Goal: Task Accomplishment & Management: Manage account settings

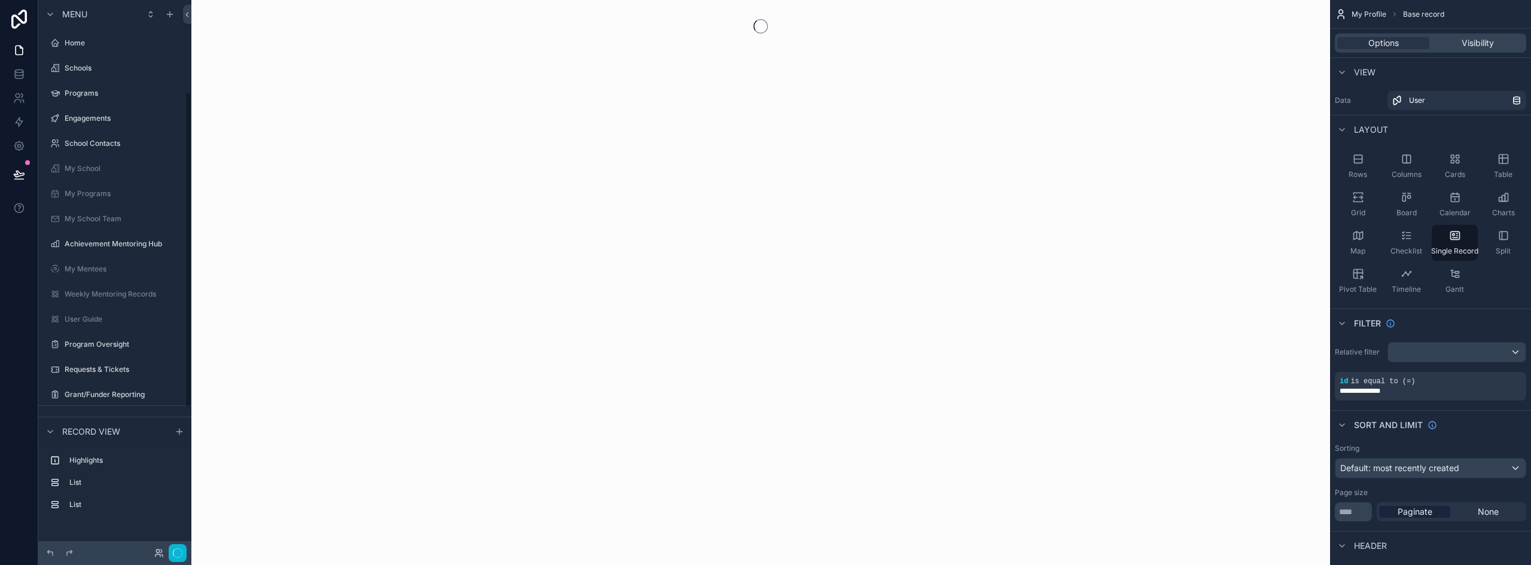
scroll to position [160, 0]
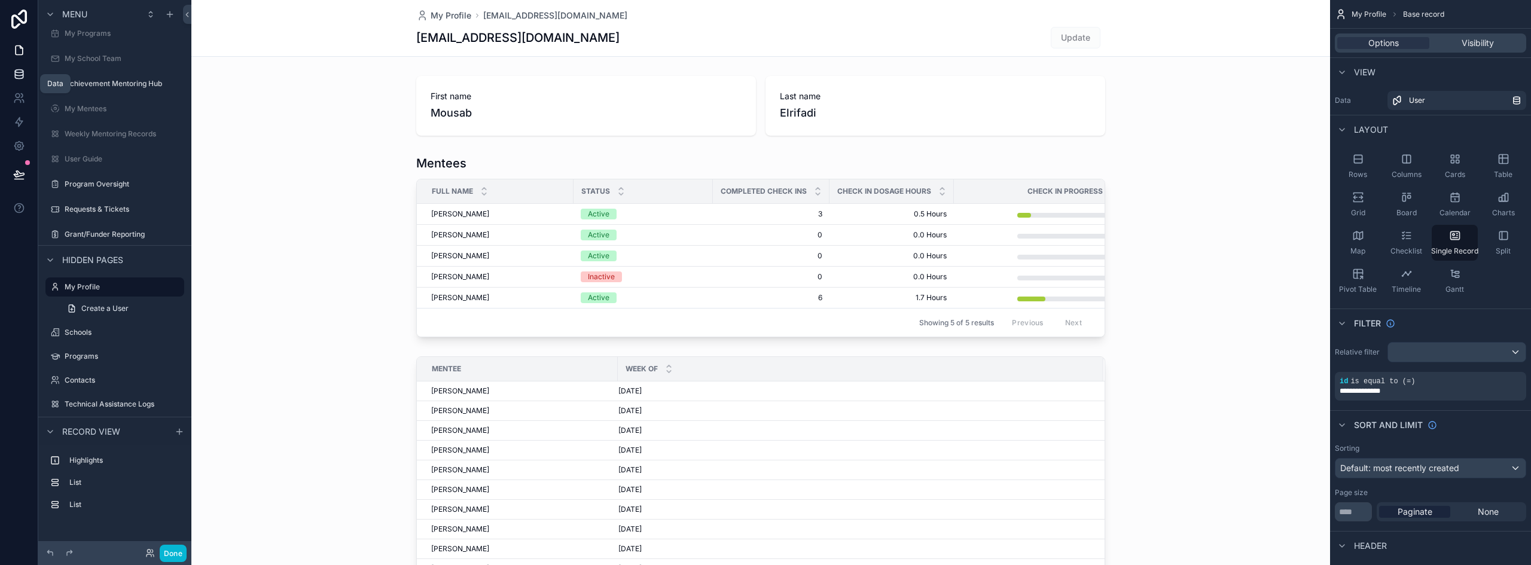
click at [24, 74] on icon at bounding box center [19, 74] width 12 height 12
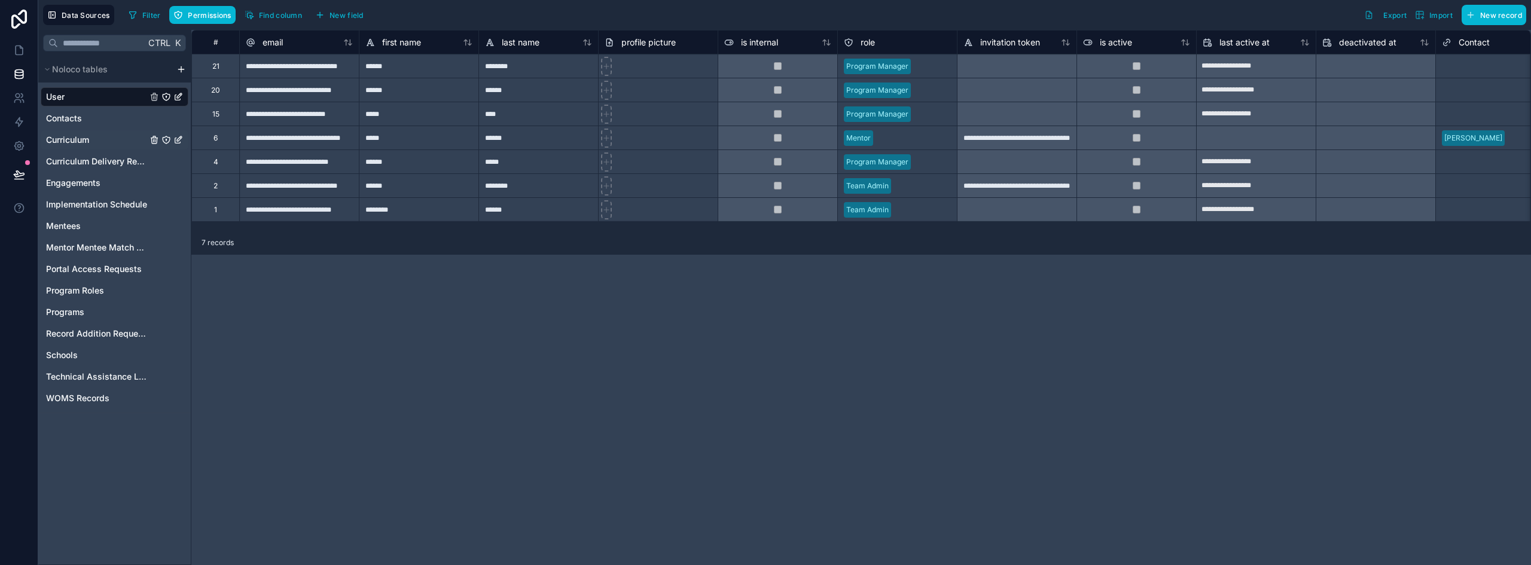
click at [87, 143] on span "Curriculum" at bounding box center [67, 140] width 43 height 12
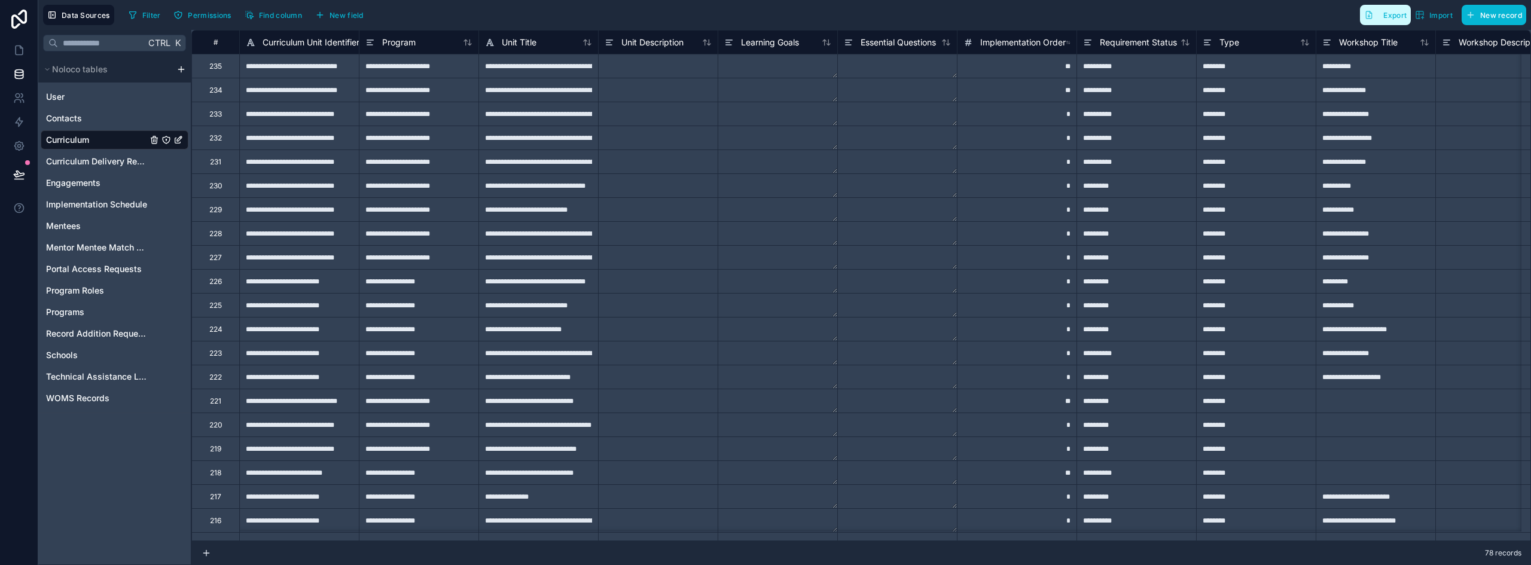
click at [1393, 15] on span "Export" at bounding box center [1395, 15] width 23 height 9
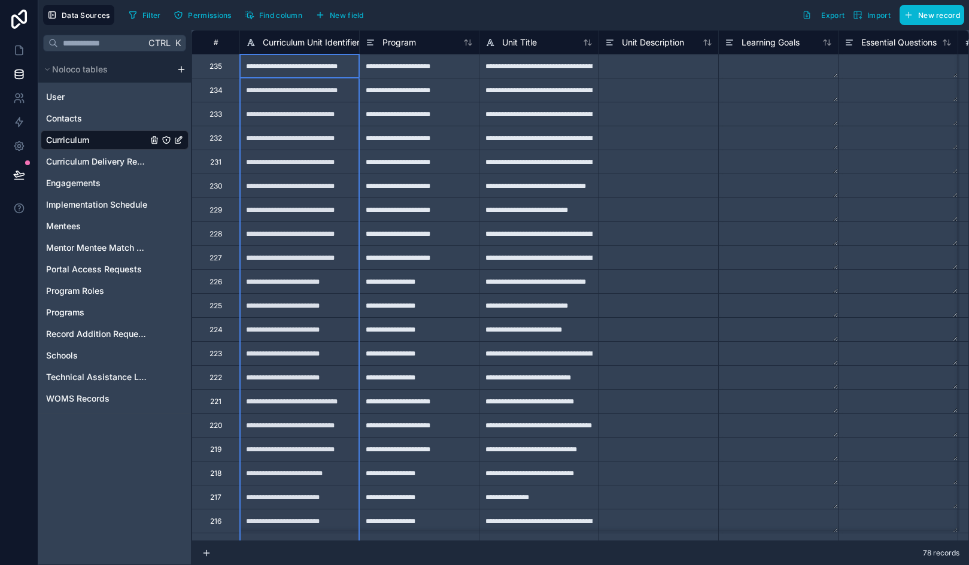
click at [293, 46] on span "Curriculum Unit Identifier" at bounding box center [311, 42] width 97 height 12
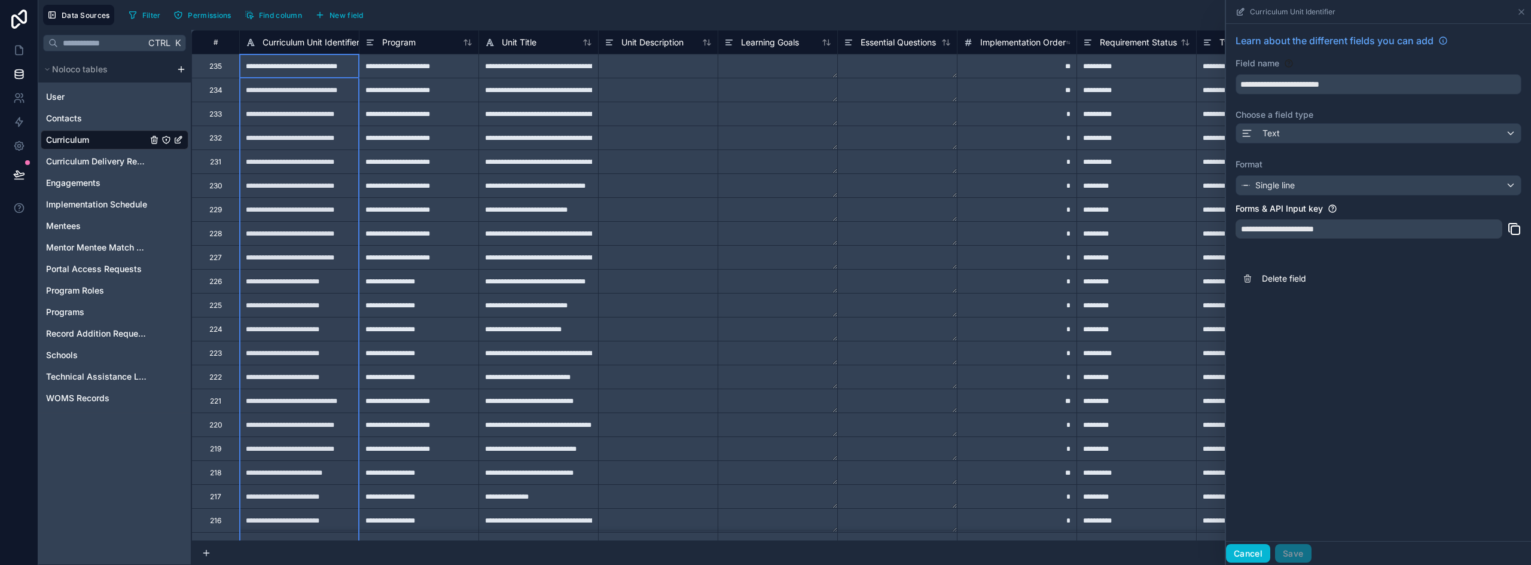
click at [1238, 553] on button "Cancel" at bounding box center [1248, 553] width 44 height 19
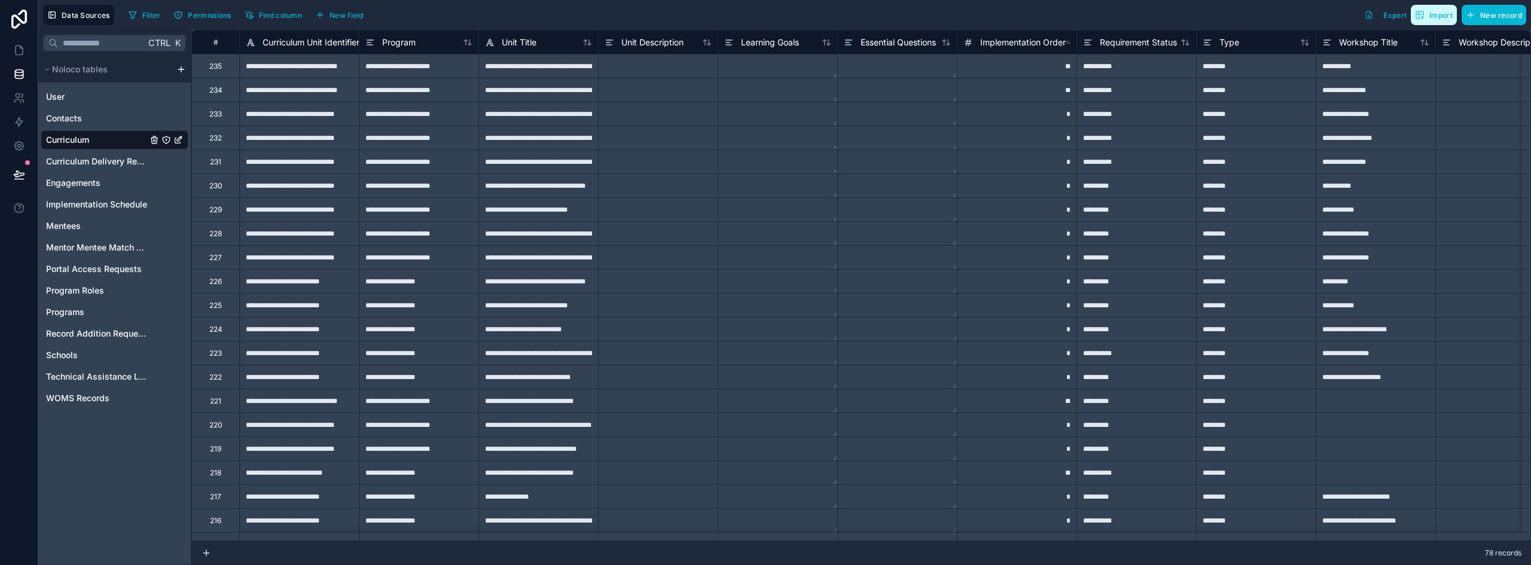
click at [1438, 14] on span "Import" at bounding box center [1441, 15] width 23 height 9
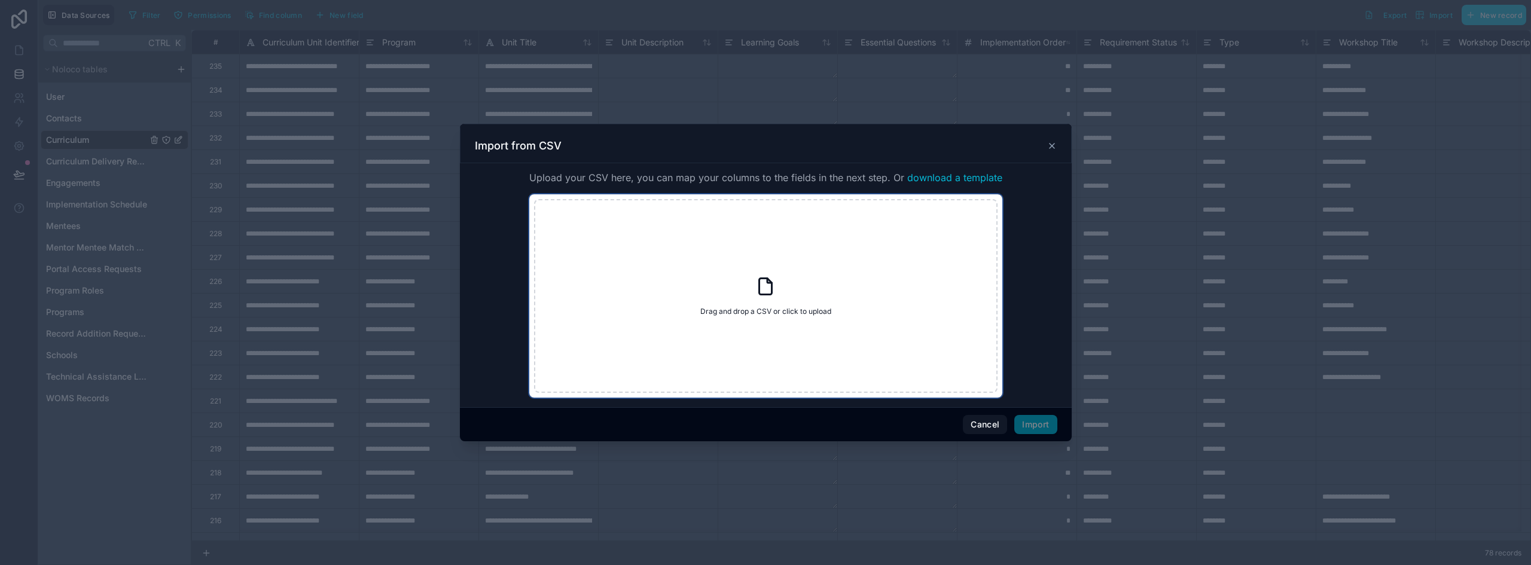
click at [798, 289] on div "Drag and drop a CSV or click to upload Drag and drop a CSV or click to upload" at bounding box center [766, 296] width 464 height 194
type input "**********"
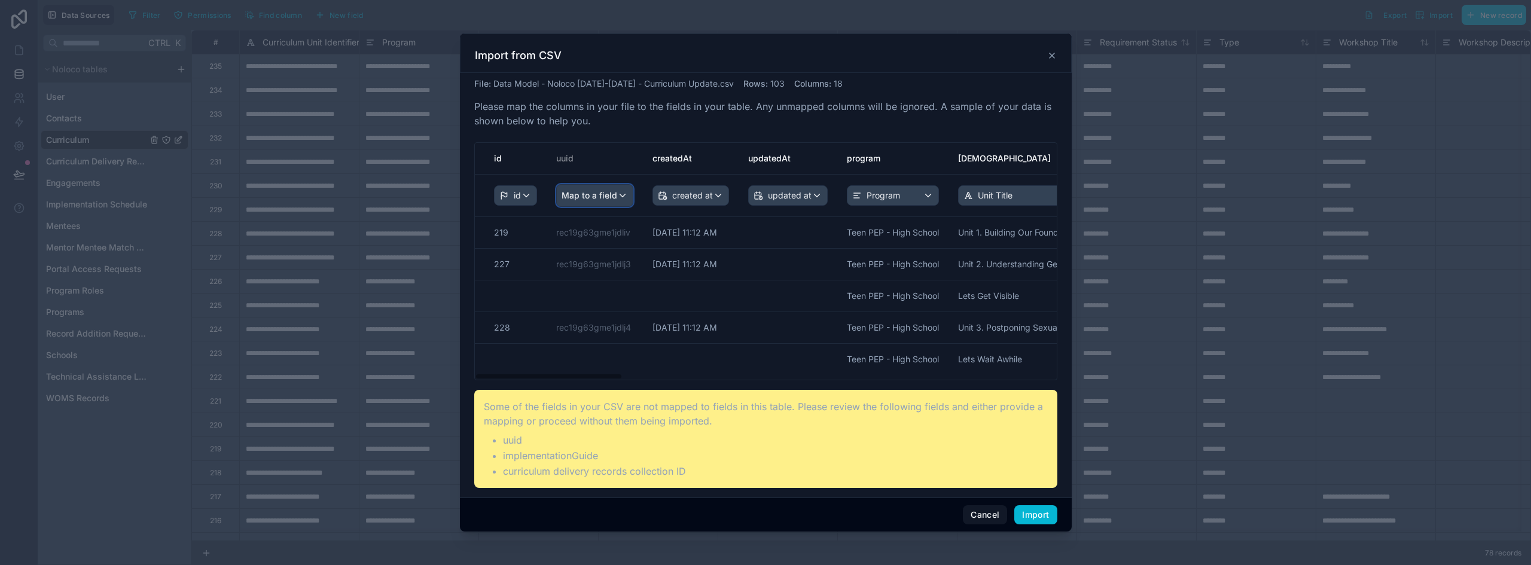
click at [592, 202] on span "Map to a field" at bounding box center [590, 196] width 56 height 22
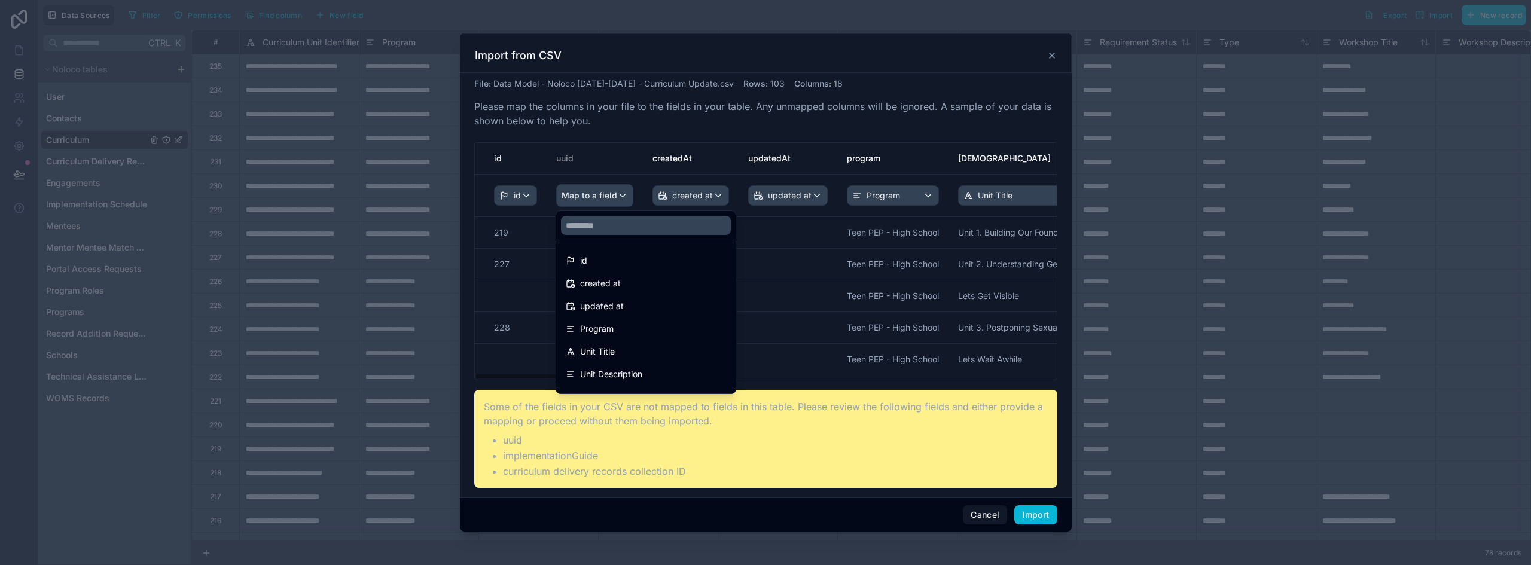
click at [810, 251] on div "scrollable content" at bounding box center [766, 282] width 612 height 498
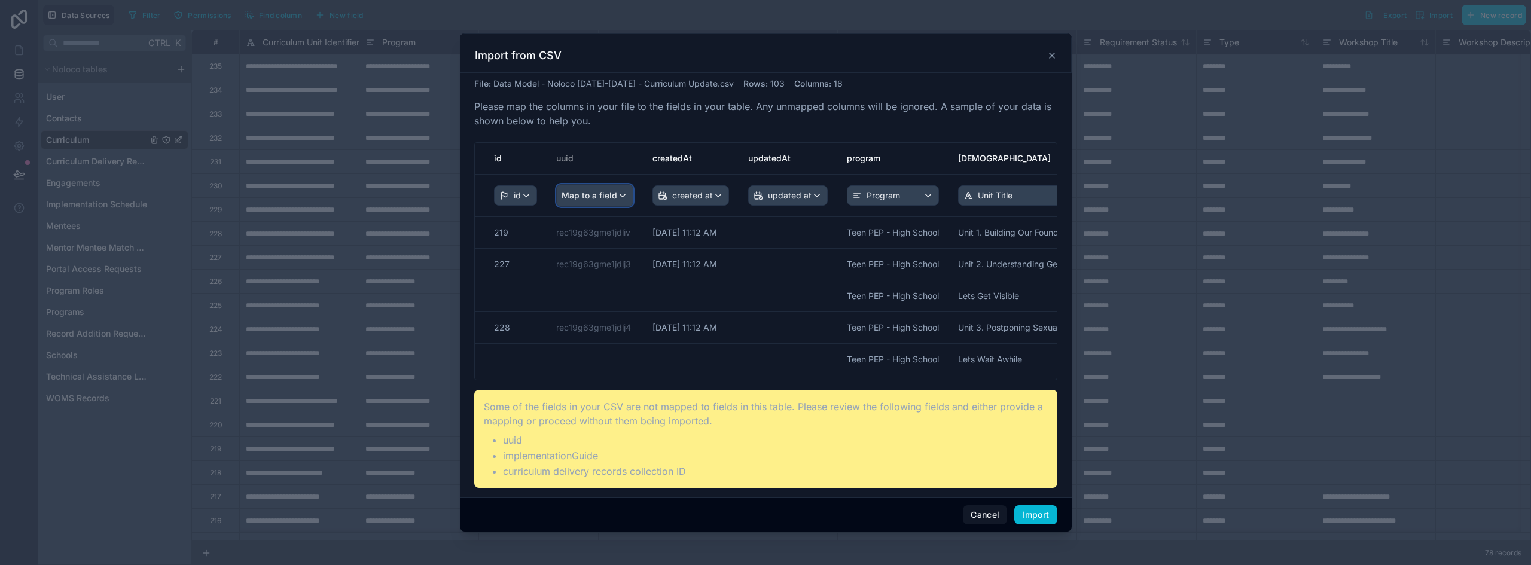
click at [583, 197] on span "Map to a field" at bounding box center [590, 196] width 56 height 22
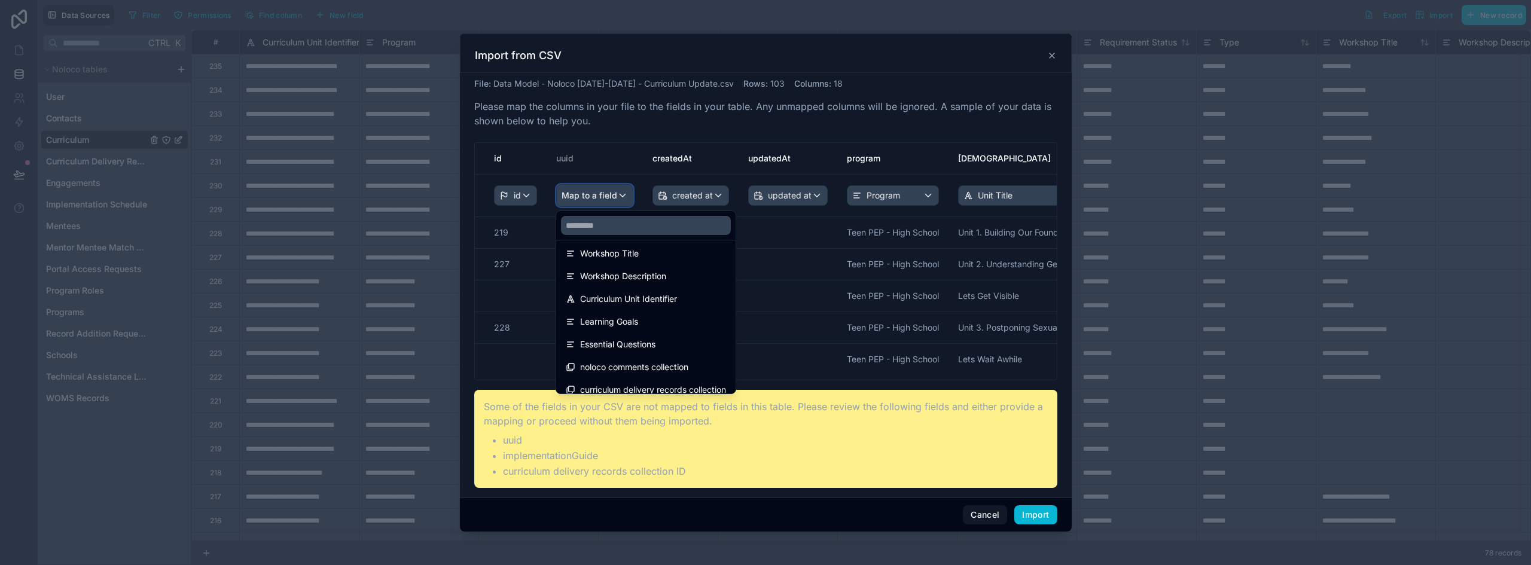
scroll to position [221, 0]
click at [787, 292] on div "scrollable content" at bounding box center [766, 282] width 612 height 498
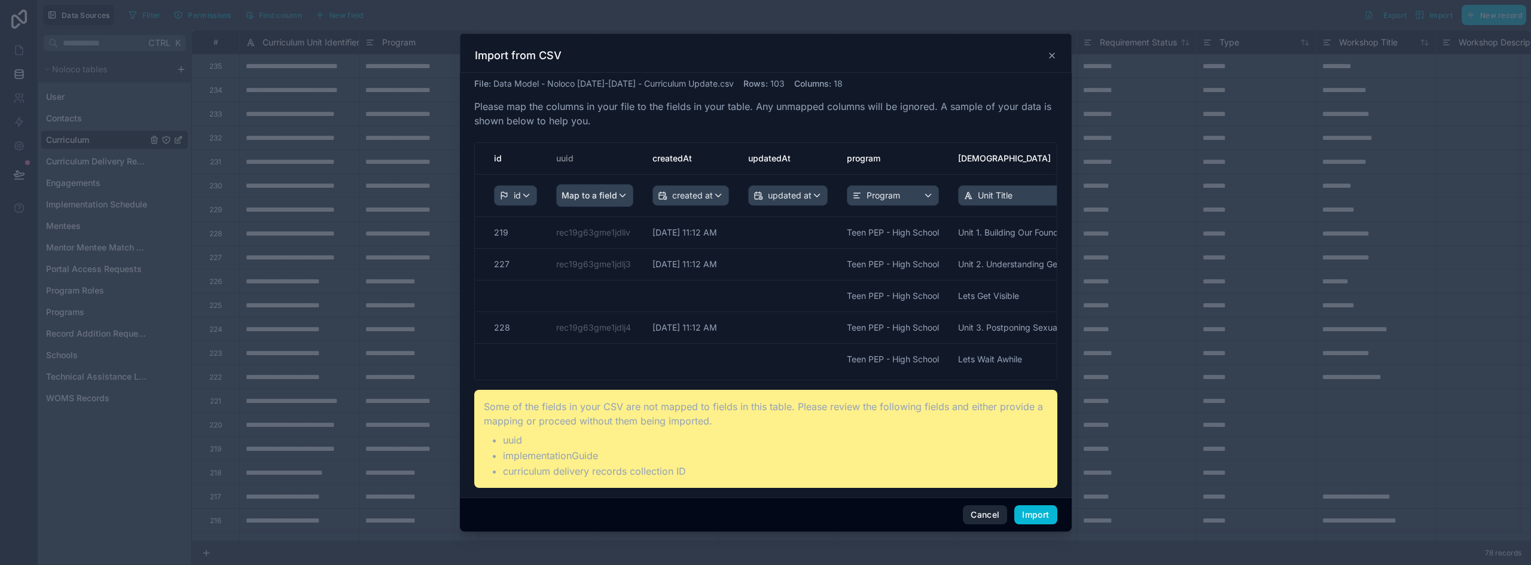
click at [969, 510] on button "Cancel" at bounding box center [985, 514] width 44 height 19
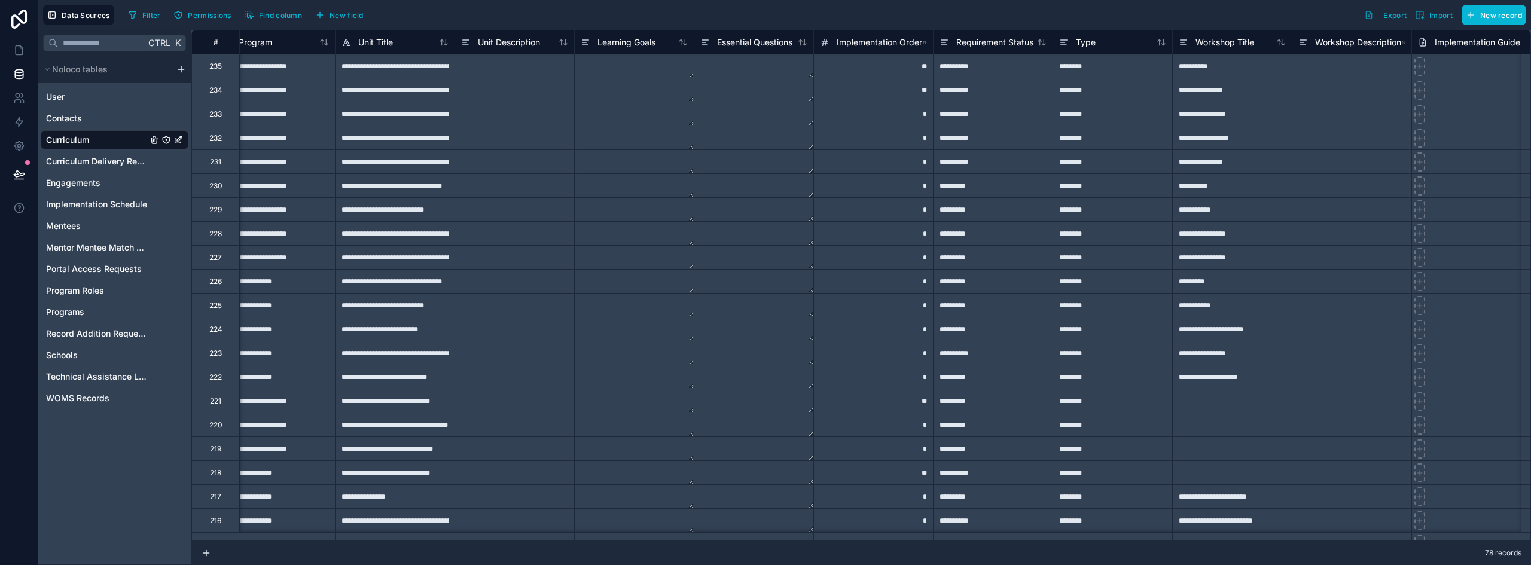
scroll to position [0, 171]
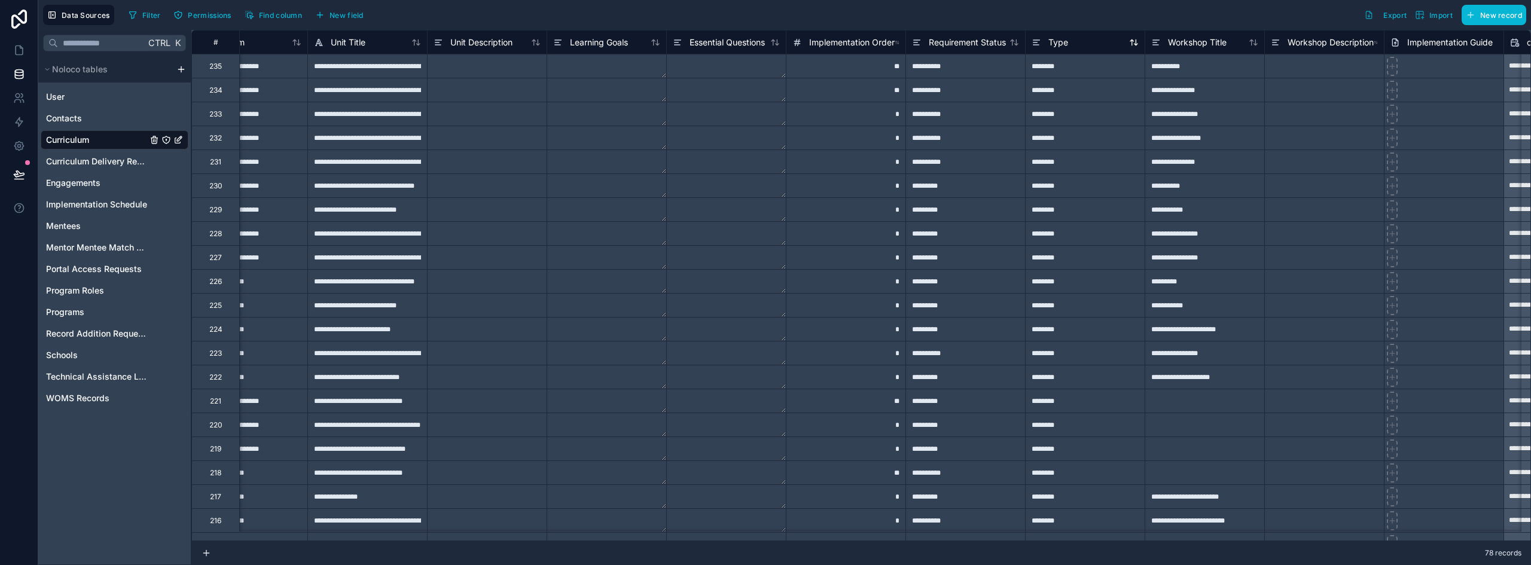
click at [1061, 45] on span "Type" at bounding box center [1059, 42] width 20 height 12
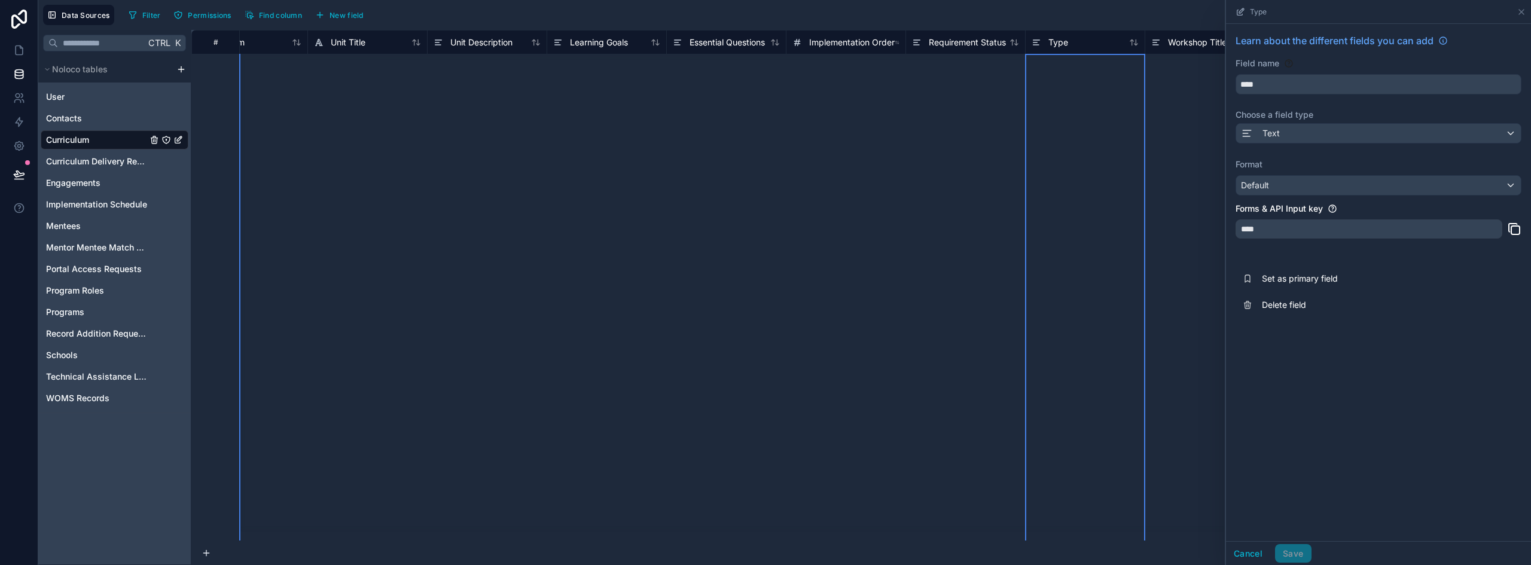
scroll to position [0, 171]
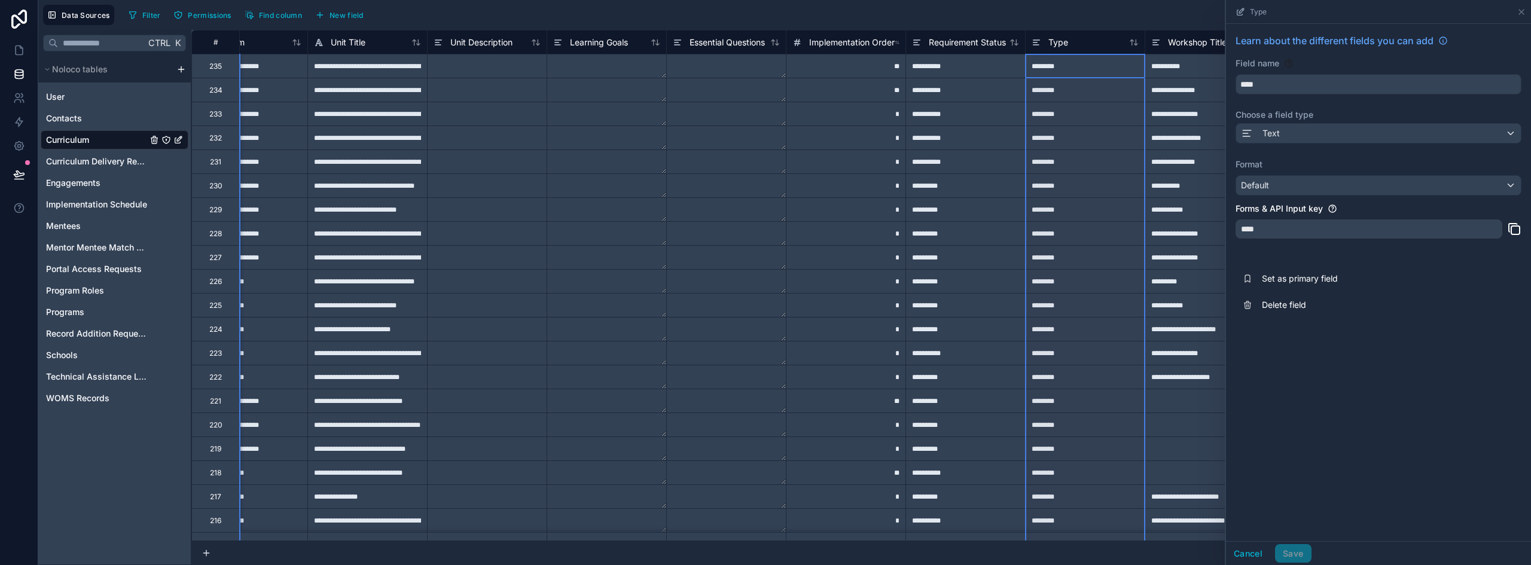
click at [744, 195] on textarea at bounding box center [726, 185] width 119 height 23
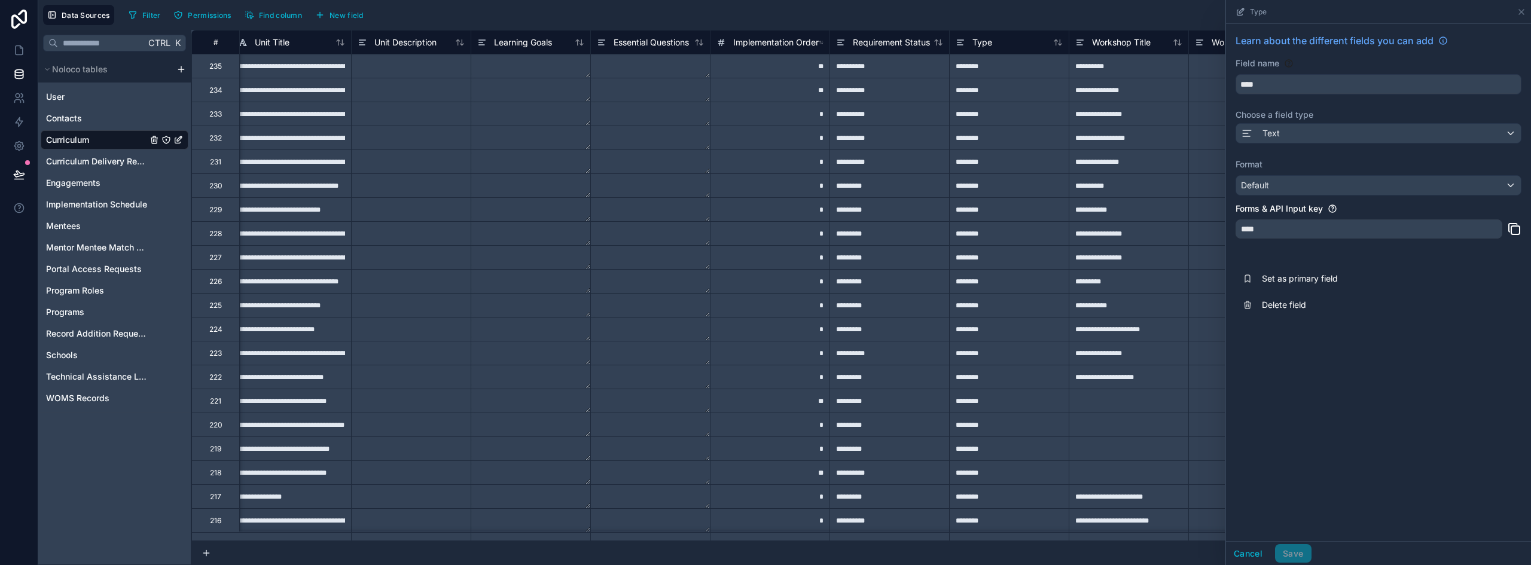
scroll to position [0, 0]
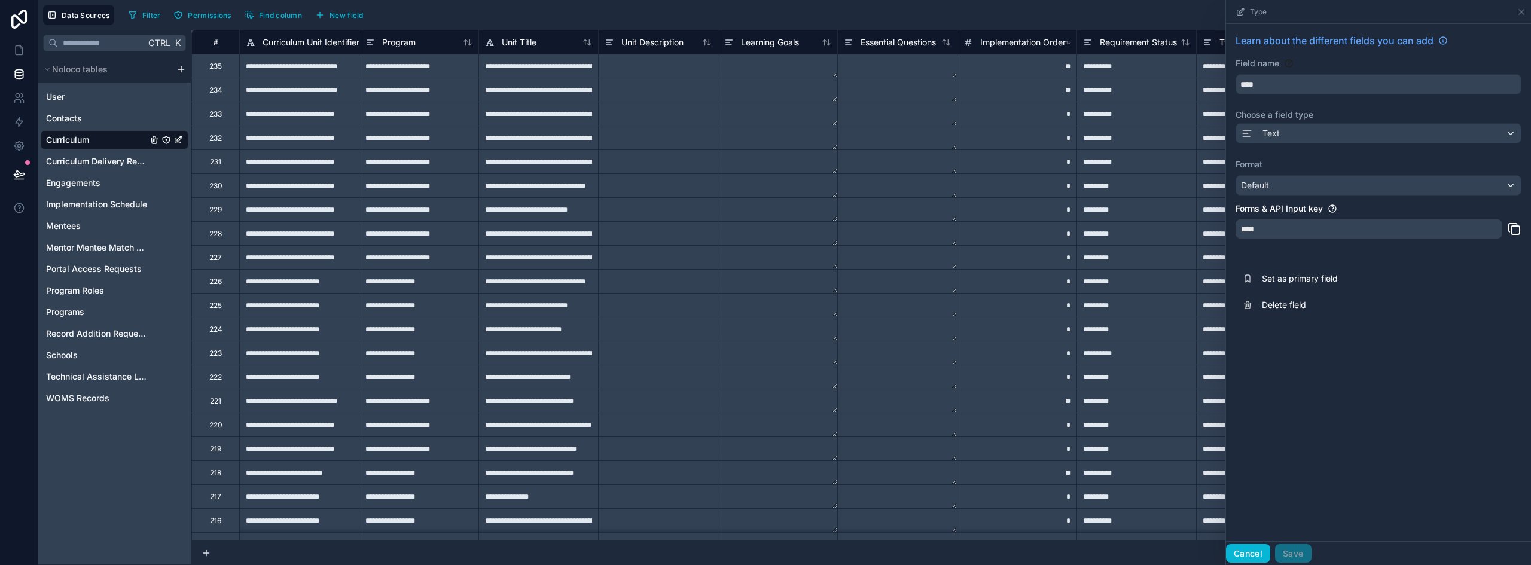
click at [1256, 549] on button "Cancel" at bounding box center [1248, 553] width 44 height 19
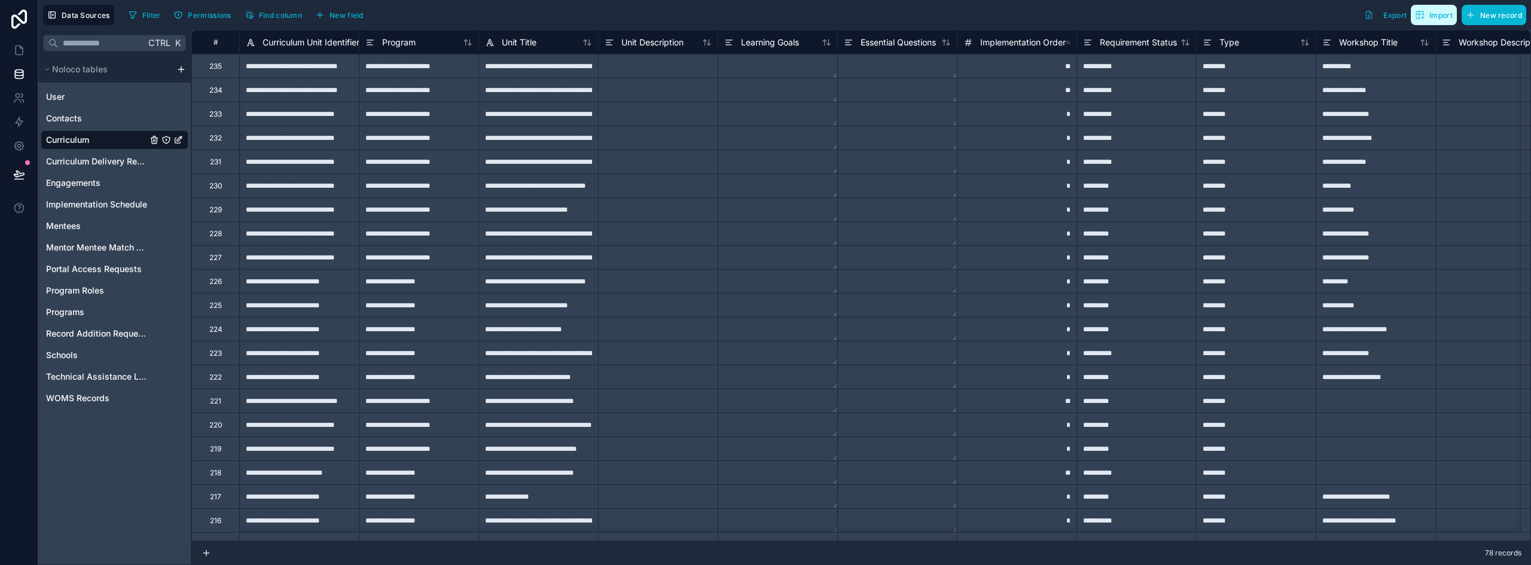
click at [1442, 19] on span "Import" at bounding box center [1441, 15] width 23 height 9
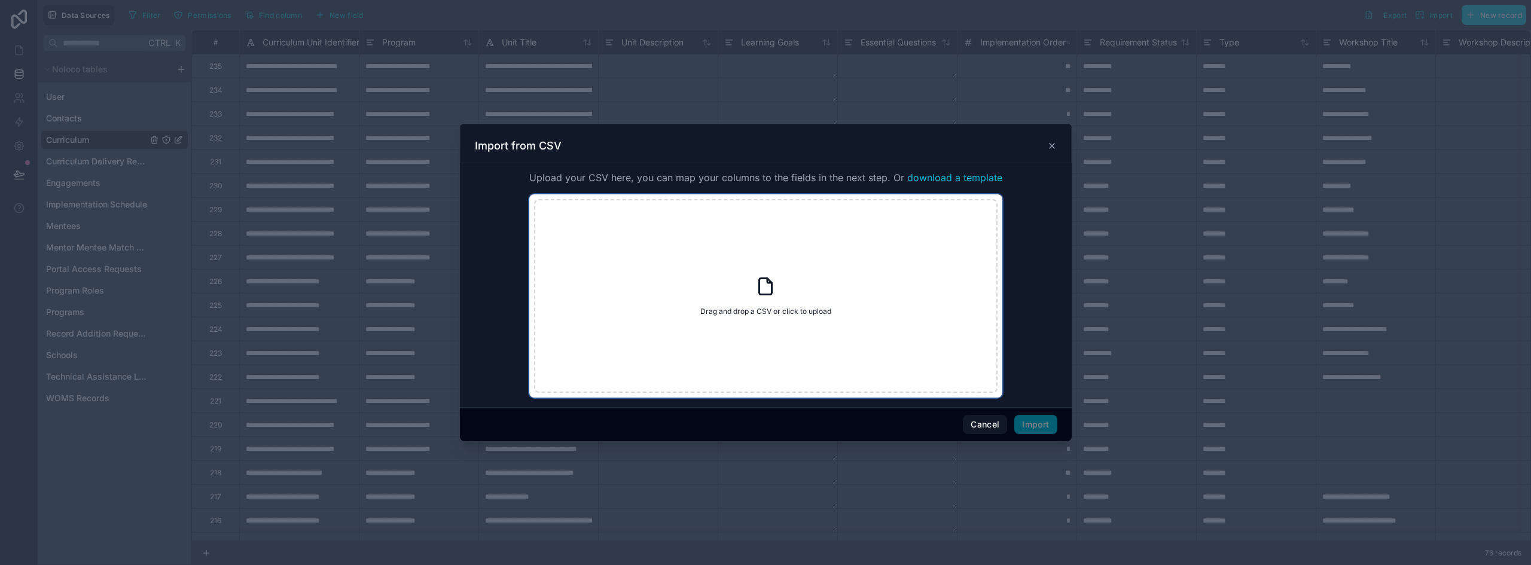
click at [803, 235] on div "Drag and drop a CSV or click to upload Drag and drop a CSV or click to upload" at bounding box center [766, 296] width 464 height 194
type input "**********"
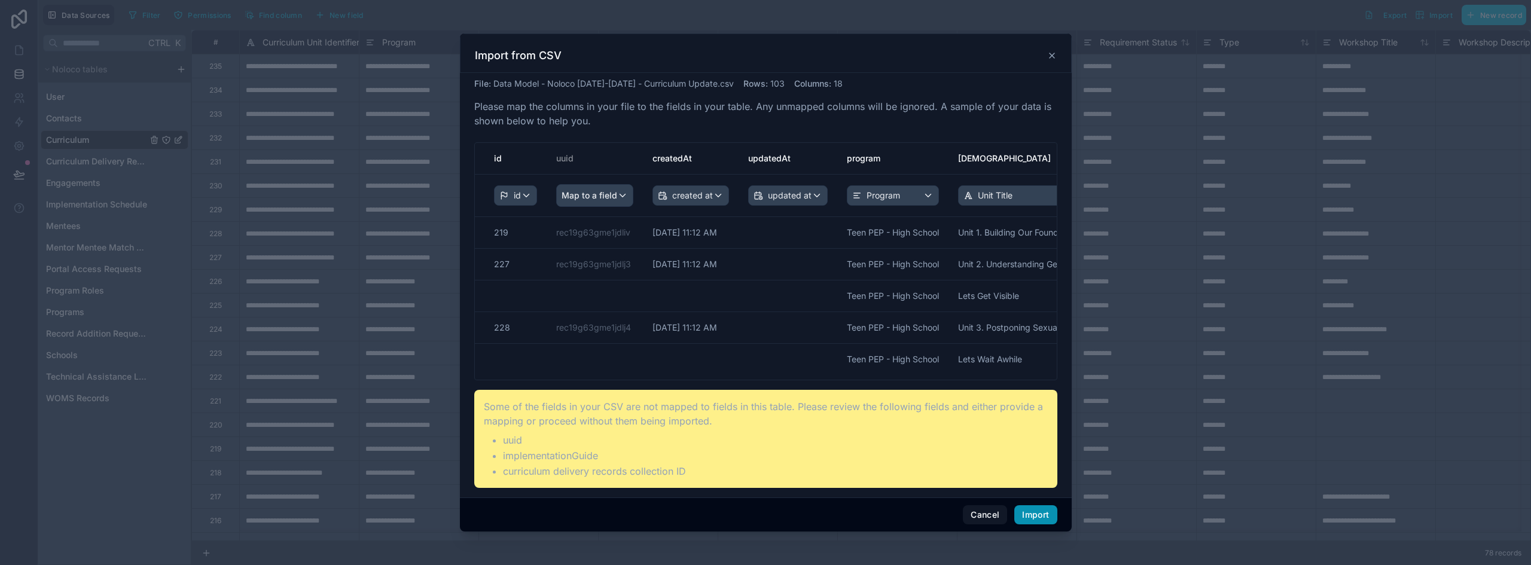
click at [1033, 514] on button "Import" at bounding box center [1036, 514] width 42 height 19
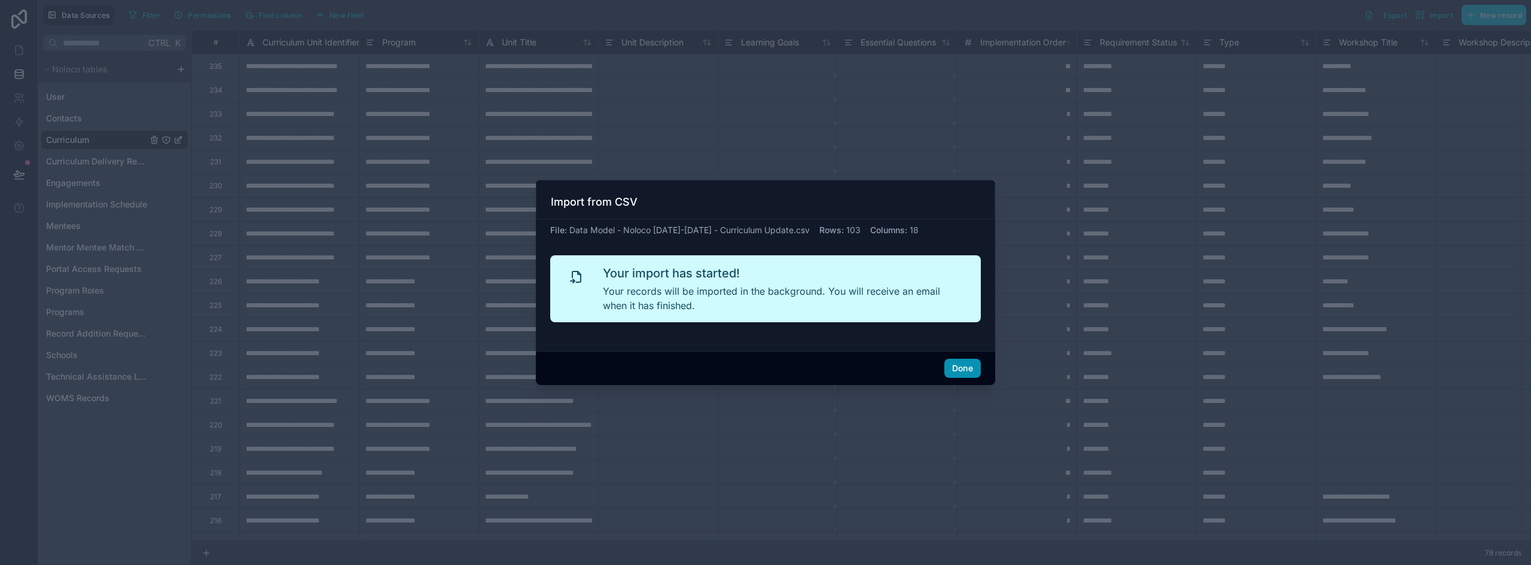
click at [954, 366] on button "Done" at bounding box center [963, 368] width 36 height 19
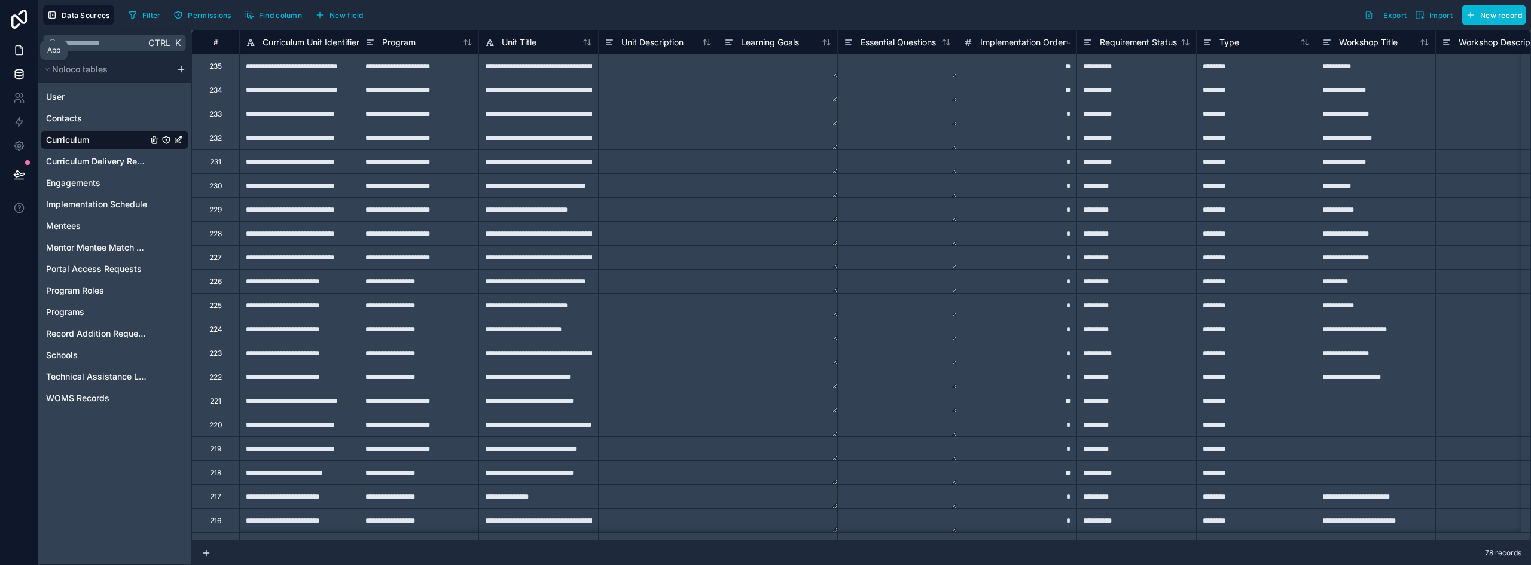
click at [15, 56] on icon at bounding box center [19, 50] width 12 height 12
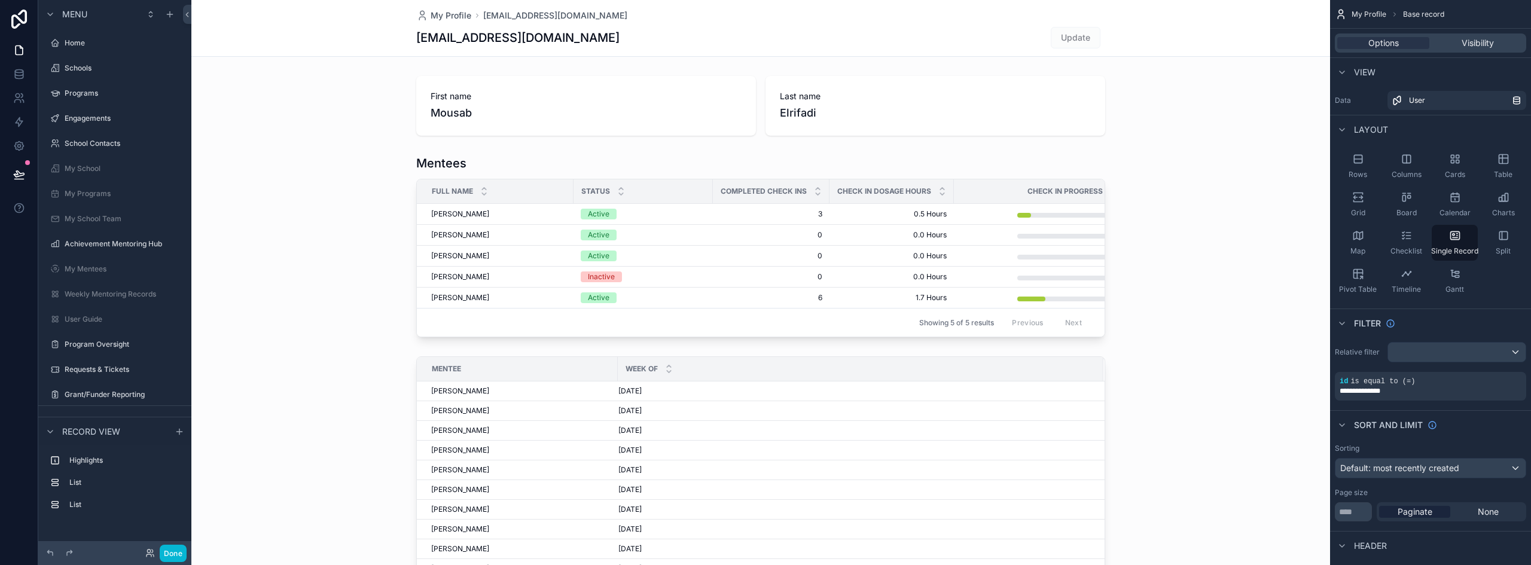
scroll to position [160, 0]
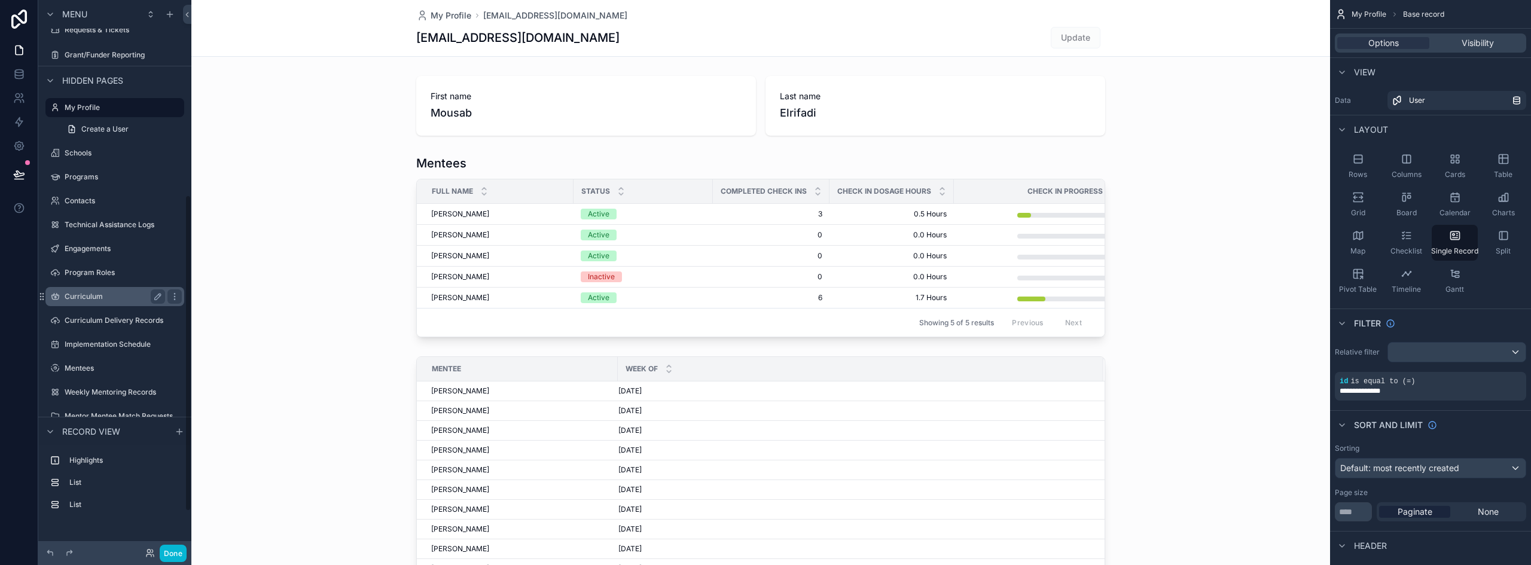
click at [89, 299] on label "Curriculum" at bounding box center [113, 297] width 96 height 10
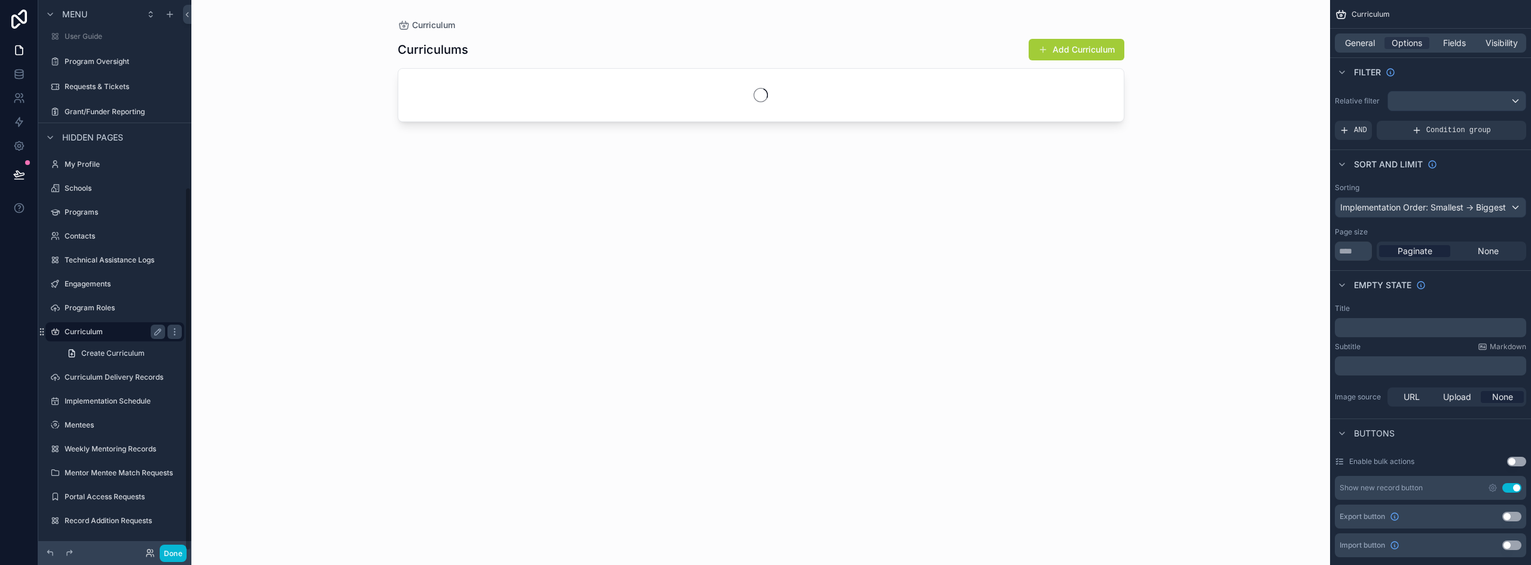
scroll to position [283, 0]
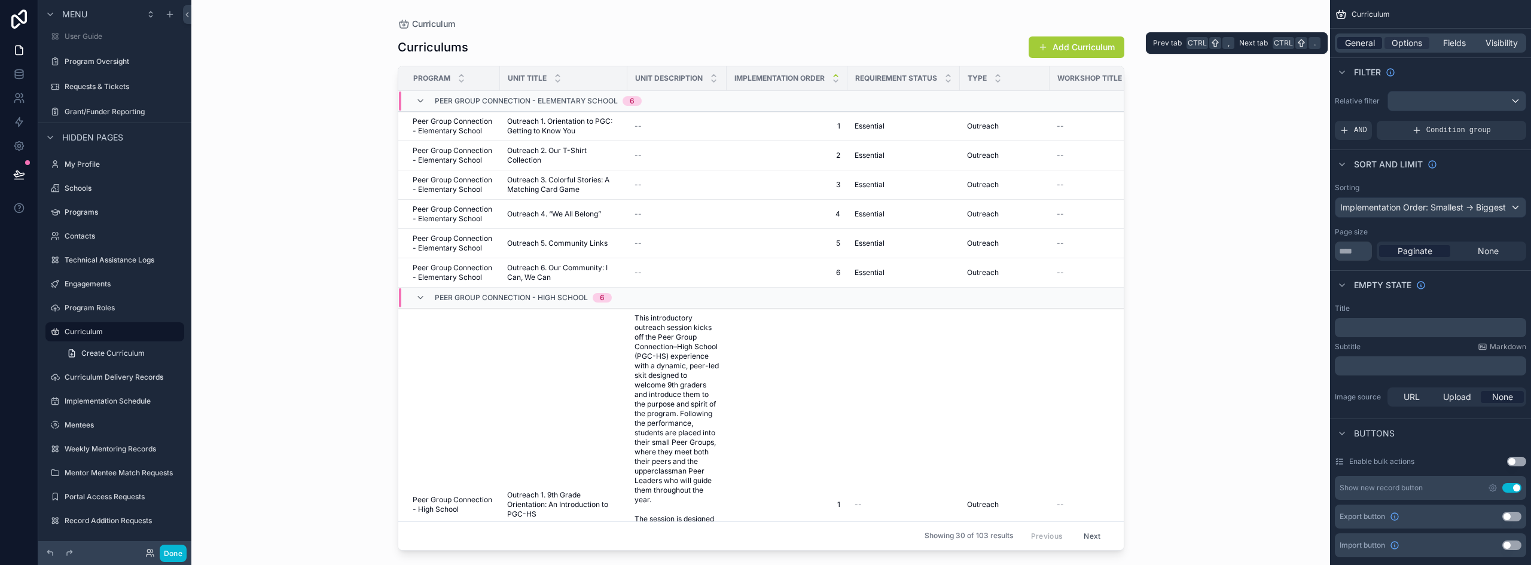
click at [1367, 42] on span "General" at bounding box center [1360, 43] width 30 height 12
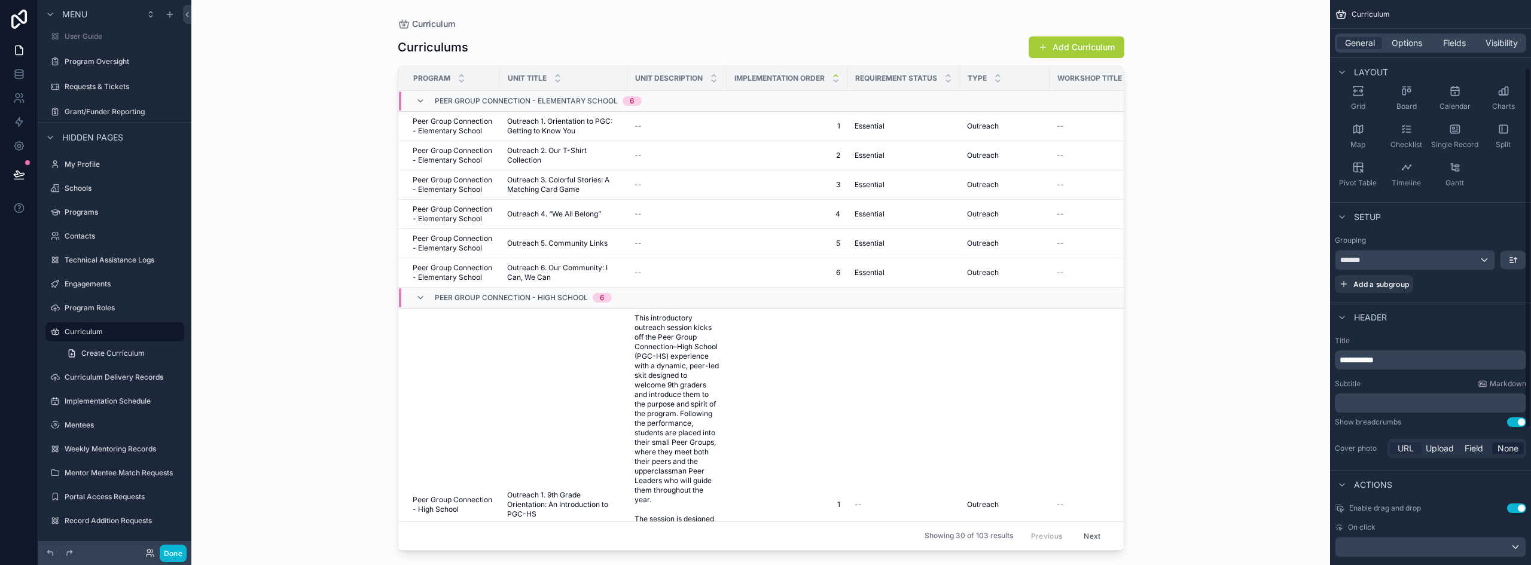
scroll to position [120, 0]
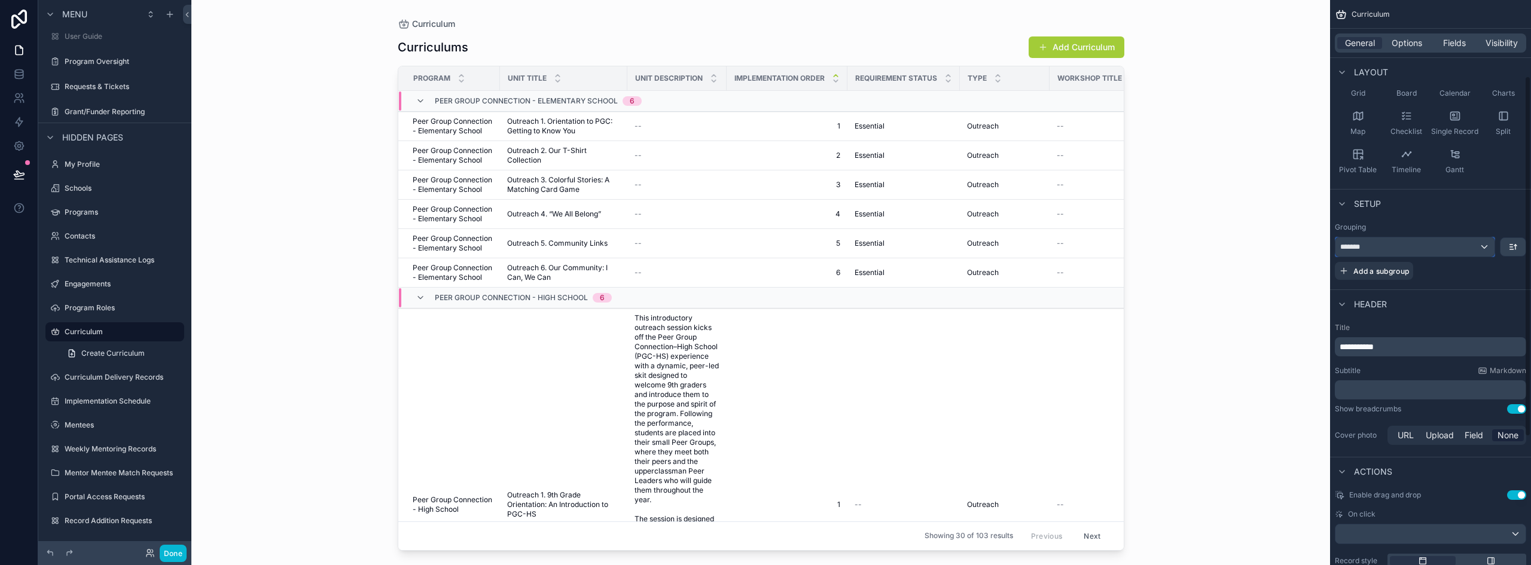
click at [1487, 245] on div "*******" at bounding box center [1415, 246] width 159 height 19
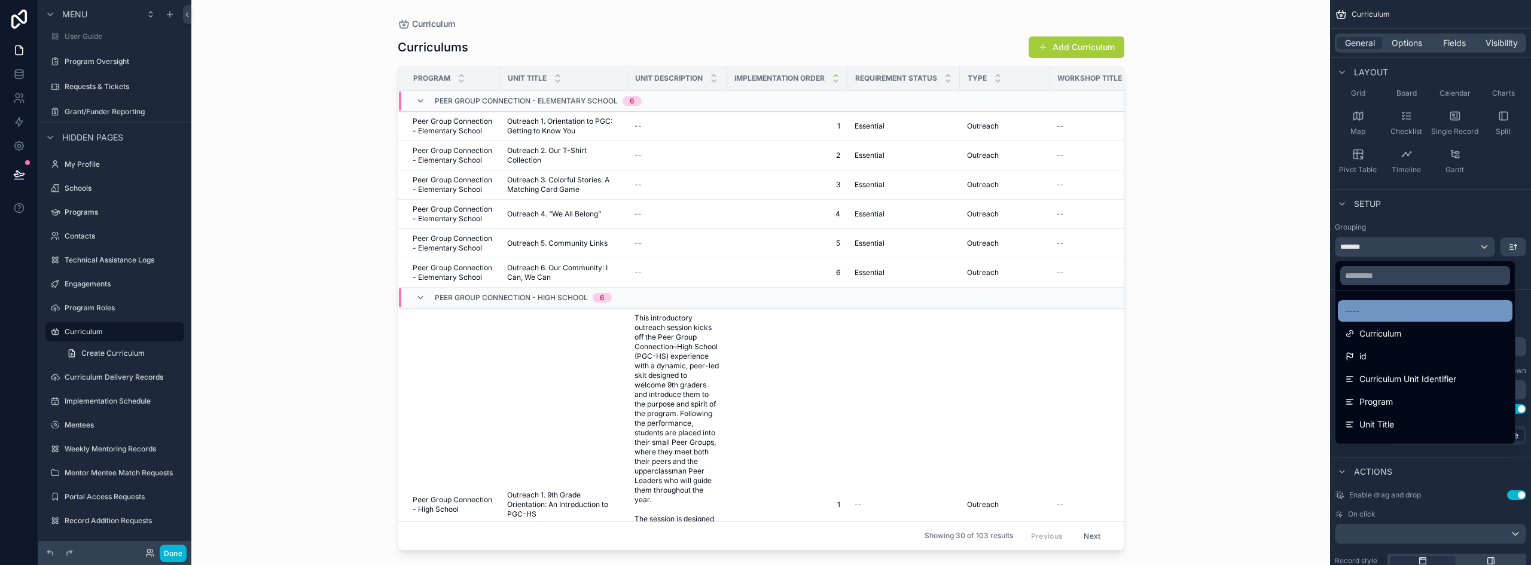
click at [1375, 304] on div "----" at bounding box center [1425, 311] width 160 height 14
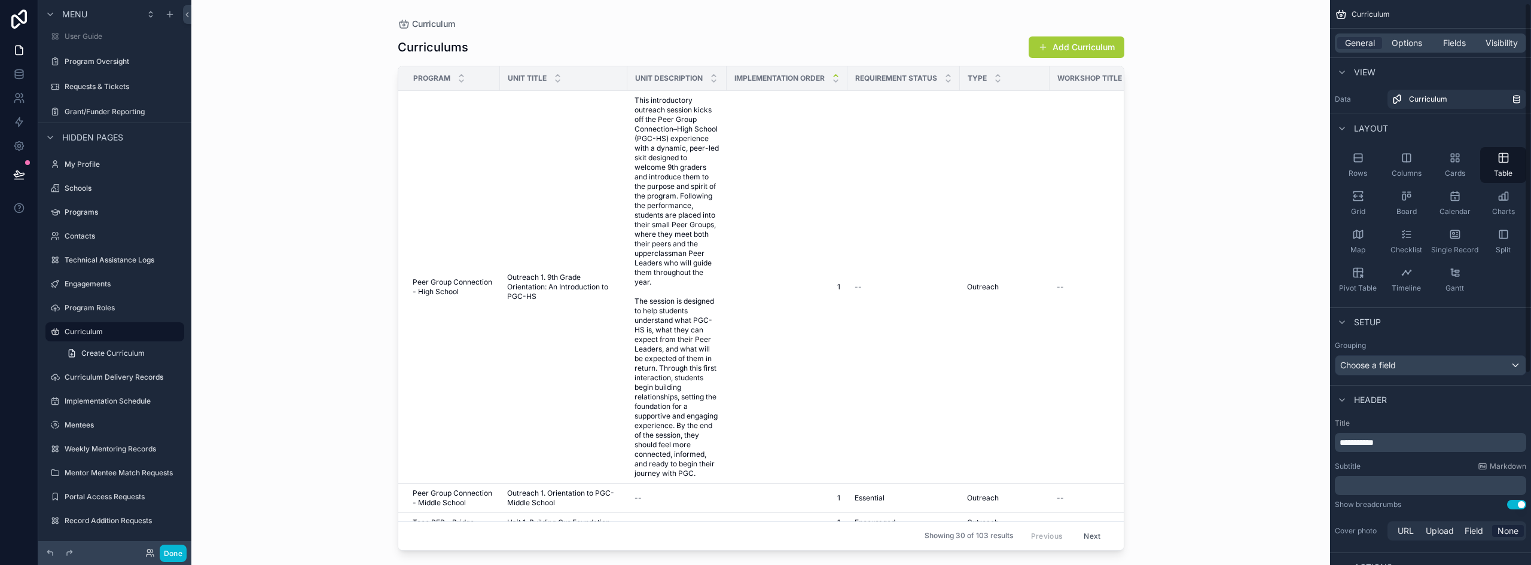
scroll to position [0, 0]
click at [1455, 36] on div "General Options Fields Visibility" at bounding box center [1430, 42] width 191 height 19
click at [1457, 39] on span "Fields" at bounding box center [1454, 43] width 23 height 12
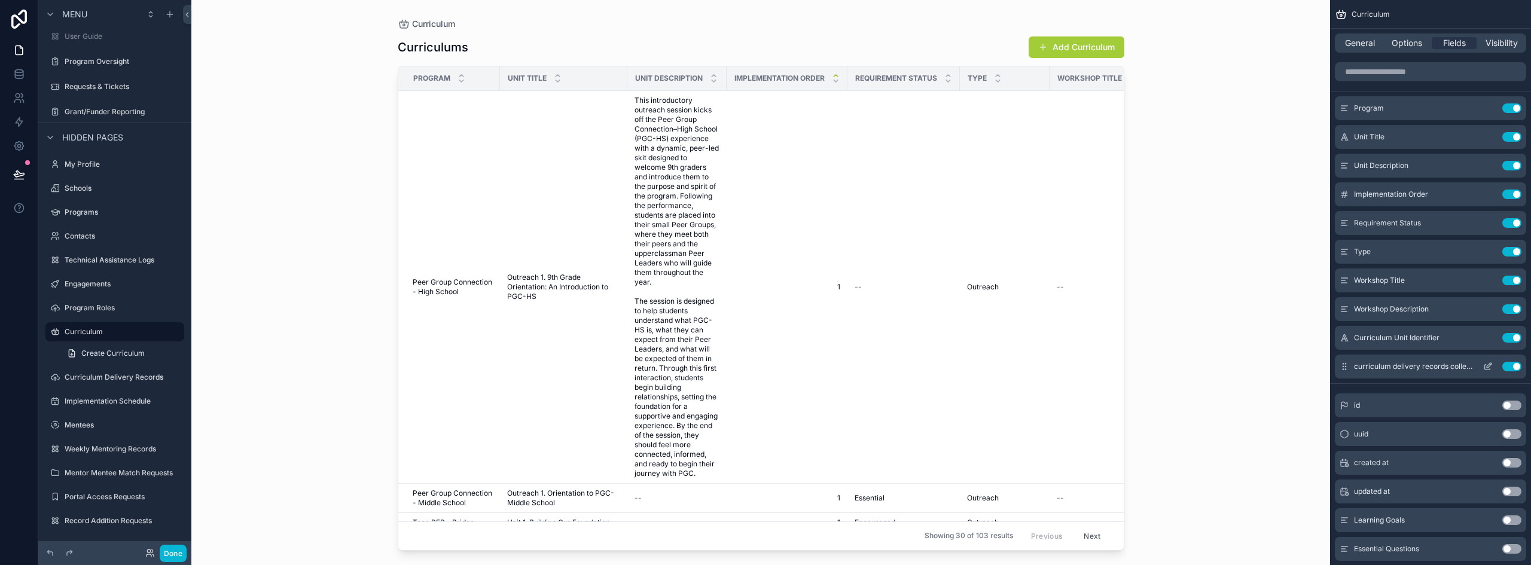
click at [1512, 364] on button "Use setting" at bounding box center [1512, 367] width 19 height 10
click at [1513, 334] on button "Use setting" at bounding box center [1512, 338] width 19 height 10
click at [1514, 306] on button "Use setting" at bounding box center [1512, 309] width 19 height 10
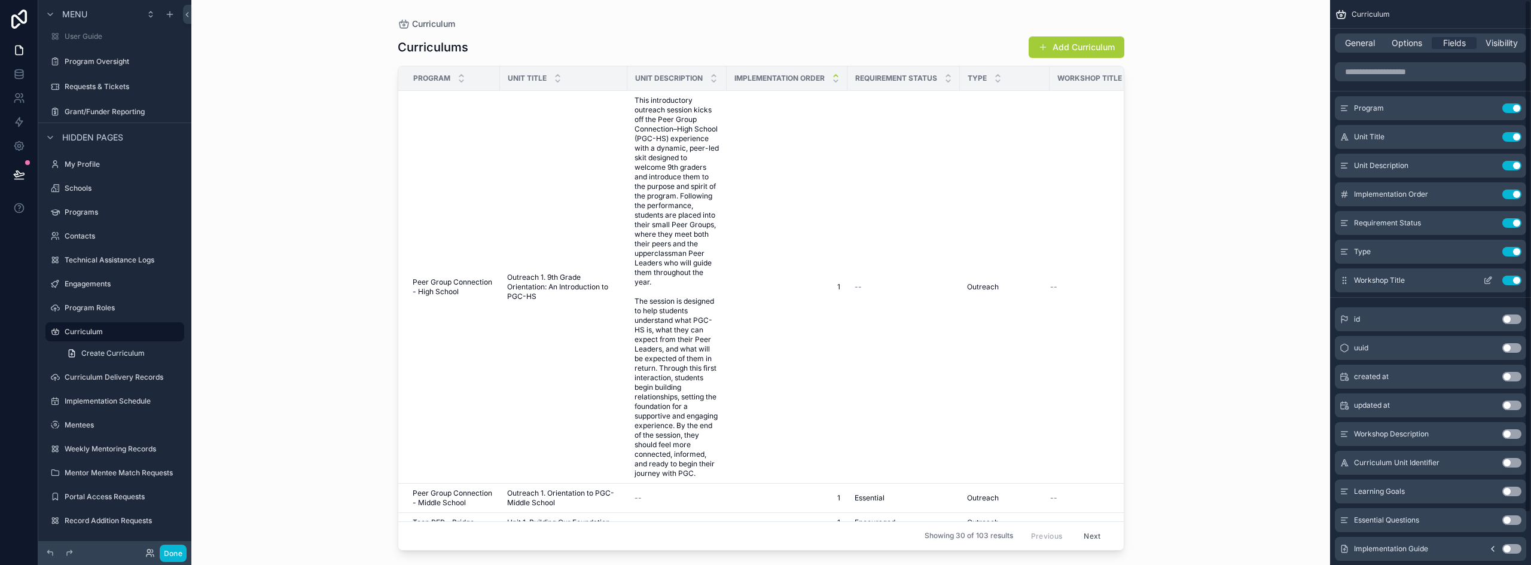
click at [1512, 281] on button "Use setting" at bounding box center [1512, 281] width 19 height 10
click at [1514, 166] on button "Use setting" at bounding box center [1512, 166] width 19 height 10
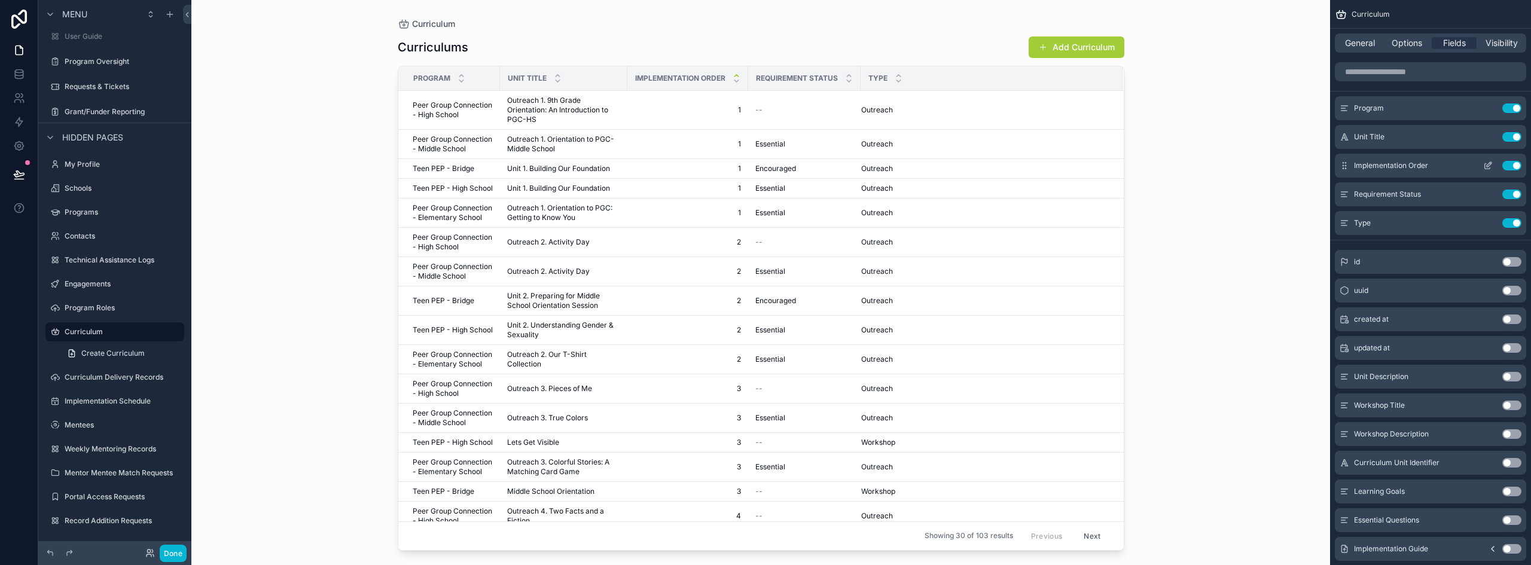
click at [1509, 165] on button "Use setting" at bounding box center [1512, 166] width 19 height 10
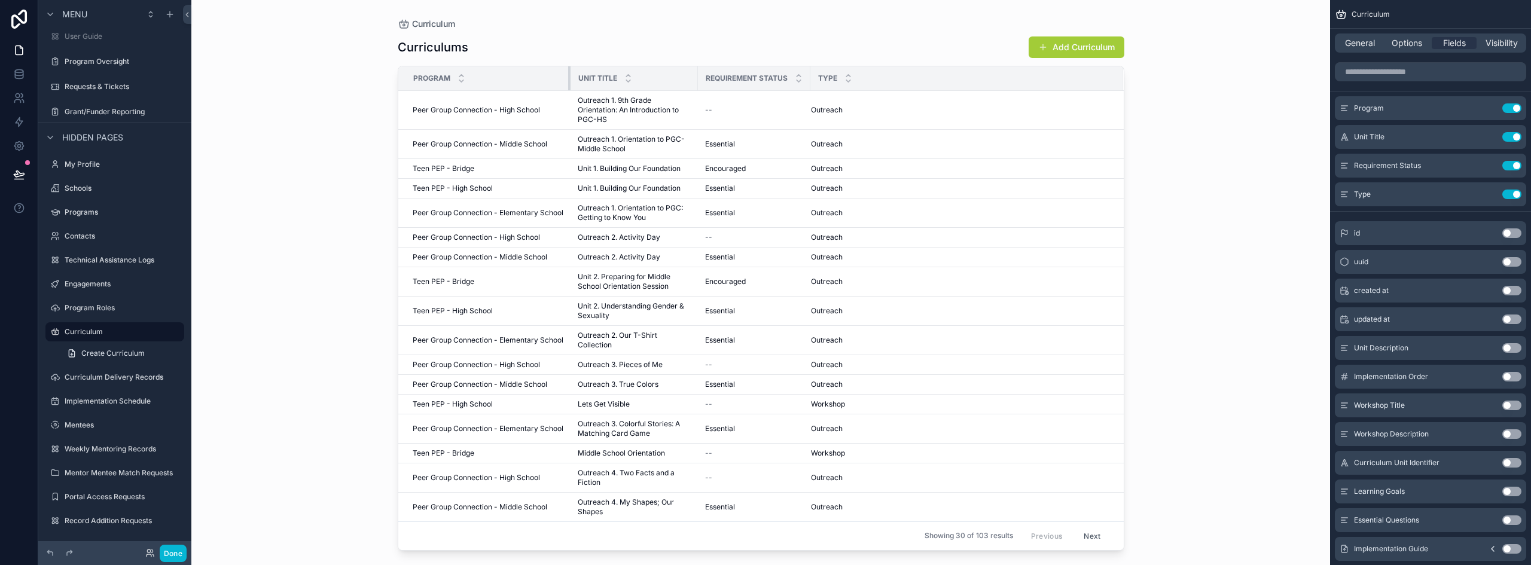
drag, startPoint x: 498, startPoint y: 77, endPoint x: 578, endPoint y: 82, distance: 79.7
click at [578, 82] on tr "Program Unit Title Requirement Status Type" at bounding box center [761, 78] width 726 height 25
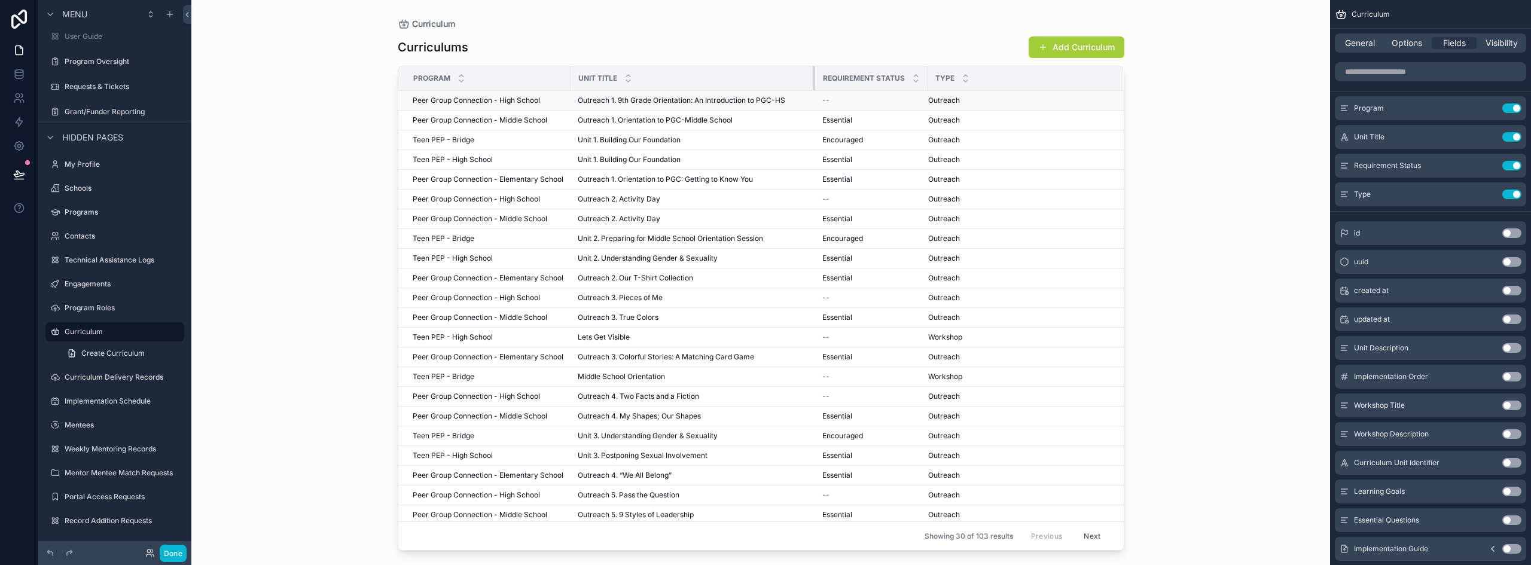
drag, startPoint x: 696, startPoint y: 76, endPoint x: 823, endPoint y: 94, distance: 128.1
click at [823, 94] on table "Program Unit Title Requirement Status Type Peer Group Connection - High School …" at bounding box center [761, 374] width 726 height 616
click at [1411, 40] on span "Options" at bounding box center [1407, 43] width 31 height 12
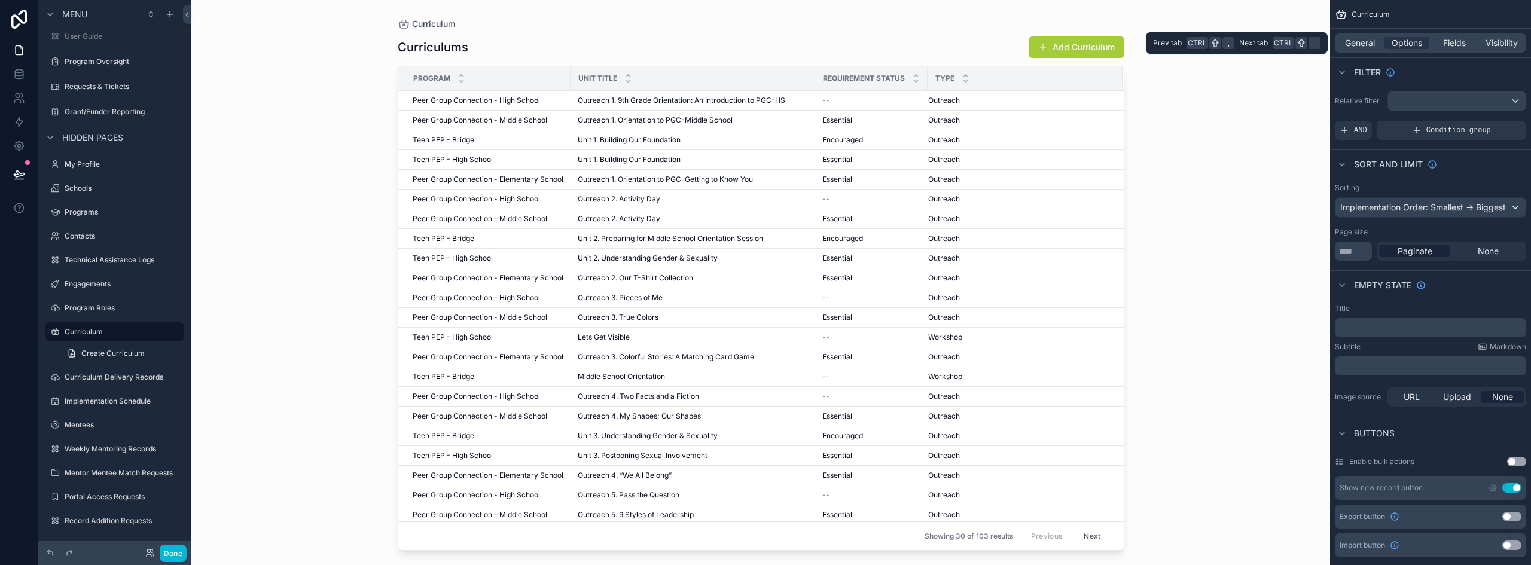
click at [1360, 36] on div "General Options Fields Visibility" at bounding box center [1430, 42] width 191 height 19
click at [1359, 42] on span "General" at bounding box center [1360, 43] width 30 height 12
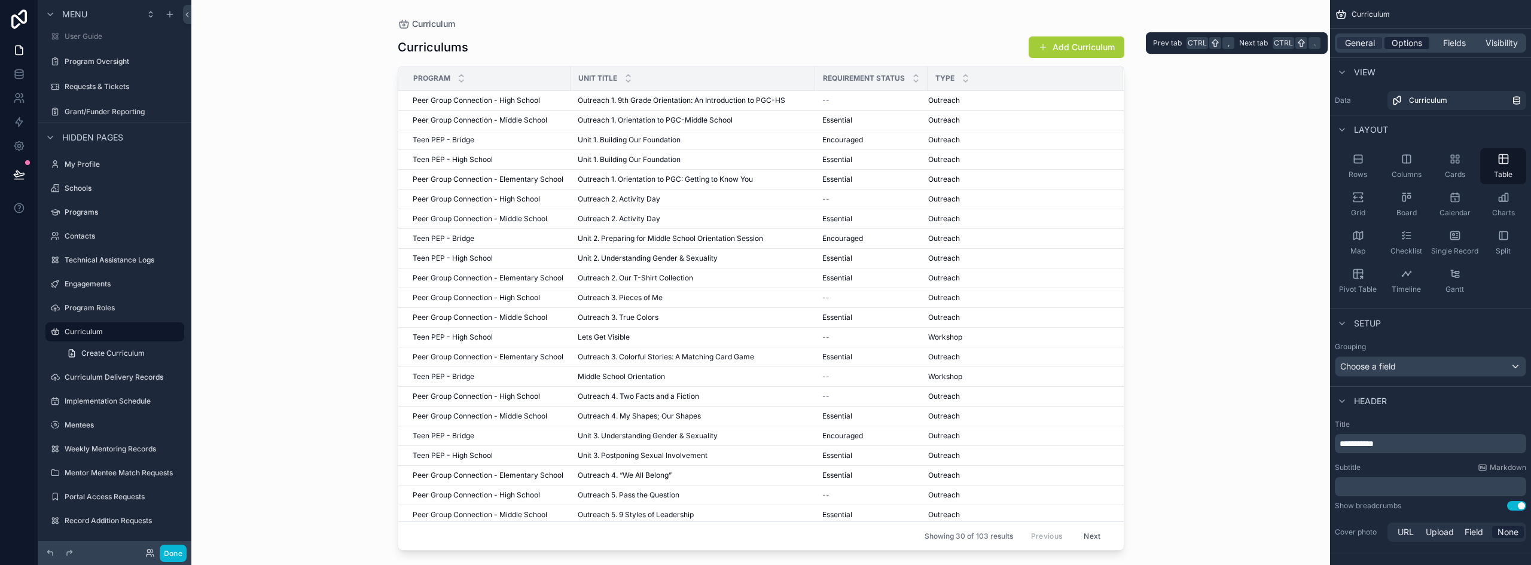
click at [1412, 44] on span "Options" at bounding box center [1407, 43] width 31 height 12
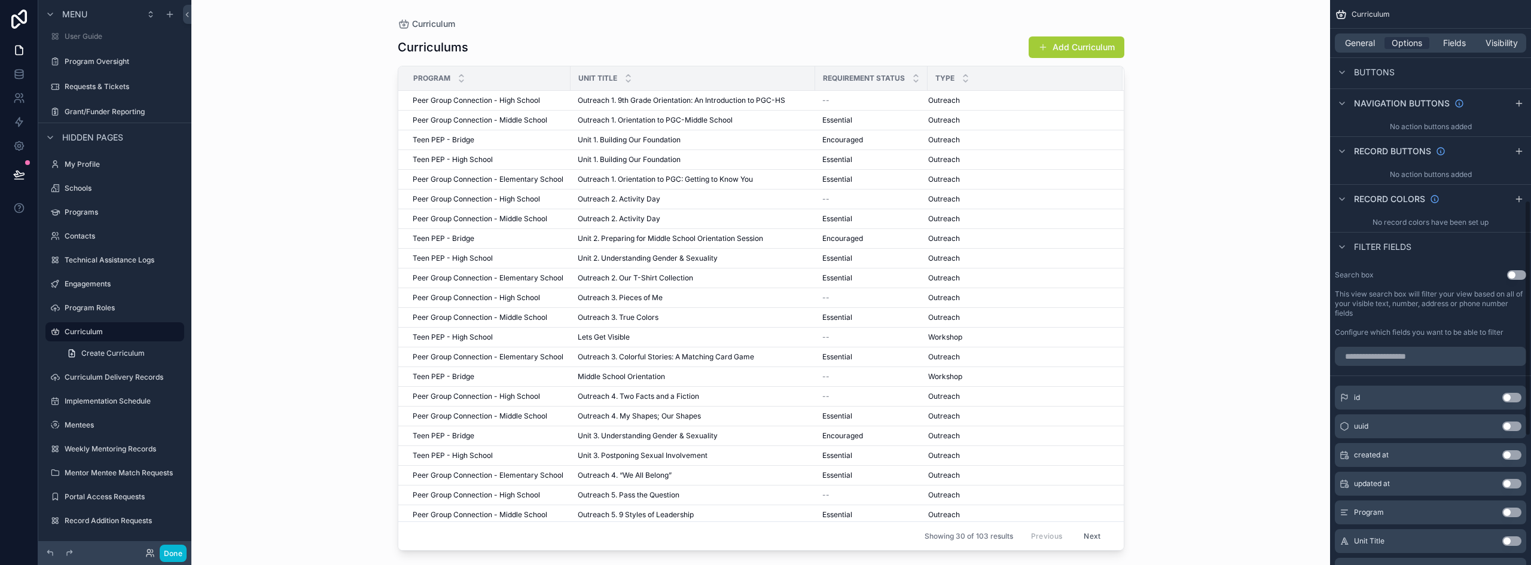
scroll to position [538, 0]
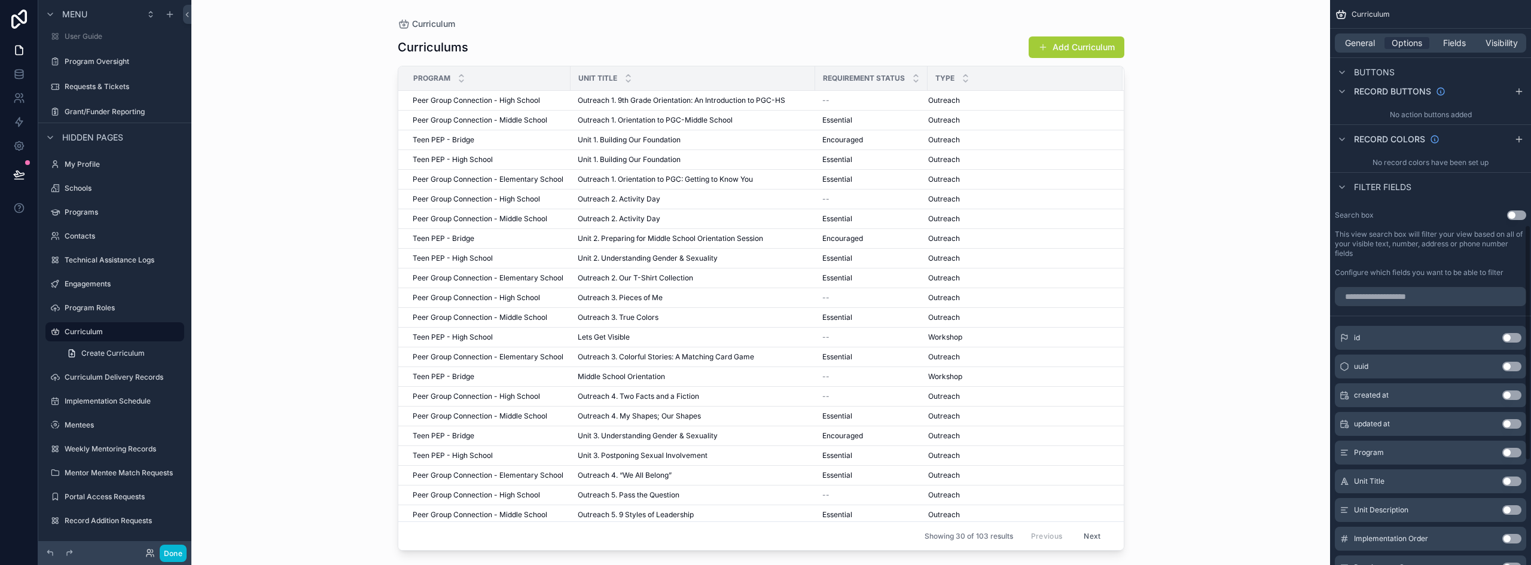
click at [1509, 452] on button "Use setting" at bounding box center [1512, 453] width 19 height 10
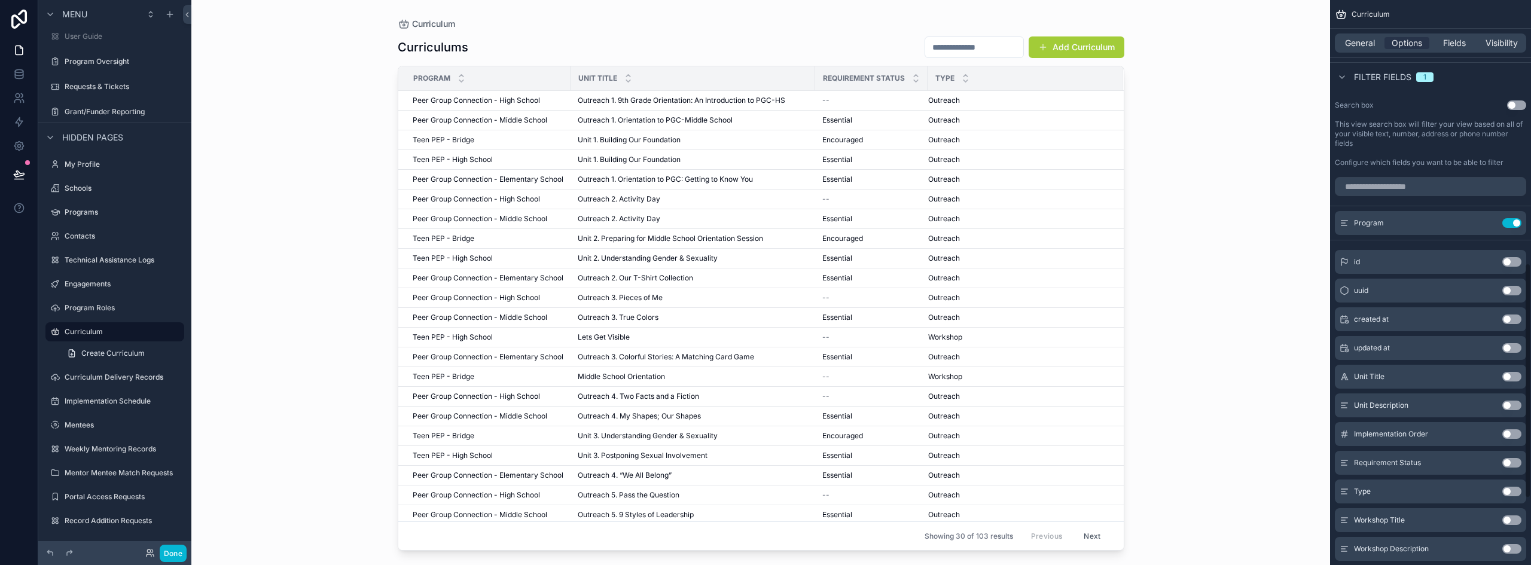
scroll to position [658, 0]
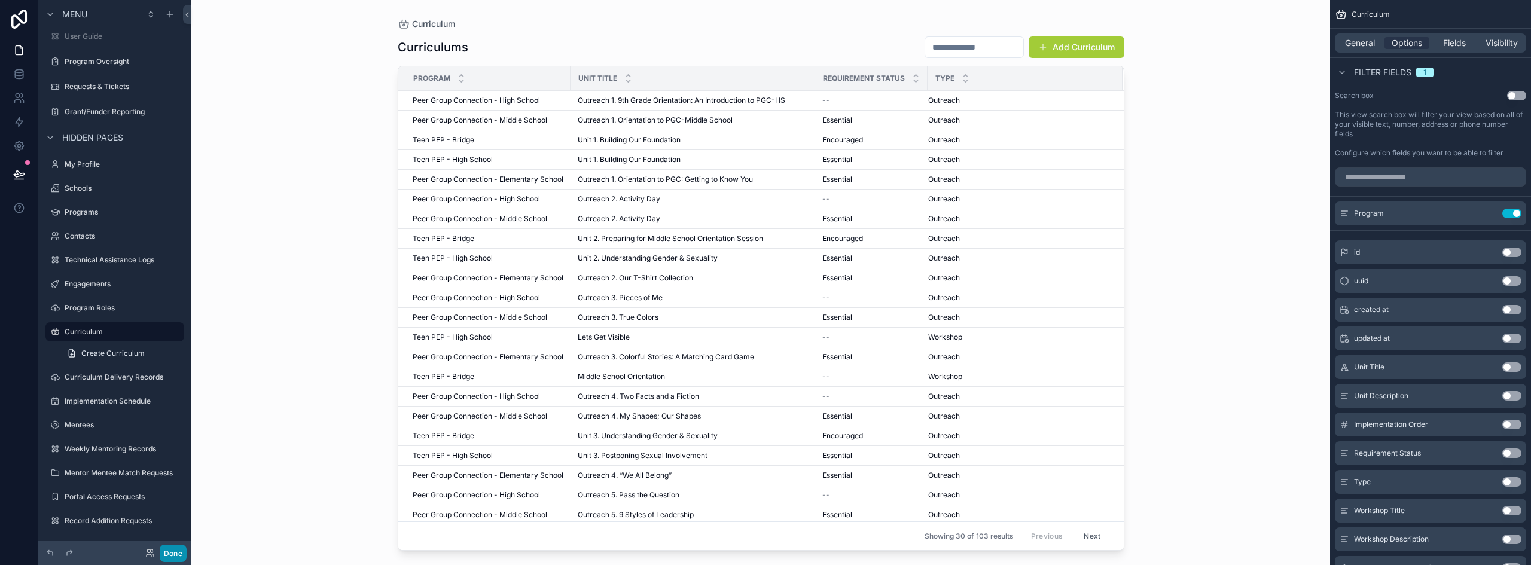
drag, startPoint x: 179, startPoint y: 554, endPoint x: 394, endPoint y: 448, distance: 238.9
click at [179, 554] on button "Done" at bounding box center [173, 553] width 27 height 17
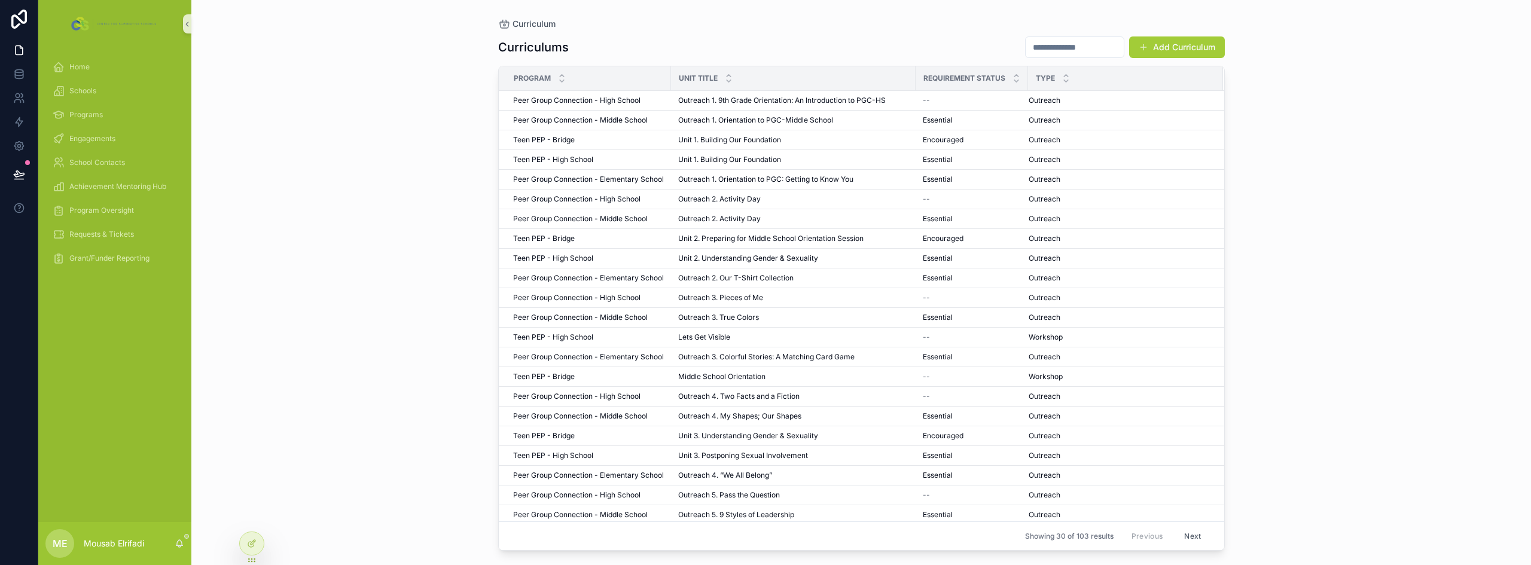
click at [1047, 53] on input "scrollable content" at bounding box center [1075, 47] width 98 height 17
click at [1048, 49] on input "scrollable content" at bounding box center [1075, 47] width 98 height 17
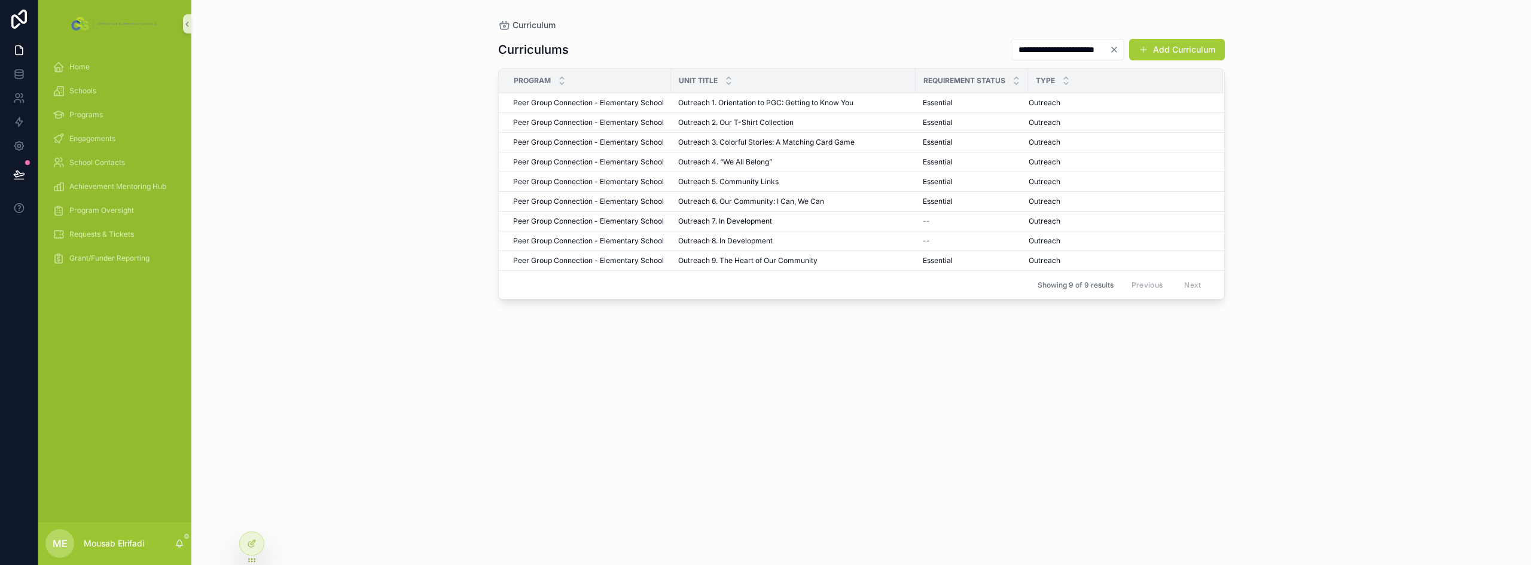
click at [1030, 54] on input "**********" at bounding box center [1061, 49] width 98 height 17
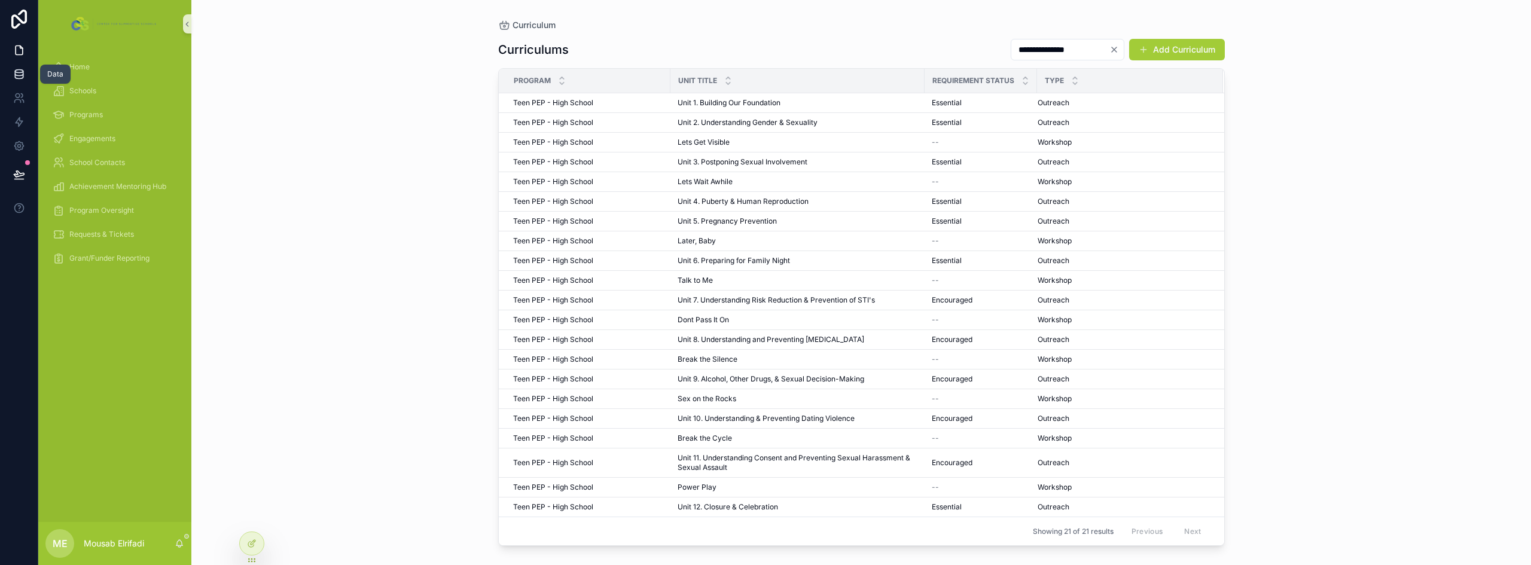
type input "**********"
click at [23, 73] on icon at bounding box center [19, 73] width 8 height 5
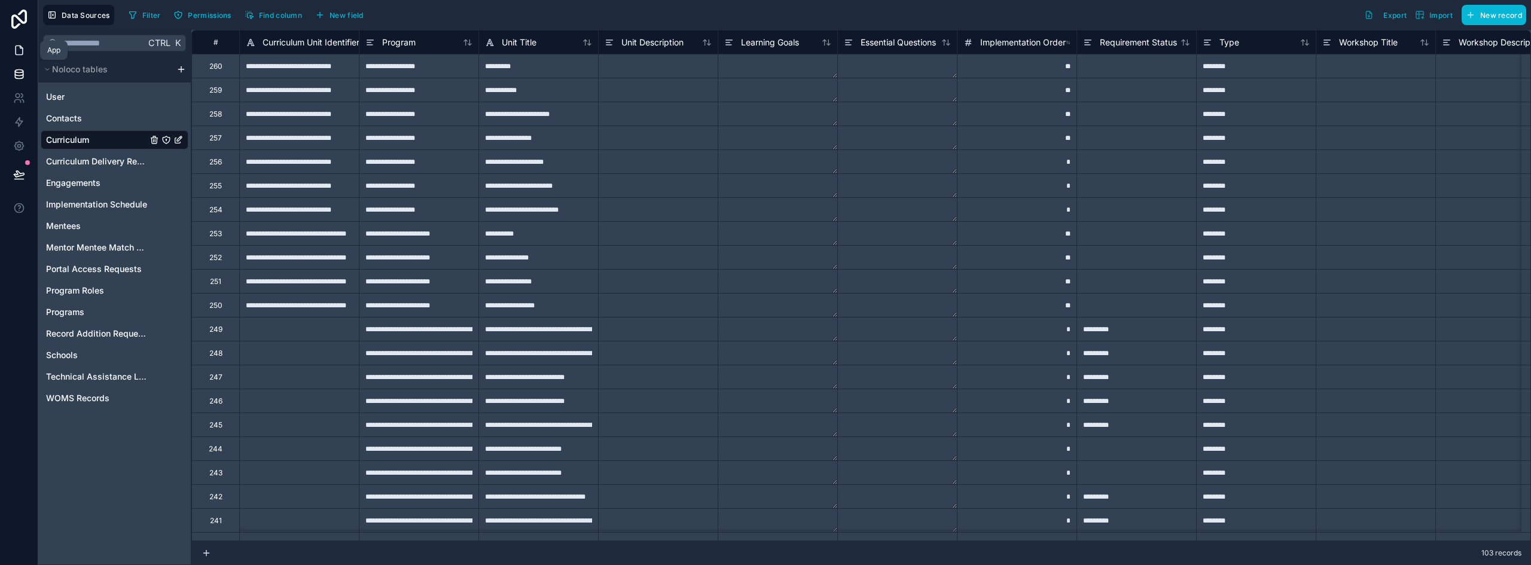
click at [20, 47] on icon at bounding box center [19, 50] width 7 height 9
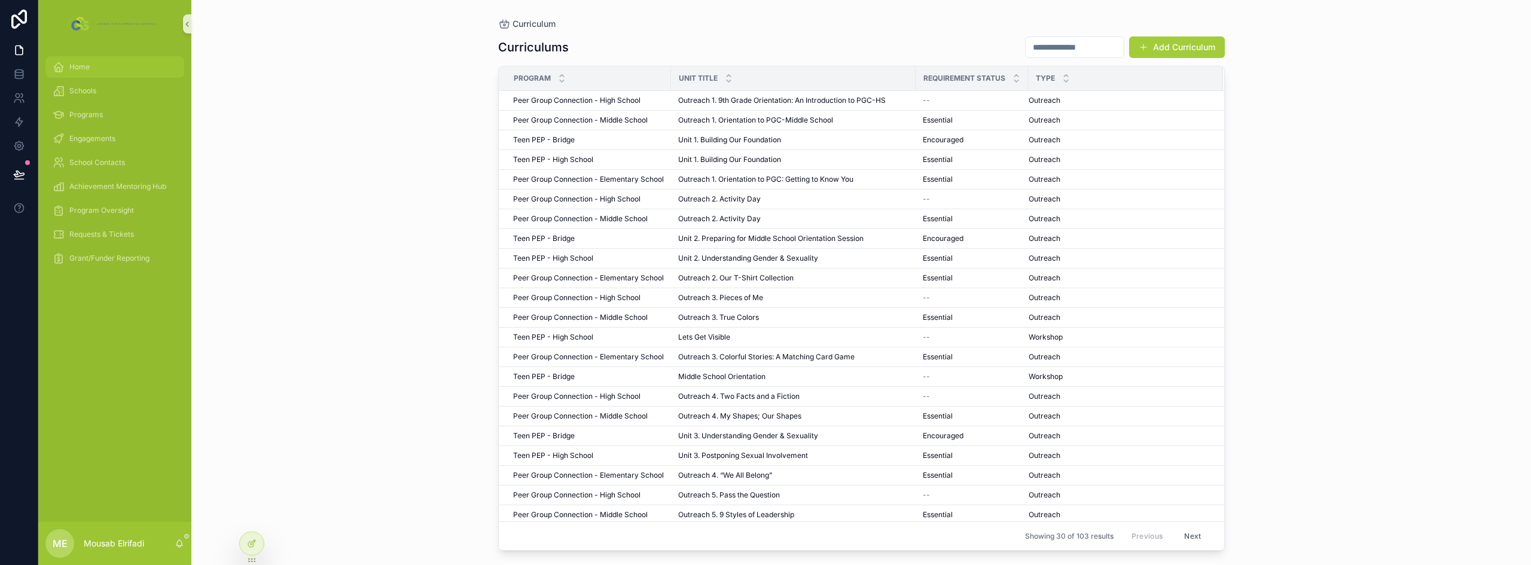
click at [81, 69] on span "Home" at bounding box center [79, 67] width 20 height 10
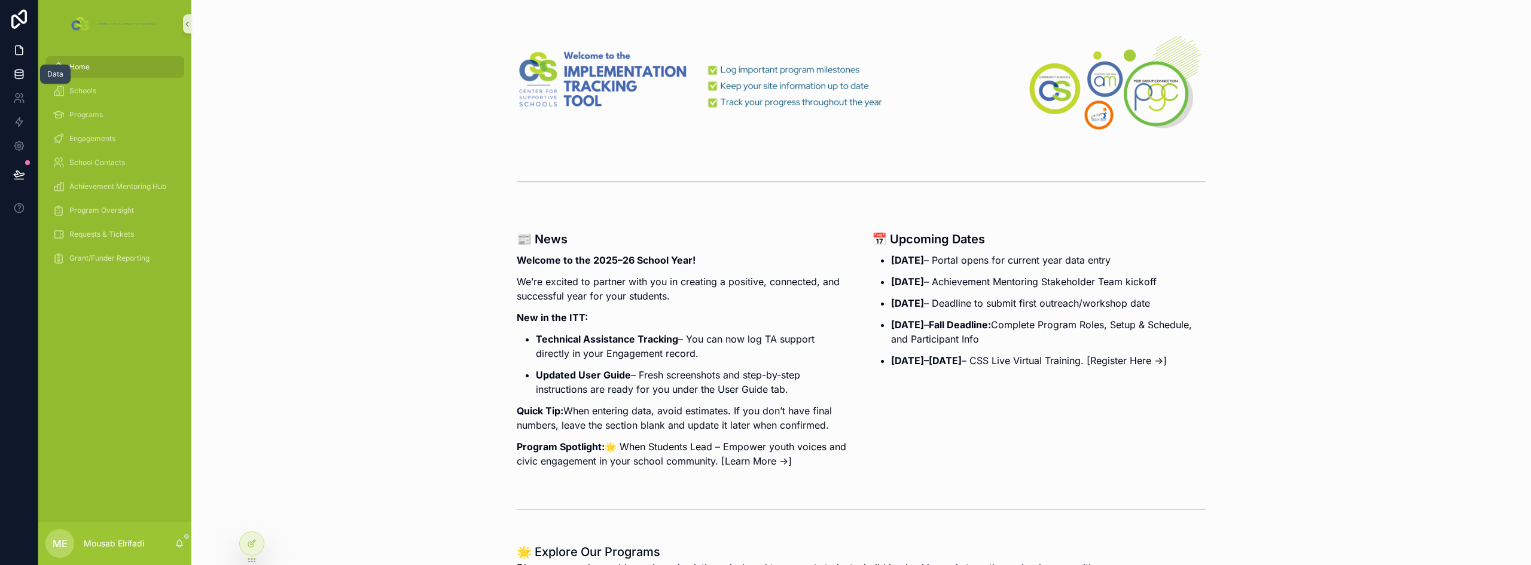
click at [22, 70] on icon at bounding box center [19, 71] width 8 height 3
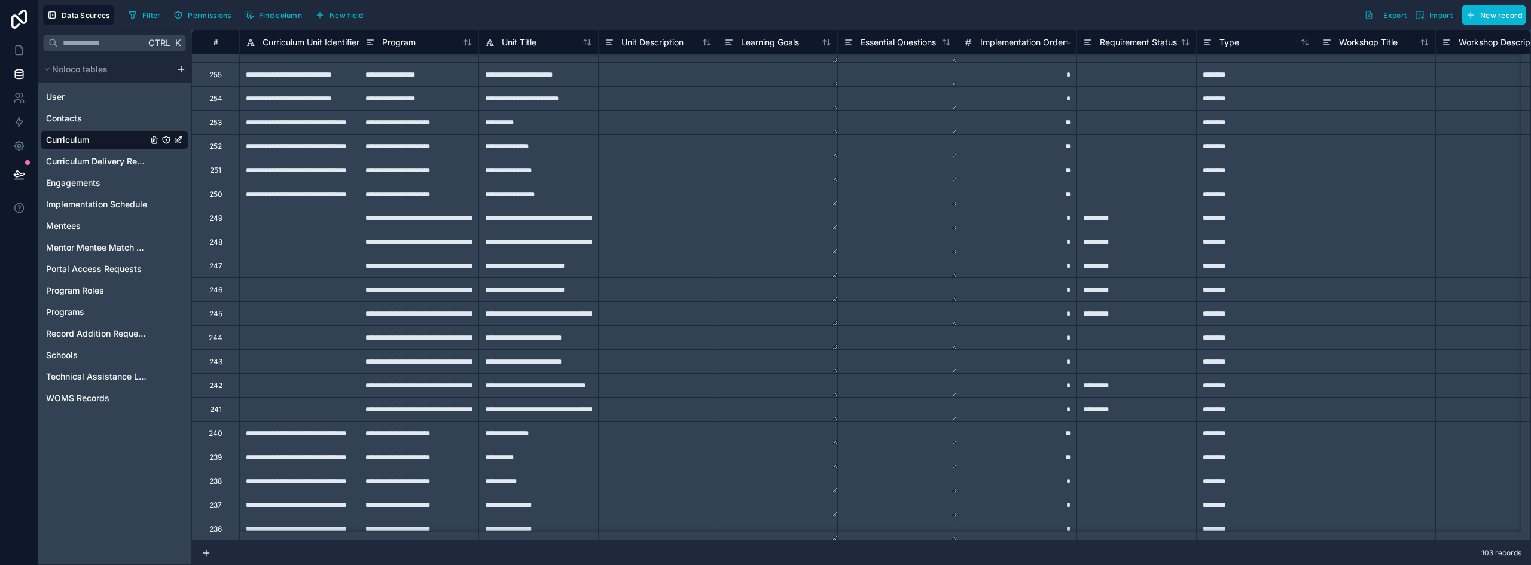
scroll to position [15, 0]
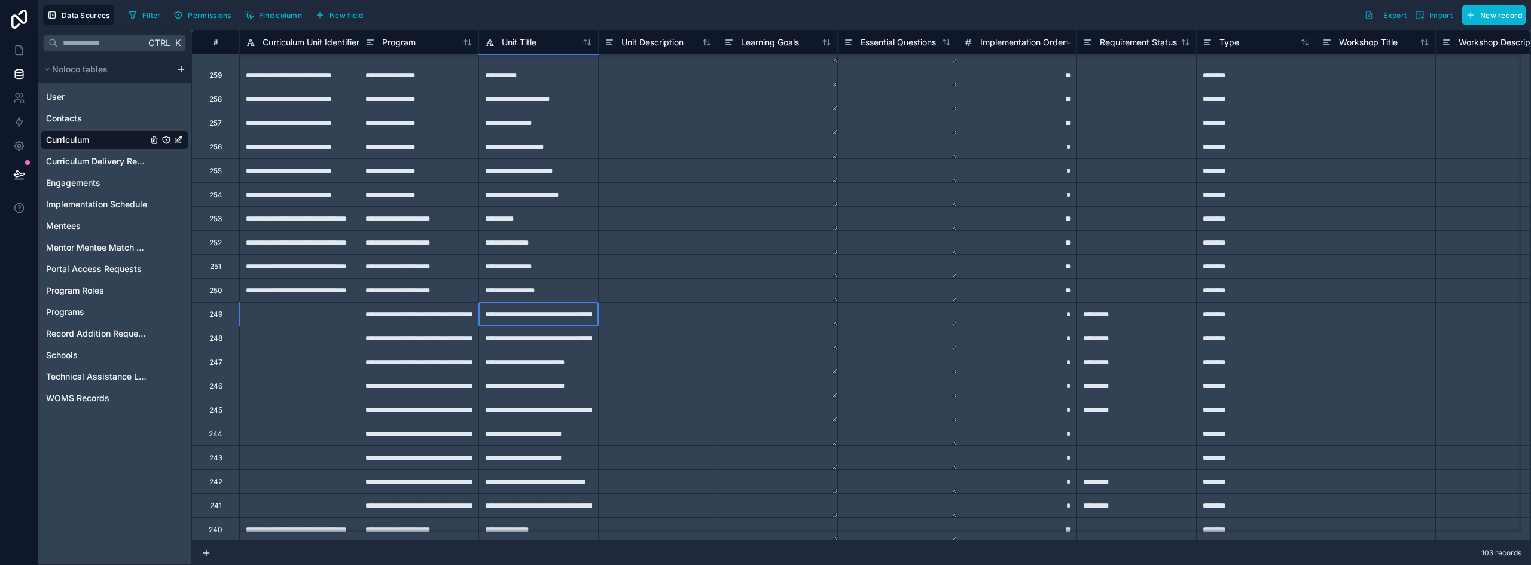
click at [538, 323] on div "**********" at bounding box center [539, 314] width 120 height 24
click at [328, 286] on div "**********" at bounding box center [299, 290] width 120 height 24
click at [542, 313] on div "**********" at bounding box center [539, 314] width 120 height 24
click at [522, 508] on div "**********" at bounding box center [539, 506] width 120 height 24
click at [328, 508] on div at bounding box center [299, 506] width 120 height 24
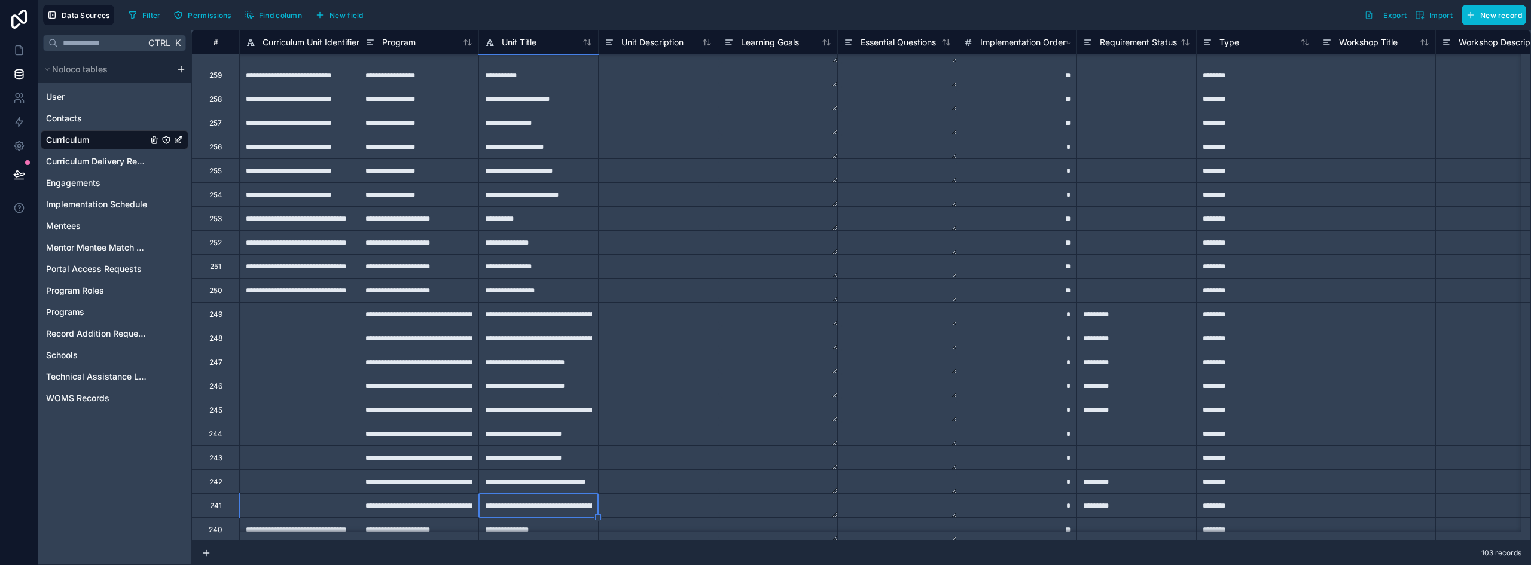
click at [328, 508] on div at bounding box center [299, 506] width 120 height 24
paste input "**********"
type input "**********"
click at [330, 482] on div at bounding box center [299, 482] width 120 height 24
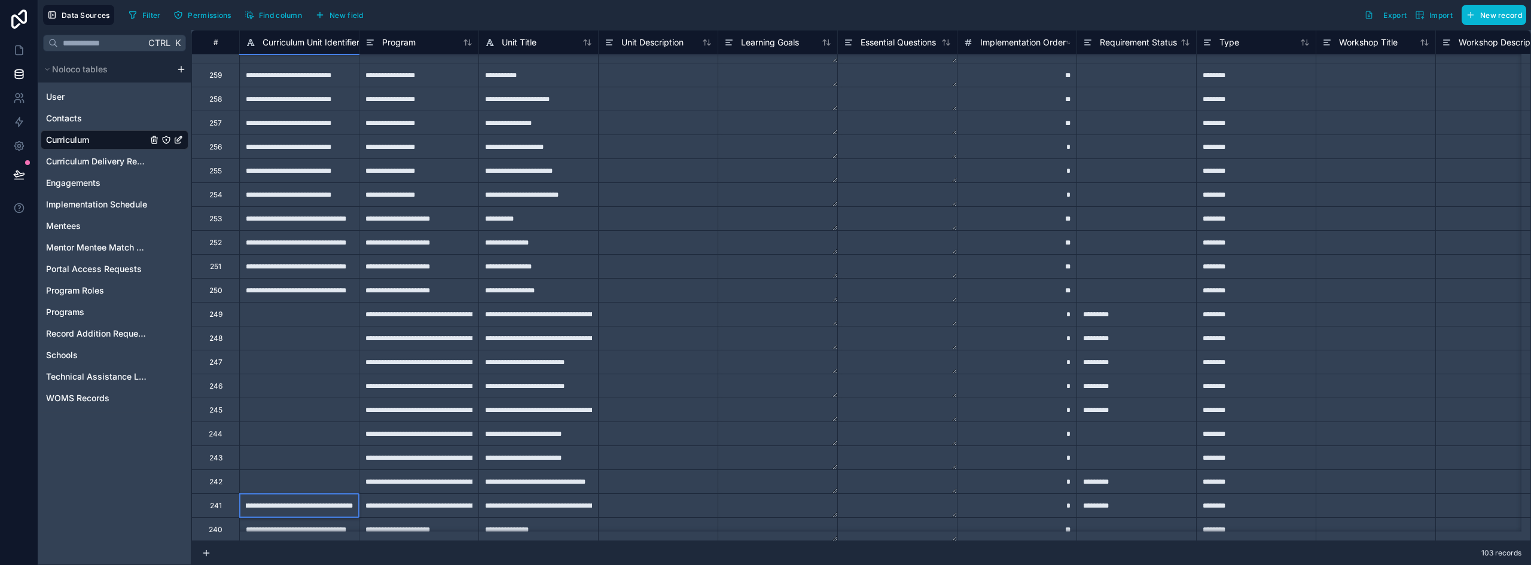
click at [330, 482] on div at bounding box center [299, 482] width 120 height 24
type input "**********"
click at [316, 461] on div at bounding box center [299, 458] width 120 height 24
click at [316, 461] on input at bounding box center [299, 457] width 119 height 23
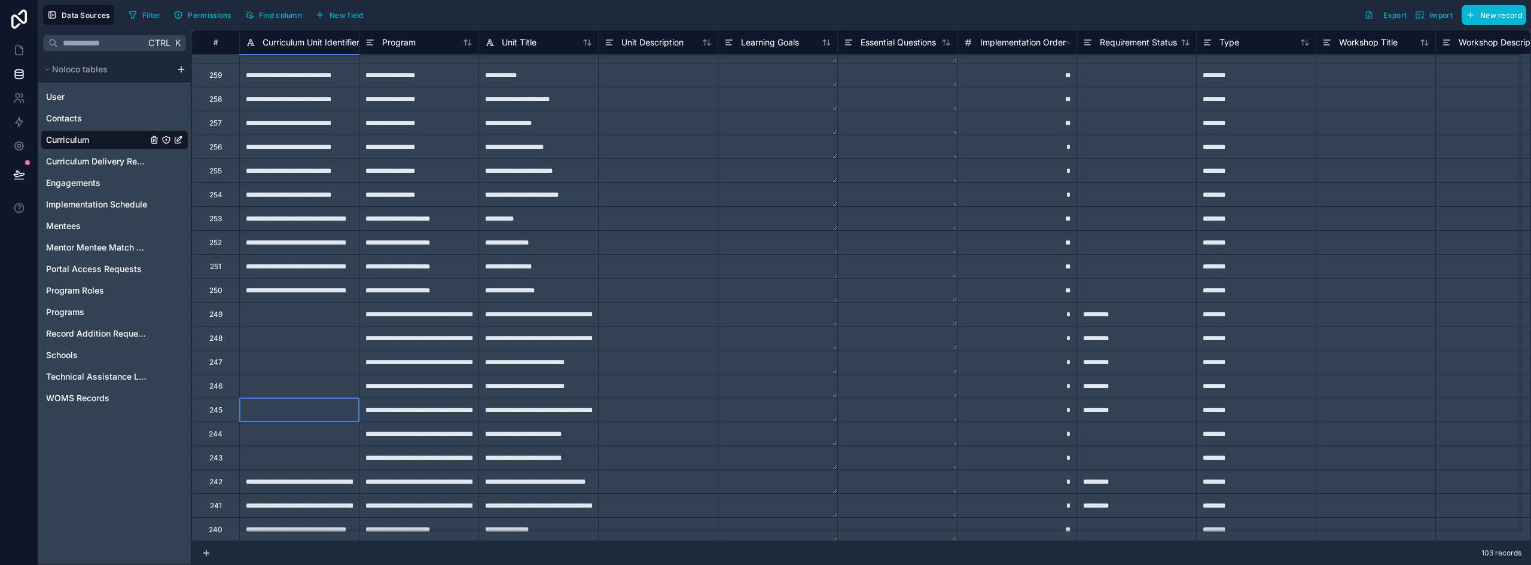
click at [292, 407] on div at bounding box center [299, 410] width 120 height 24
paste input "**********"
type input "**********"
click at [552, 415] on div "**********" at bounding box center [539, 410] width 120 height 24
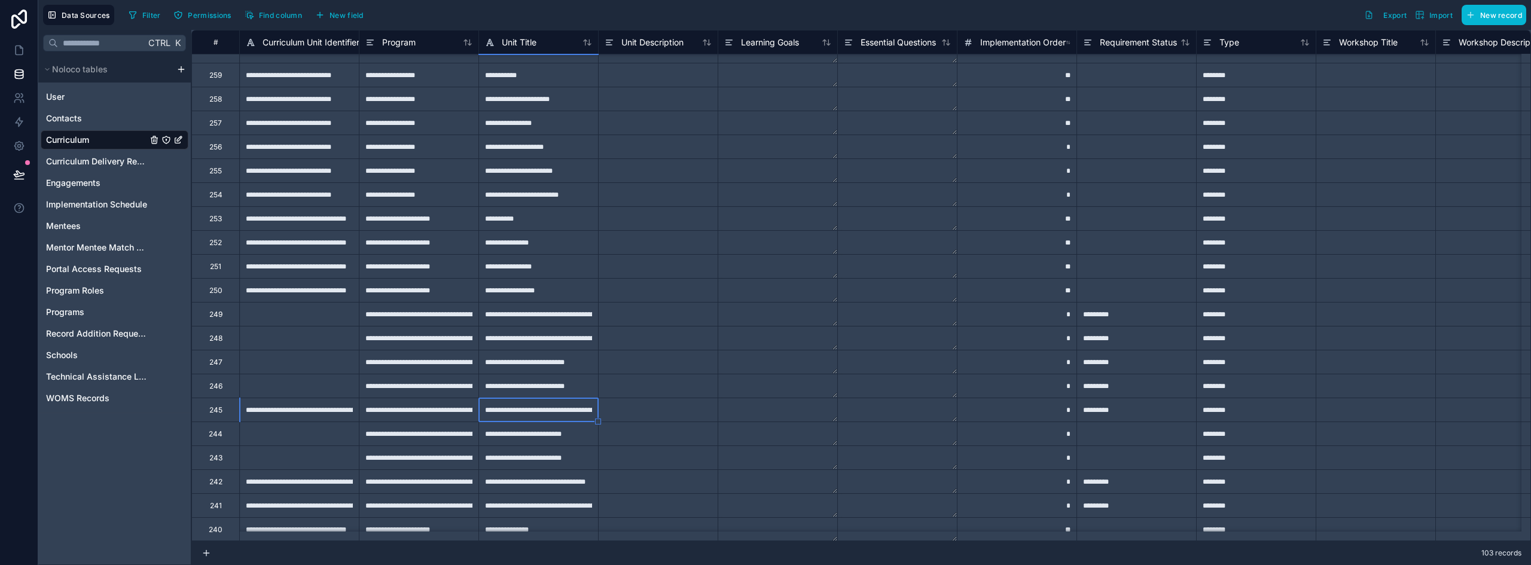
click at [538, 390] on div "**********" at bounding box center [539, 386] width 120 height 24
click at [309, 389] on div at bounding box center [299, 386] width 120 height 24
paste input "**********"
type input "**********"
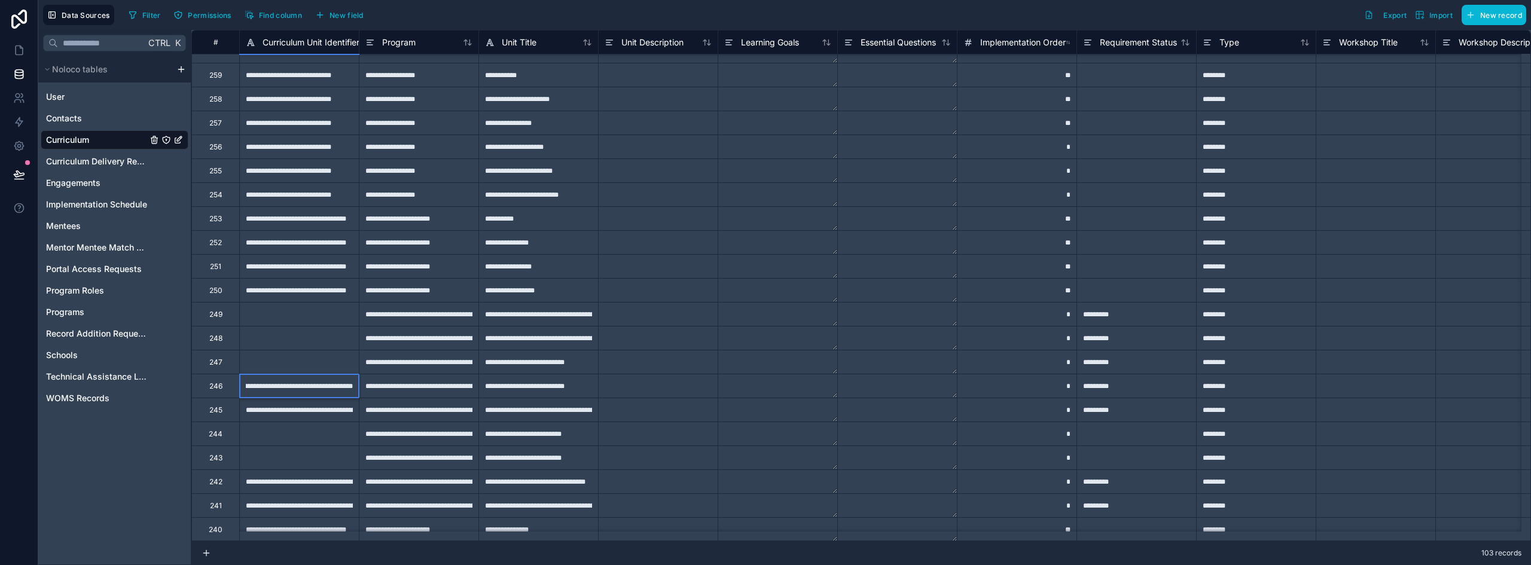
scroll to position [0, 68]
click at [524, 415] on div "**********" at bounding box center [539, 410] width 120 height 24
click at [521, 457] on div "**********" at bounding box center [539, 458] width 120 height 24
click at [349, 366] on div at bounding box center [299, 362] width 120 height 24
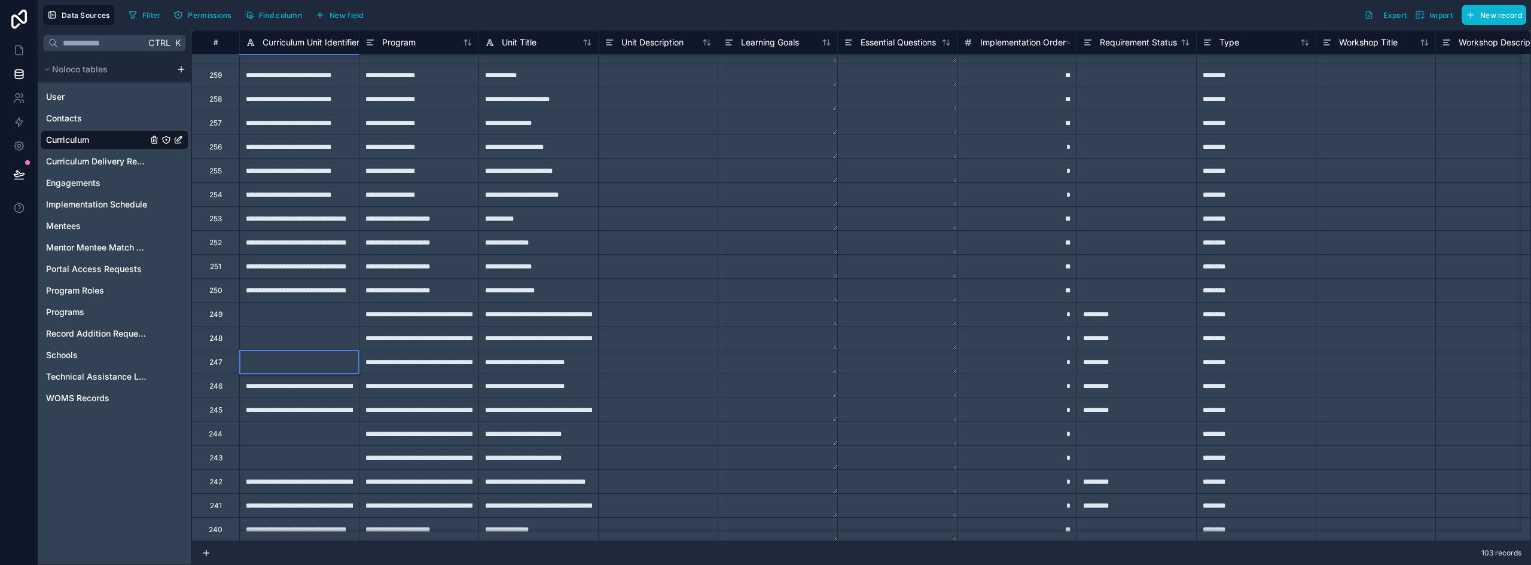
paste input "**********"
type input "**********"
click at [338, 331] on div at bounding box center [299, 338] width 120 height 24
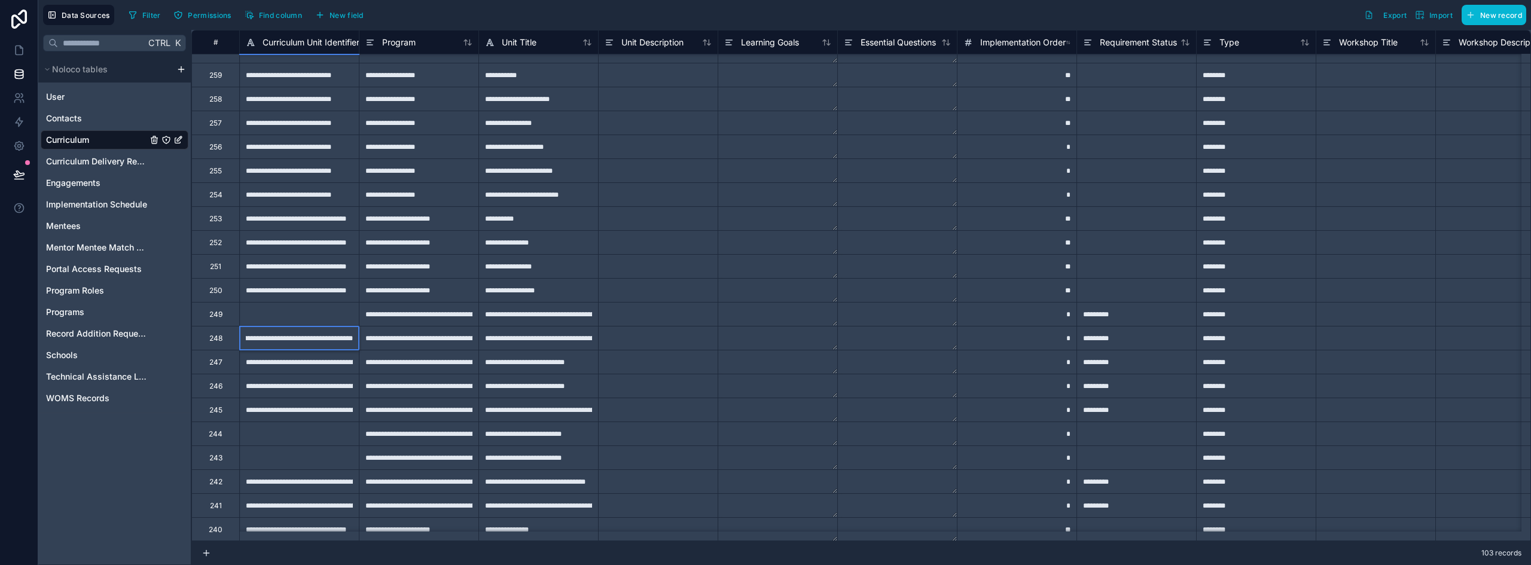
type input "**********"
click at [313, 316] on div at bounding box center [299, 314] width 120 height 24
type input "**********"
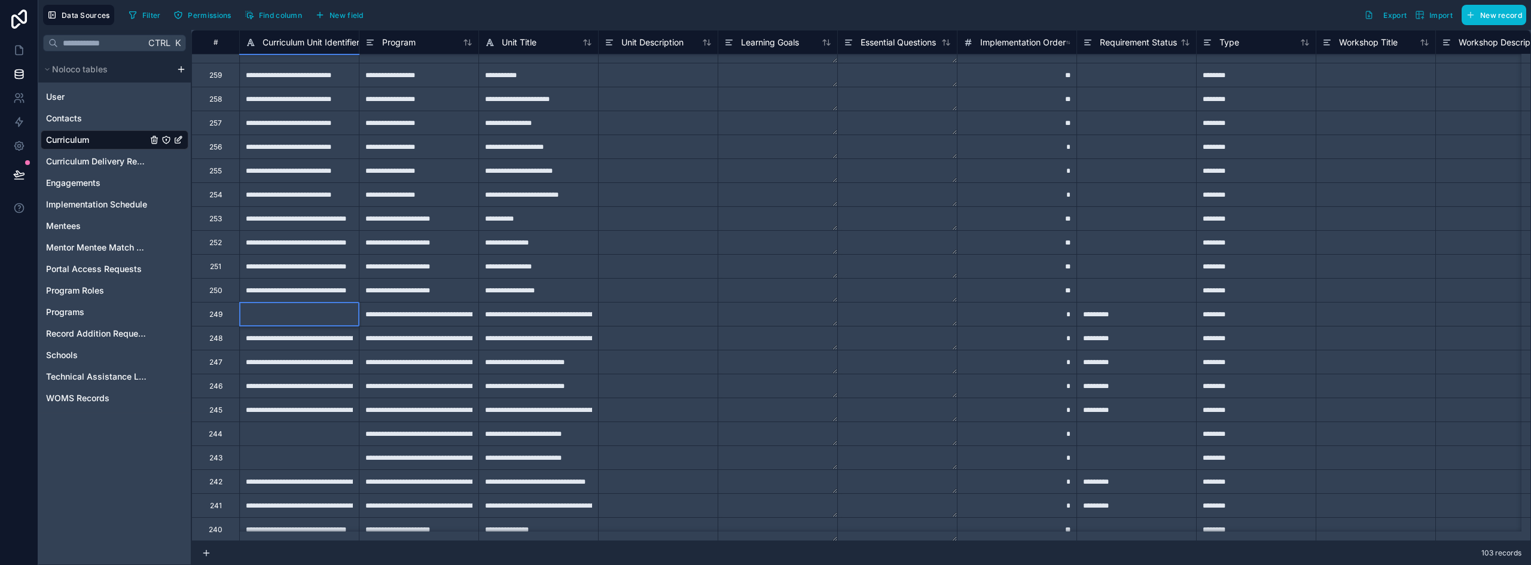
scroll to position [0, 0]
click at [313, 436] on div at bounding box center [299, 434] width 120 height 24
paste input "**********"
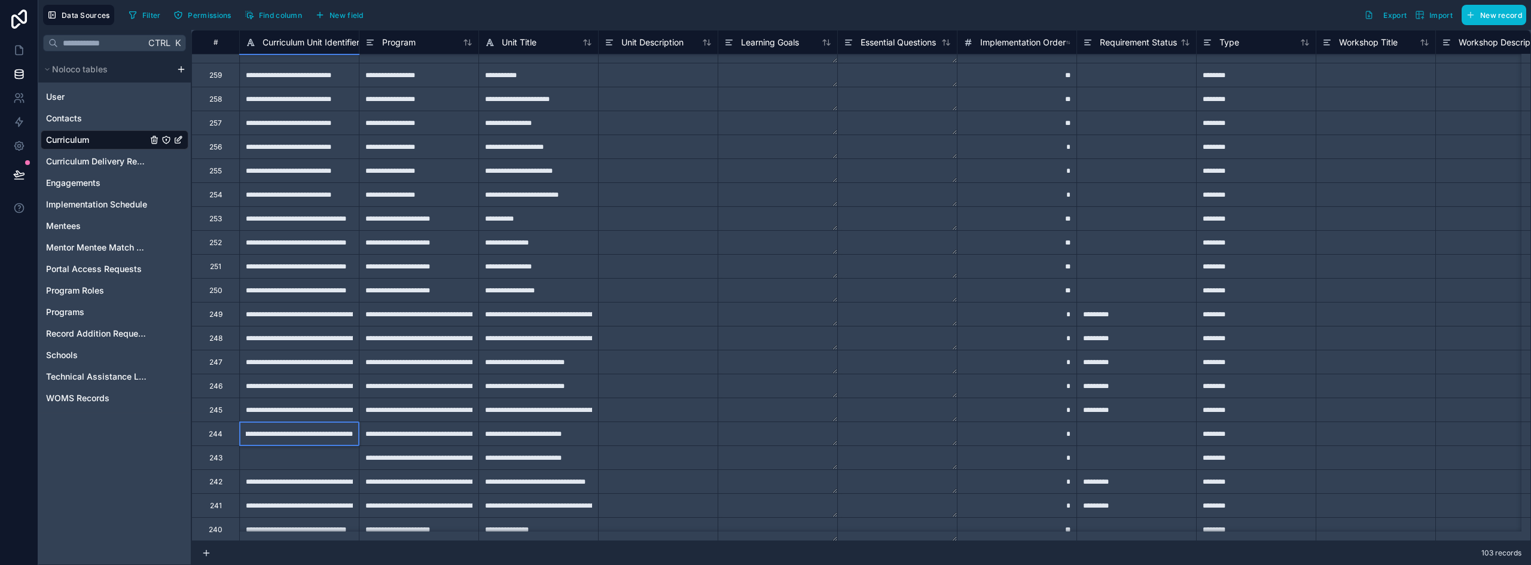
type input "**********"
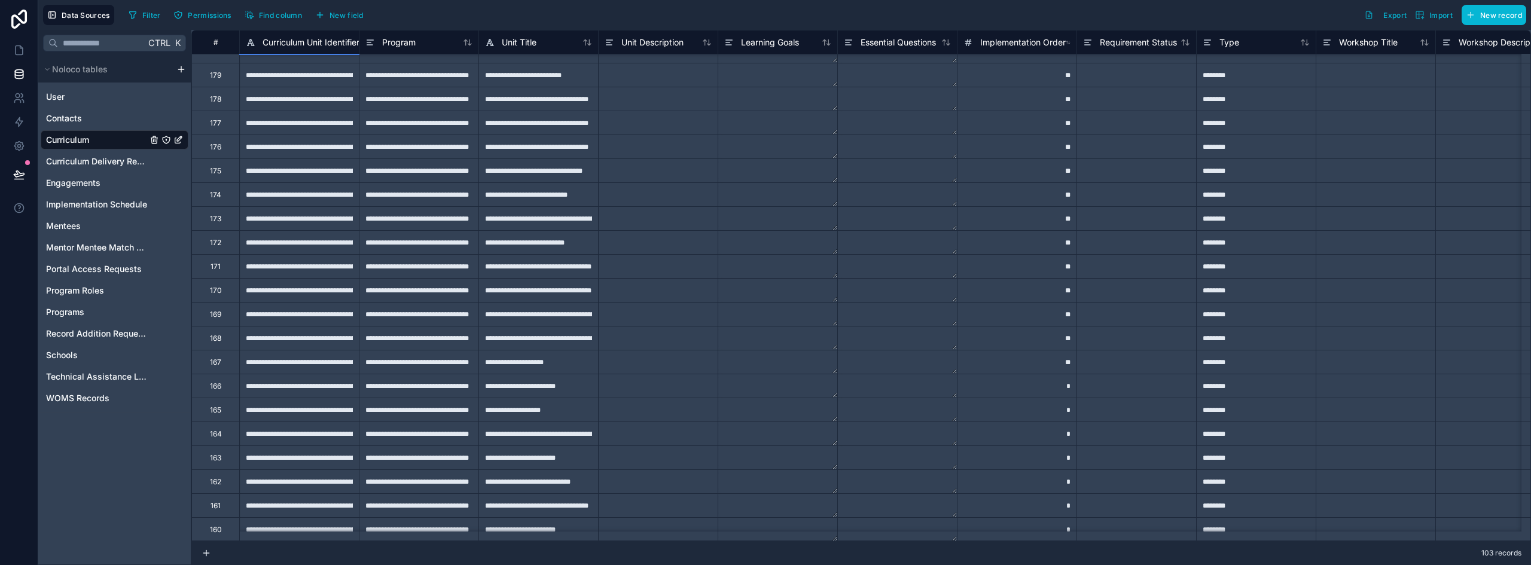
scroll to position [1989, 0]
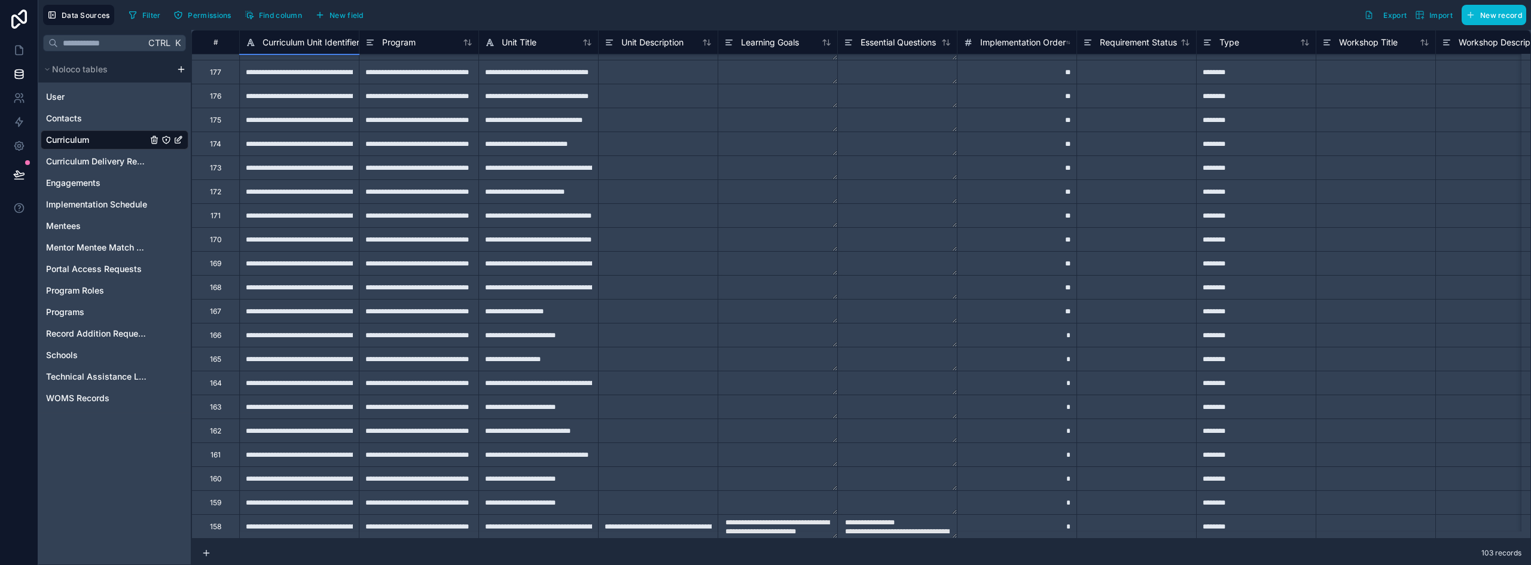
click at [677, 523] on div "**********" at bounding box center [658, 526] width 120 height 24
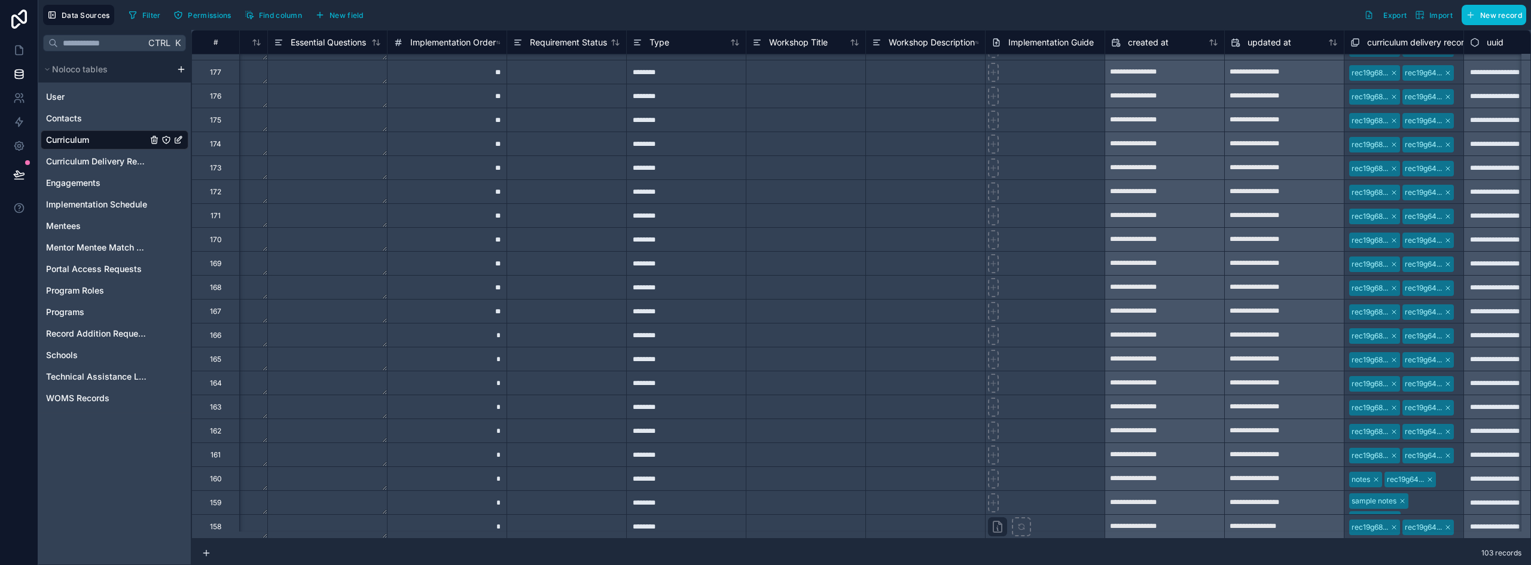
scroll to position [1989, 574]
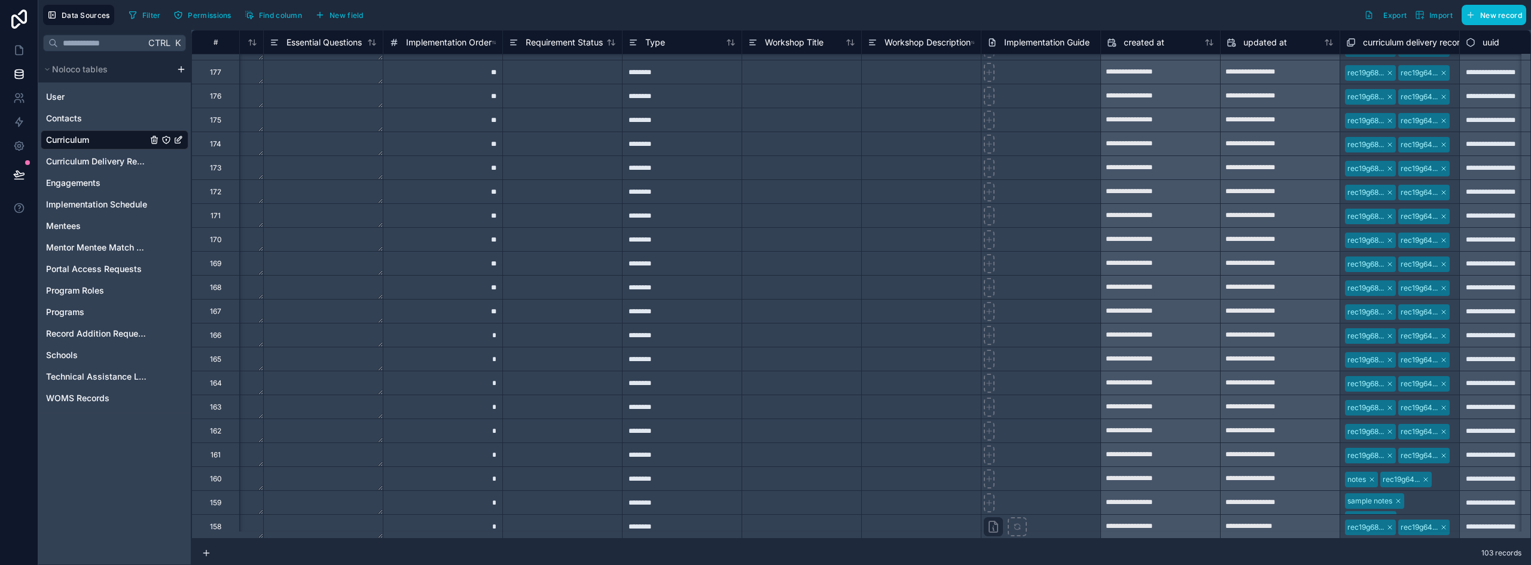
click at [1086, 522] on div at bounding box center [1041, 526] width 120 height 24
click at [998, 520] on icon at bounding box center [993, 527] width 14 height 14
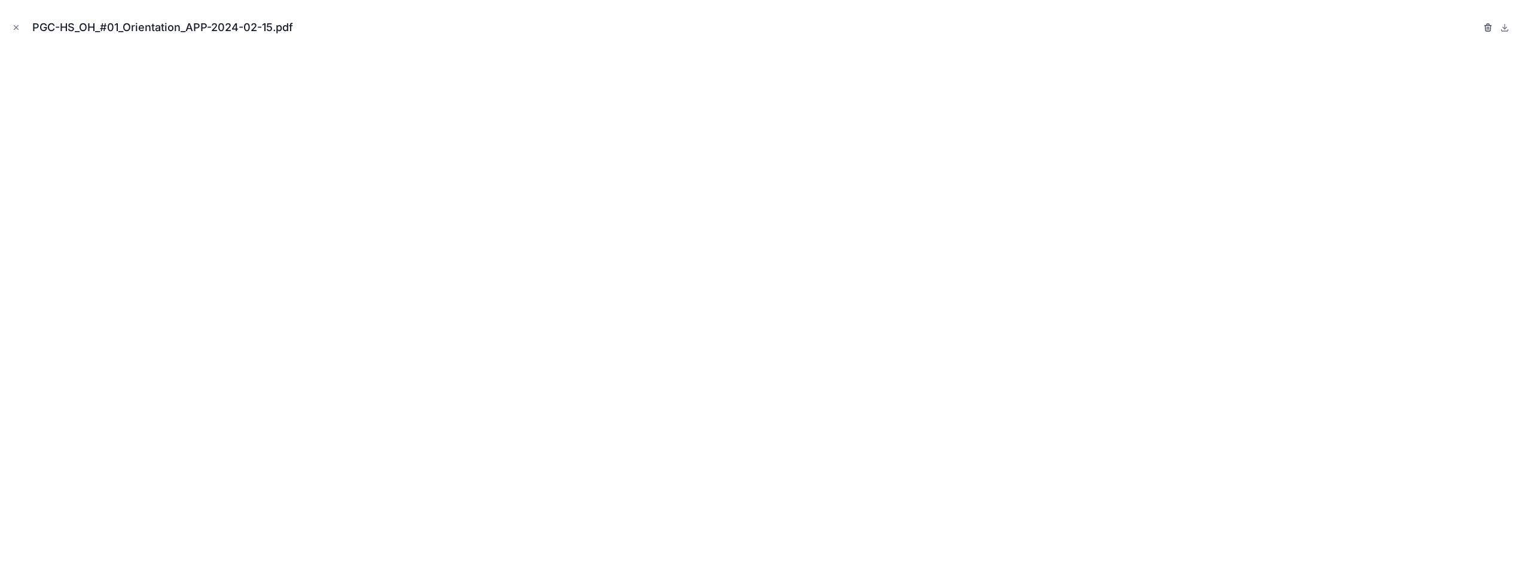
click at [1486, 26] on icon "button" at bounding box center [1487, 28] width 5 height 5
click at [1476, 26] on icon "button" at bounding box center [1477, 28] width 10 height 10
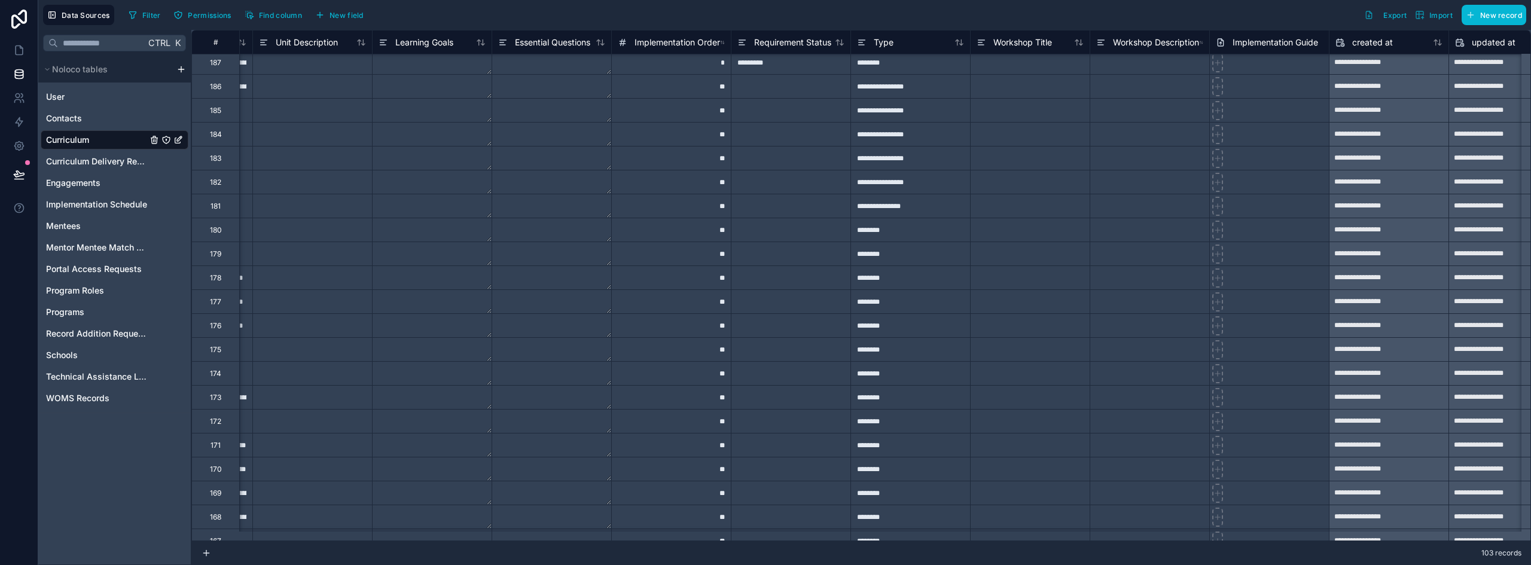
scroll to position [1750, 346]
click at [1038, 38] on span "Workshop Title" at bounding box center [1023, 42] width 59 height 12
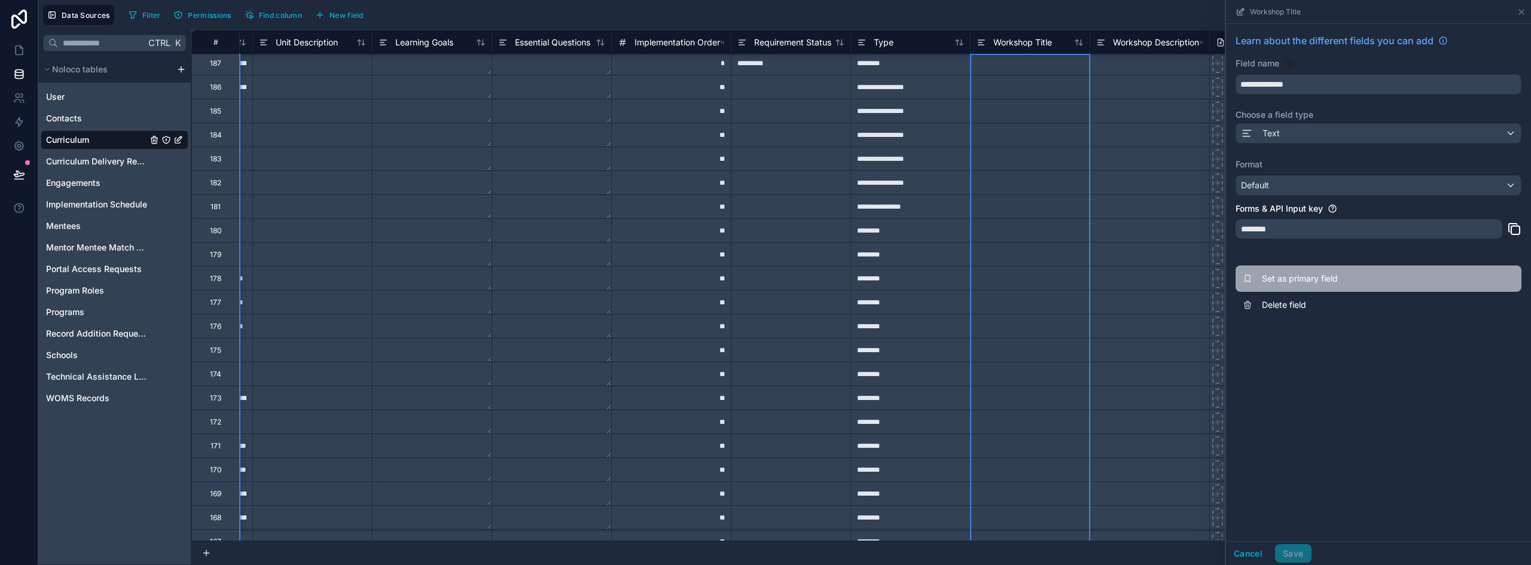
click at [1291, 290] on button "Set as primary field" at bounding box center [1379, 279] width 286 height 26
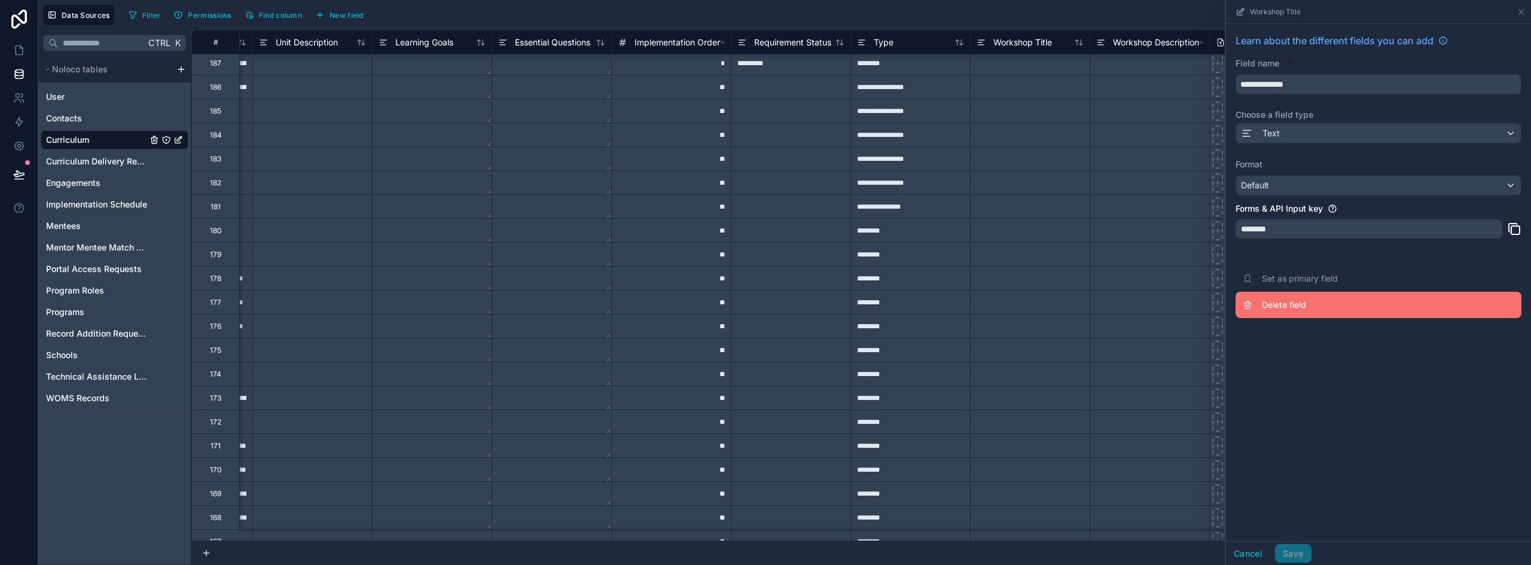
click at [1286, 306] on div "**********" at bounding box center [1378, 282] width 305 height 517
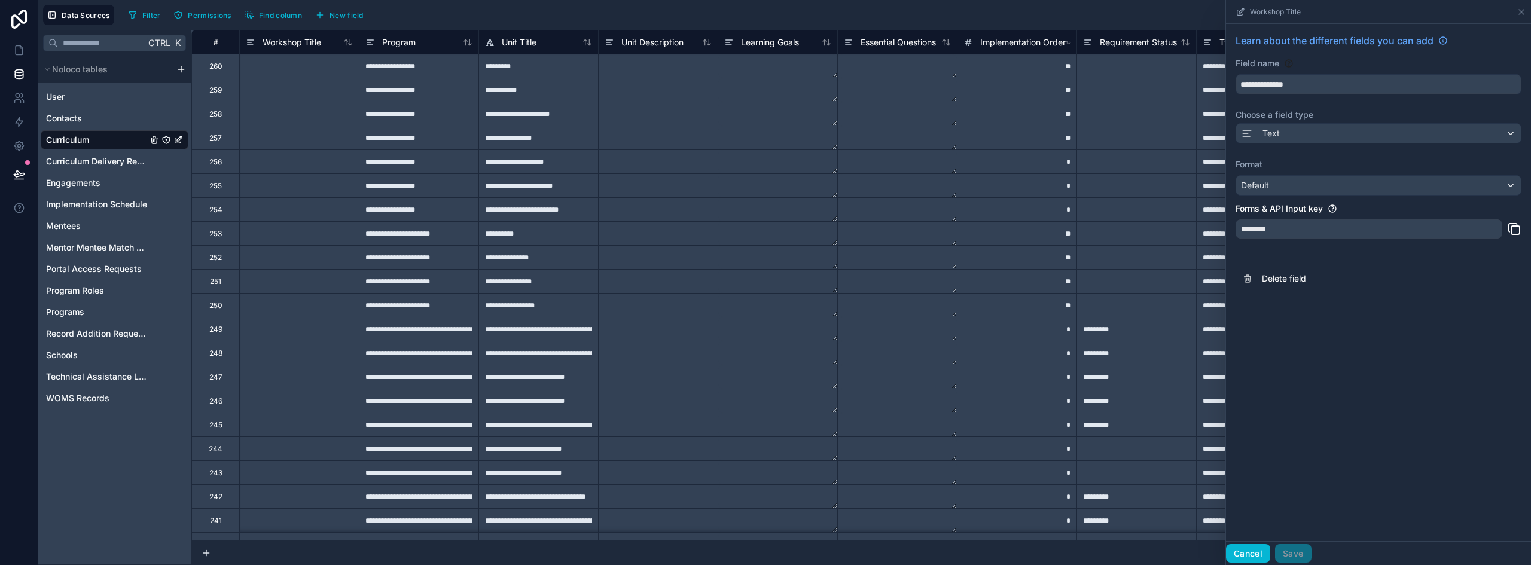
click at [1257, 556] on button "Cancel" at bounding box center [1248, 553] width 44 height 19
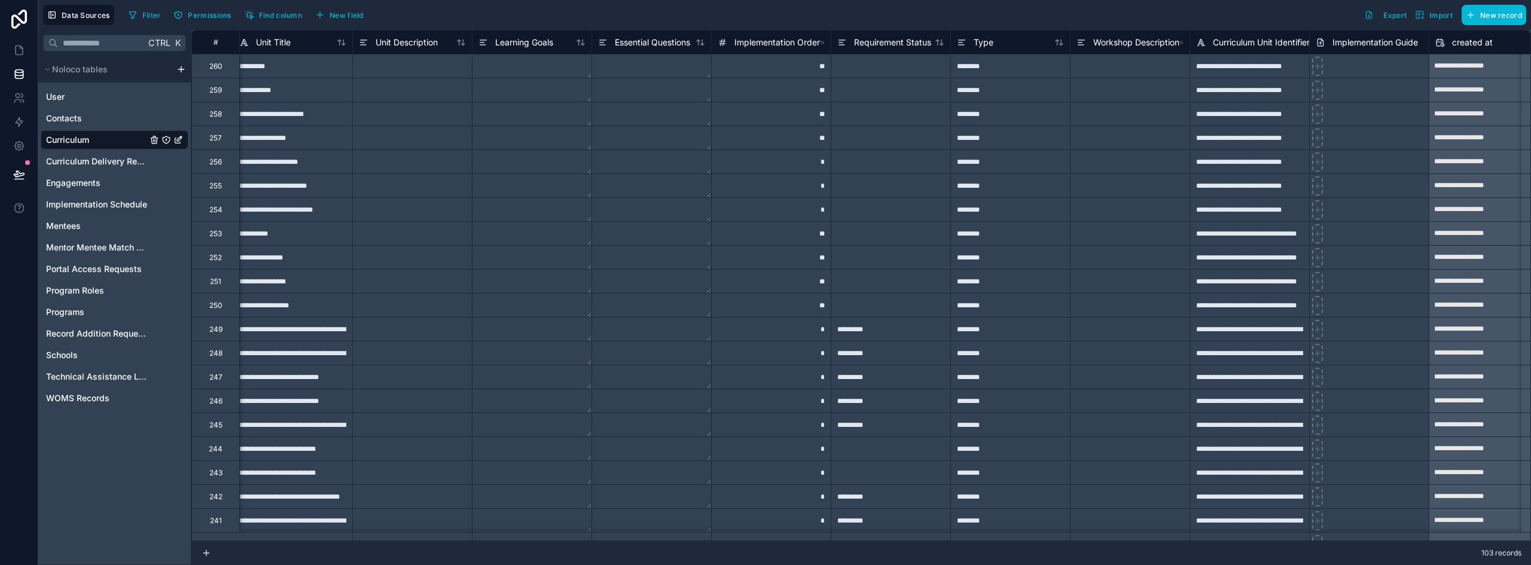
scroll to position [0, 278]
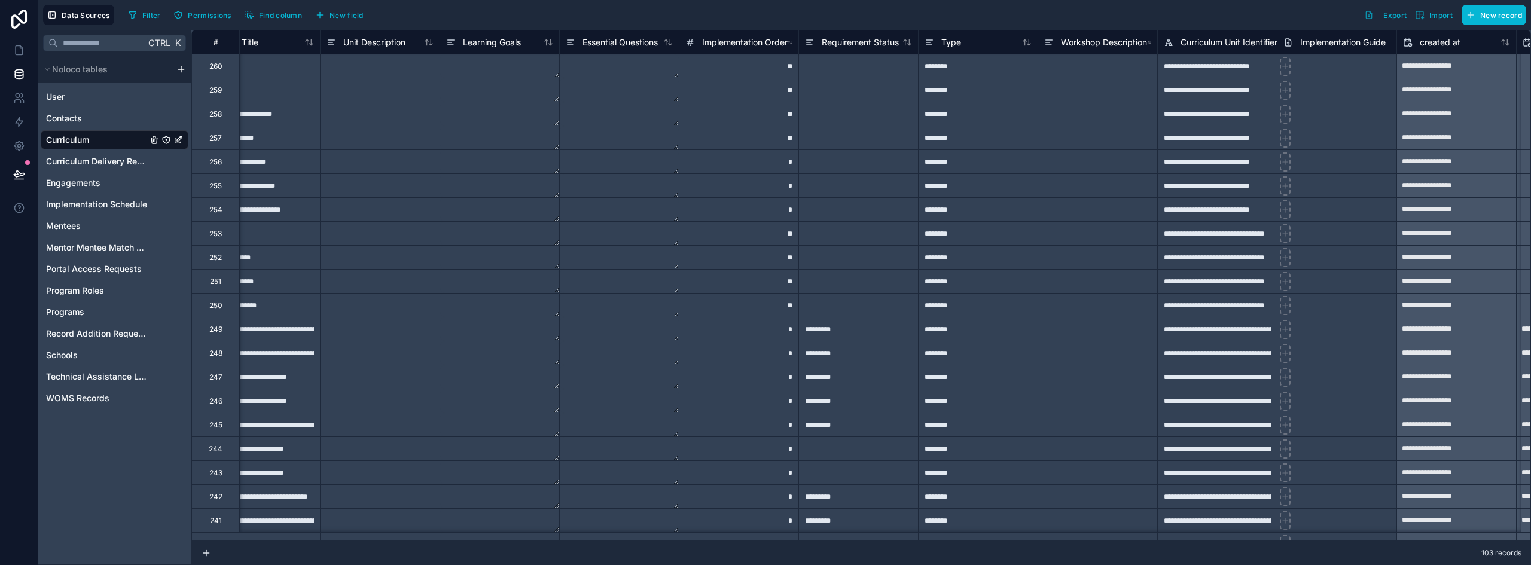
click at [1206, 41] on span "Curriculum Unit Identifier" at bounding box center [1229, 42] width 97 height 12
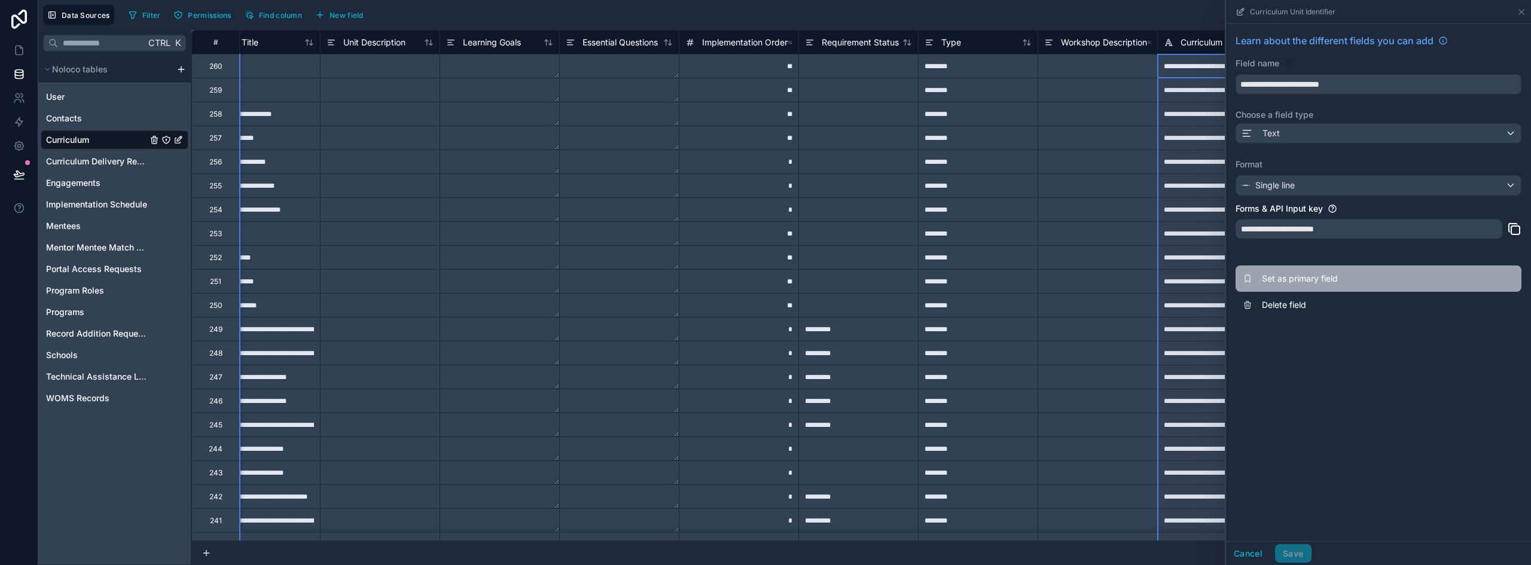
click at [1299, 274] on span "Set as primary field" at bounding box center [1348, 279] width 172 height 12
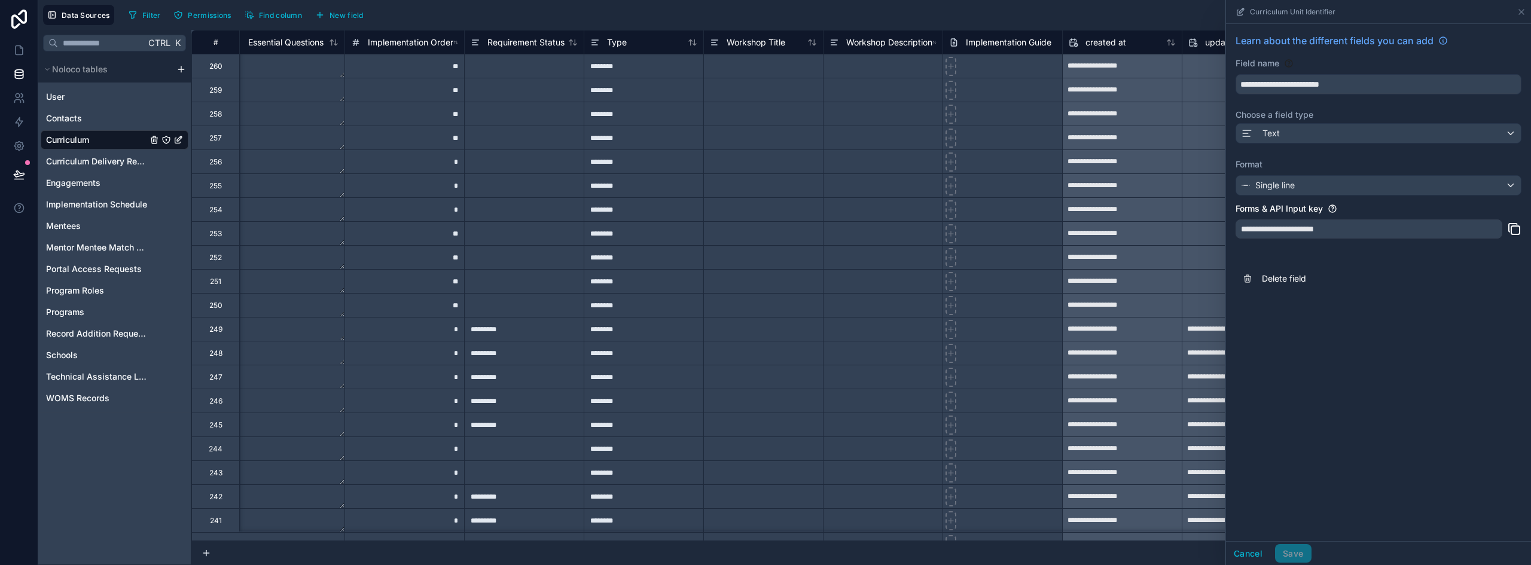
scroll to position [0, 632]
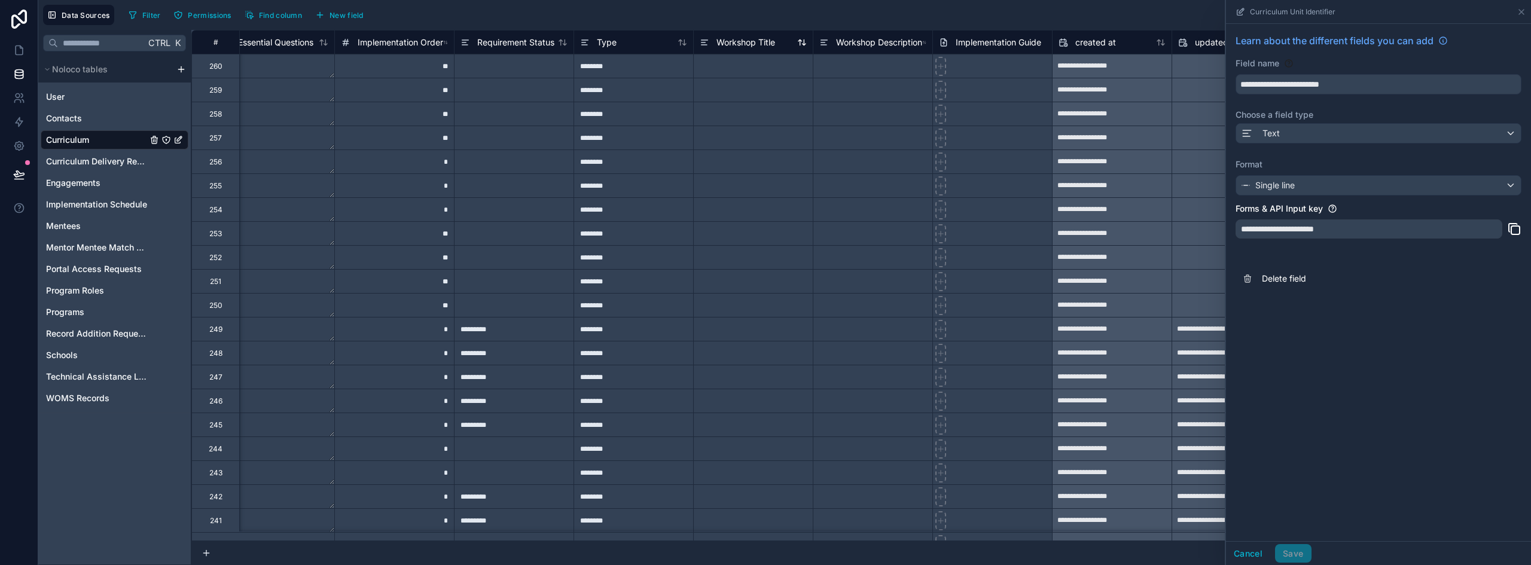
click at [755, 42] on span "Workshop Title" at bounding box center [746, 42] width 59 height 12
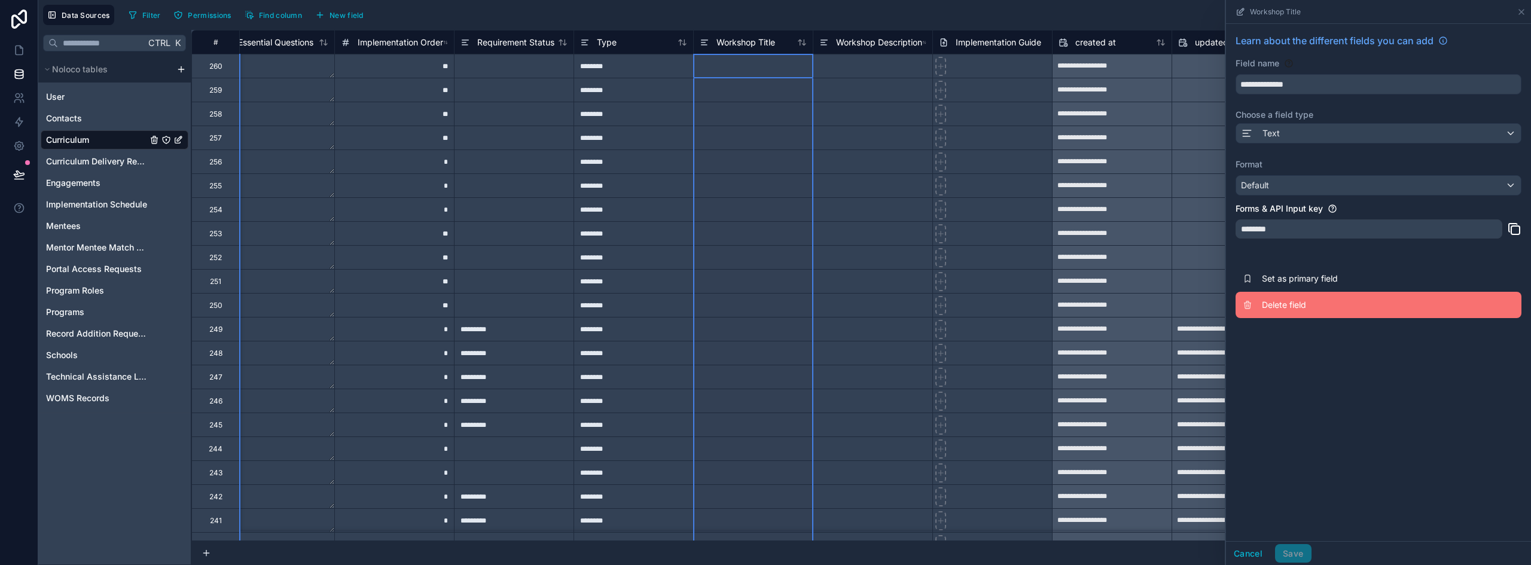
click at [1300, 304] on span "Delete field" at bounding box center [1348, 305] width 172 height 12
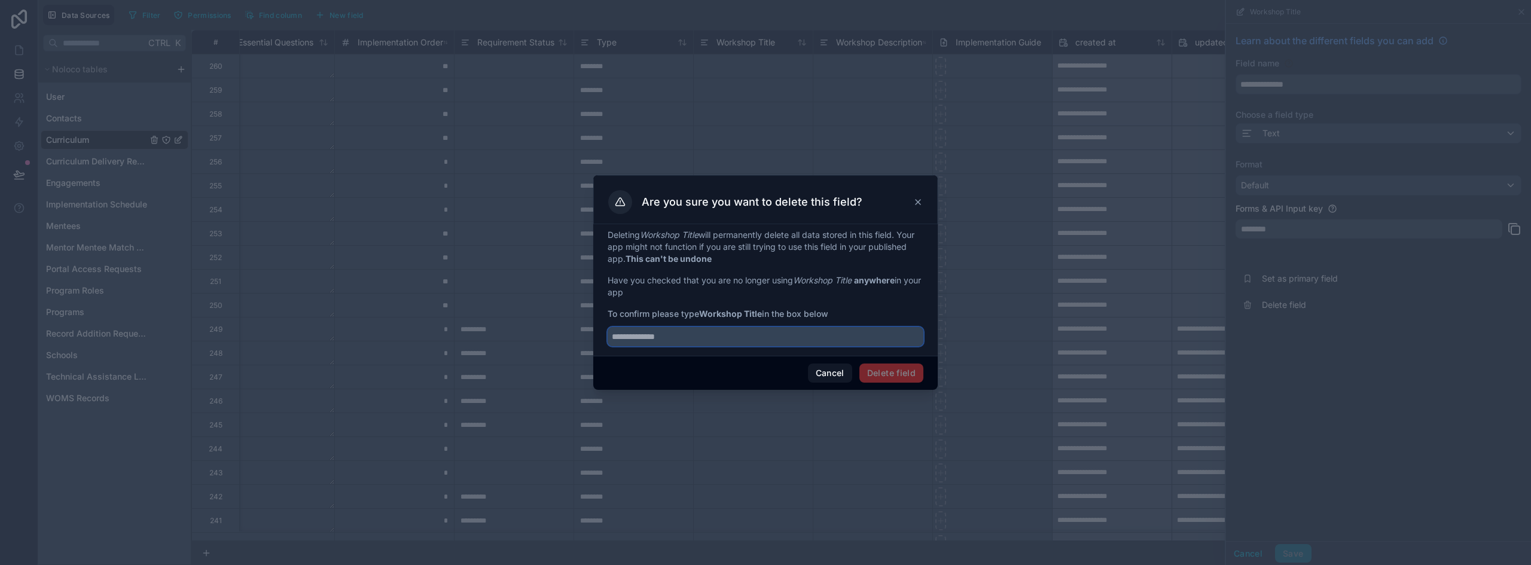
click at [741, 342] on input "text" at bounding box center [766, 336] width 316 height 19
type input "**********"
click at [884, 373] on button "Delete field" at bounding box center [892, 373] width 64 height 19
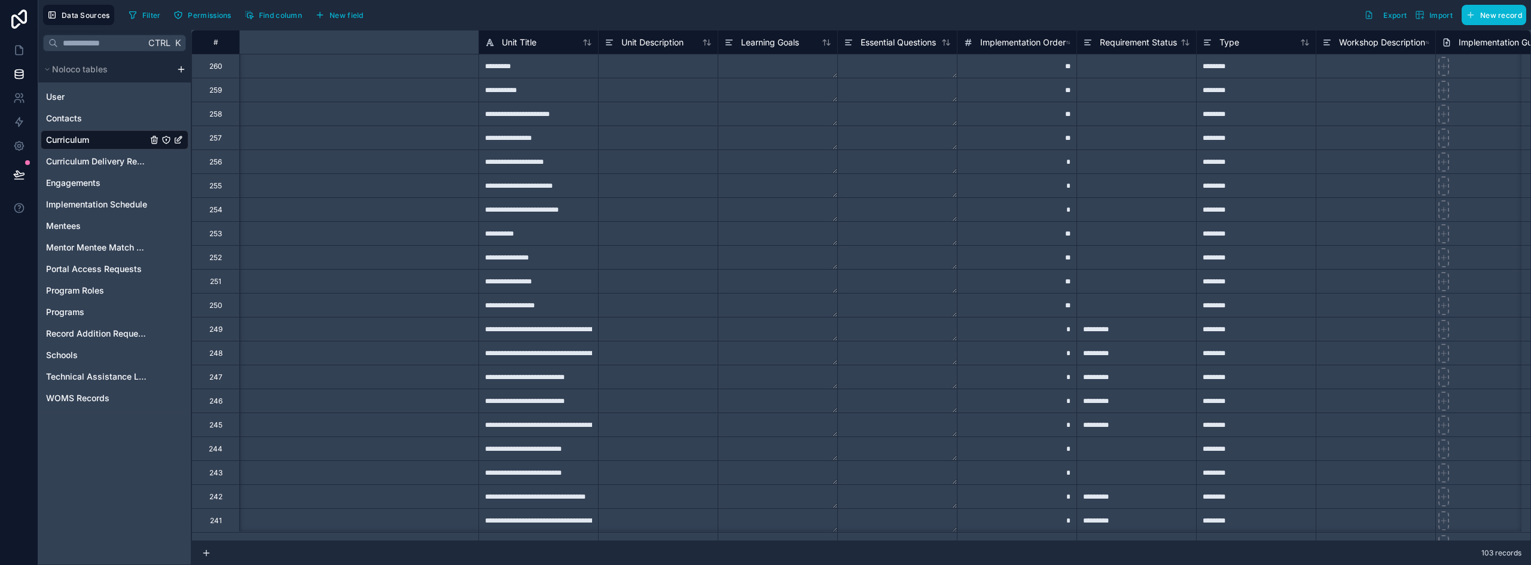
scroll to position [0, 512]
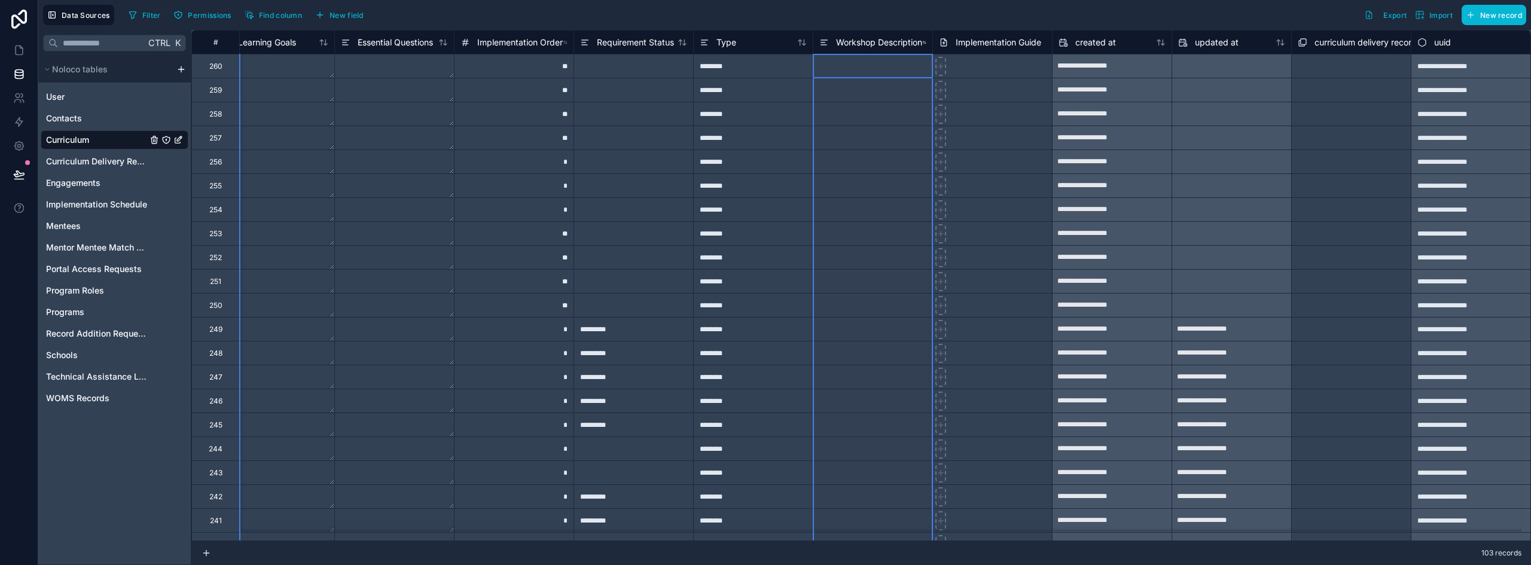
click at [865, 42] on span "Workshop Description" at bounding box center [879, 42] width 86 height 12
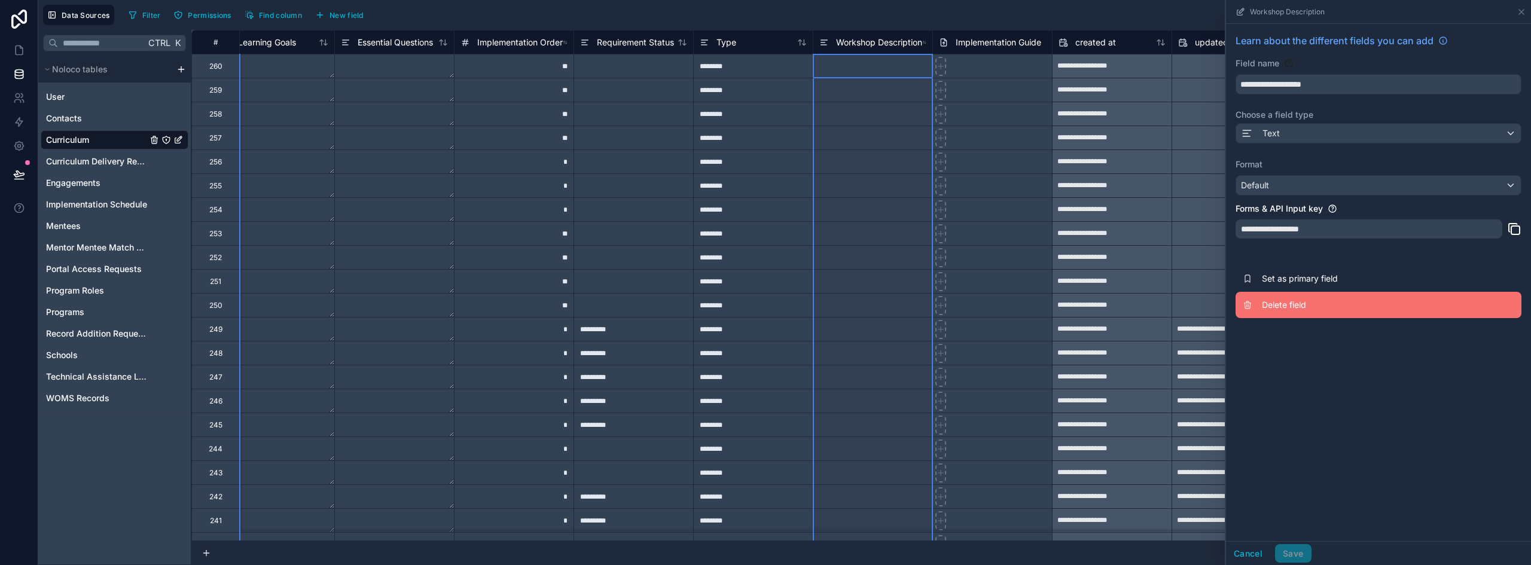
click at [1289, 306] on span "Delete field" at bounding box center [1348, 305] width 172 height 12
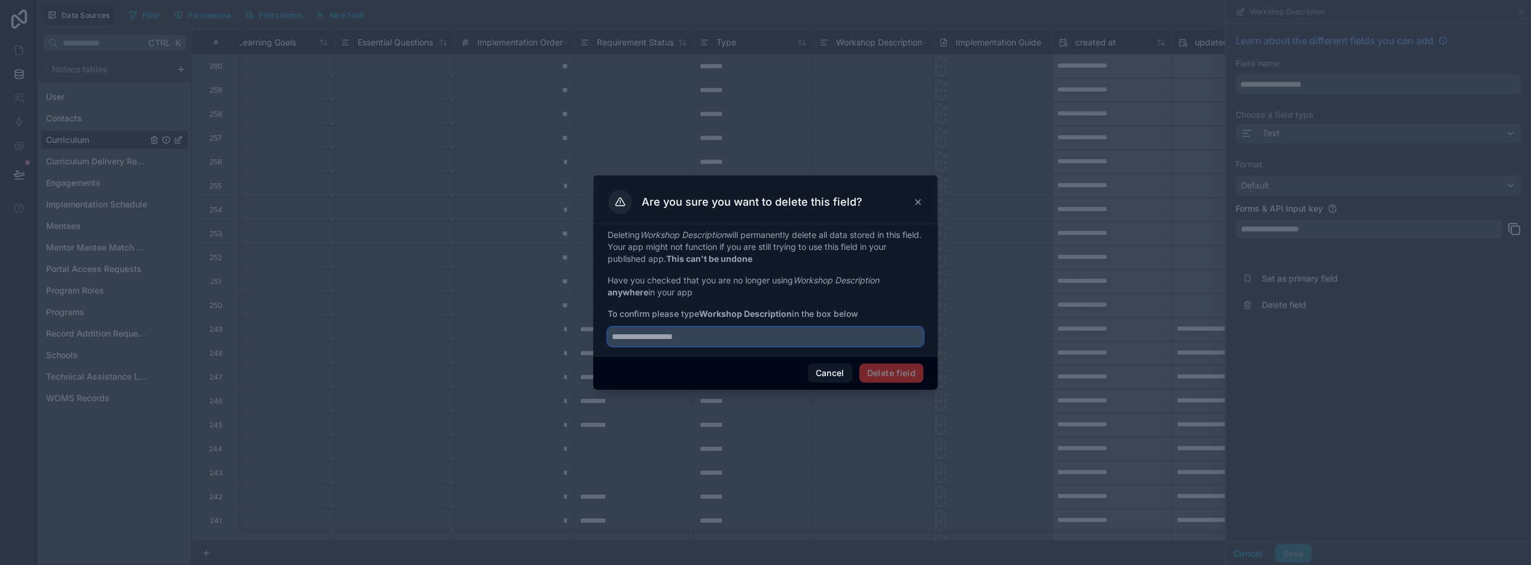
click at [677, 334] on input "text" at bounding box center [766, 336] width 316 height 19
type input "**********"
click at [882, 367] on button "Delete field" at bounding box center [892, 373] width 64 height 19
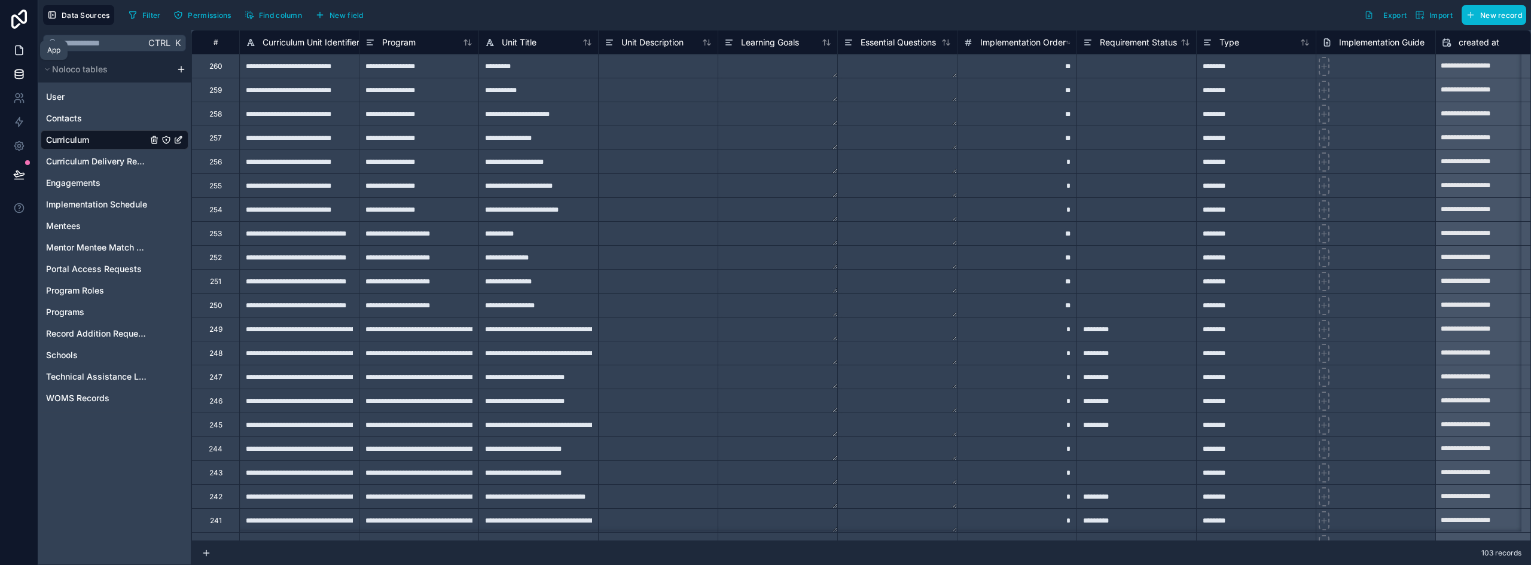
click at [21, 53] on icon at bounding box center [19, 50] width 12 height 12
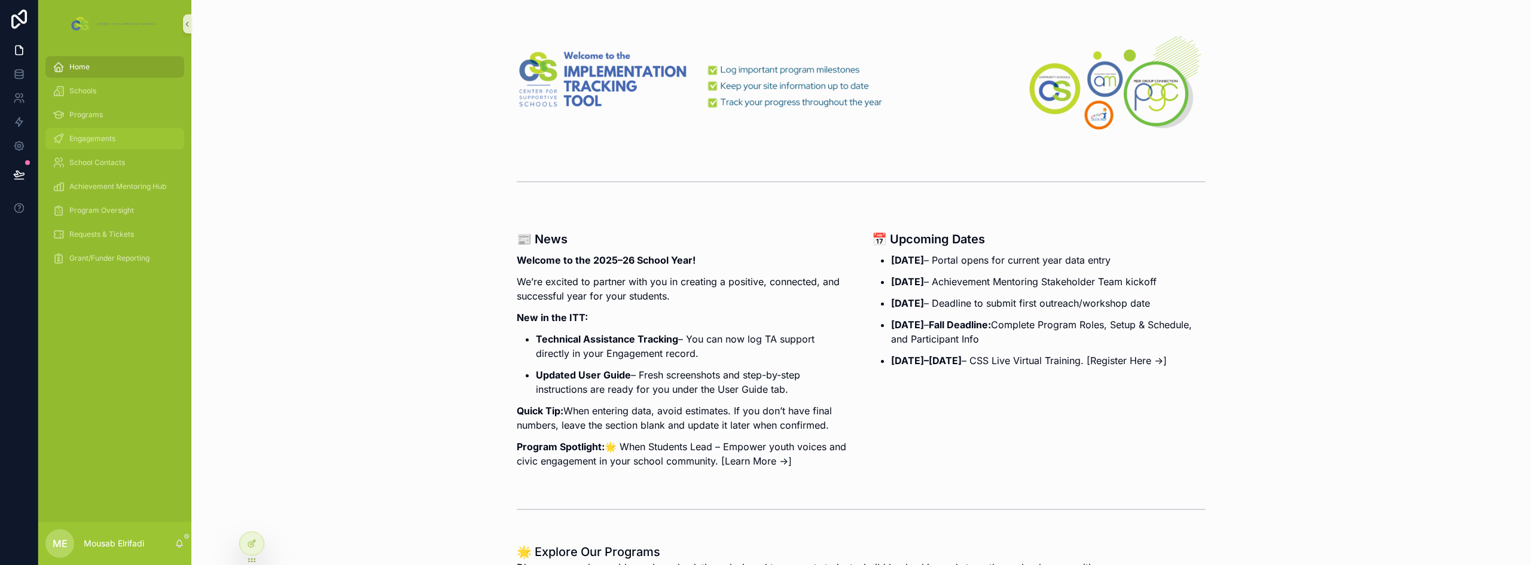
click at [100, 134] on span "Engagements" at bounding box center [92, 139] width 46 height 10
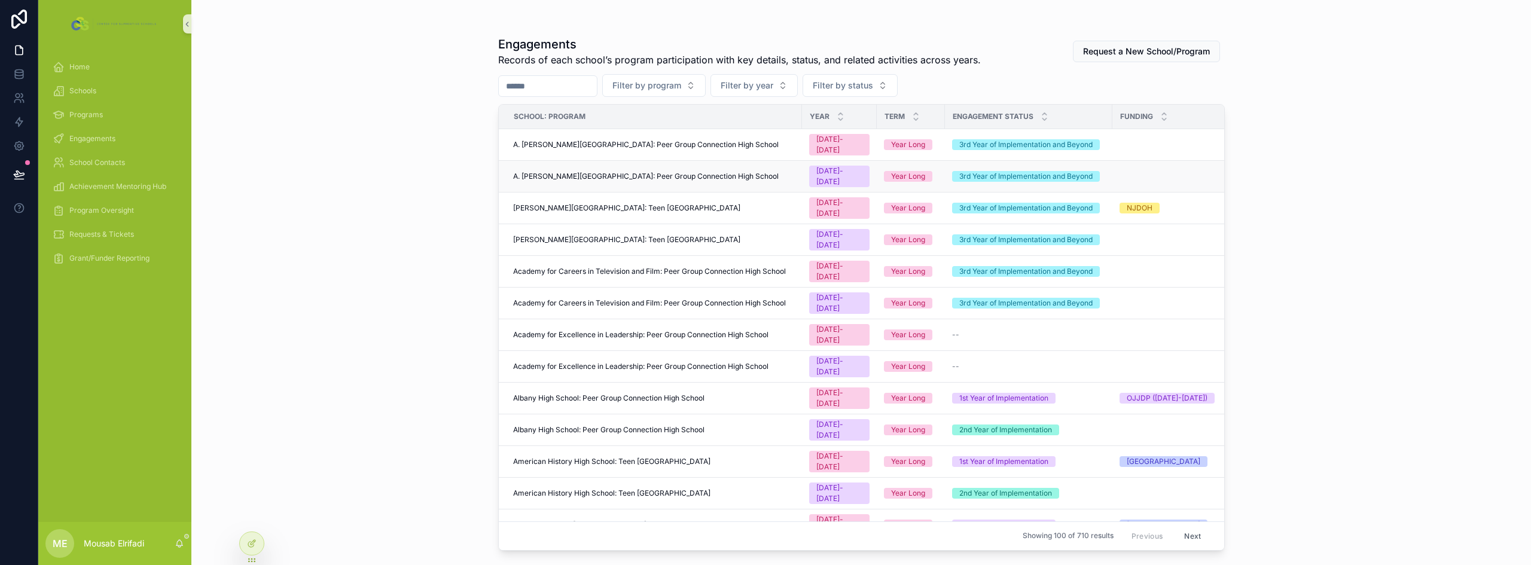
click at [717, 172] on span "A. [PERSON_NAME][GEOGRAPHIC_DATA]: Peer Group Connection High School" at bounding box center [646, 177] width 266 height 10
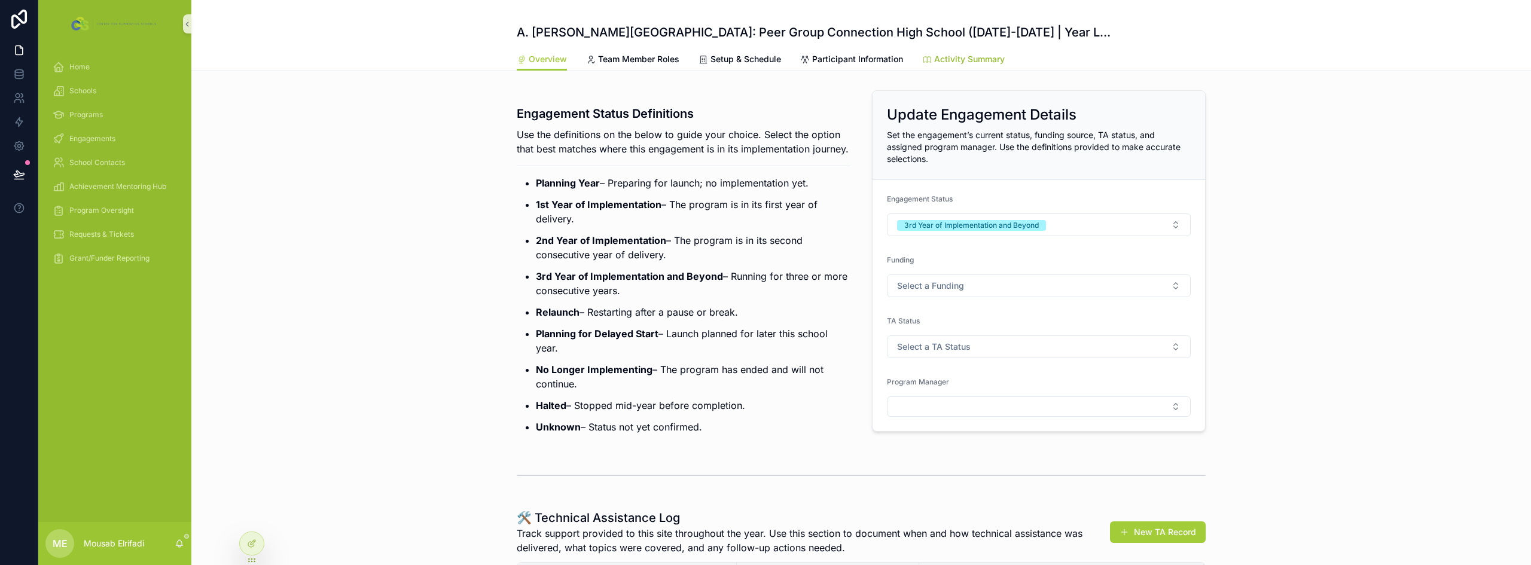
click at [979, 56] on span "Activity Summary" at bounding box center [969, 59] width 71 height 12
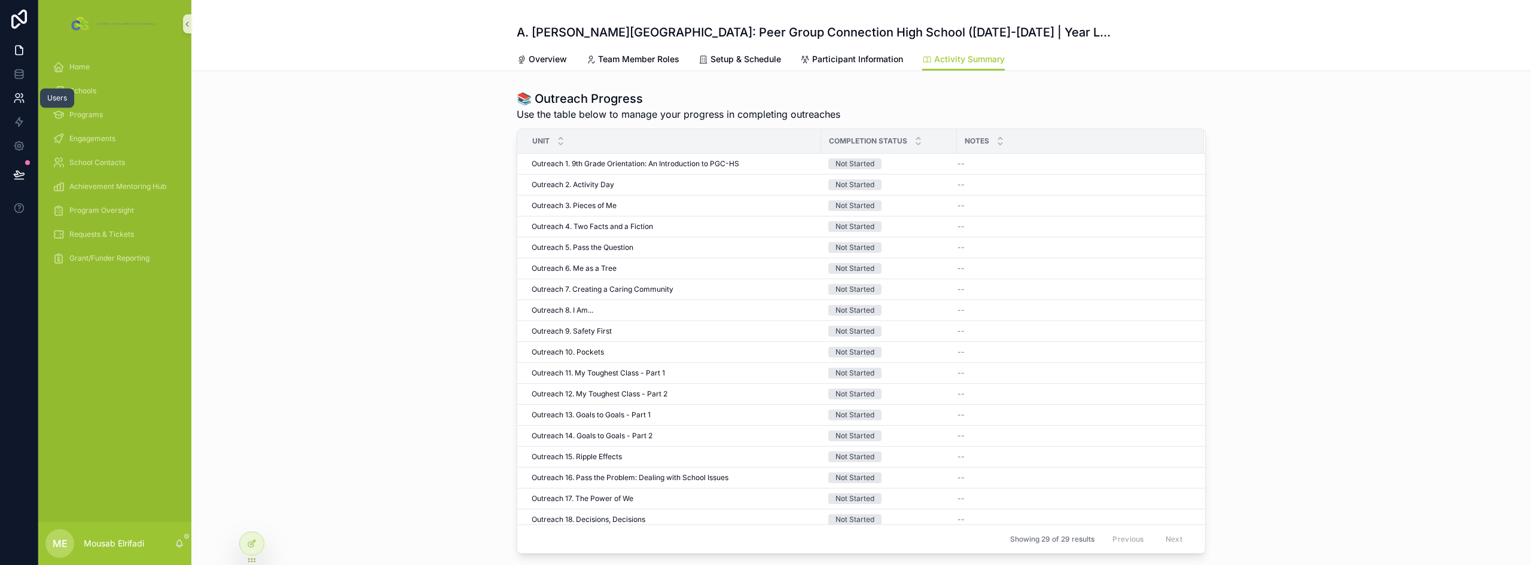
click at [25, 102] on icon at bounding box center [19, 98] width 12 height 12
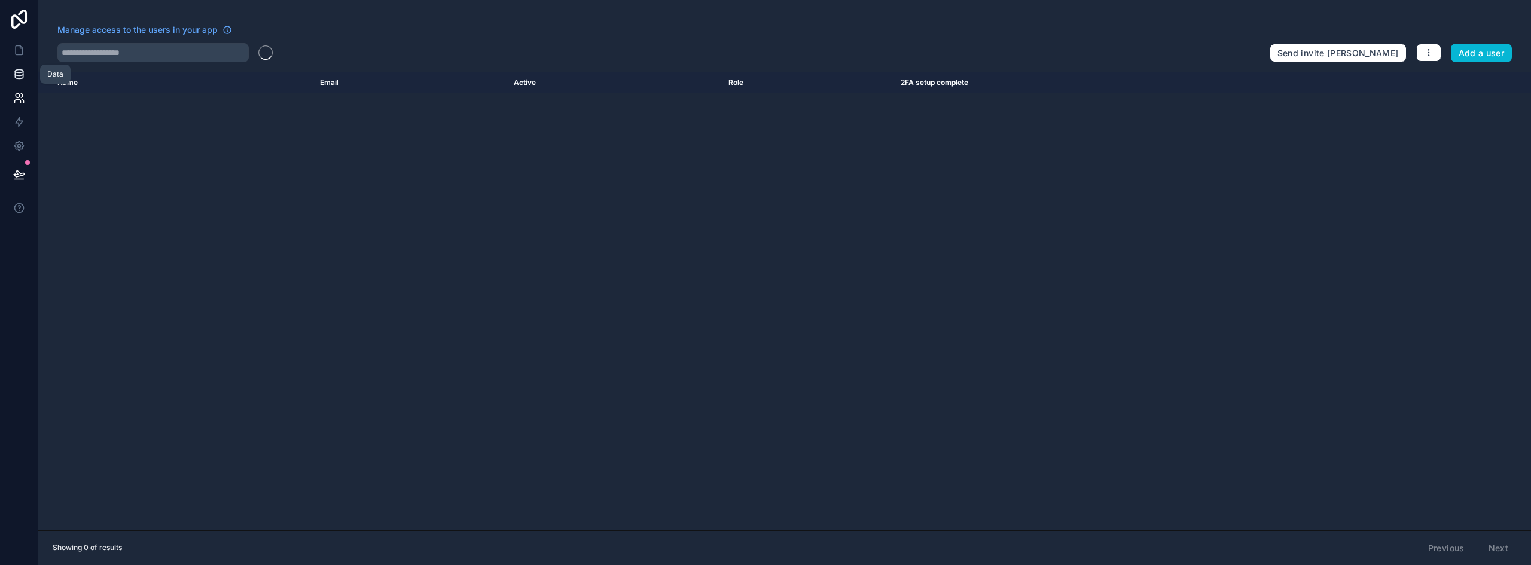
click at [25, 80] on link at bounding box center [19, 74] width 38 height 24
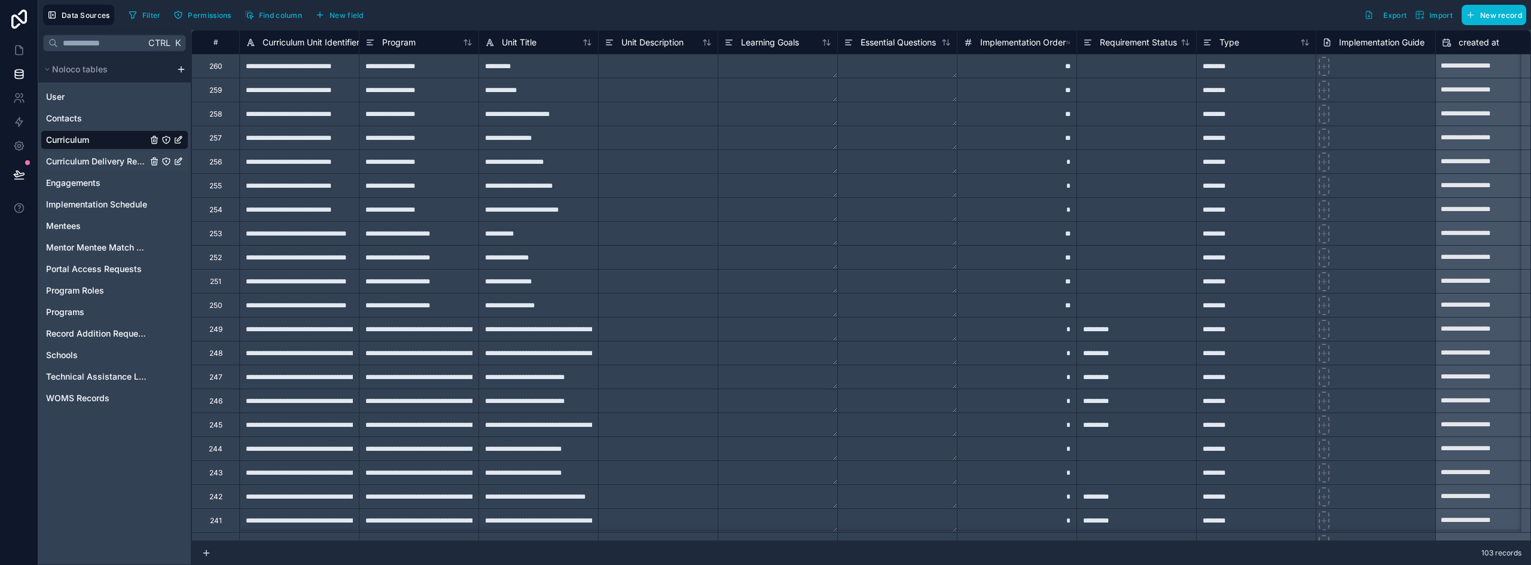
click at [87, 159] on span "Curriculum Delivery Records" at bounding box center [96, 162] width 101 height 12
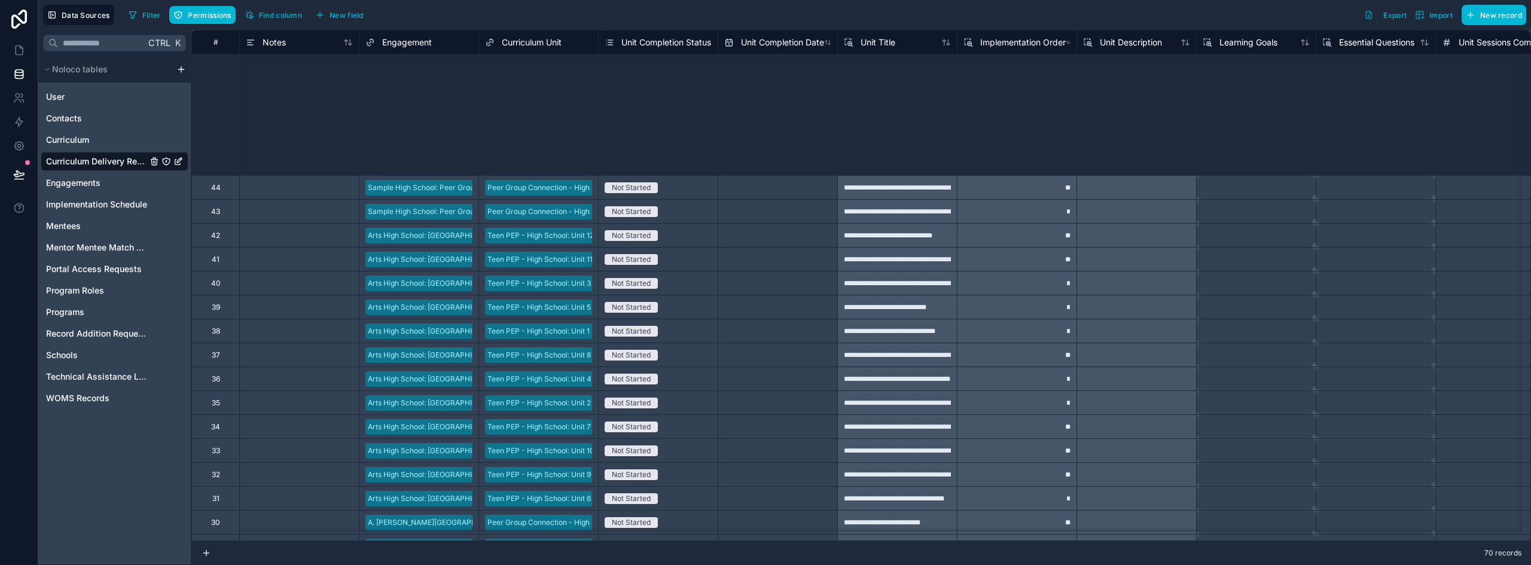
scroll to position [837, 0]
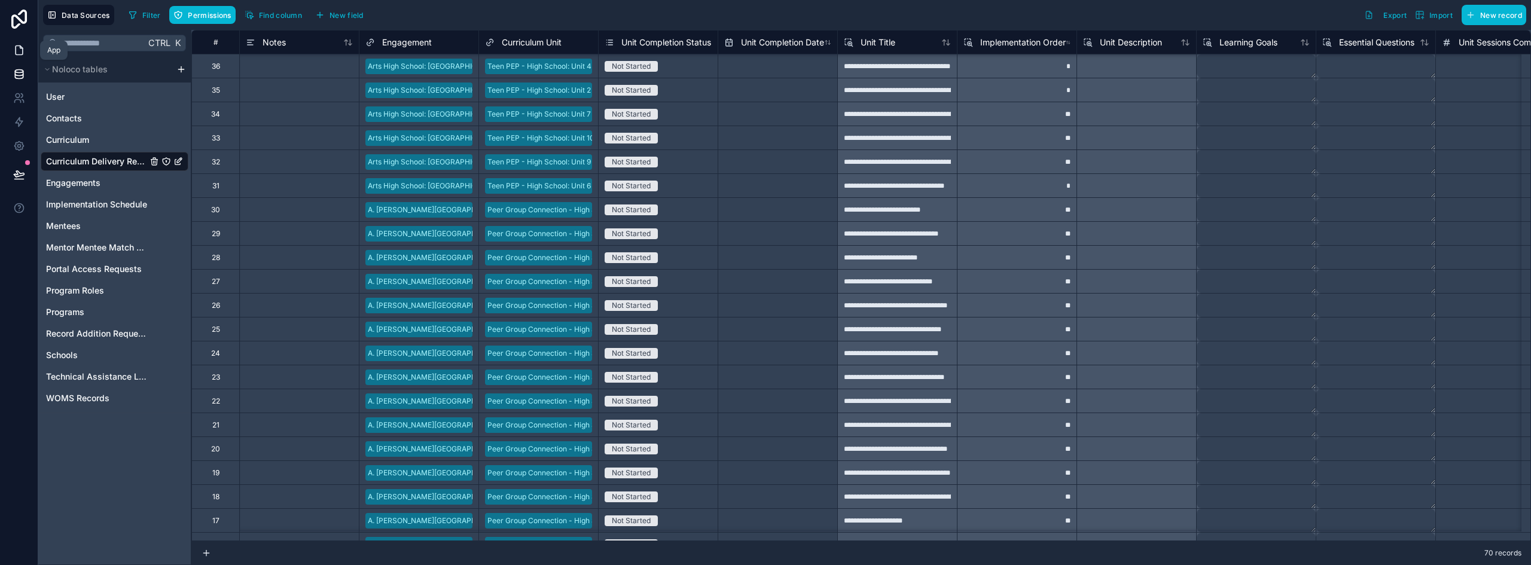
click at [8, 50] on link at bounding box center [19, 50] width 38 height 24
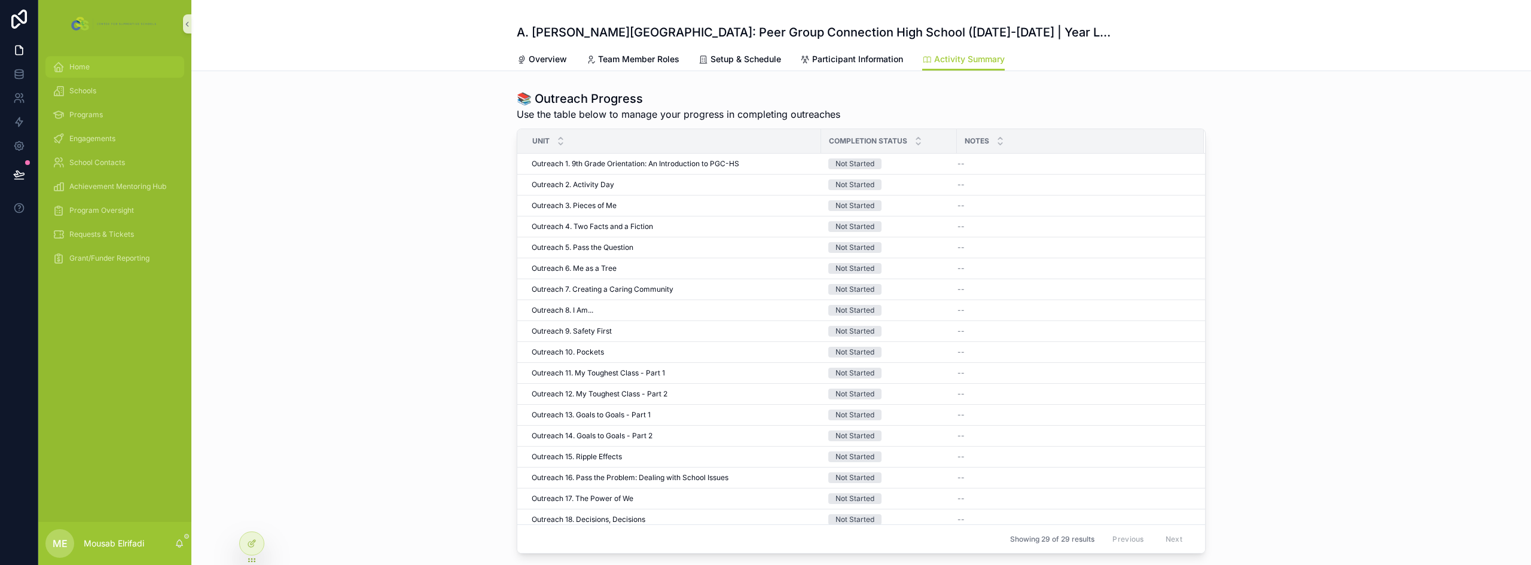
click at [118, 71] on div "Home" at bounding box center [115, 66] width 124 height 19
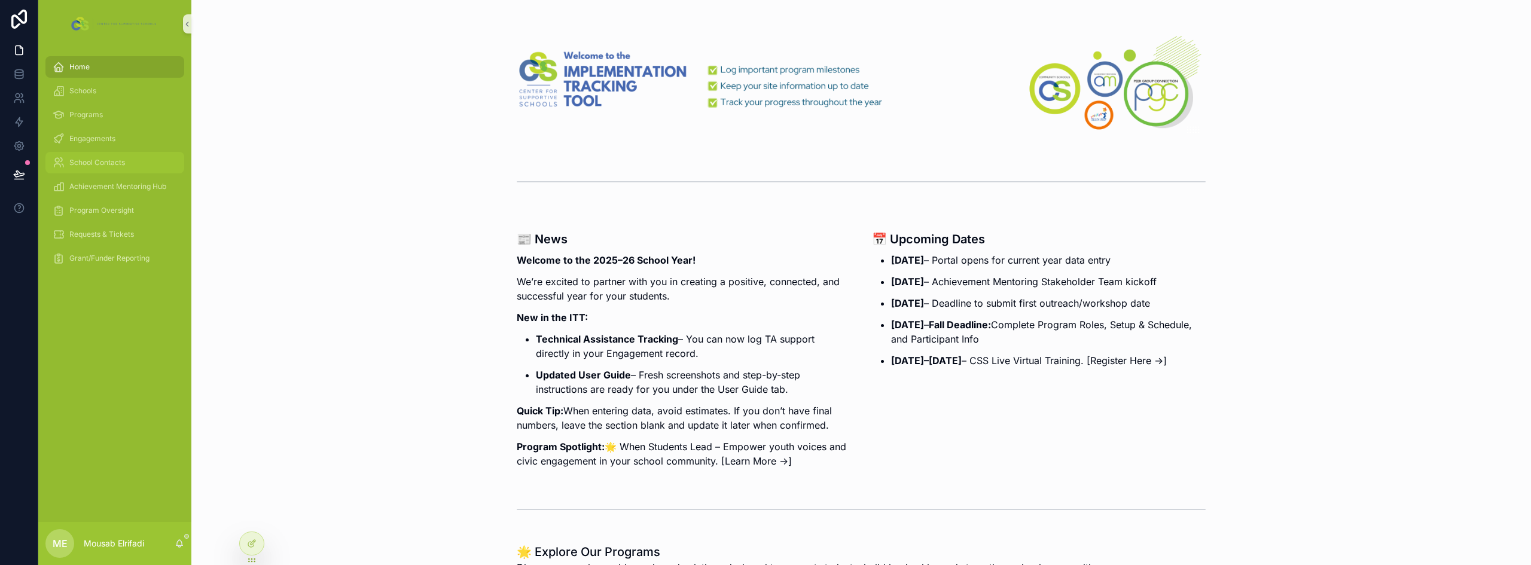
click at [114, 156] on div "School Contacts" at bounding box center [115, 162] width 124 height 19
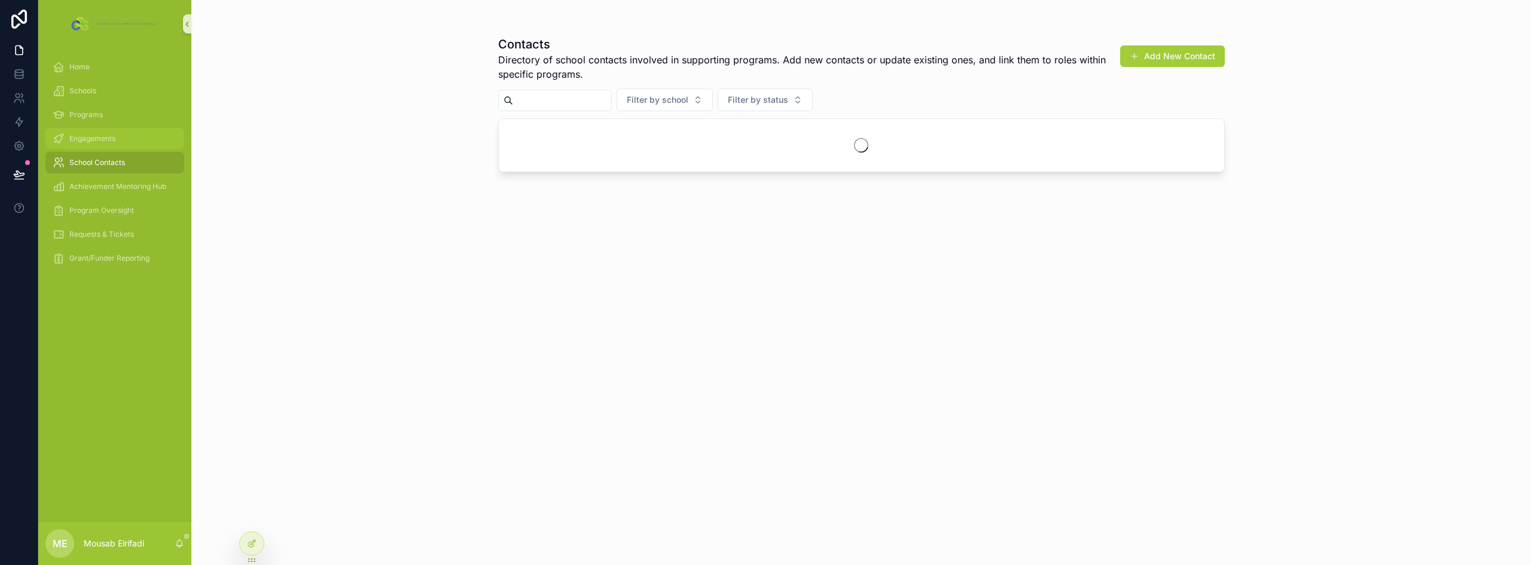
click at [112, 138] on span "Engagements" at bounding box center [92, 139] width 46 height 10
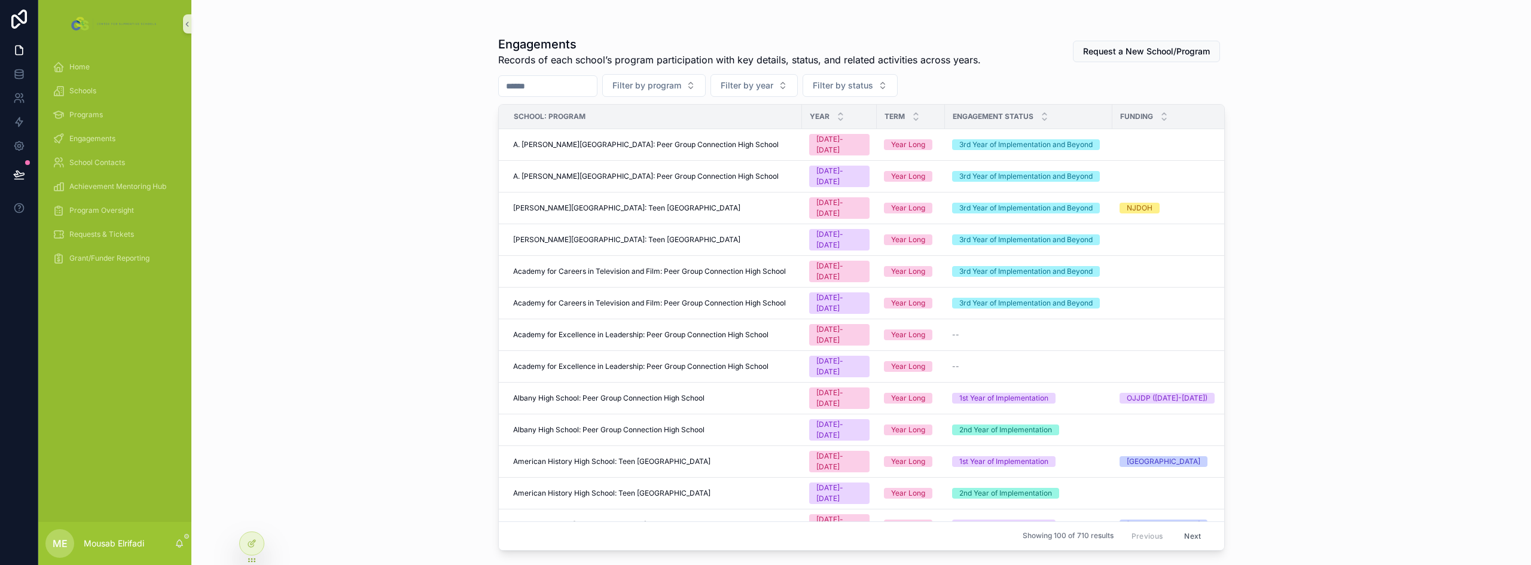
click at [525, 87] on input "scrollable content" at bounding box center [548, 86] width 98 height 17
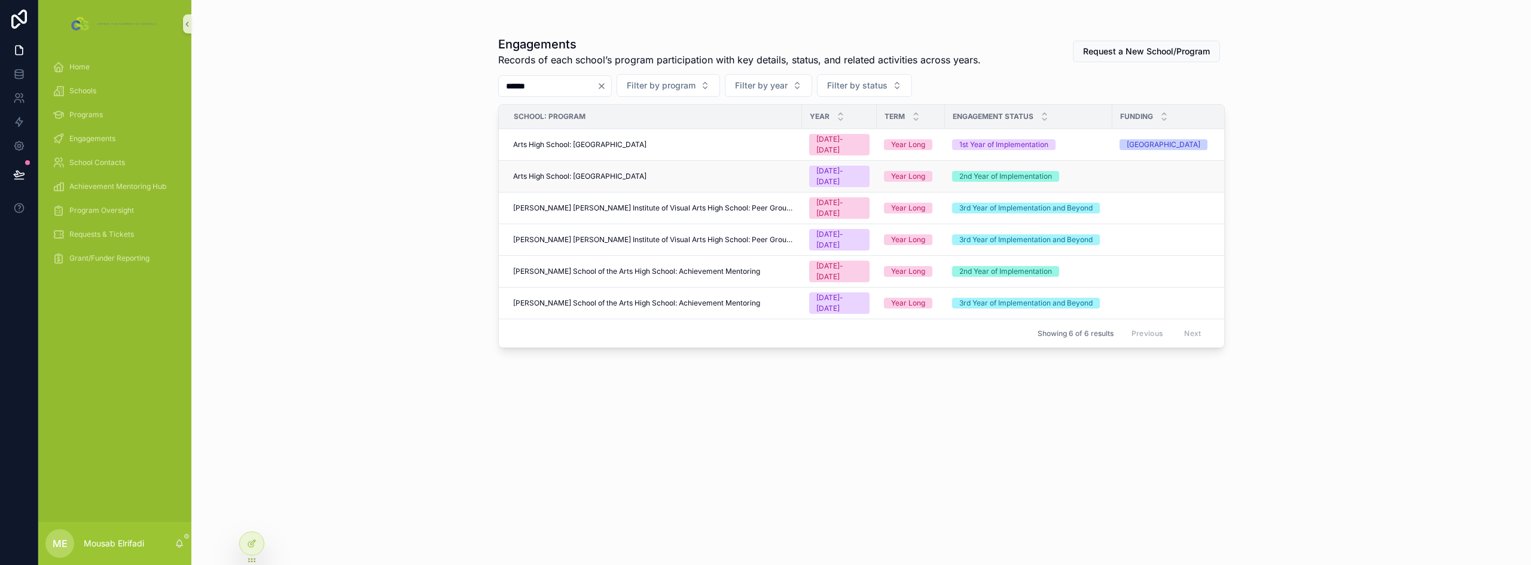
type input "******"
click at [668, 179] on div "Arts High School: [GEOGRAPHIC_DATA]" at bounding box center [654, 177] width 282 height 10
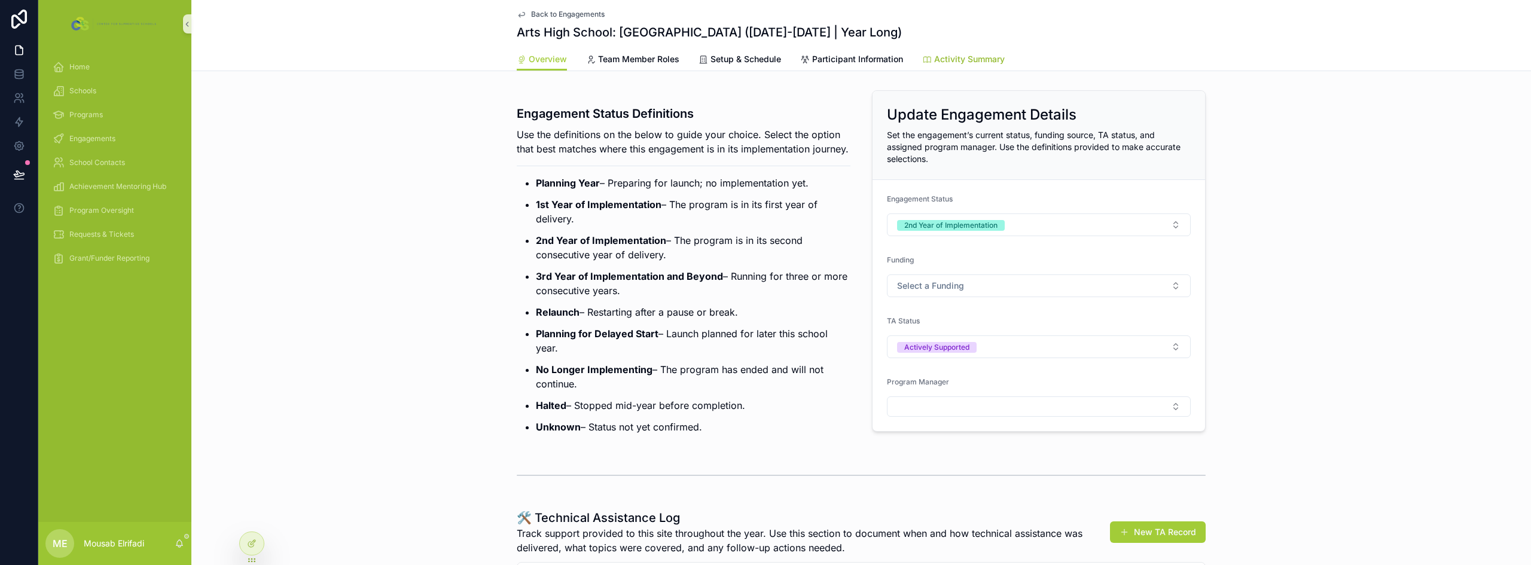
click at [982, 63] on span "Activity Summary" at bounding box center [969, 59] width 71 height 12
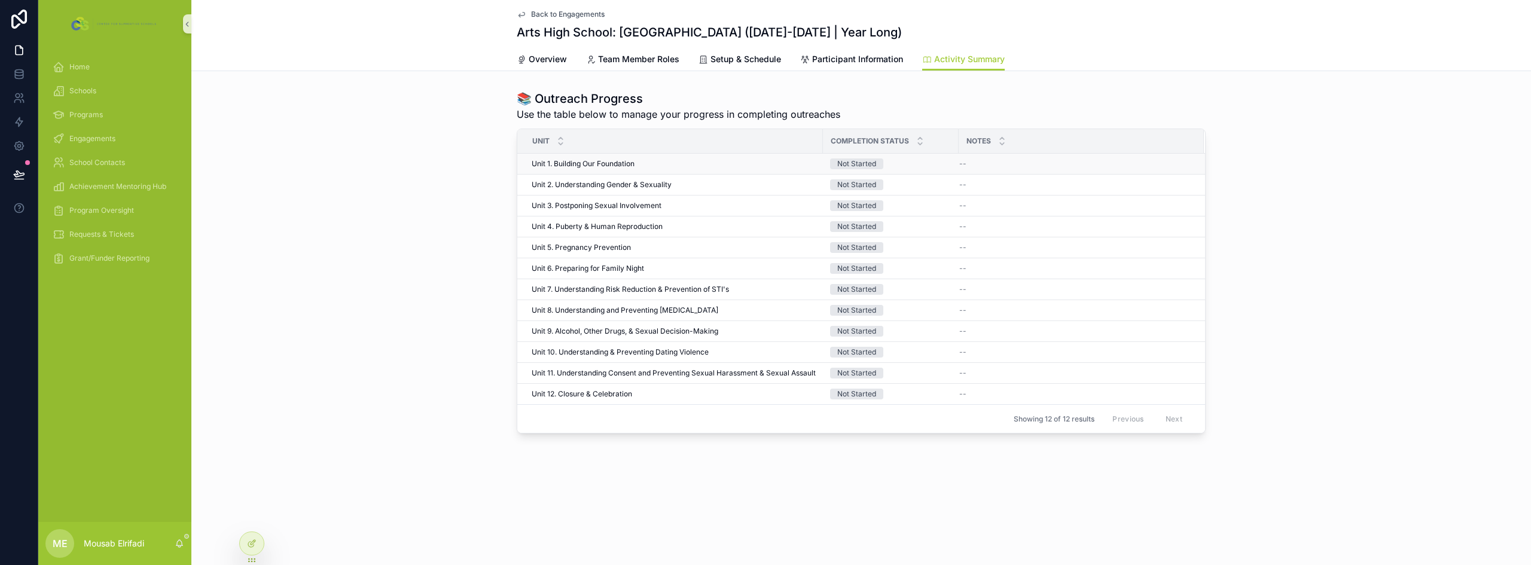
click at [652, 159] on div "Unit 1. Building Our Foundation Unit 1. Building Our Foundation" at bounding box center [674, 164] width 284 height 10
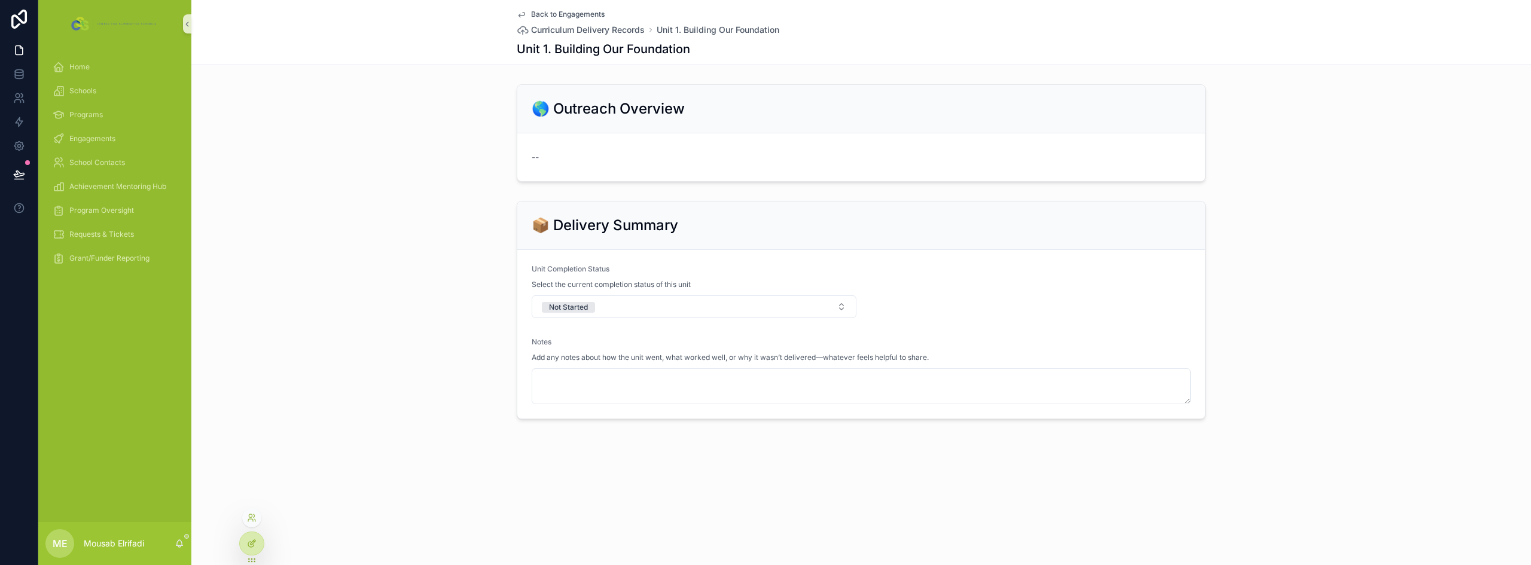
click at [251, 546] on icon at bounding box center [252, 544] width 10 height 10
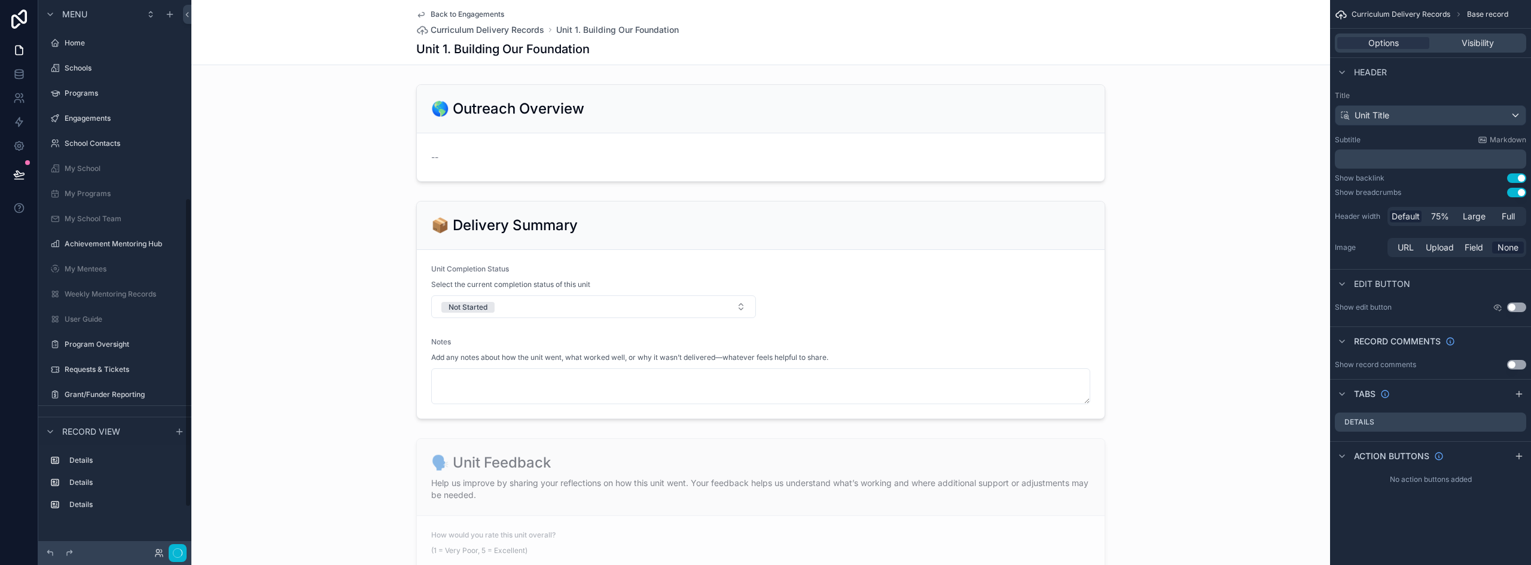
scroll to position [352, 0]
click at [621, 159] on div "scrollable content" at bounding box center [760, 133] width 1139 height 107
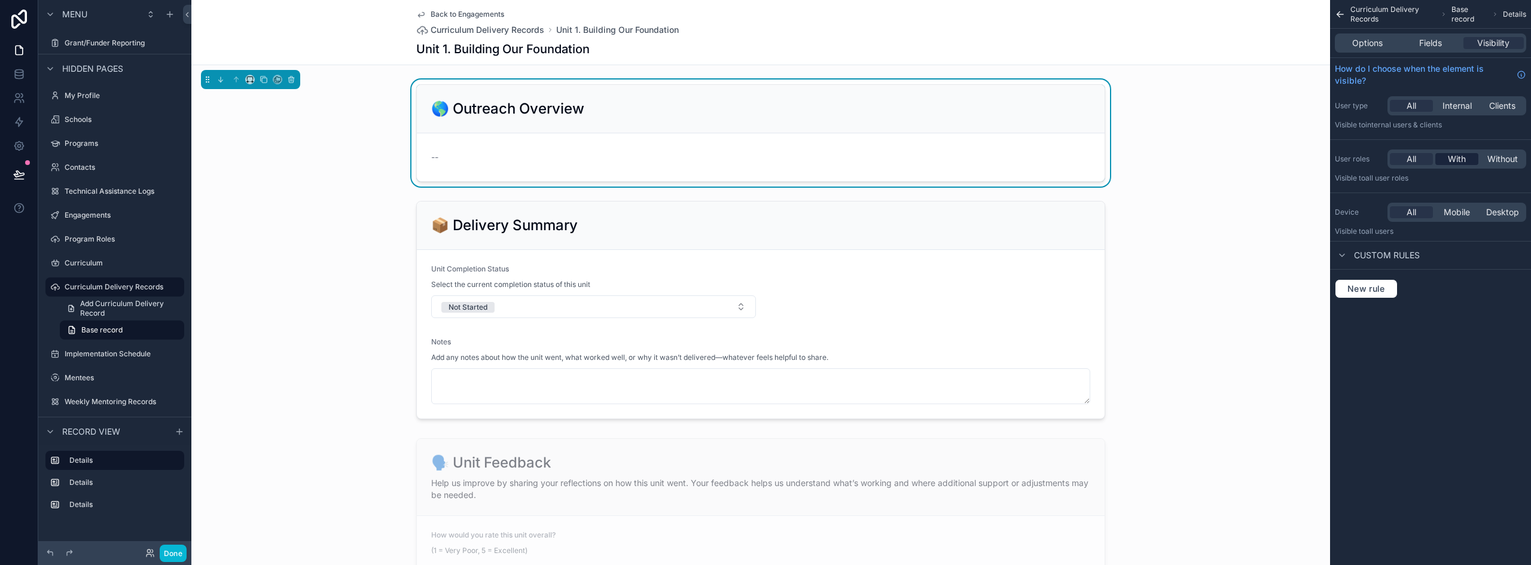
click at [1465, 161] on span "With" at bounding box center [1457, 159] width 18 height 12
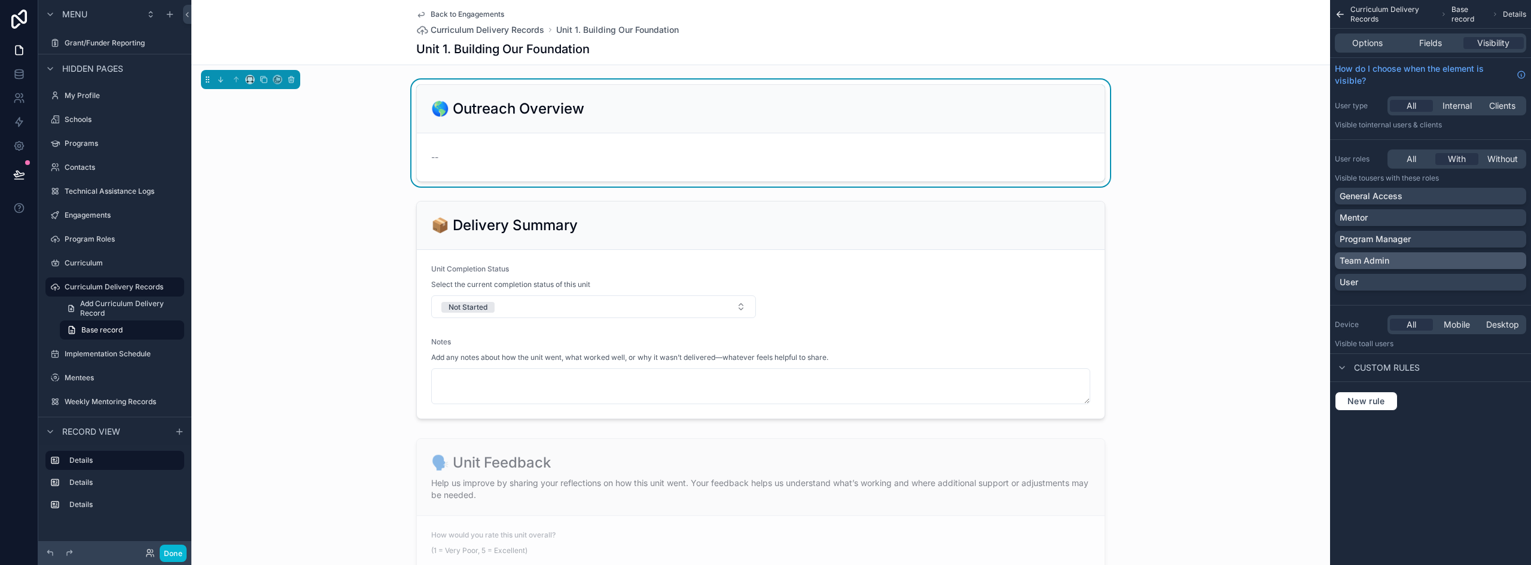
click at [1407, 265] on div "Team Admin" at bounding box center [1431, 261] width 182 height 12
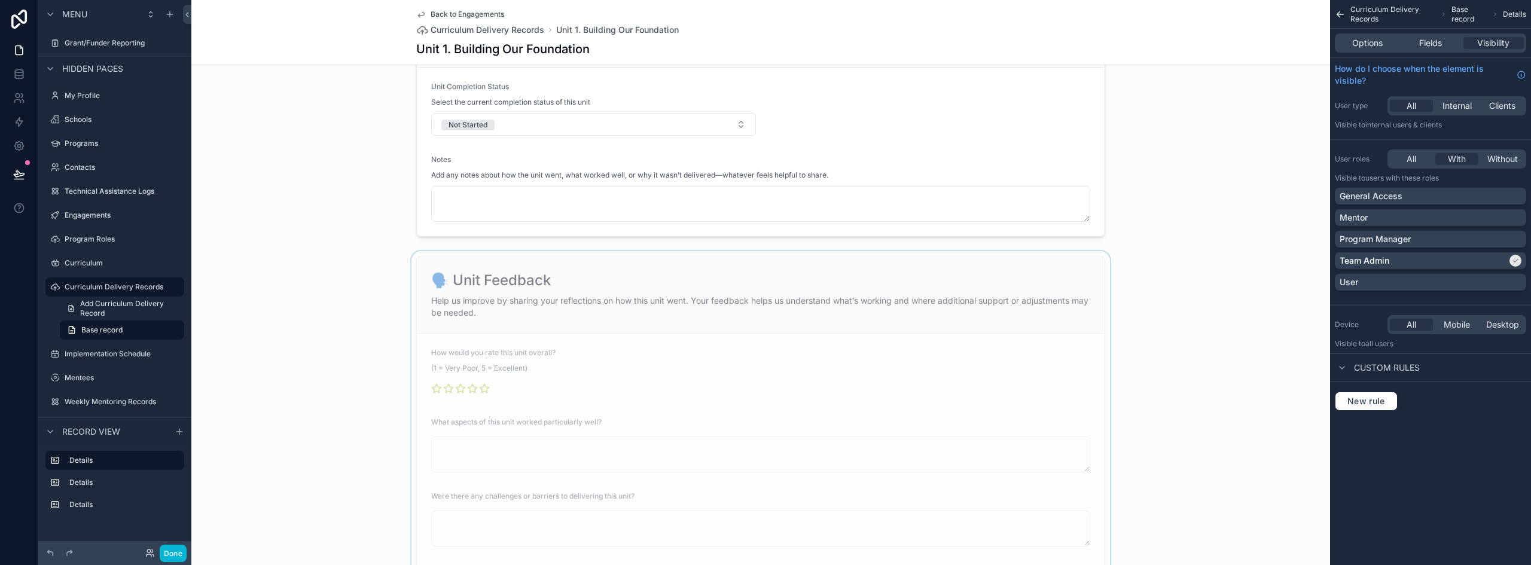
scroll to position [120, 0]
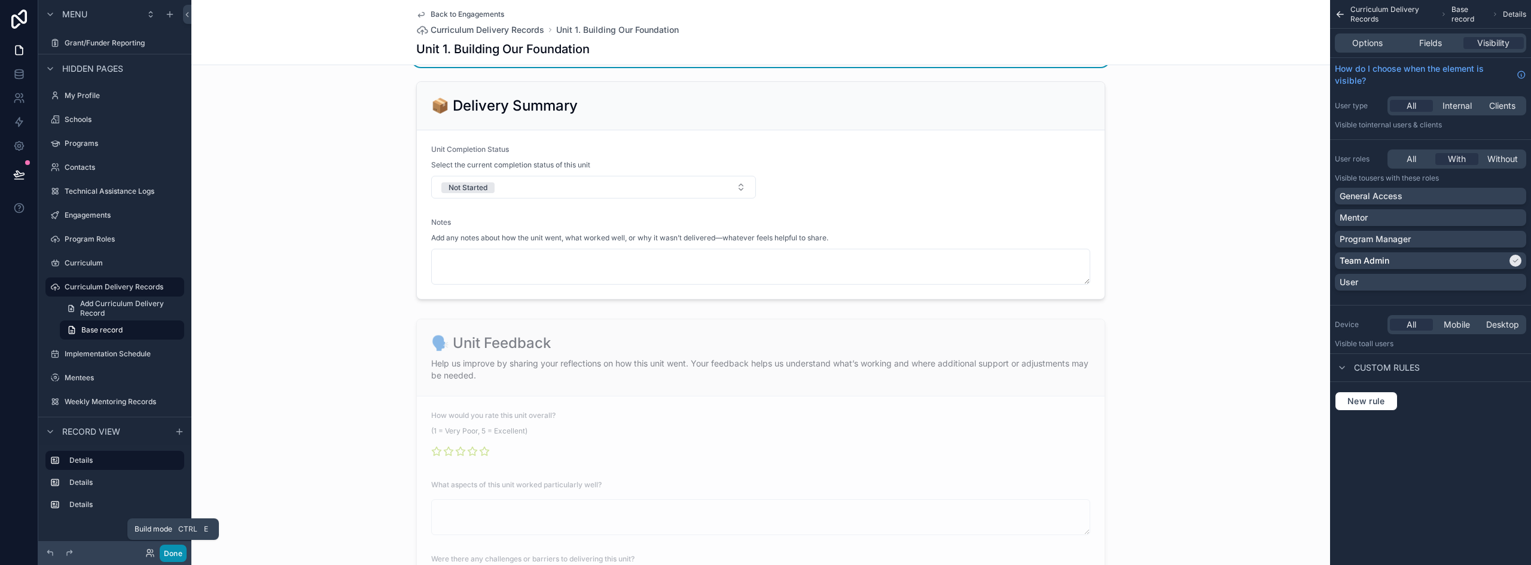
click at [179, 557] on button "Done" at bounding box center [173, 553] width 27 height 17
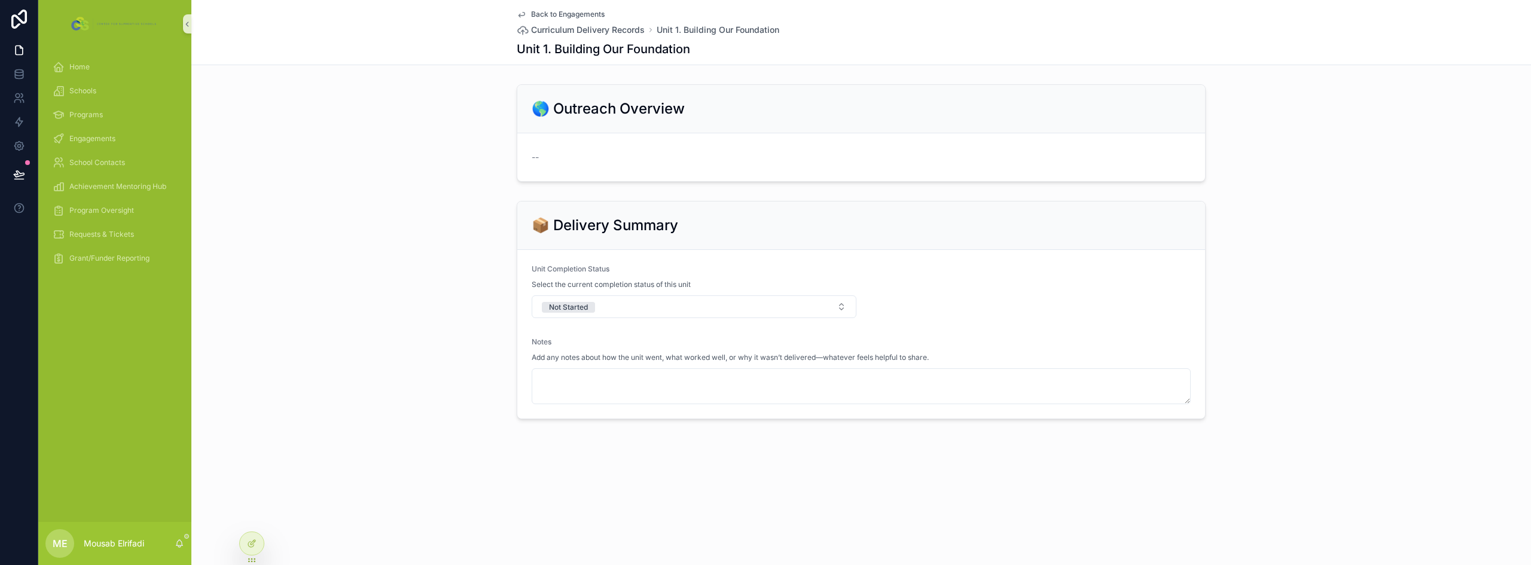
scroll to position [0, 0]
click at [576, 12] on span "Back to Engagements" at bounding box center [568, 15] width 74 height 10
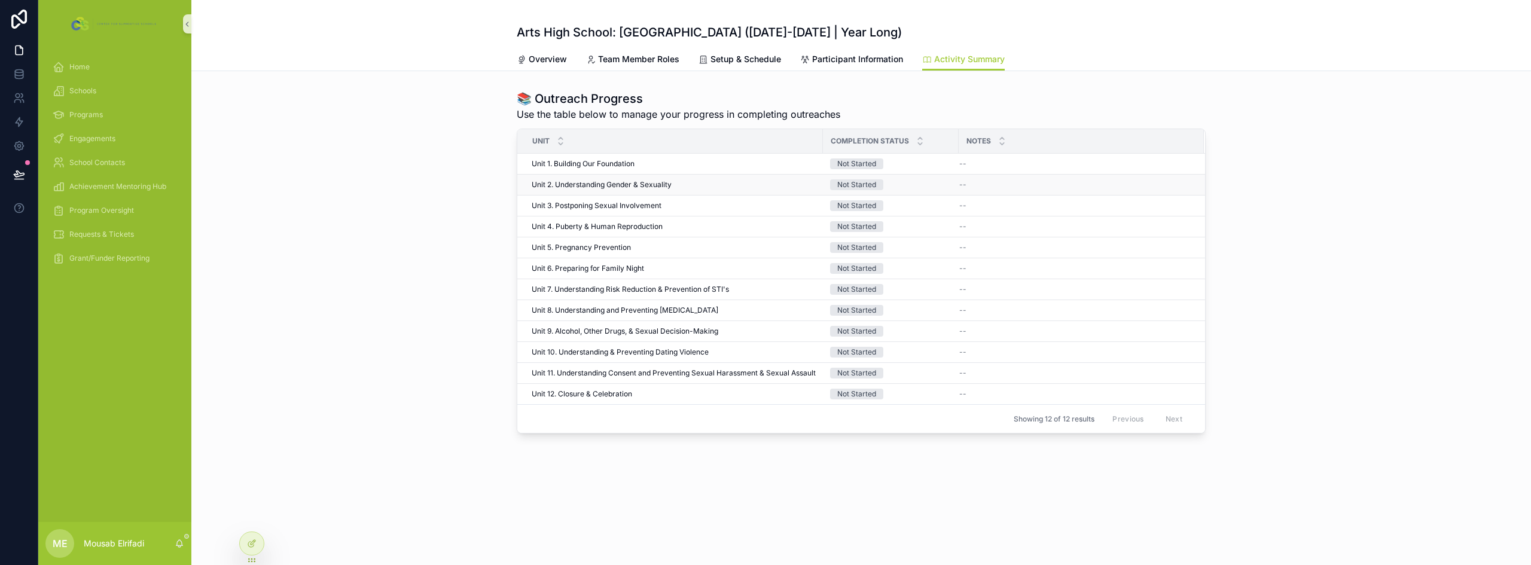
click at [635, 185] on span "Unit 2. Understanding Gender & Sexuality" at bounding box center [602, 185] width 140 height 10
click at [617, 206] on span "Unit 3. Postponing Sexual Involvement" at bounding box center [597, 206] width 130 height 10
click at [617, 204] on span "Unit 3. Postponing Sexual Involvement" at bounding box center [597, 206] width 130 height 10
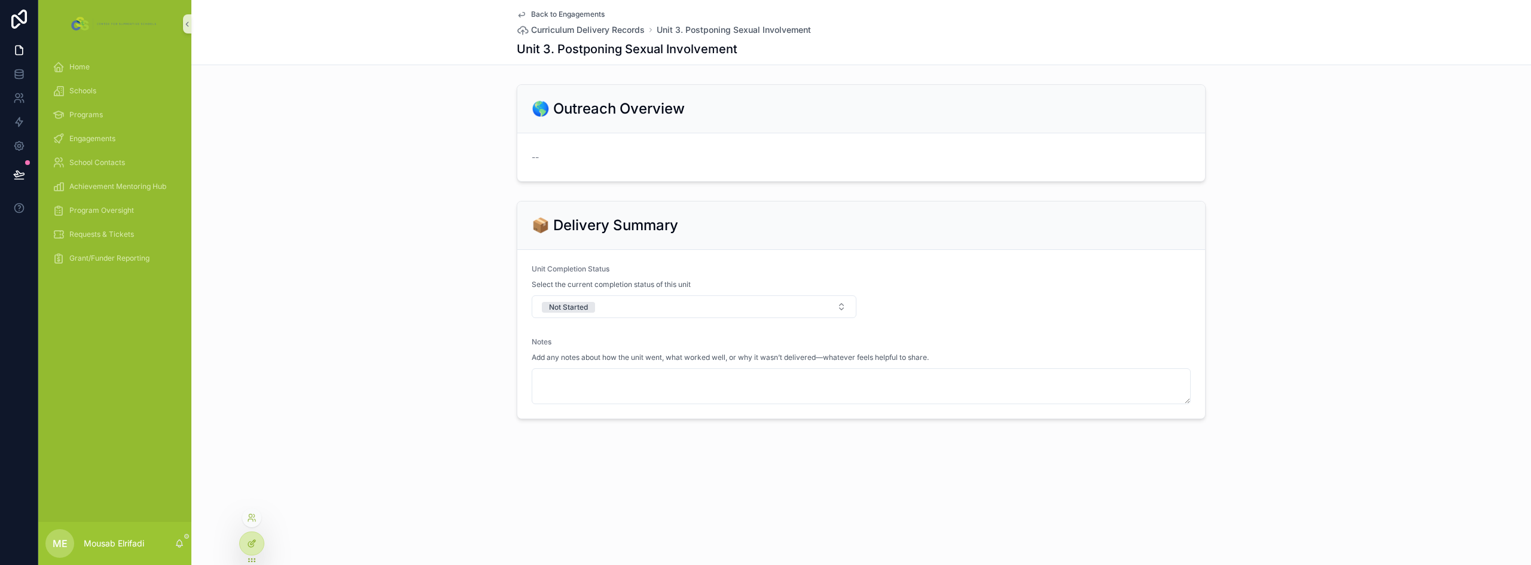
click at [252, 545] on icon at bounding box center [252, 544] width 10 height 10
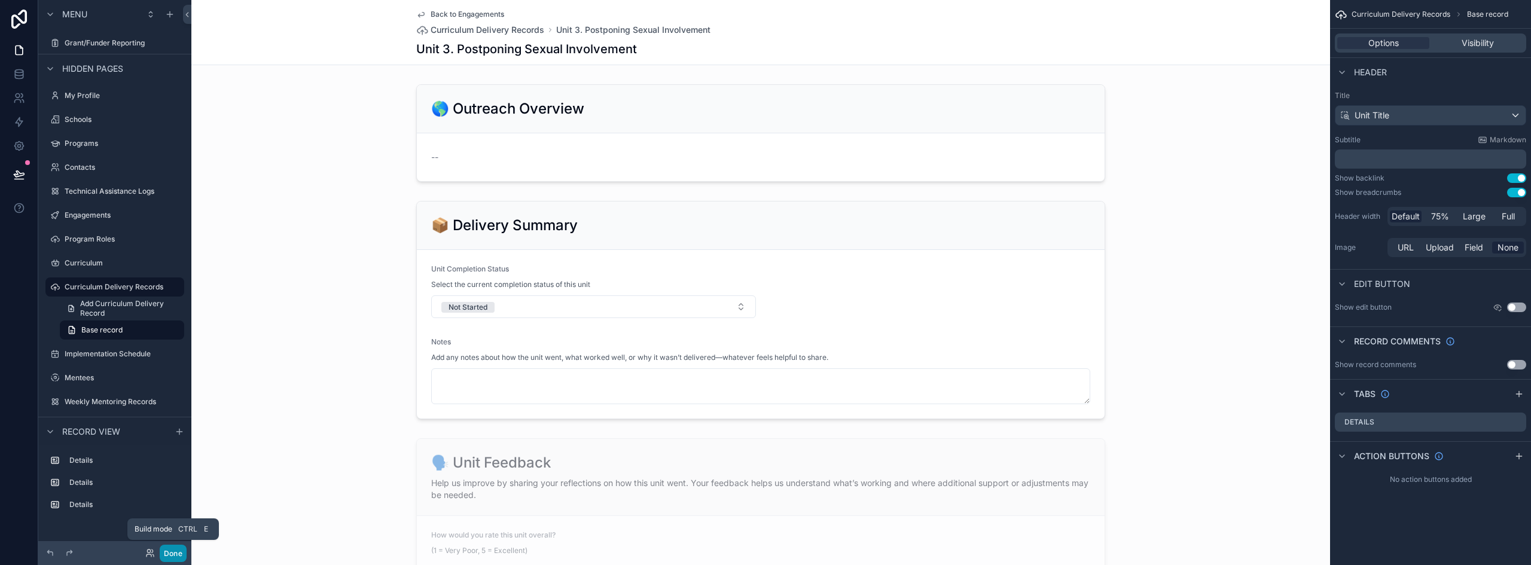
click at [177, 559] on button "Done" at bounding box center [173, 553] width 27 height 17
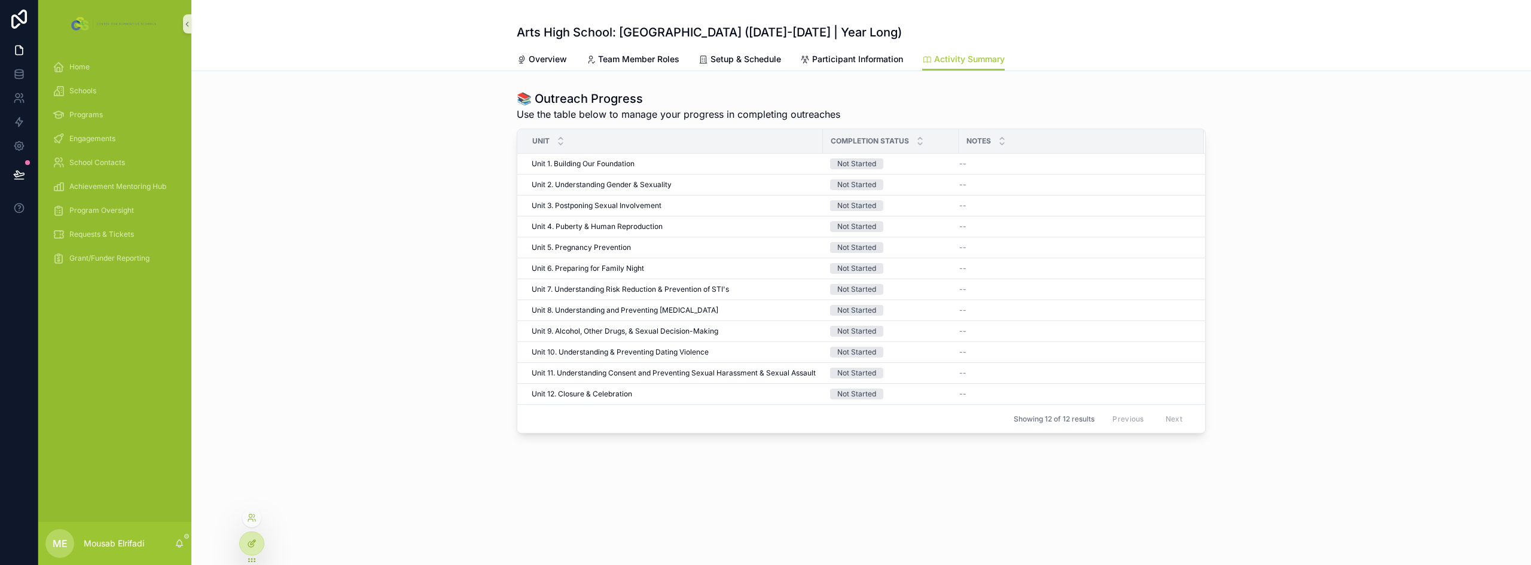
click at [250, 540] on icon at bounding box center [252, 544] width 10 height 10
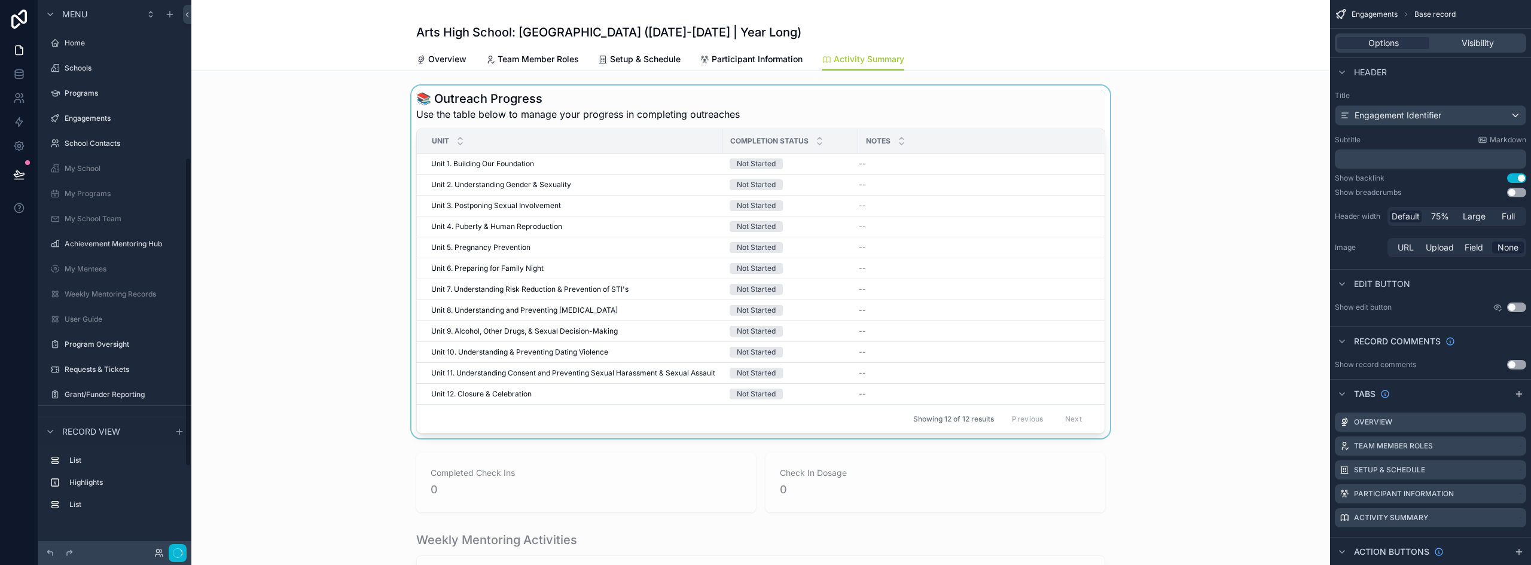
scroll to position [280, 0]
click at [588, 166] on div "scrollable content" at bounding box center [760, 262] width 1139 height 353
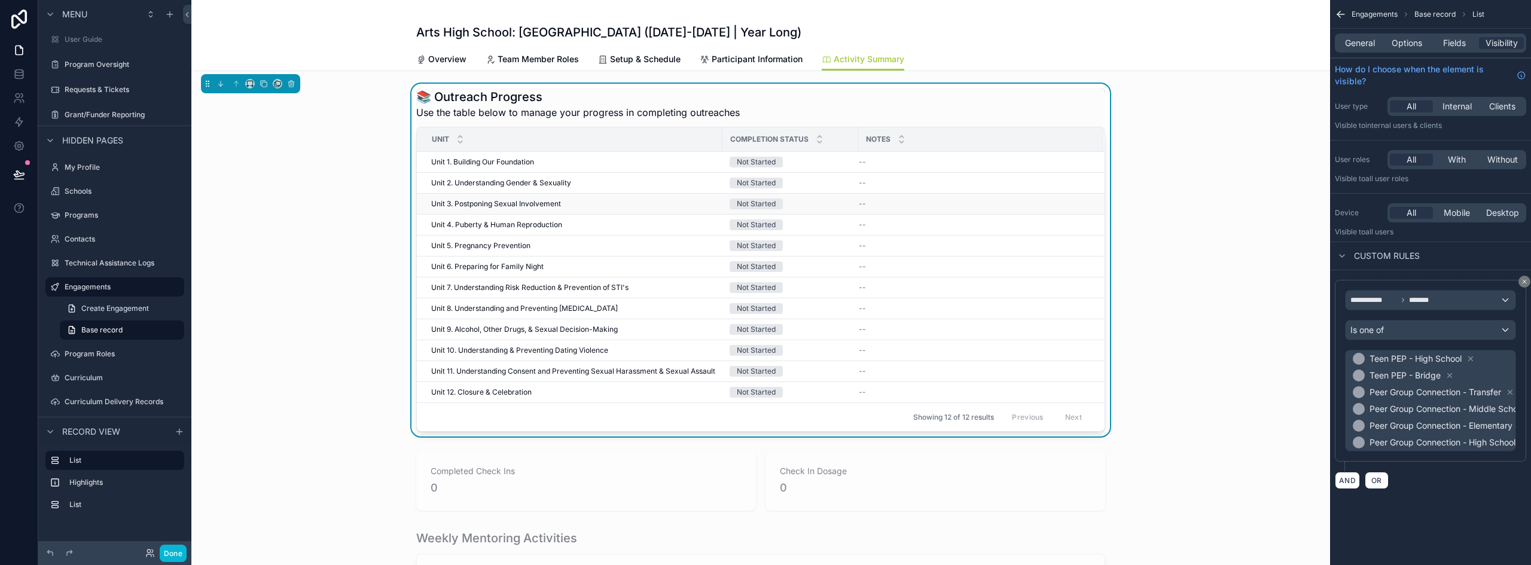
scroll to position [0, 0]
click at [504, 166] on span "Unit 1. Building Our Foundation" at bounding box center [482, 164] width 103 height 10
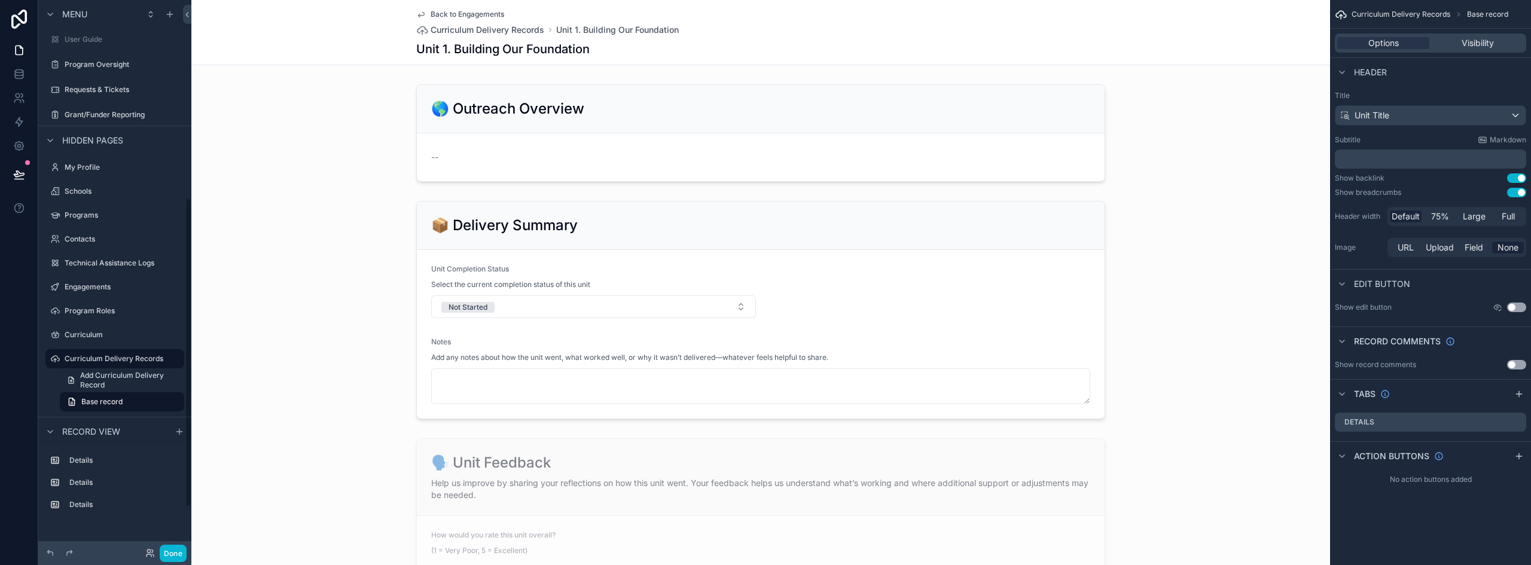
scroll to position [352, 0]
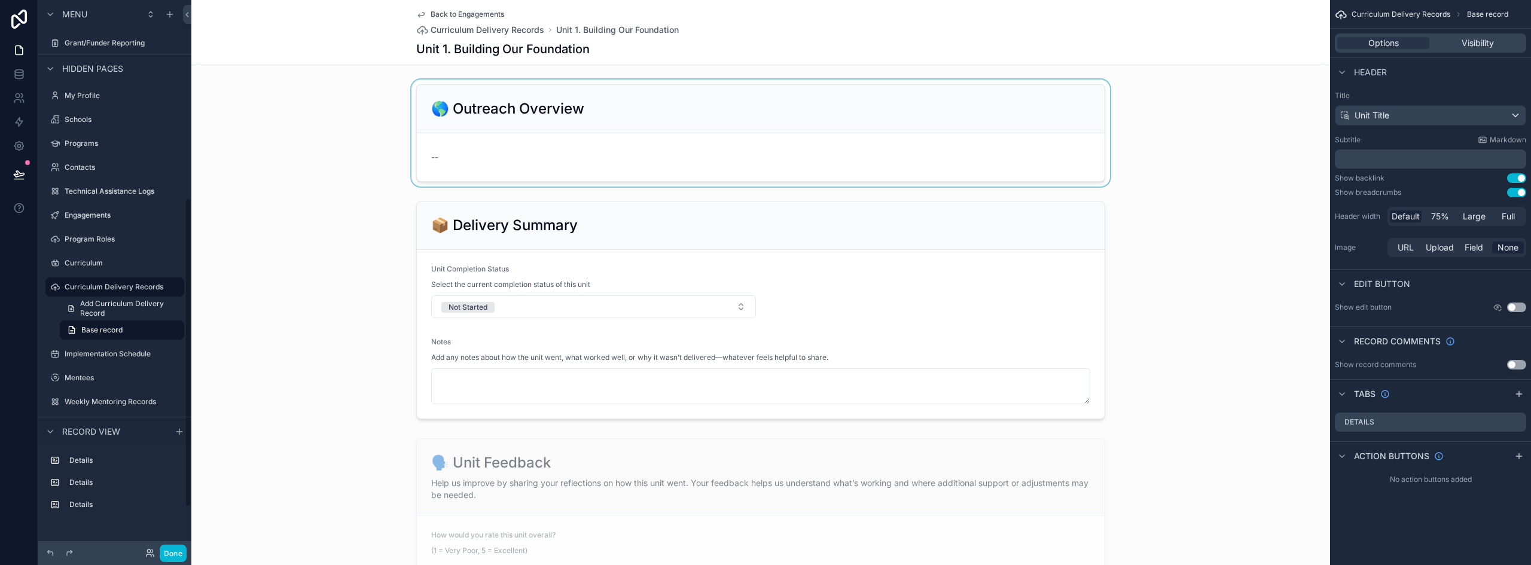
click at [583, 130] on div "scrollable content" at bounding box center [760, 133] width 1139 height 107
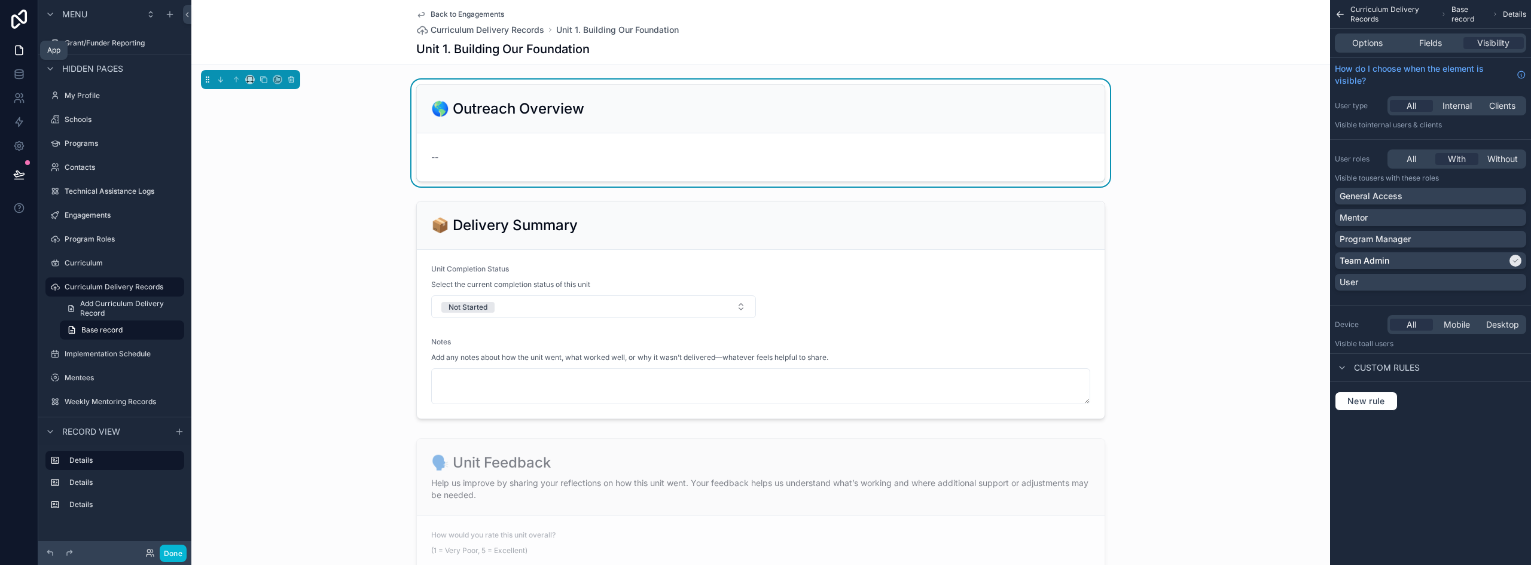
click at [22, 53] on icon at bounding box center [19, 50] width 12 height 12
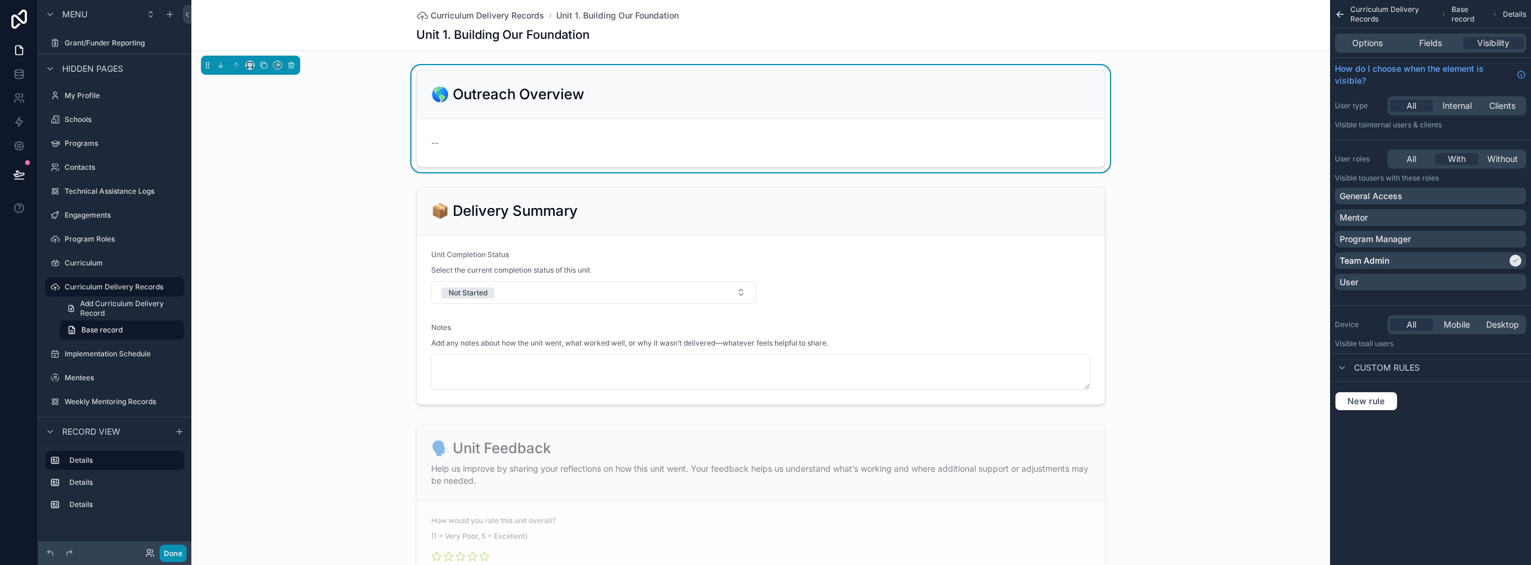
click at [176, 548] on button "Done" at bounding box center [173, 553] width 27 height 17
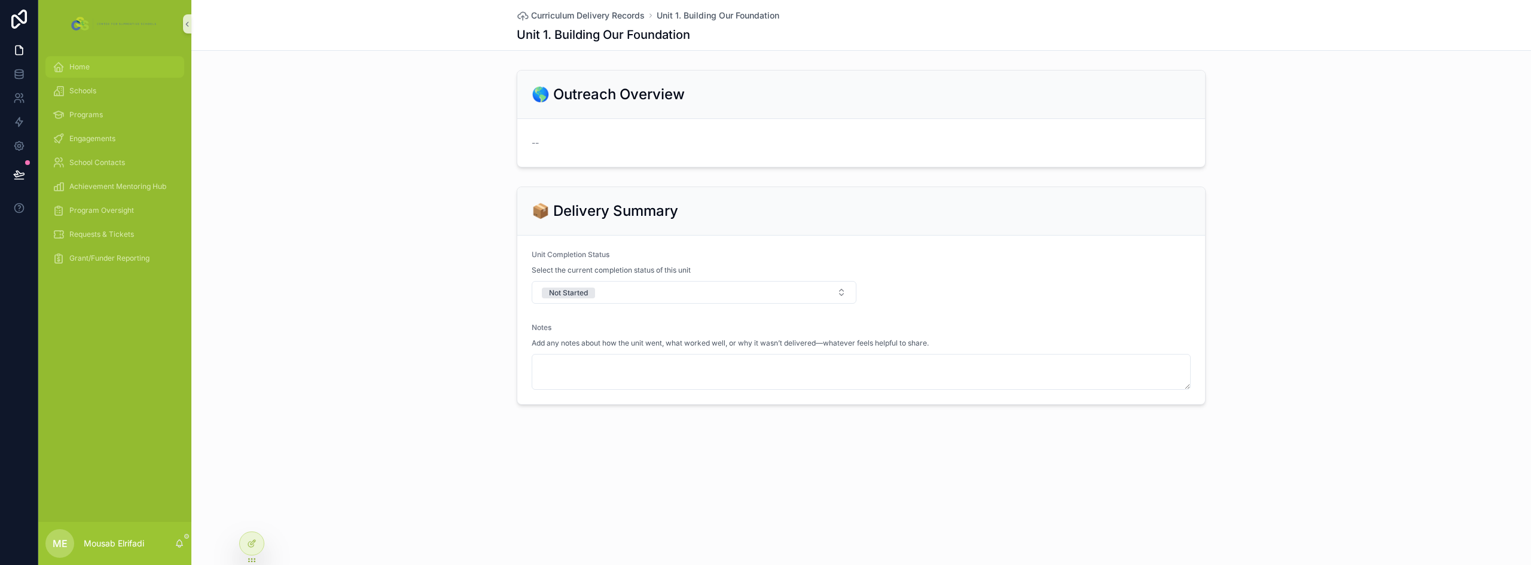
click at [79, 66] on span "Home" at bounding box center [79, 67] width 20 height 10
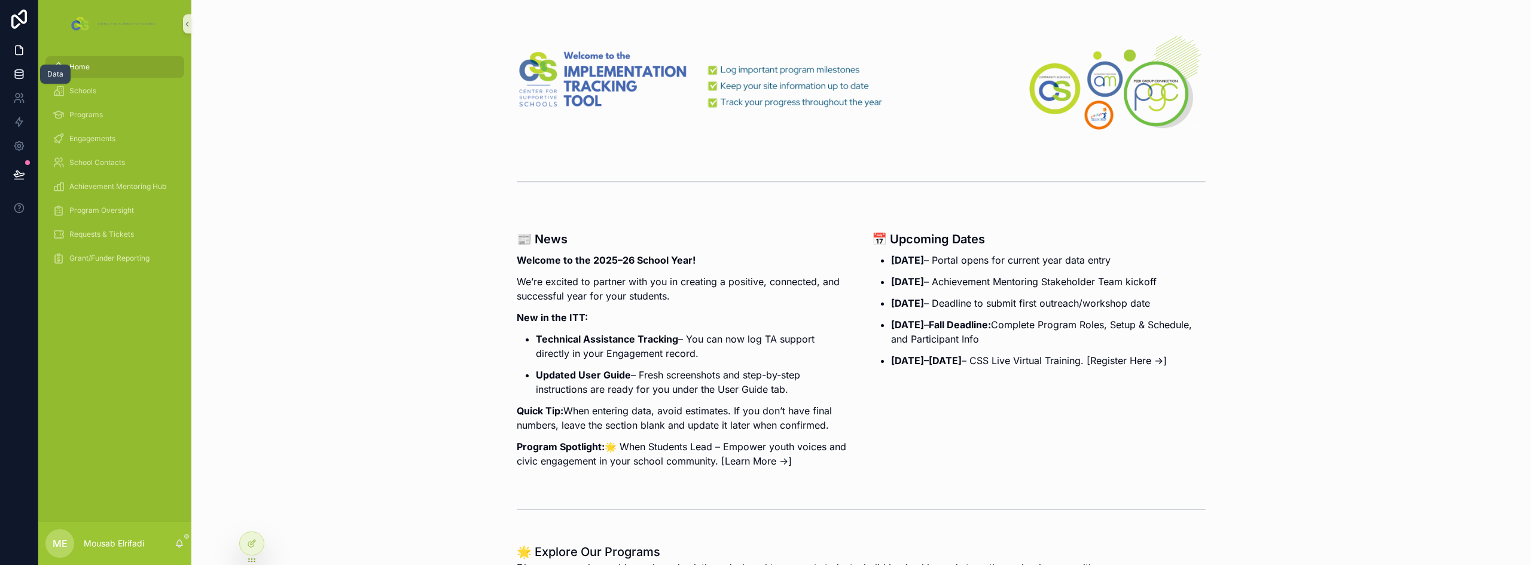
click at [23, 75] on icon at bounding box center [19, 76] width 8 height 5
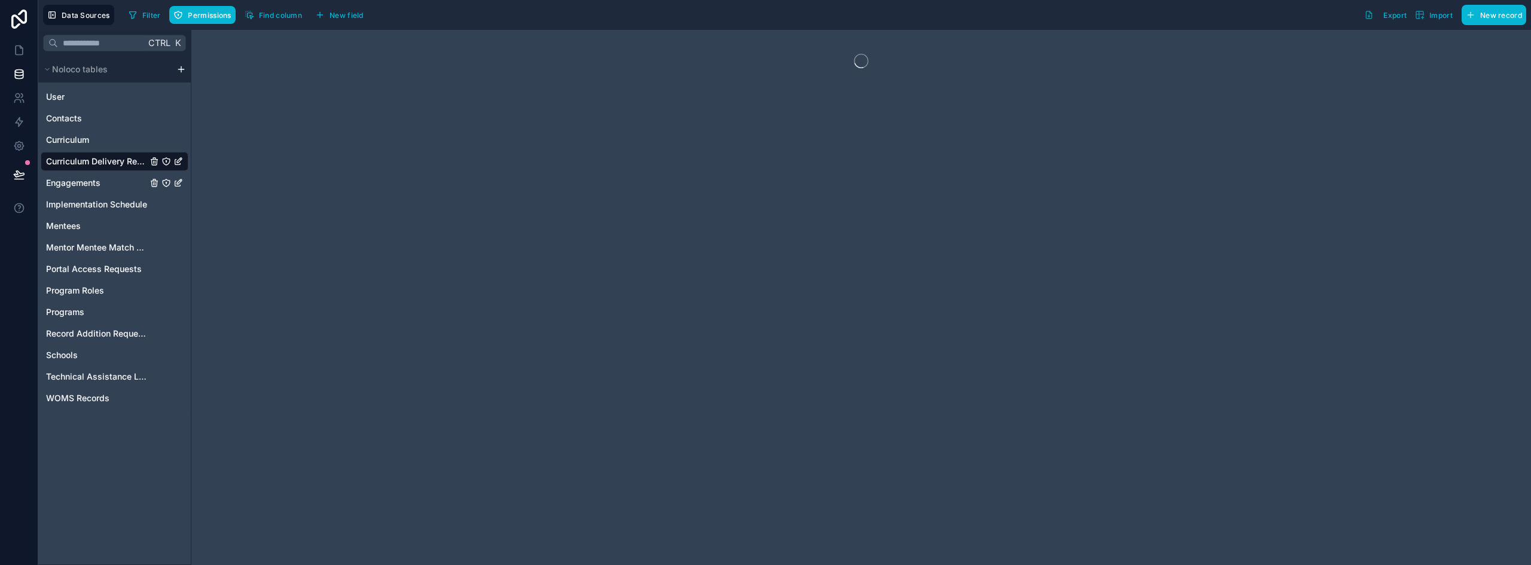
click at [96, 187] on span "Engagements" at bounding box center [73, 183] width 54 height 12
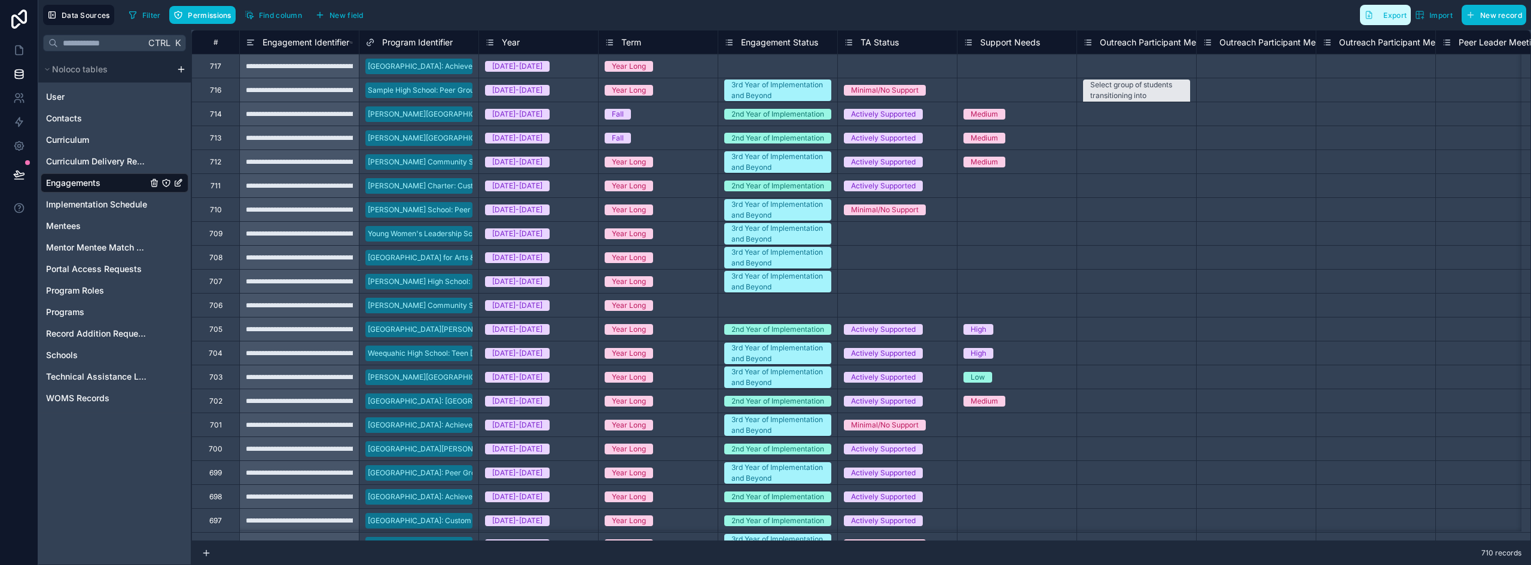
click at [1384, 21] on button "Export" at bounding box center [1385, 15] width 51 height 20
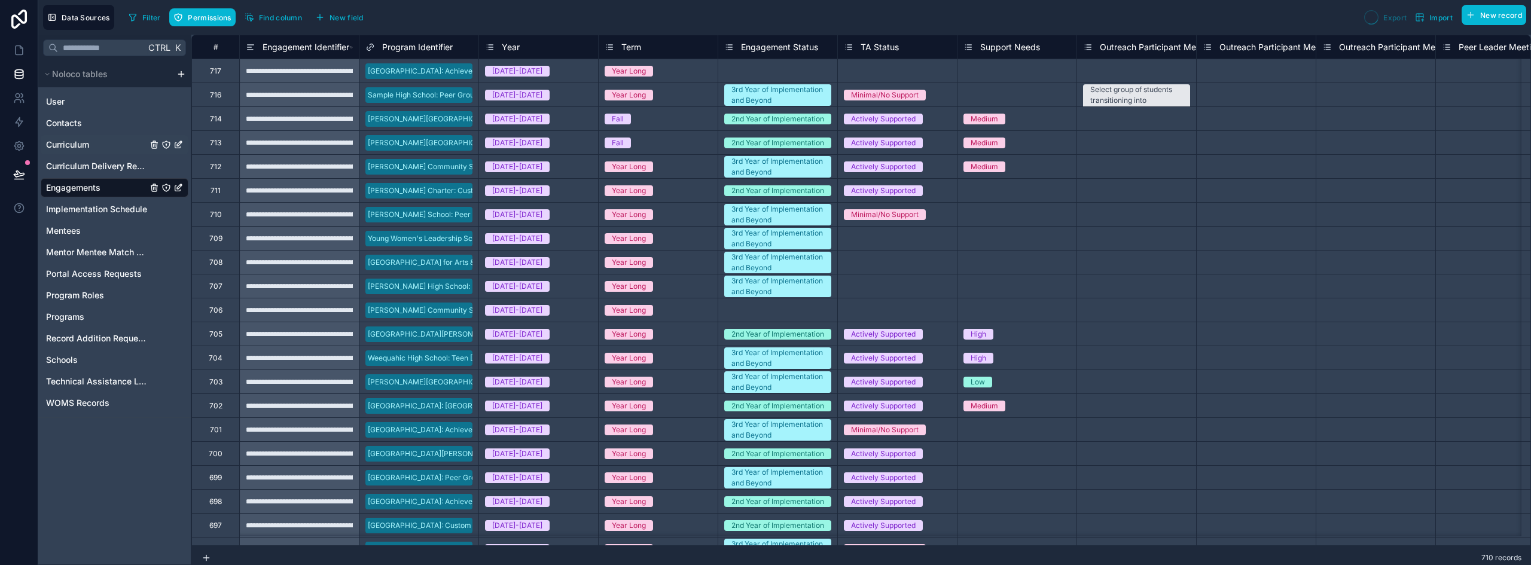
click at [84, 146] on span "Curriculum" at bounding box center [67, 145] width 43 height 12
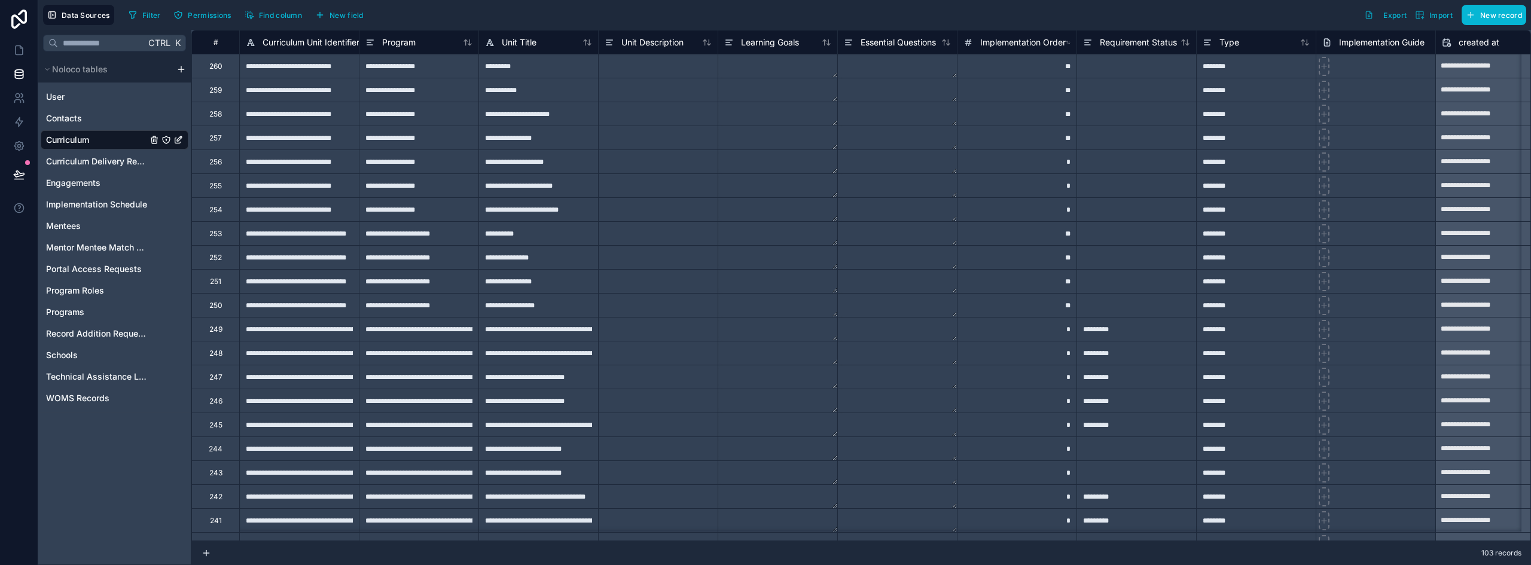
click at [1184, 11] on div "Filter Permissions Find column New field Export Import New record" at bounding box center [825, 15] width 1403 height 20
click at [1394, 20] on button "Export" at bounding box center [1385, 15] width 51 height 20
click at [11, 43] on link at bounding box center [19, 50] width 38 height 24
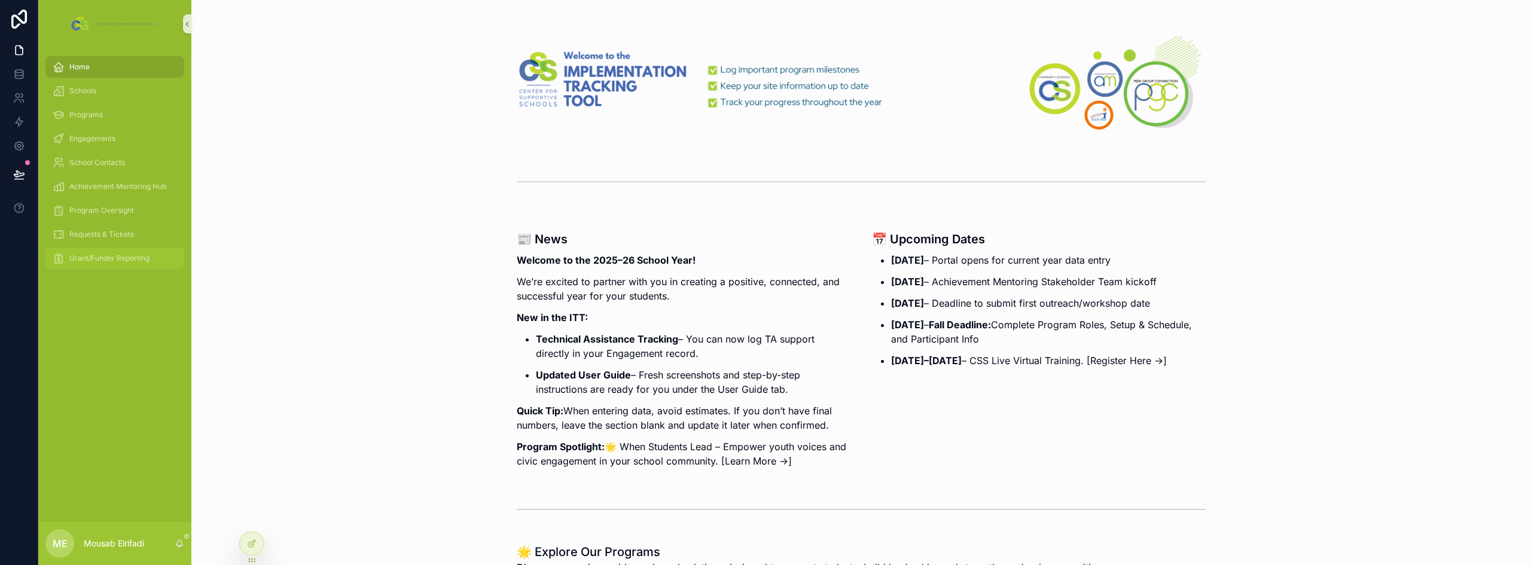
click at [111, 250] on div "Grant/Funder Reporting" at bounding box center [115, 258] width 124 height 19
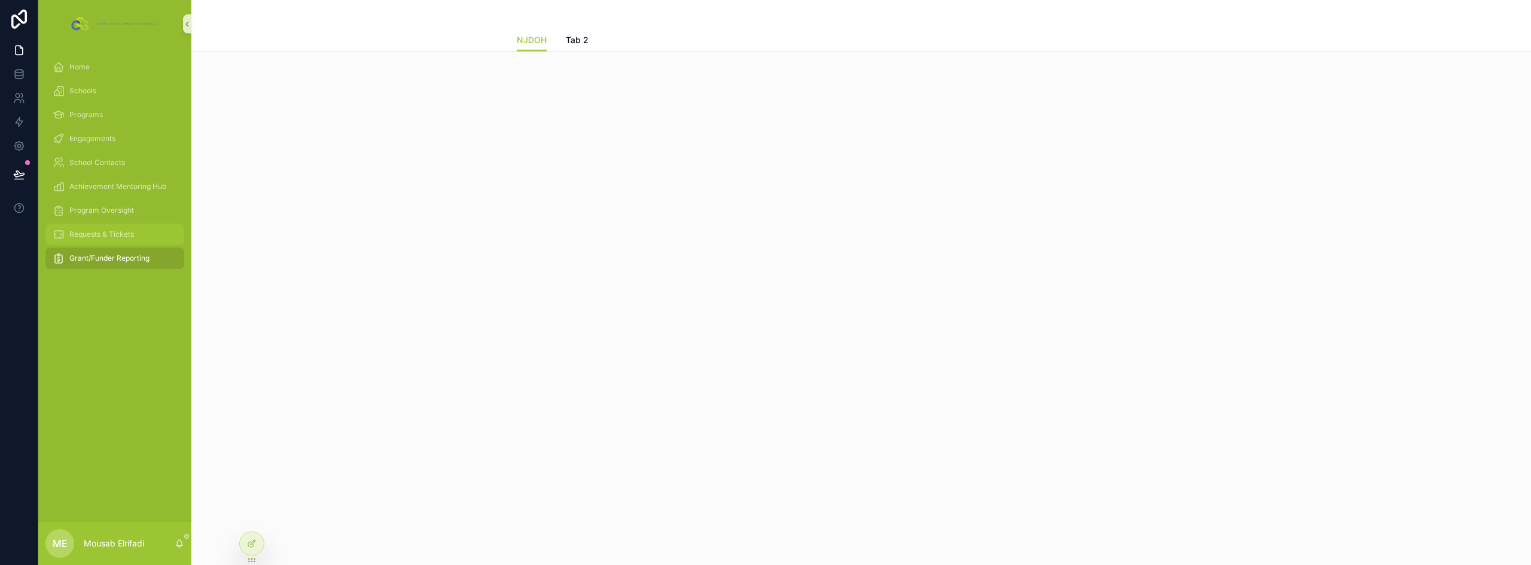
click at [90, 243] on div "Requests & Tickets" at bounding box center [115, 234] width 124 height 19
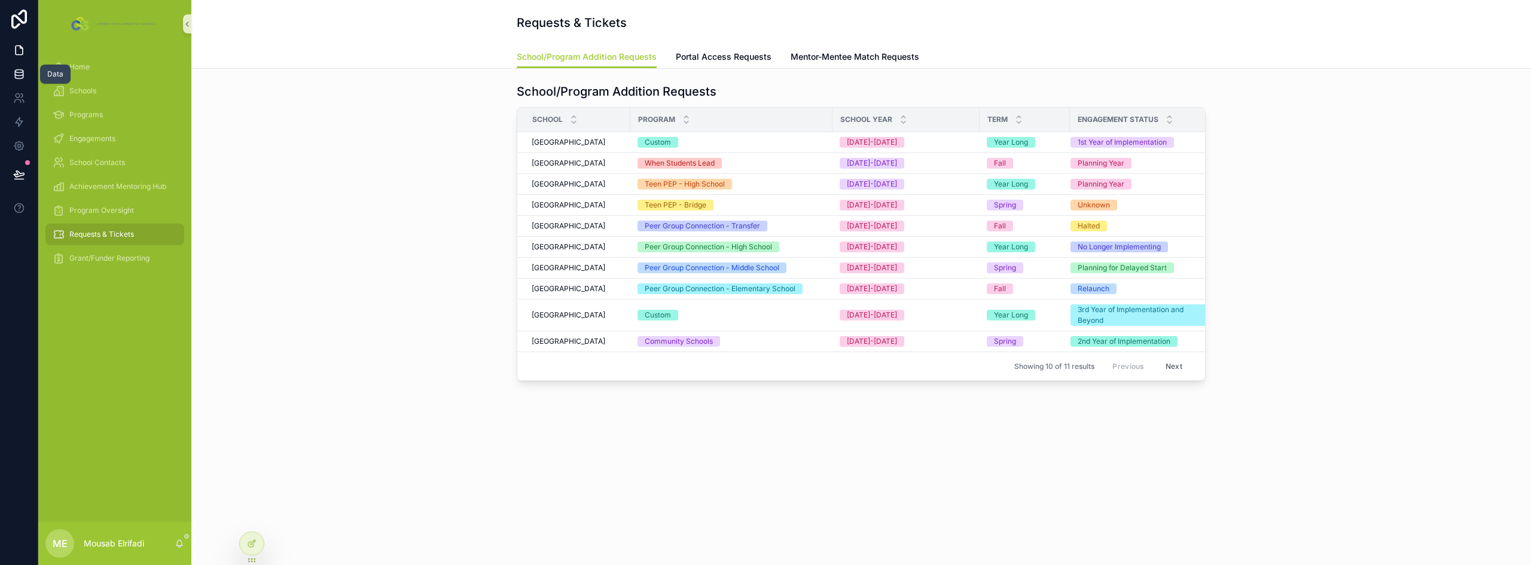
click at [19, 74] on icon at bounding box center [19, 74] width 12 height 12
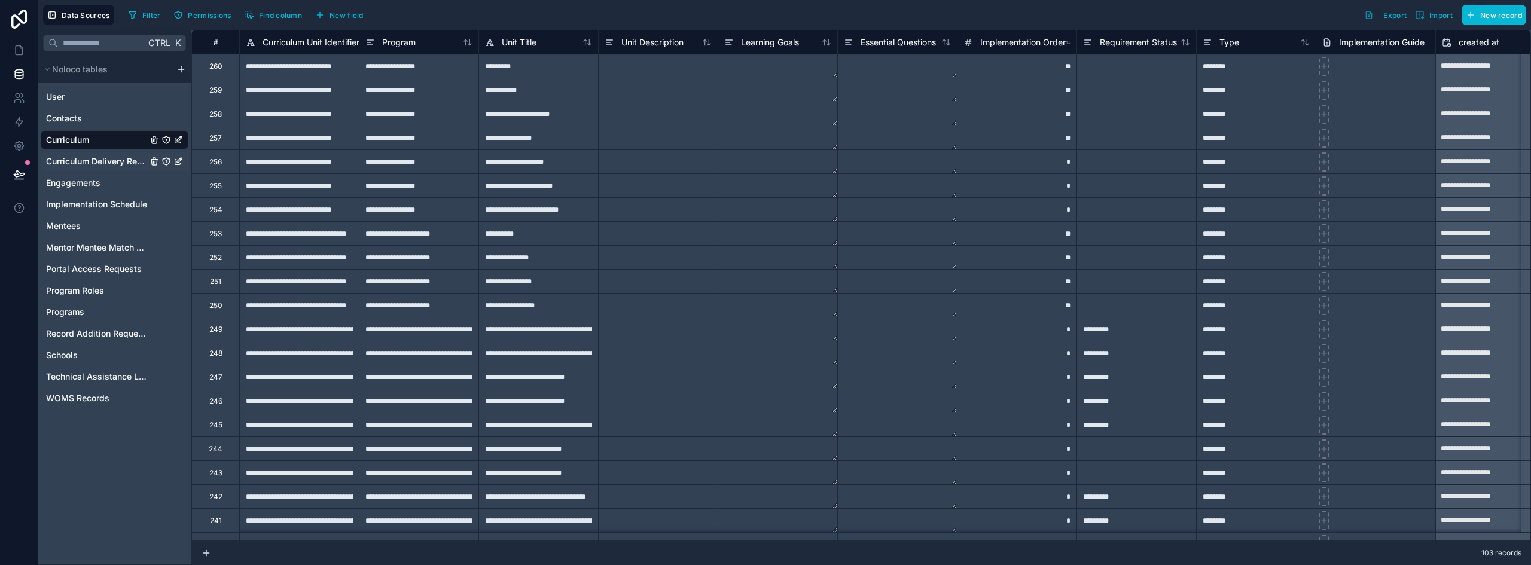
click at [93, 159] on span "Curriculum Delivery Records" at bounding box center [96, 162] width 101 height 12
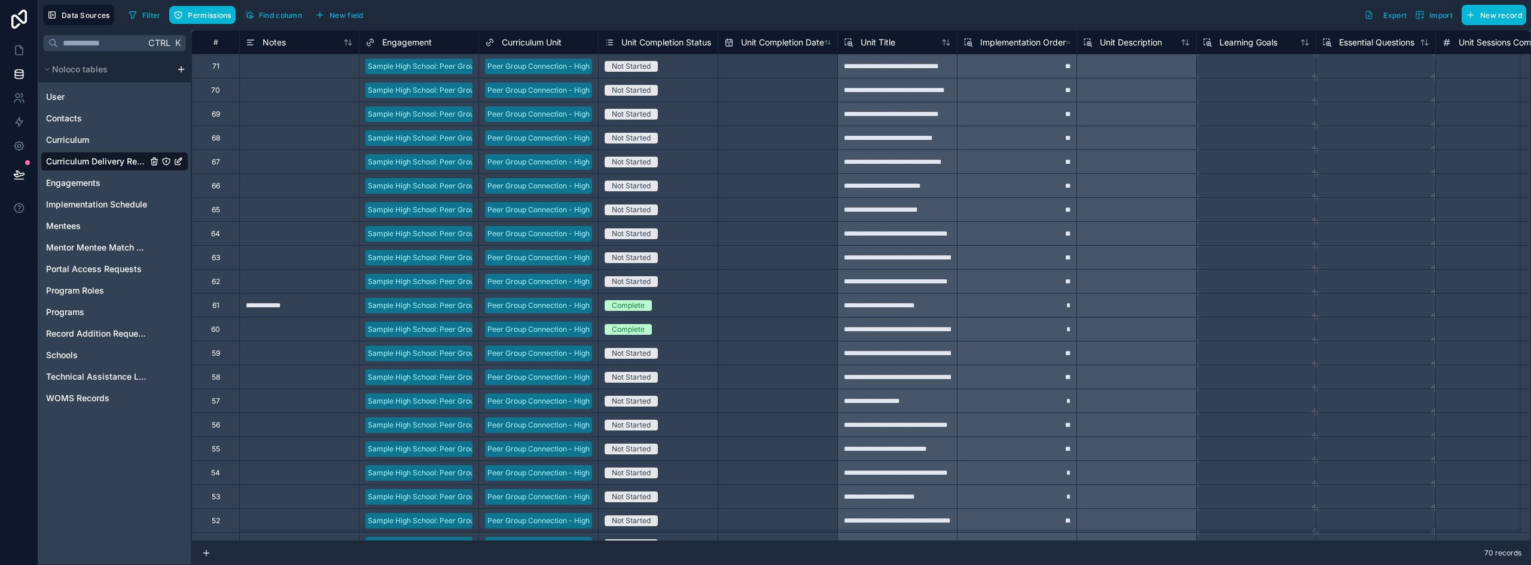
click at [666, 43] on span "Unit Completion Status" at bounding box center [667, 42] width 90 height 12
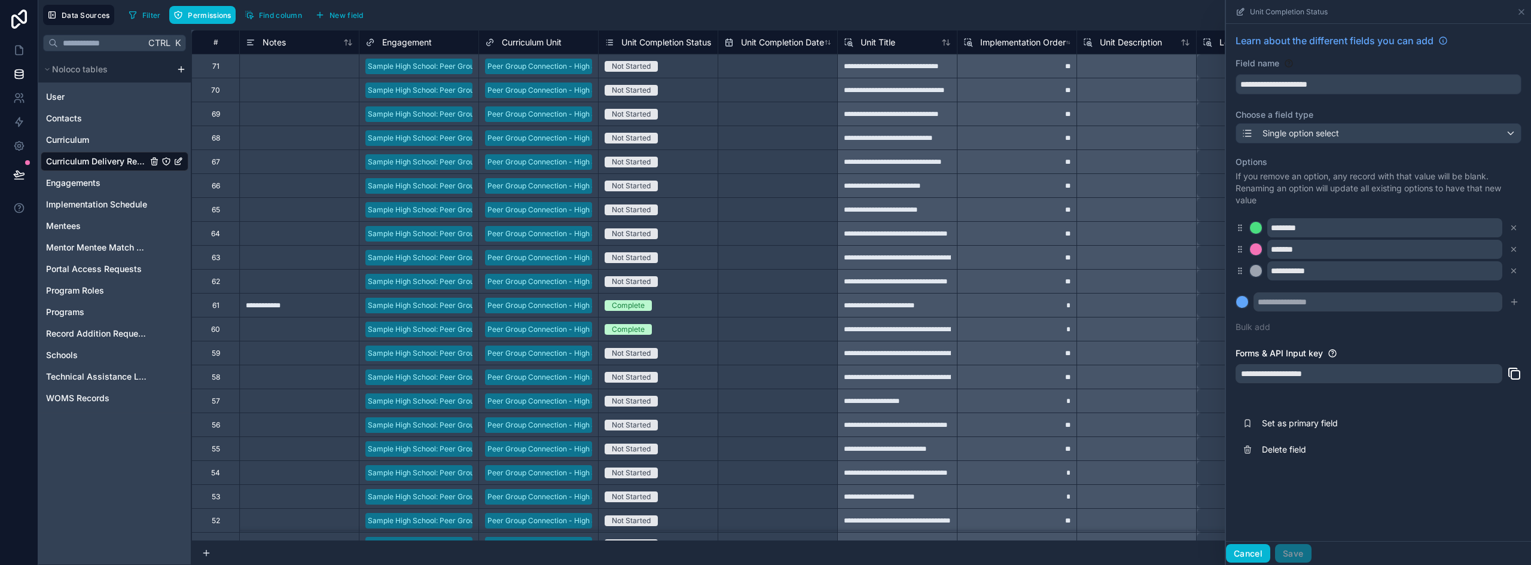
click at [1245, 555] on button "Cancel" at bounding box center [1248, 553] width 44 height 19
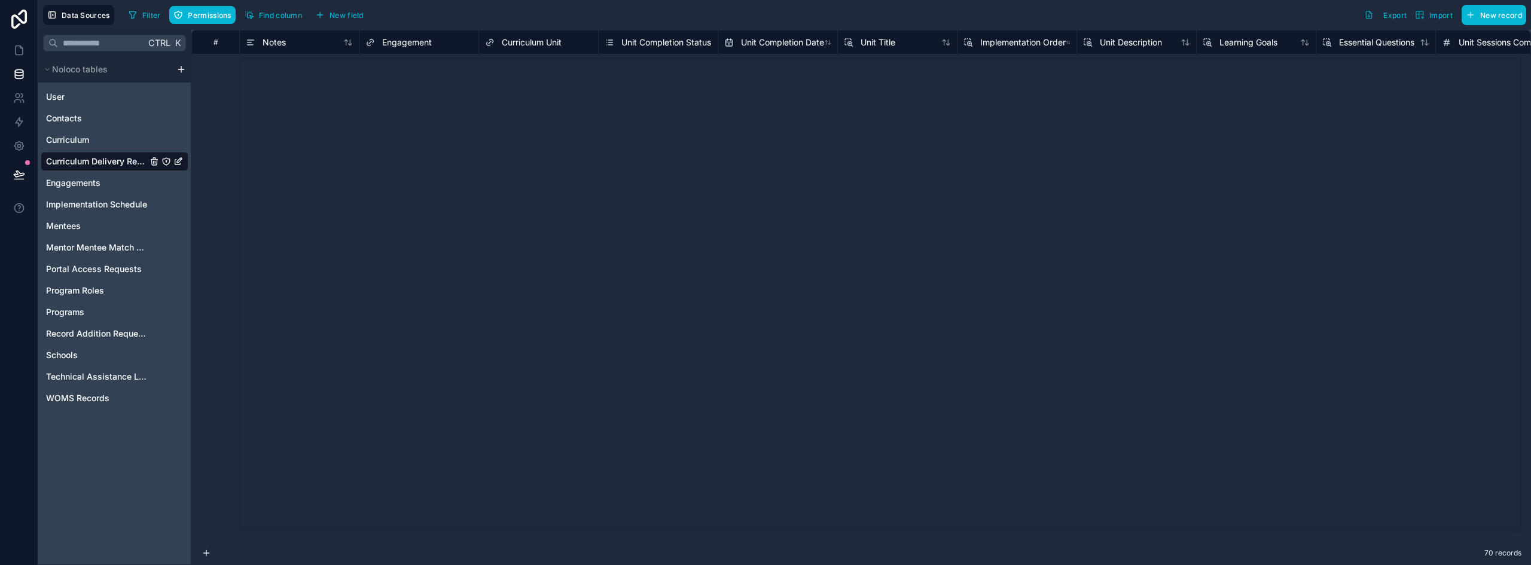
scroll to position [1197, 0]
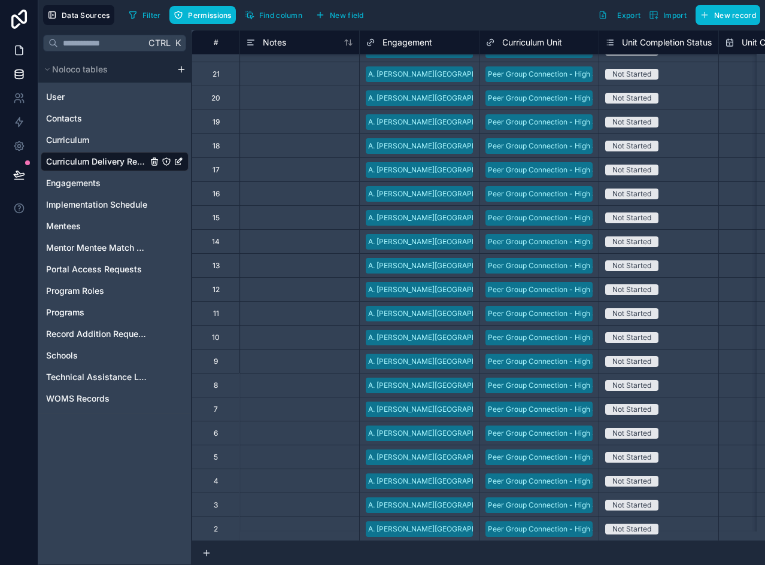
click at [14, 52] on icon at bounding box center [19, 50] width 12 height 12
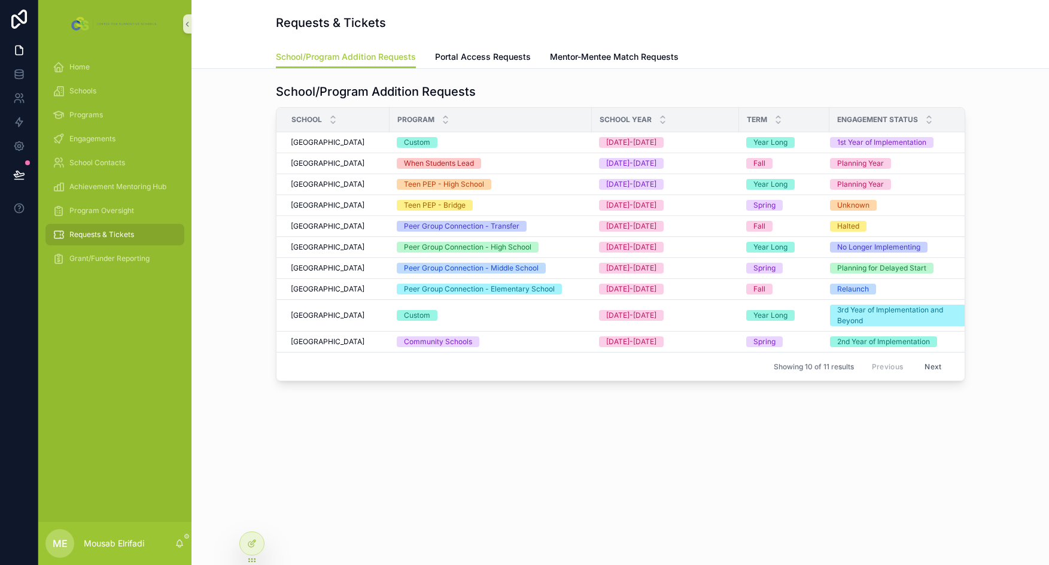
click at [224, 234] on div "School/Program Addition Requests School Program School Year Term Engagement Sta…" at bounding box center [620, 231] width 838 height 307
click at [107, 211] on span "Program Oversight" at bounding box center [101, 211] width 65 height 10
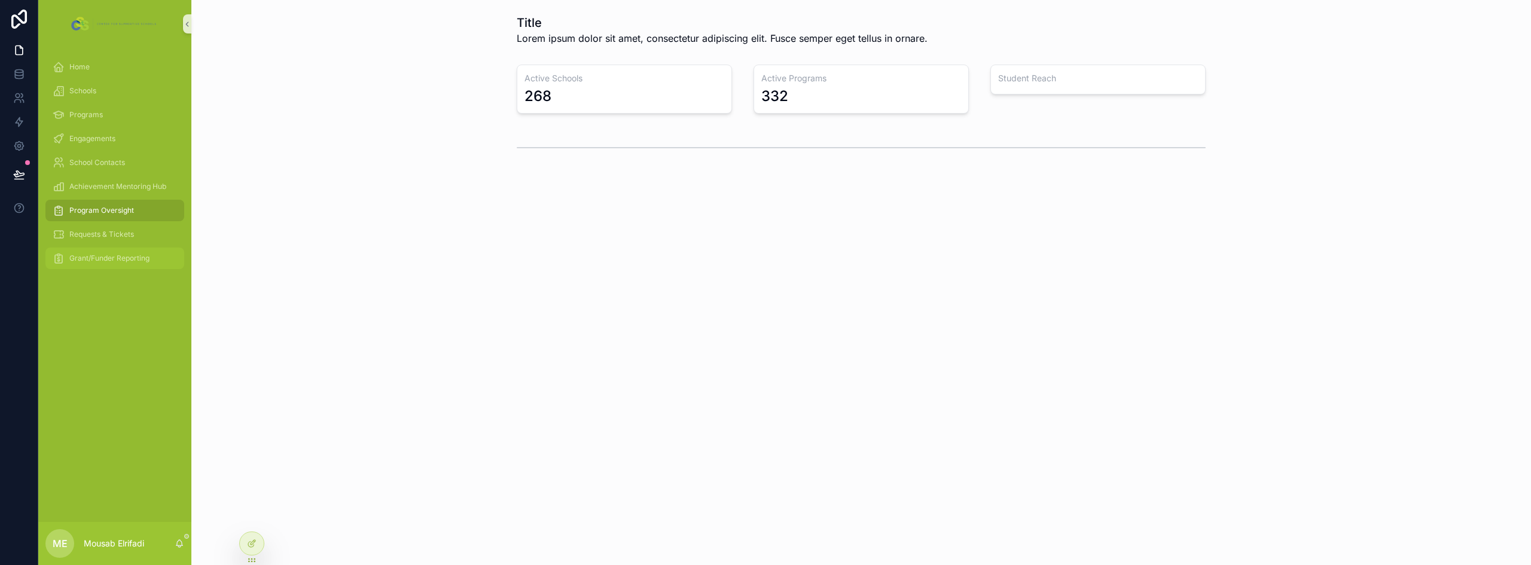
click at [105, 259] on span "Grant/Funder Reporting" at bounding box center [109, 259] width 80 height 10
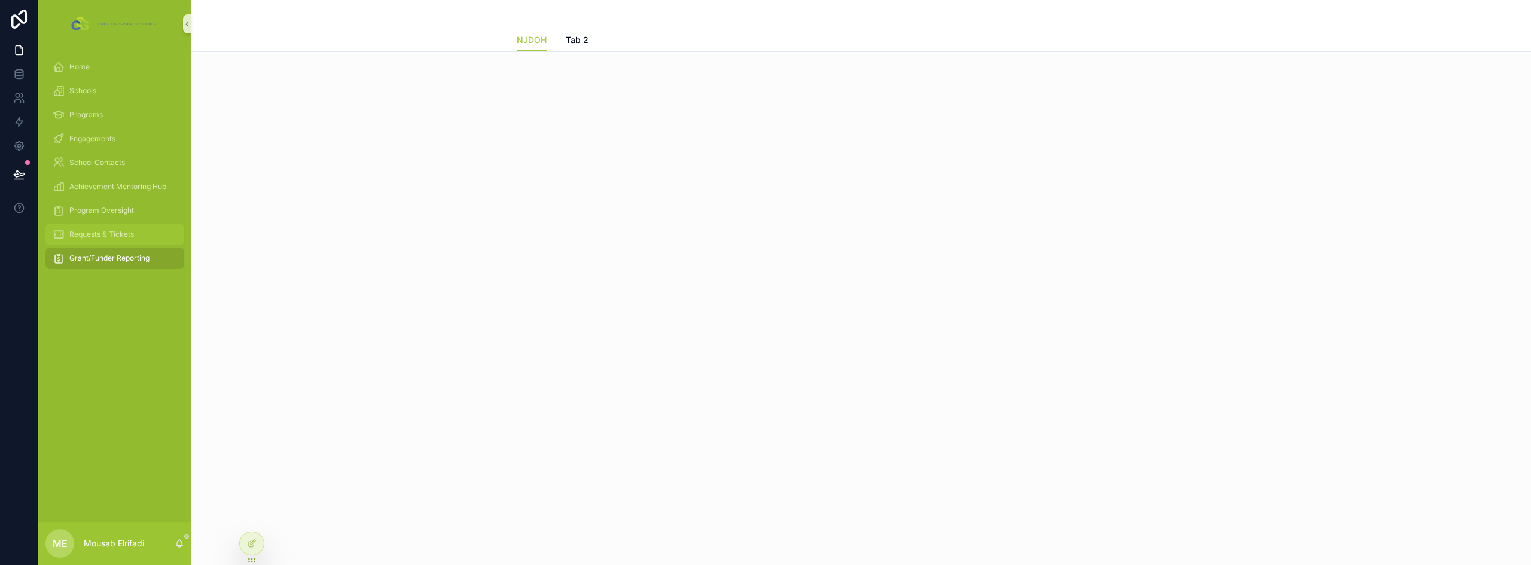
click at [86, 236] on span "Requests & Tickets" at bounding box center [101, 235] width 65 height 10
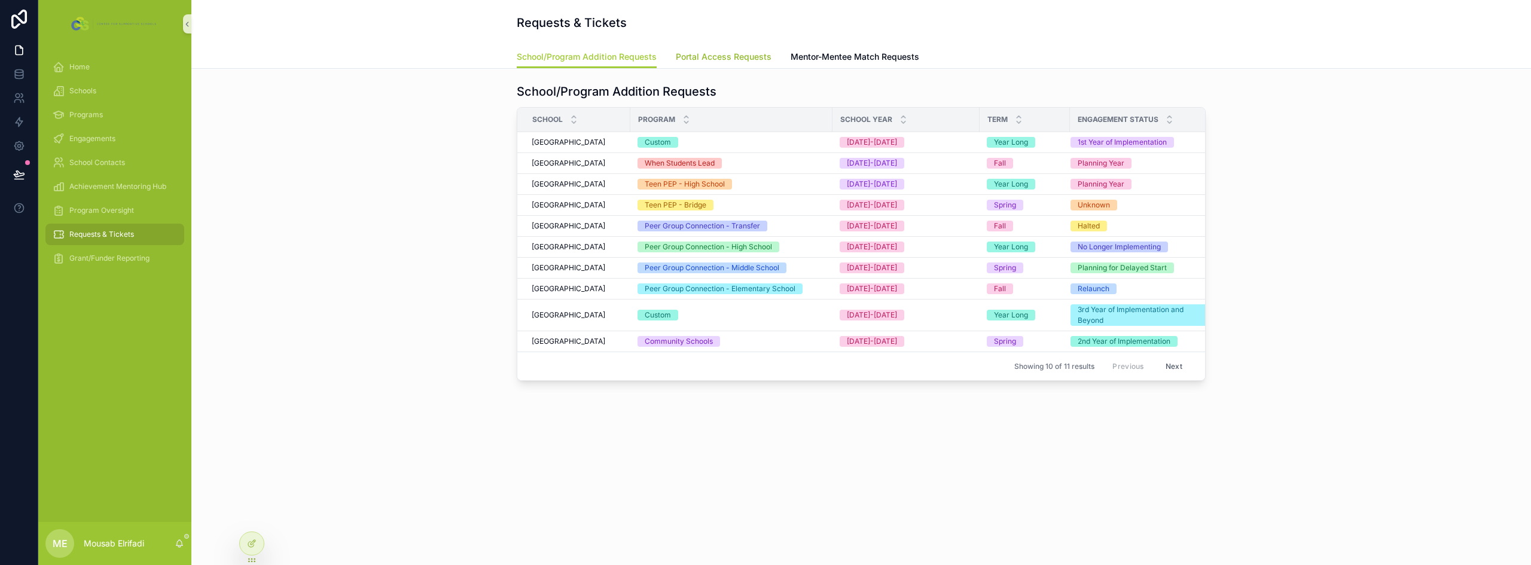
click at [736, 54] on span "Portal Access Requests" at bounding box center [724, 57] width 96 height 12
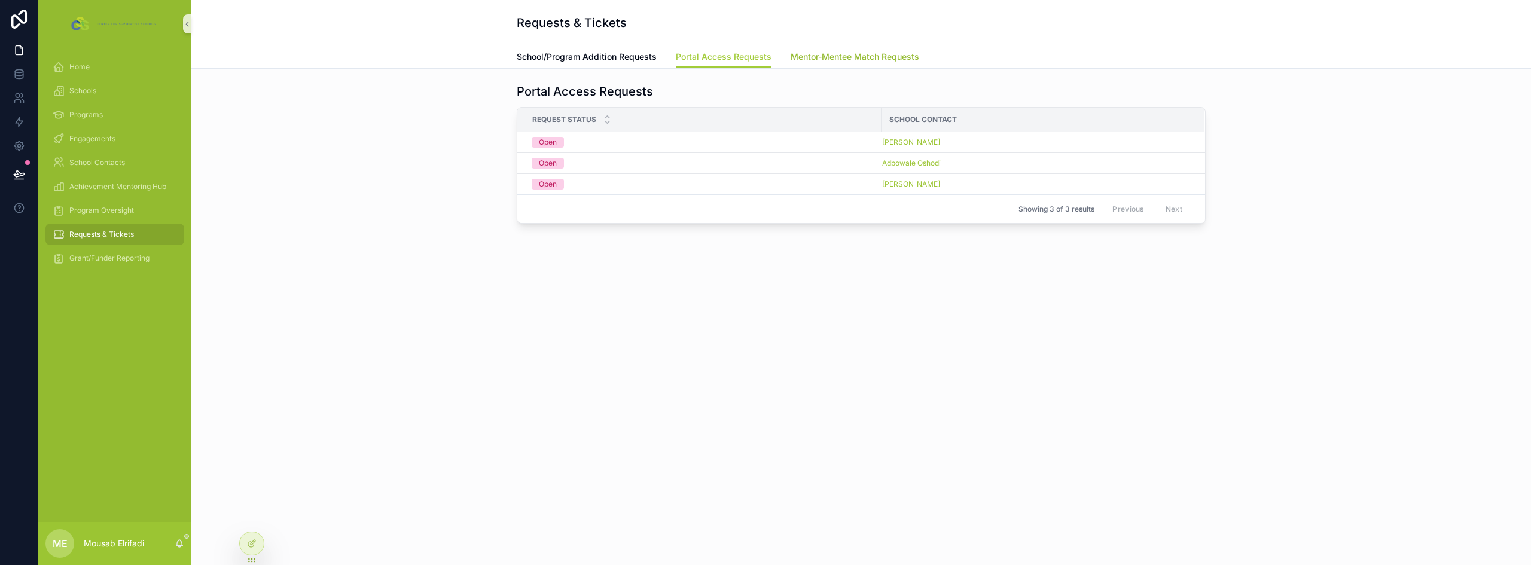
click at [844, 60] on span "Mentor-Mentee Match Requests" at bounding box center [855, 57] width 129 height 12
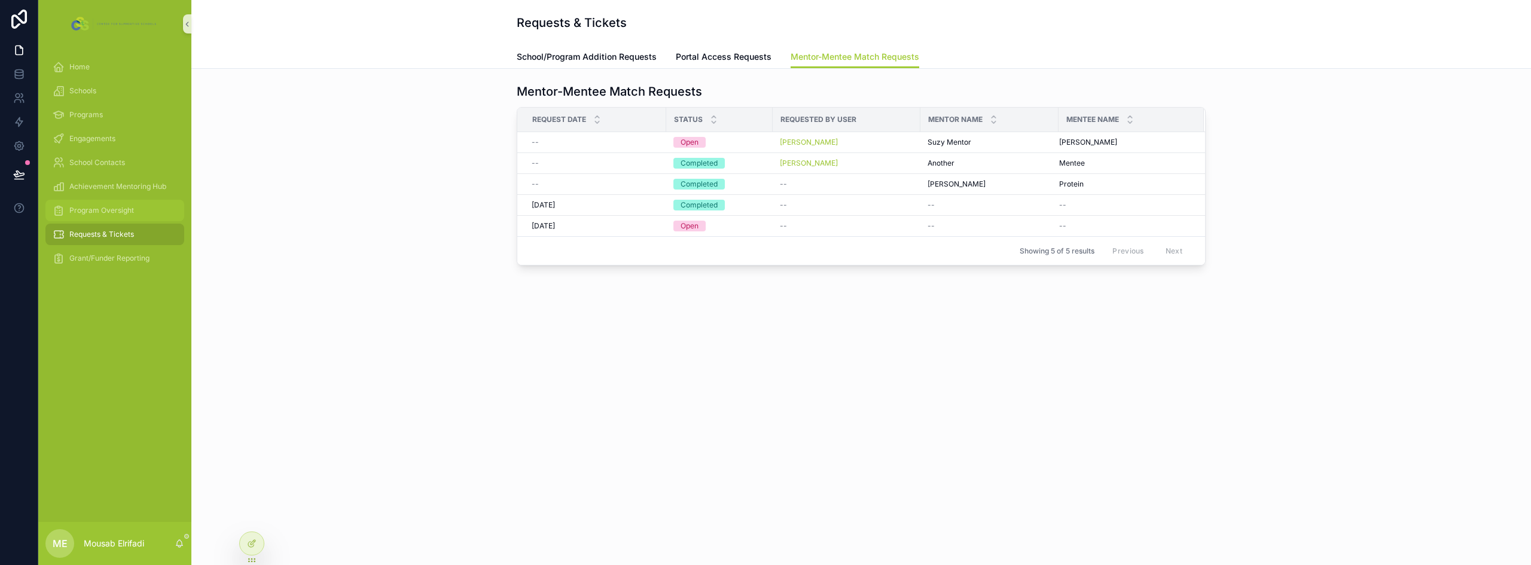
click at [115, 214] on span "Program Oversight" at bounding box center [101, 211] width 65 height 10
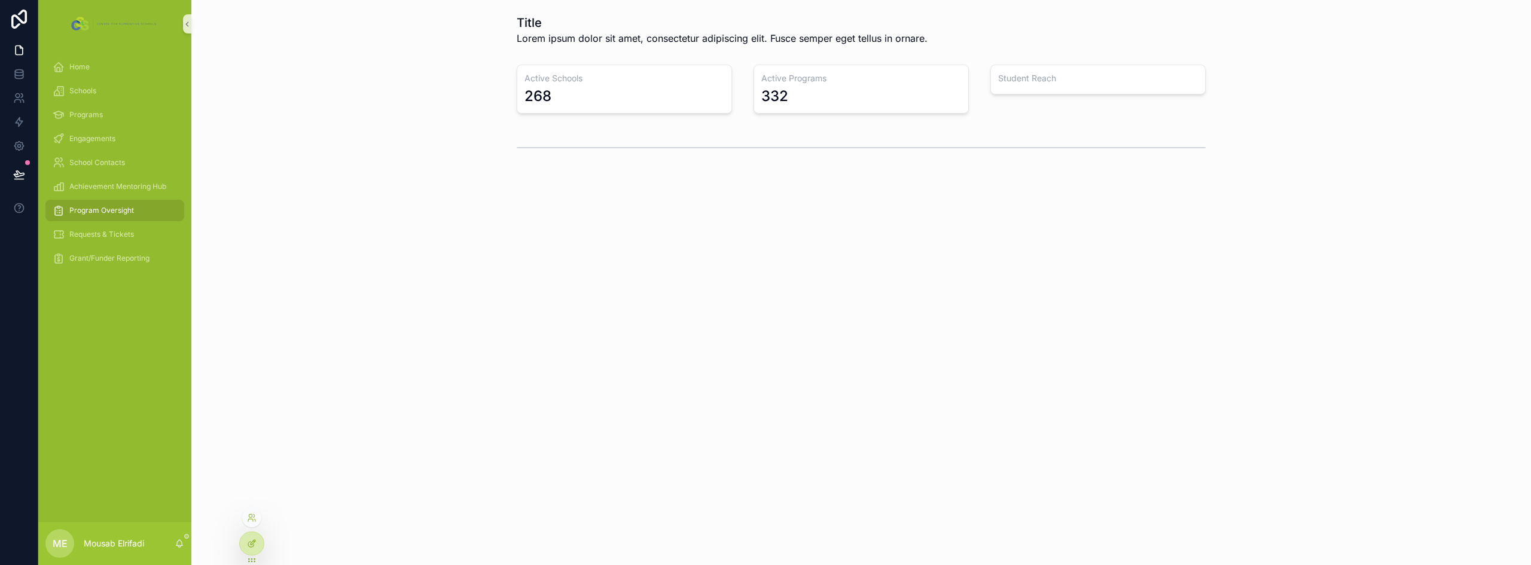
click at [252, 545] on icon at bounding box center [252, 544] width 10 height 10
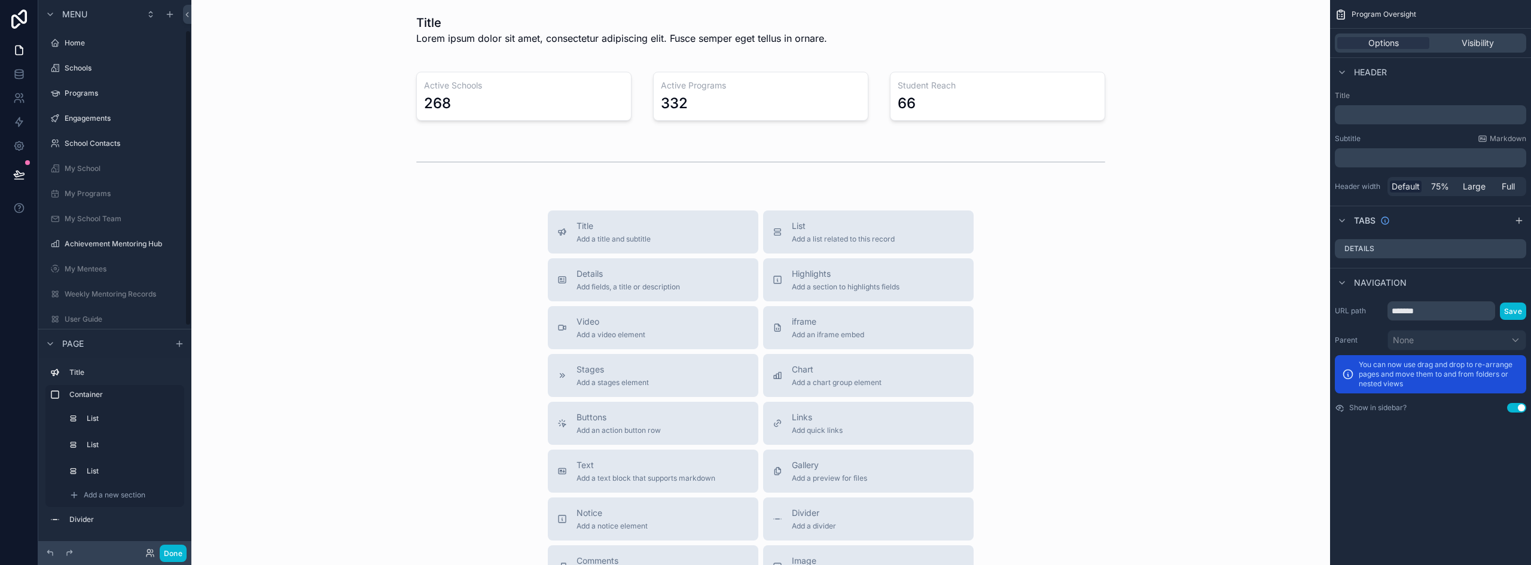
scroll to position [56, 0]
click at [565, 106] on div "scrollable content" at bounding box center [761, 96] width 1120 height 73
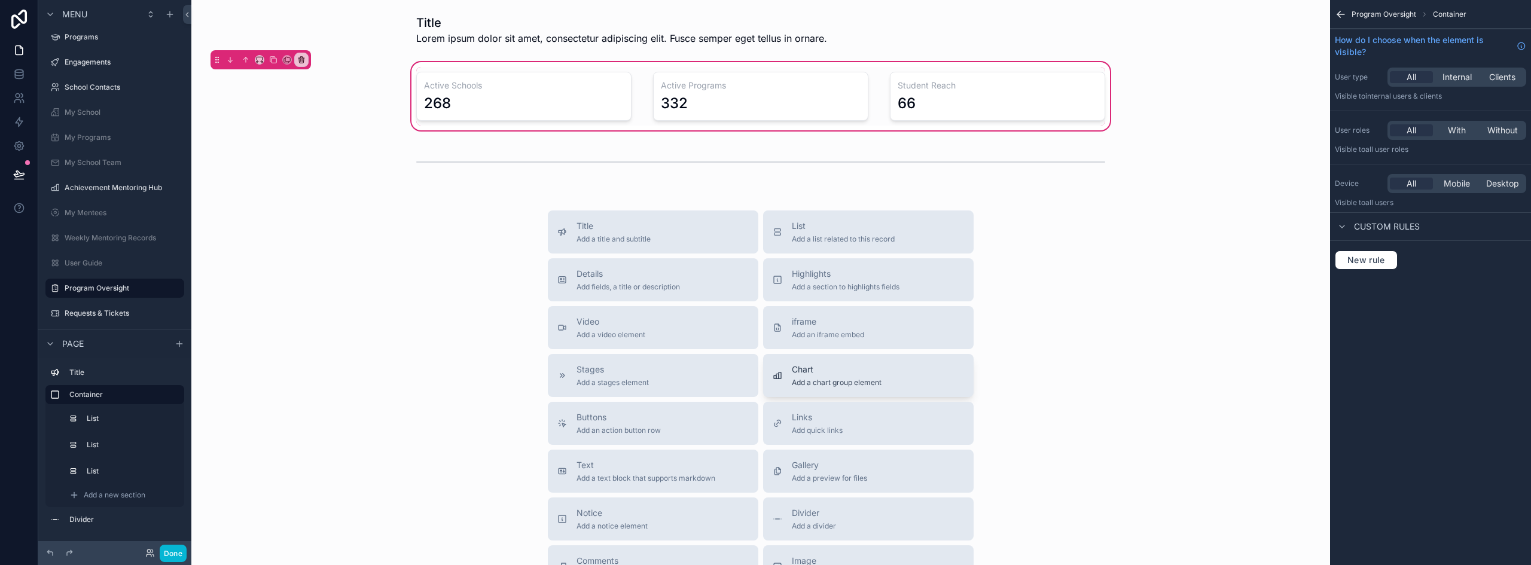
click at [825, 385] on span "Add a chart group element" at bounding box center [837, 383] width 90 height 10
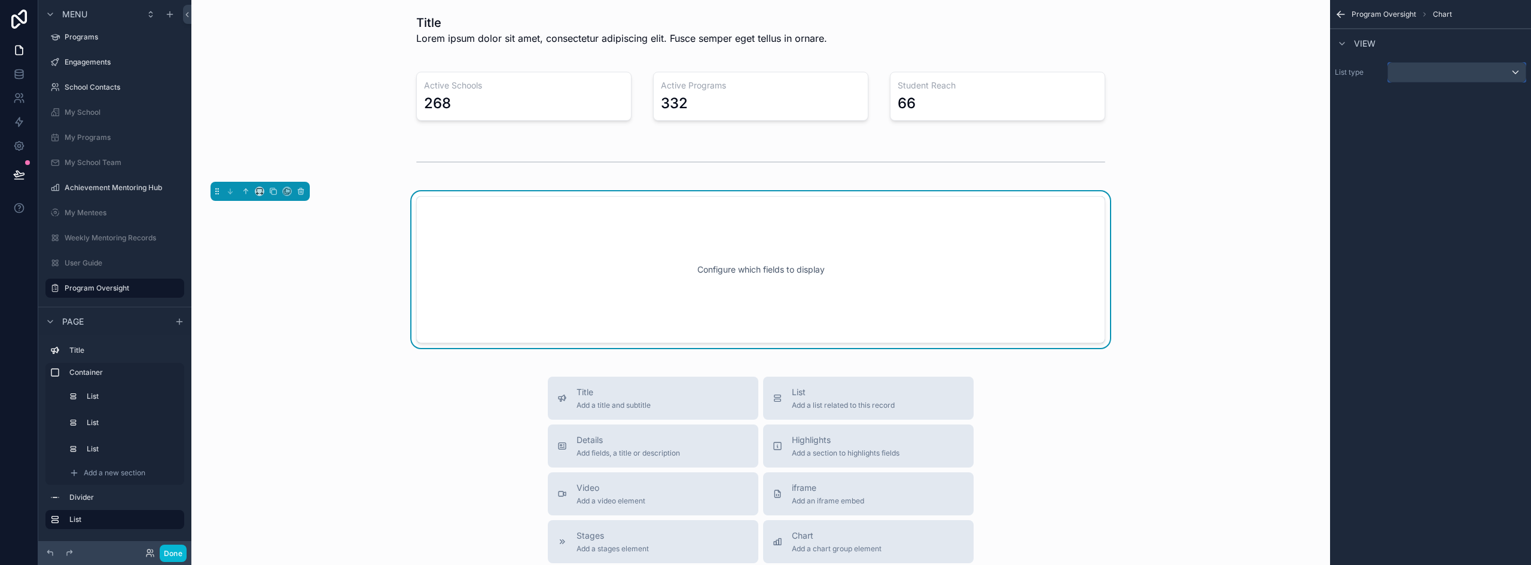
click at [1494, 69] on div "scrollable content" at bounding box center [1457, 72] width 138 height 19
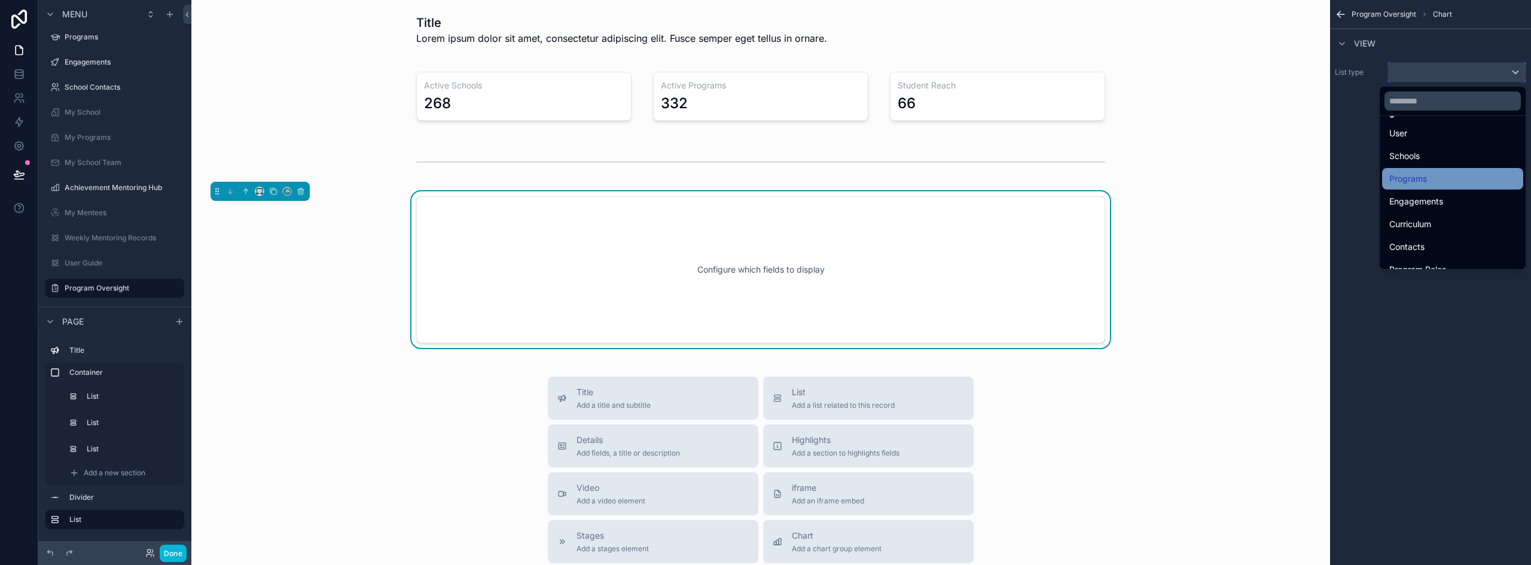
scroll to position [0, 0]
click at [1436, 181] on div "Schools" at bounding box center [1453, 177] width 127 height 14
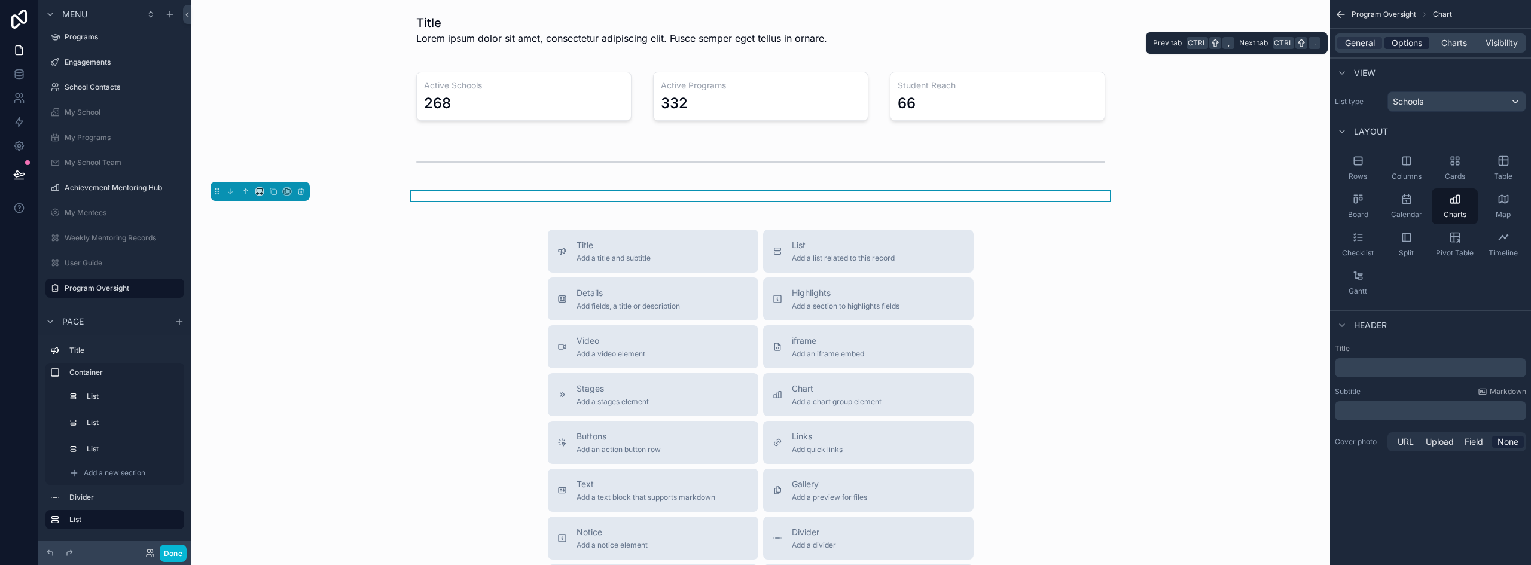
click at [1412, 48] on span "Options" at bounding box center [1407, 43] width 31 height 12
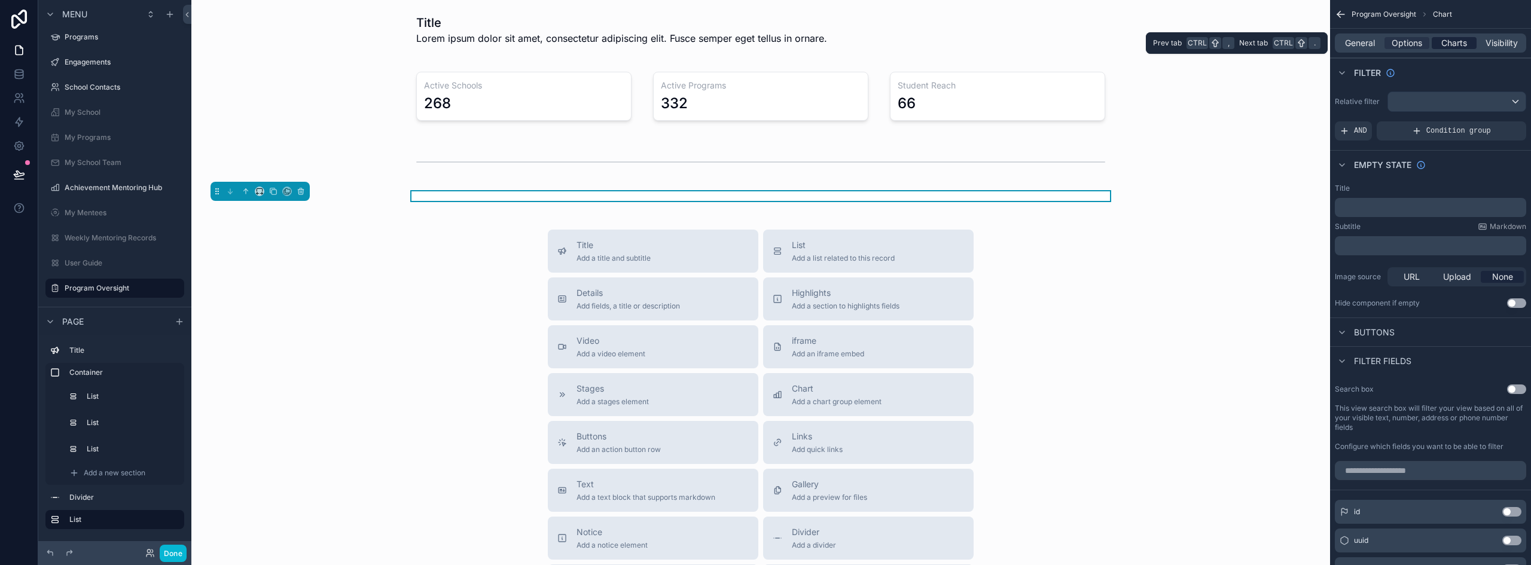
click at [1463, 41] on span "Charts" at bounding box center [1455, 43] width 26 height 12
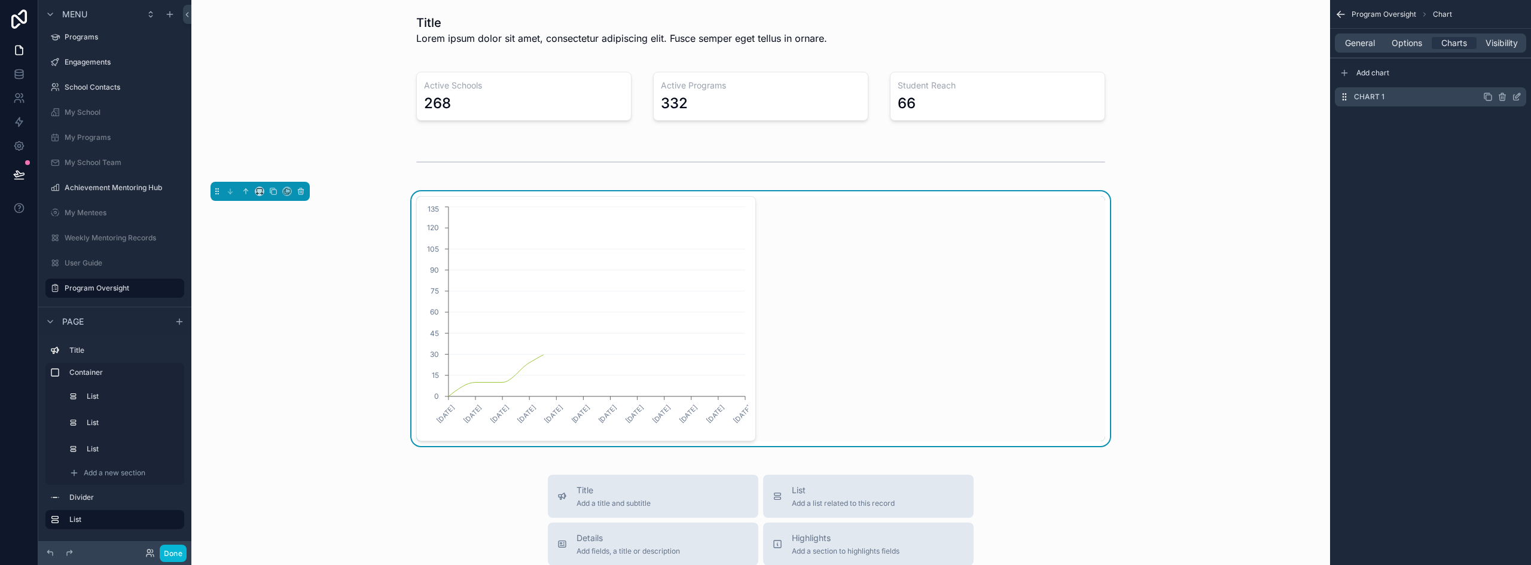
click at [1518, 95] on icon "scrollable content" at bounding box center [1518, 95] width 5 height 5
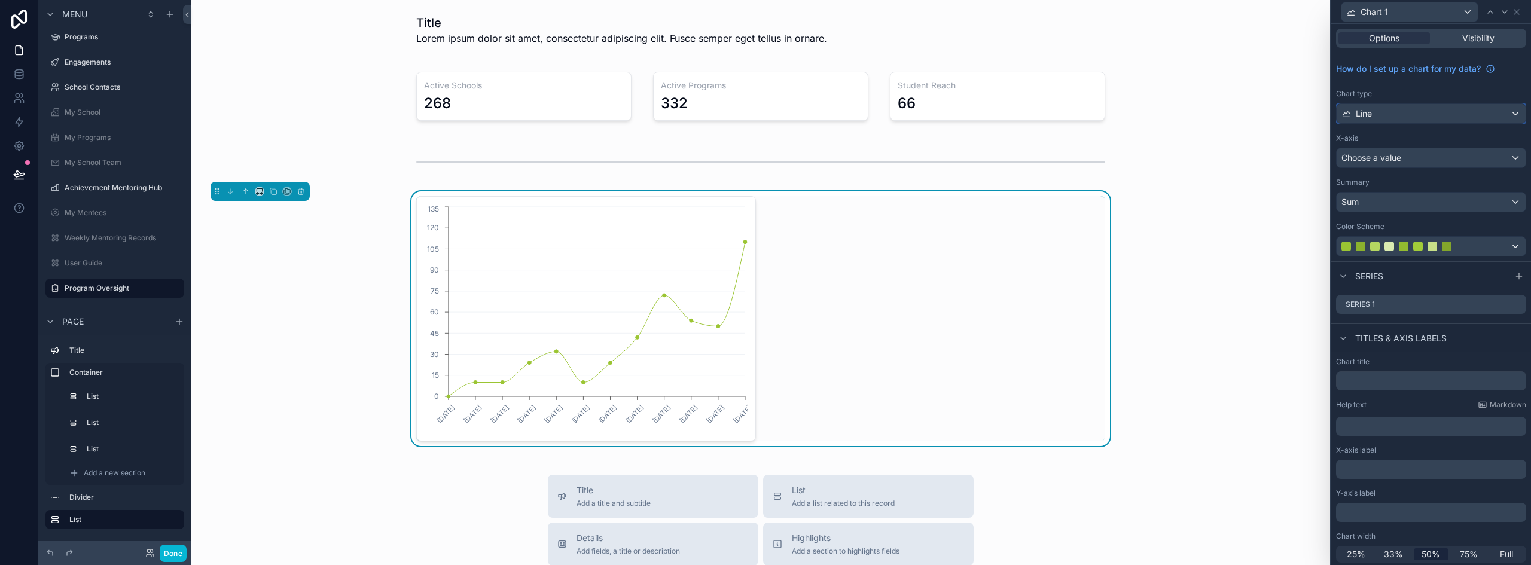
click at [1388, 121] on div "Line" at bounding box center [1431, 113] width 189 height 19
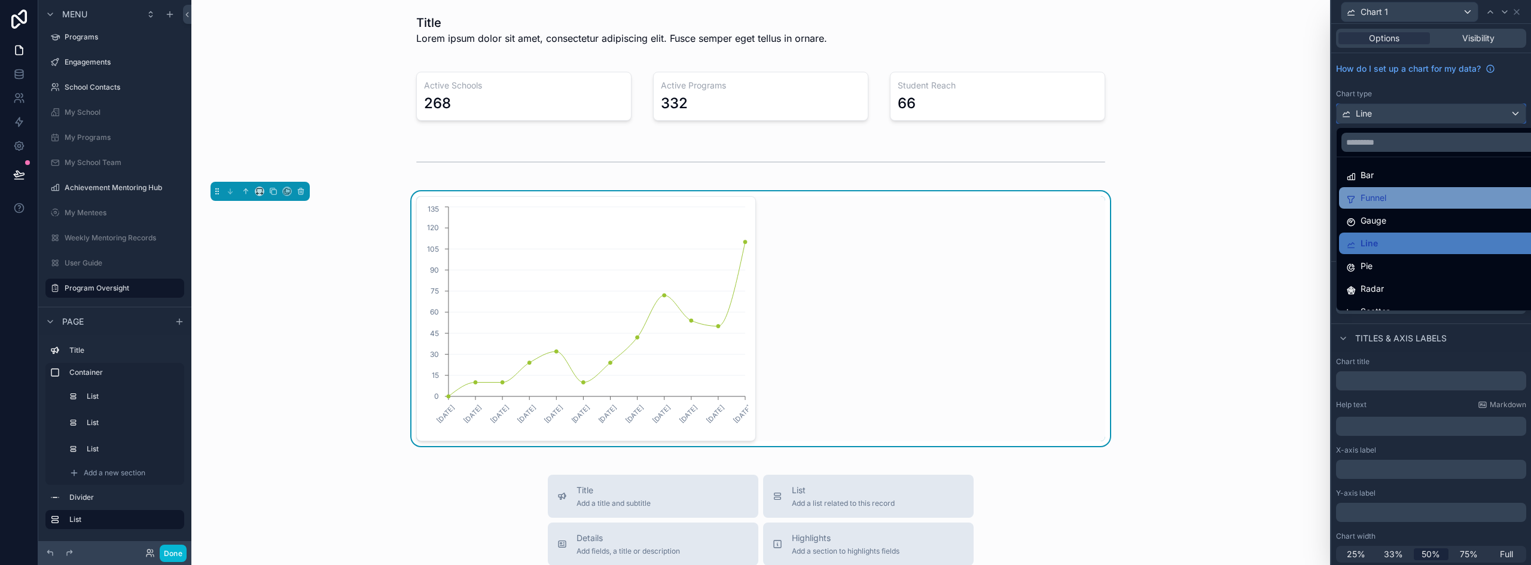
scroll to position [85, 0]
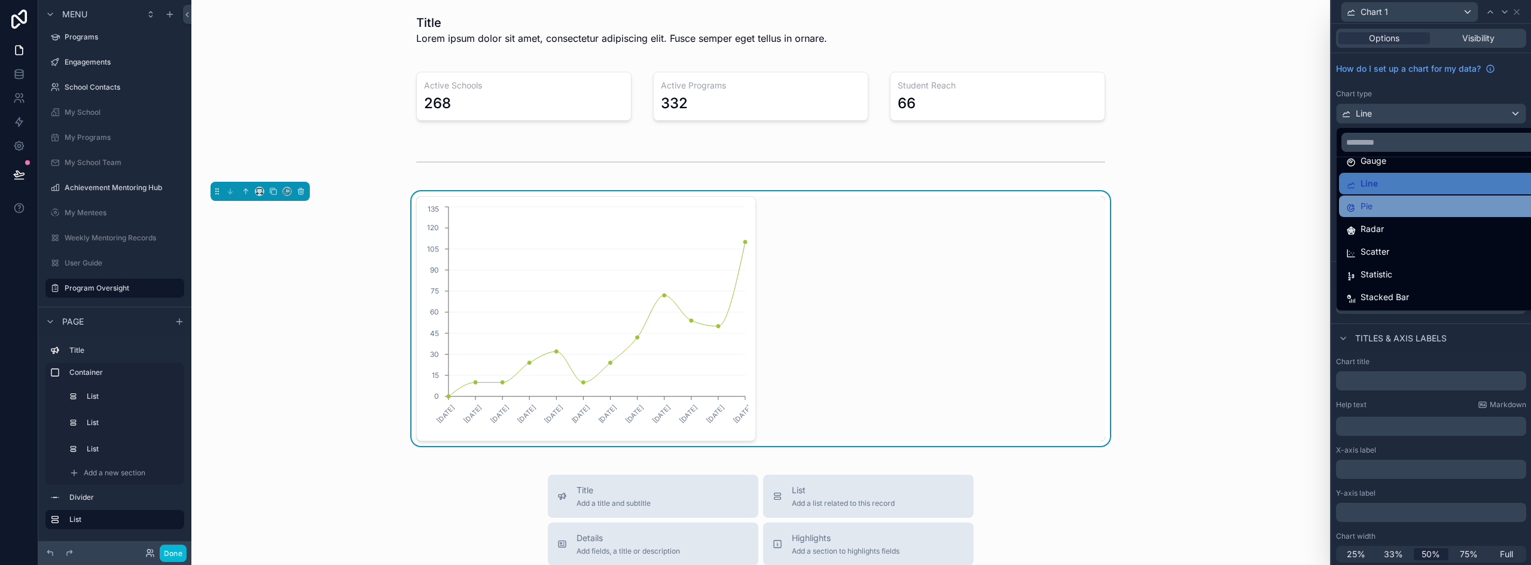
click at [1401, 198] on div "Pie" at bounding box center [1440, 207] width 203 height 22
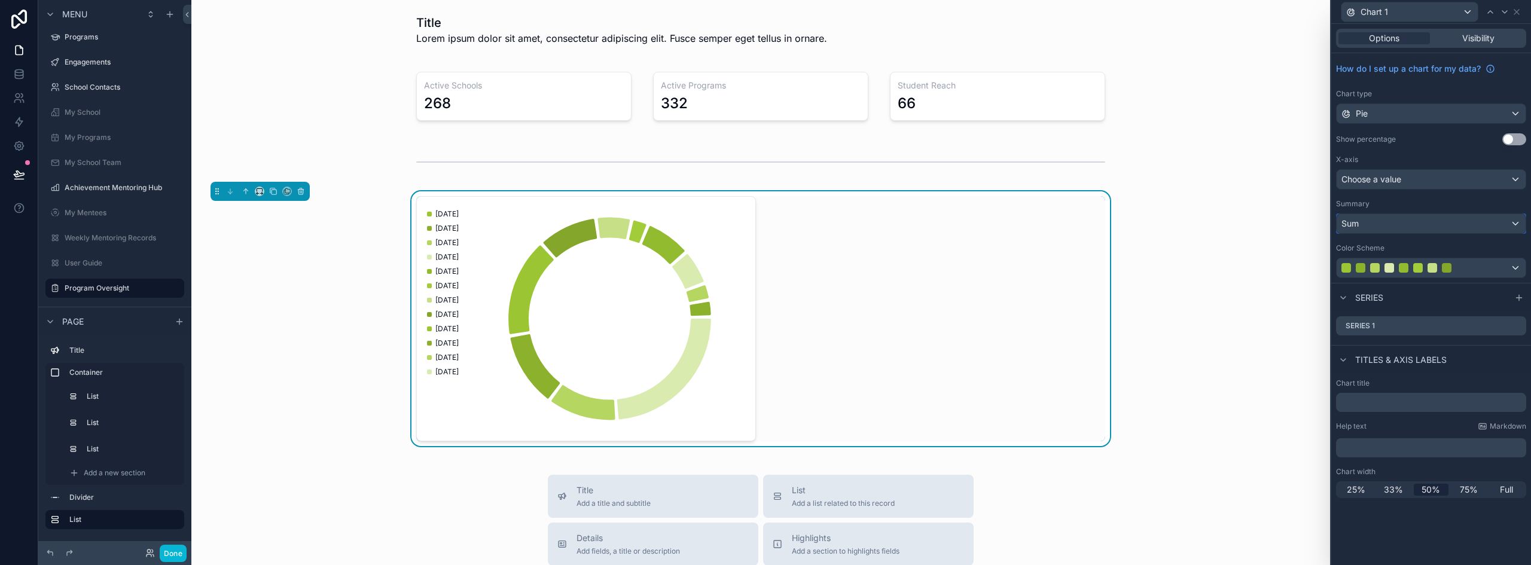
click at [1396, 229] on div "Sum" at bounding box center [1431, 223] width 189 height 19
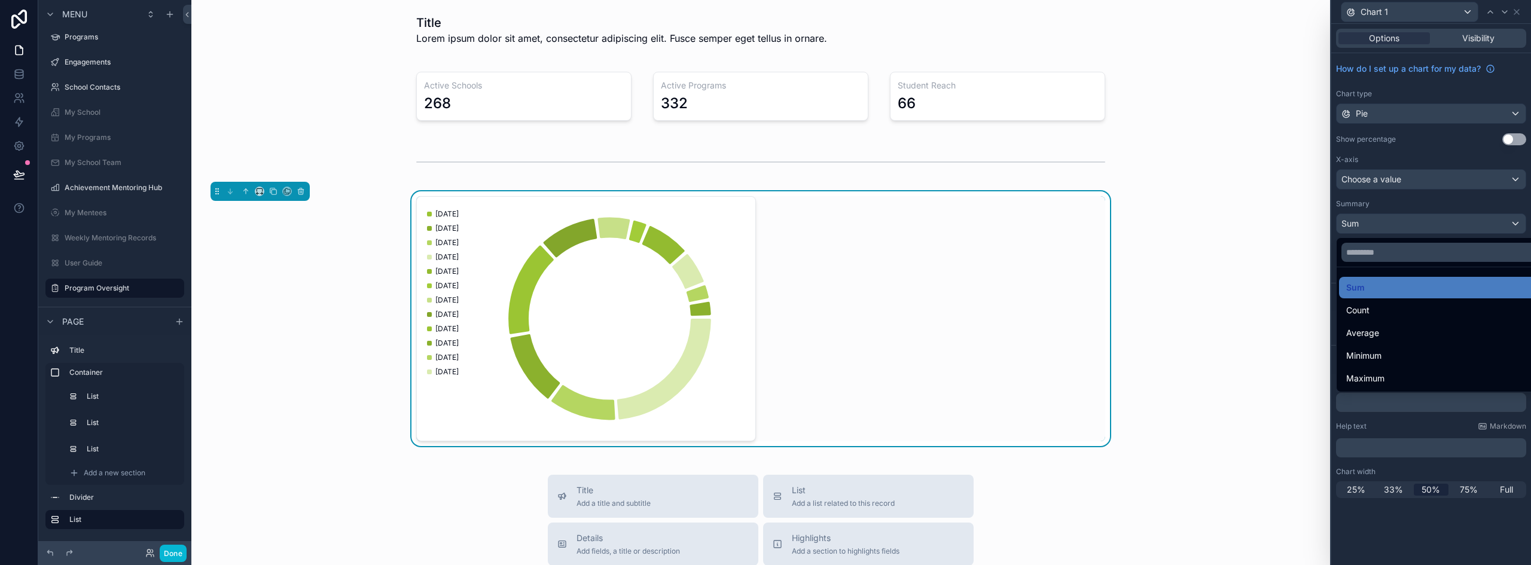
click at [1389, 152] on div at bounding box center [1432, 282] width 200 height 565
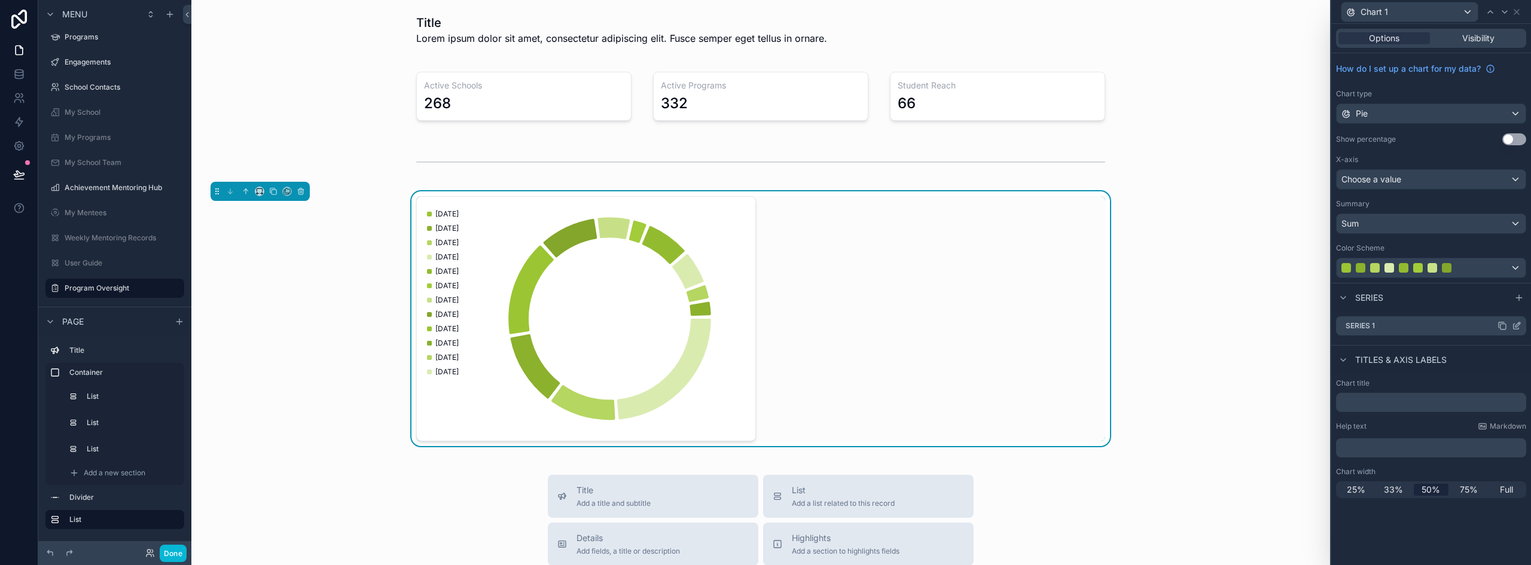
click at [1517, 323] on icon at bounding box center [1517, 326] width 10 height 10
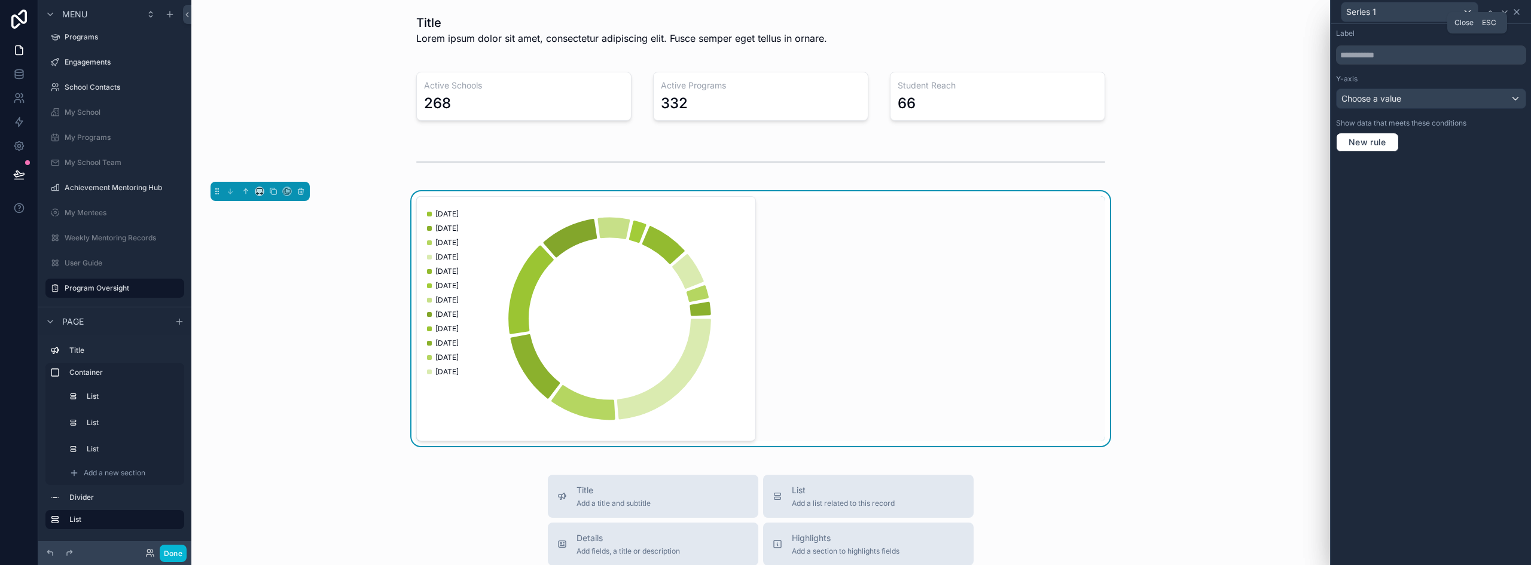
click at [1519, 10] on icon at bounding box center [1517, 12] width 5 height 5
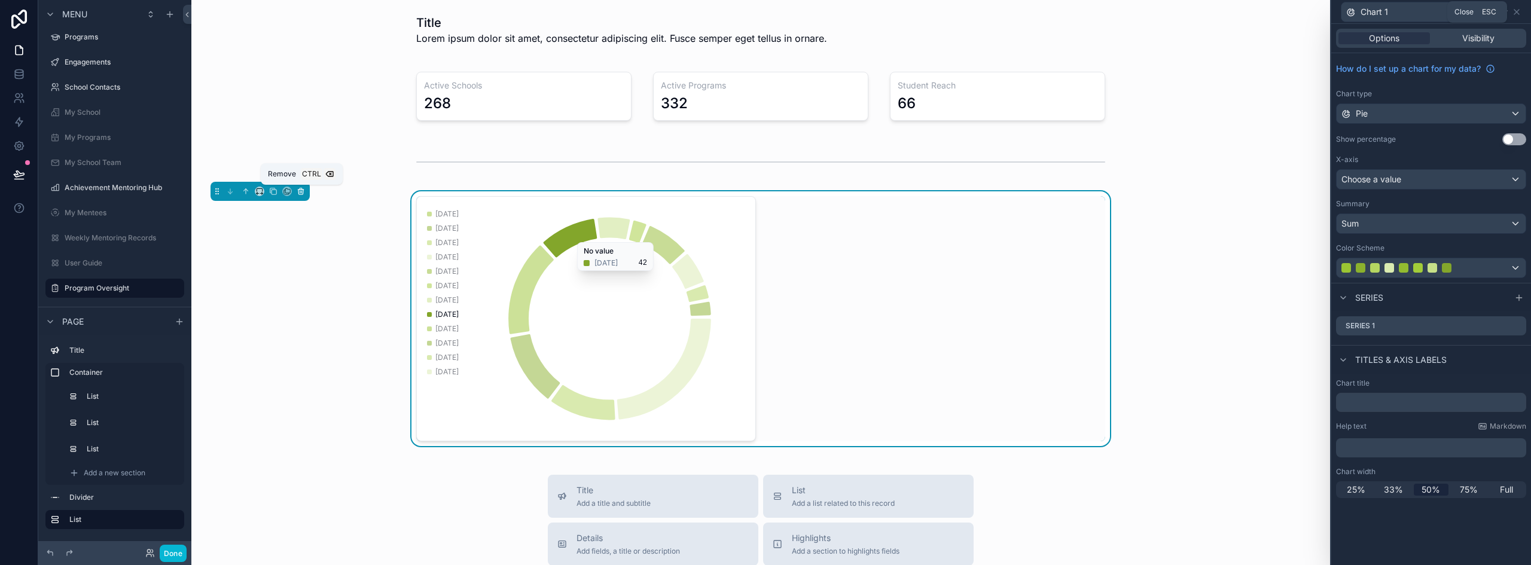
click at [300, 188] on icon "scrollable content" at bounding box center [301, 191] width 8 height 8
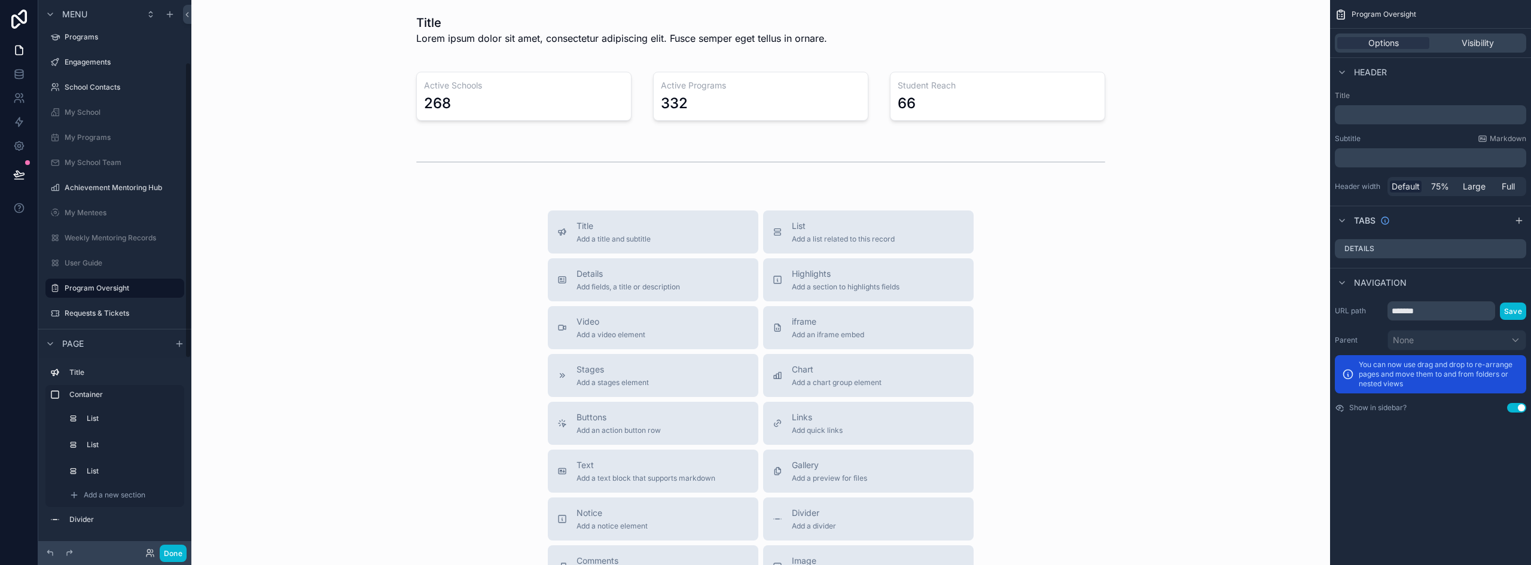
scroll to position [116, 0]
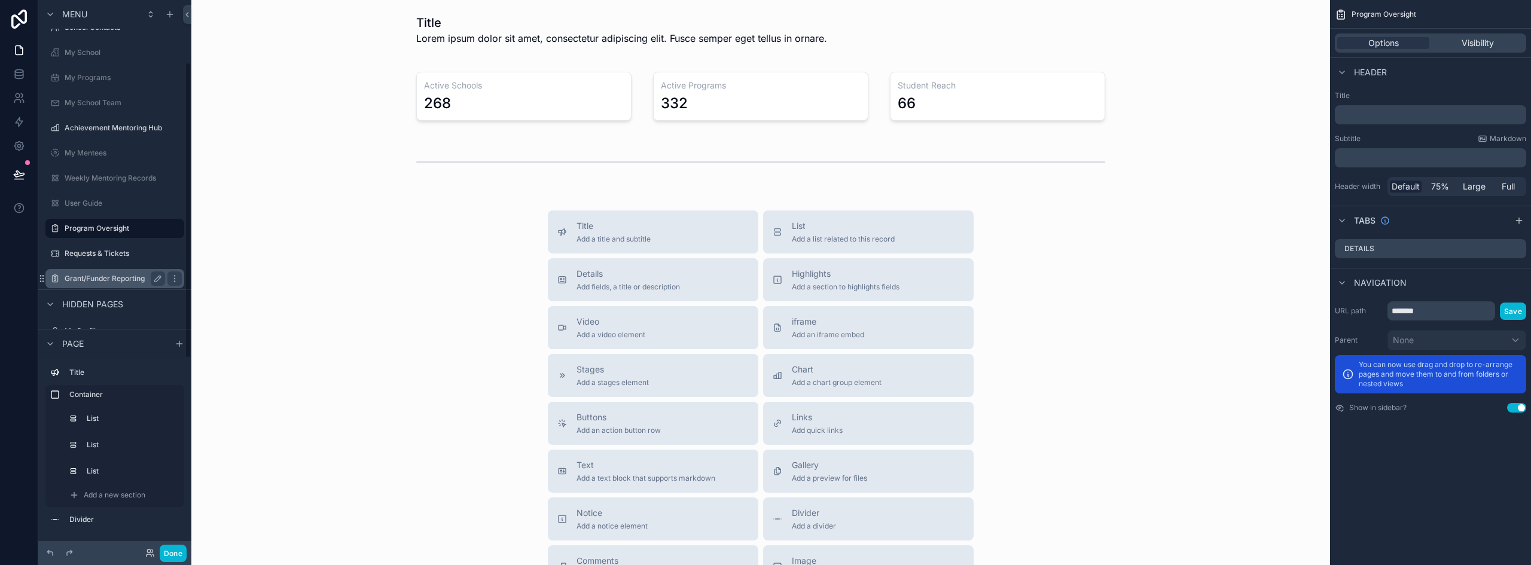
click at [111, 276] on label "Grant/Funder Reporting" at bounding box center [113, 279] width 96 height 10
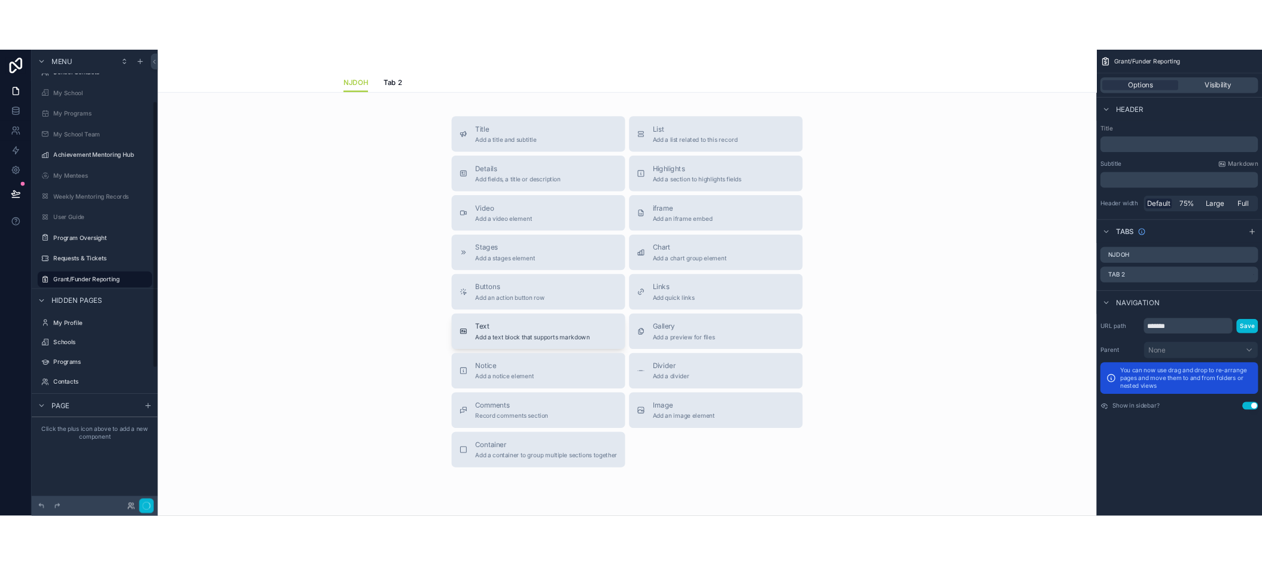
scroll to position [106, 0]
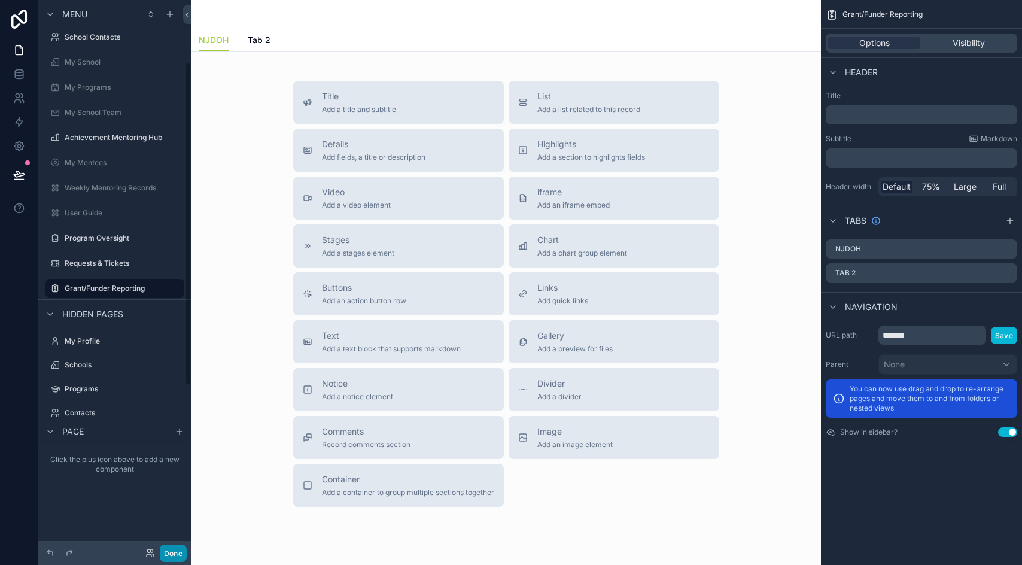
click at [173, 548] on button "Done" at bounding box center [173, 552] width 27 height 17
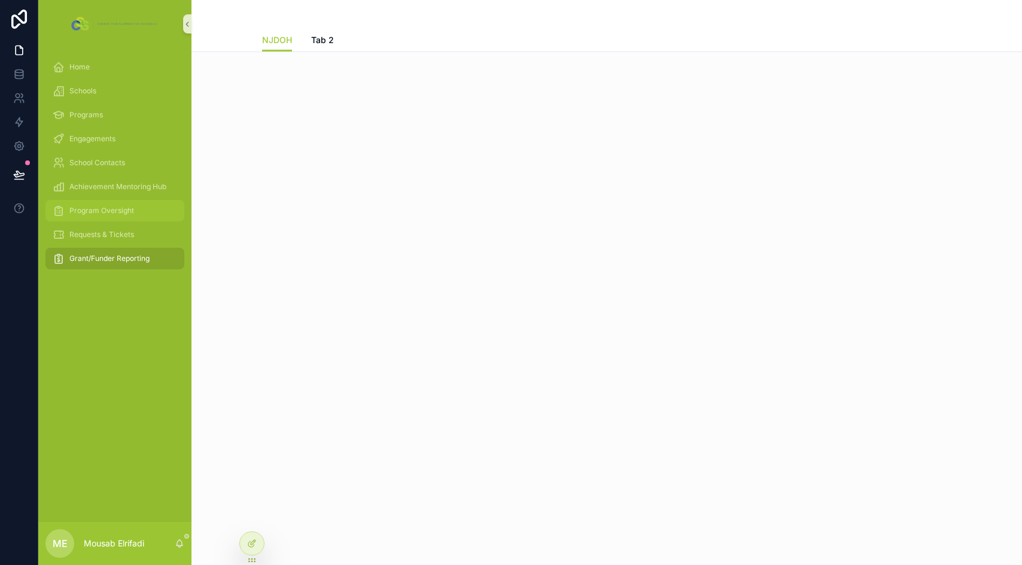
click at [77, 207] on span "Program Oversight" at bounding box center [101, 211] width 65 height 10
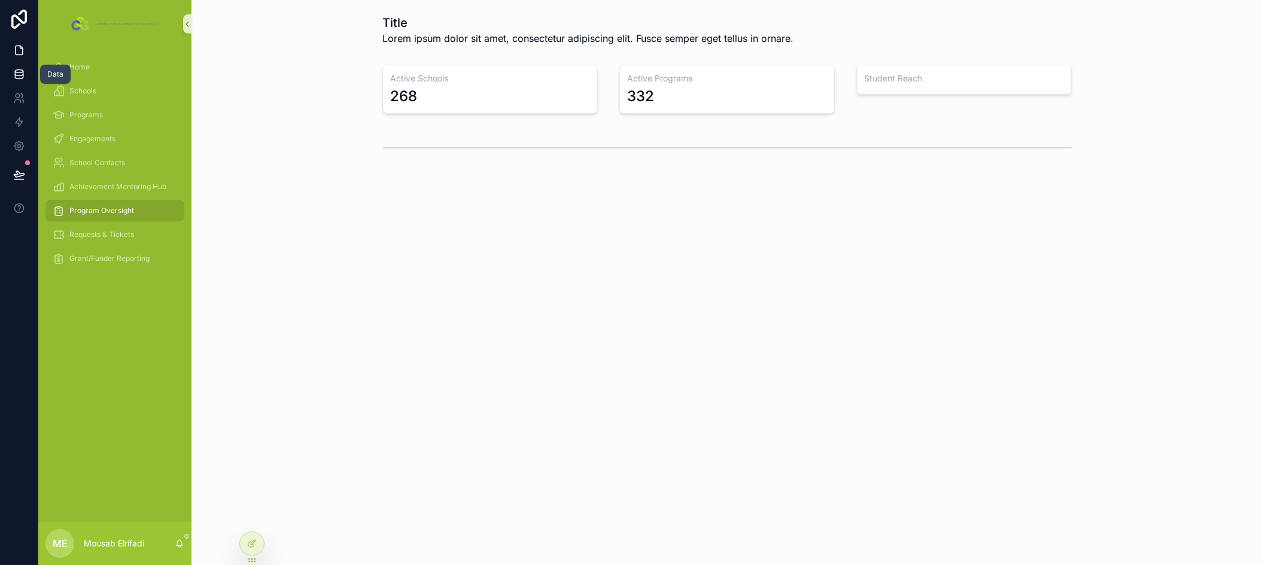
click at [24, 79] on icon at bounding box center [19, 74] width 12 height 12
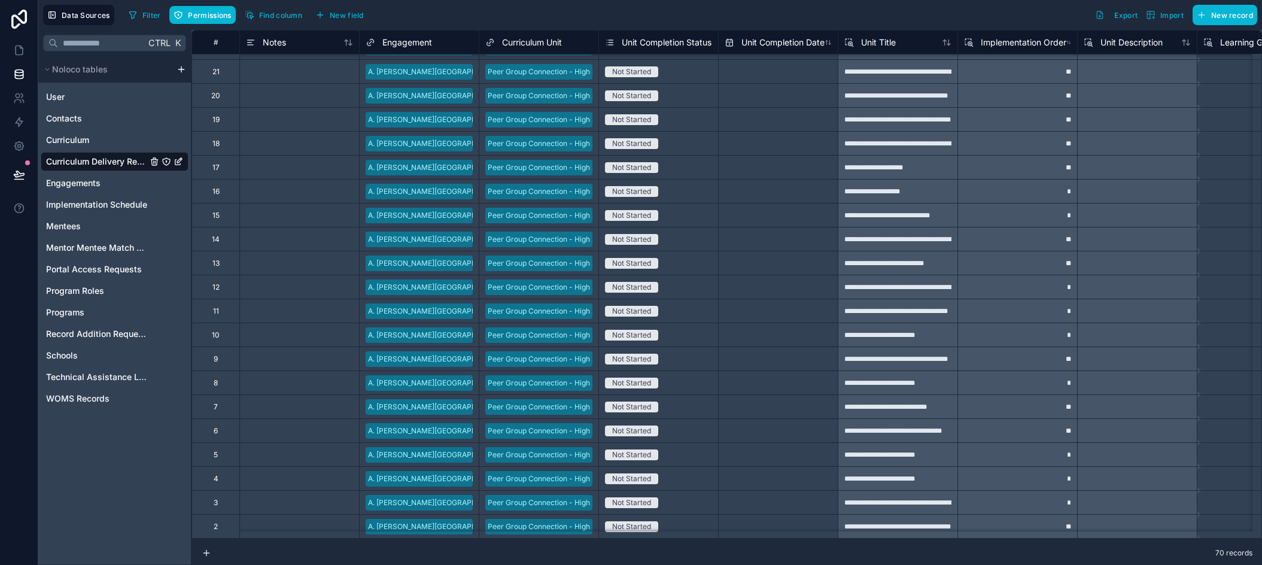
scroll to position [1200, 0]
click at [318, 520] on div at bounding box center [299, 526] width 120 height 24
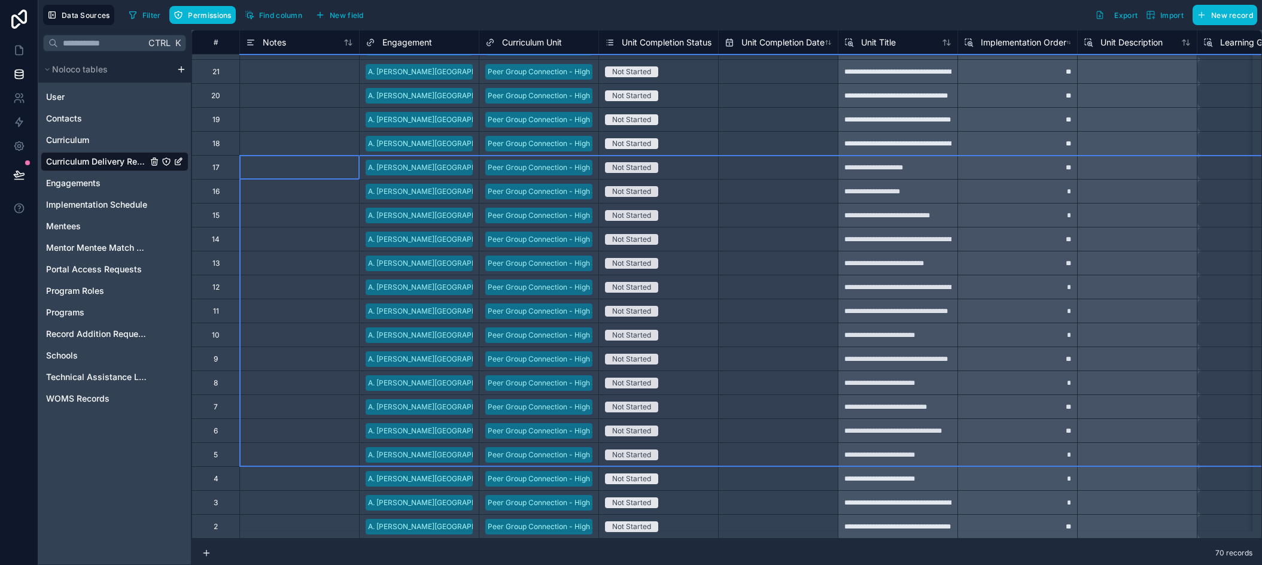
drag, startPoint x: 223, startPoint y: 159, endPoint x: 212, endPoint y: 440, distance: 280.7
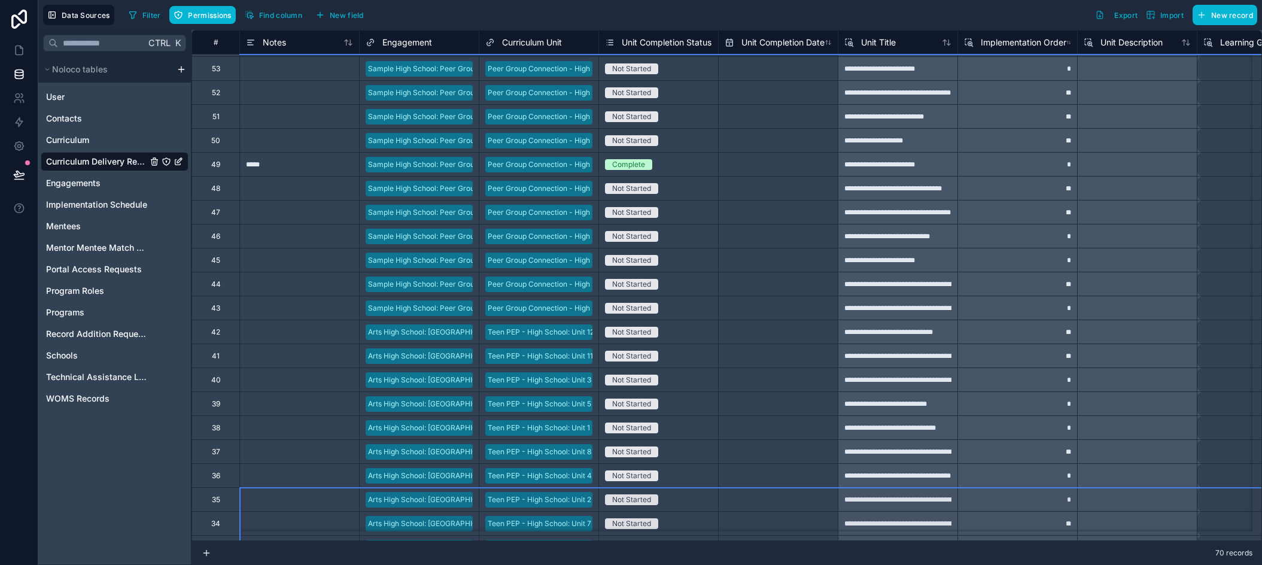
scroll to position [422, 0]
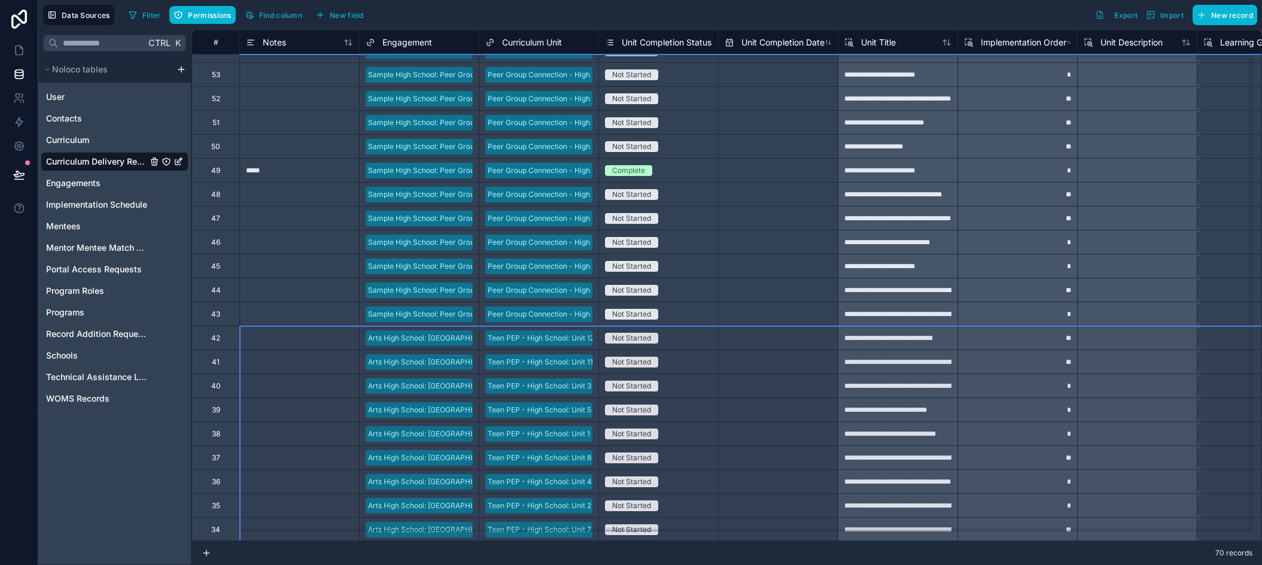
drag, startPoint x: 221, startPoint y: 511, endPoint x: 266, endPoint y: 340, distance: 177.3
click at [259, 388] on div "Delete rows 30 to 70" at bounding box center [275, 388] width 90 height 13
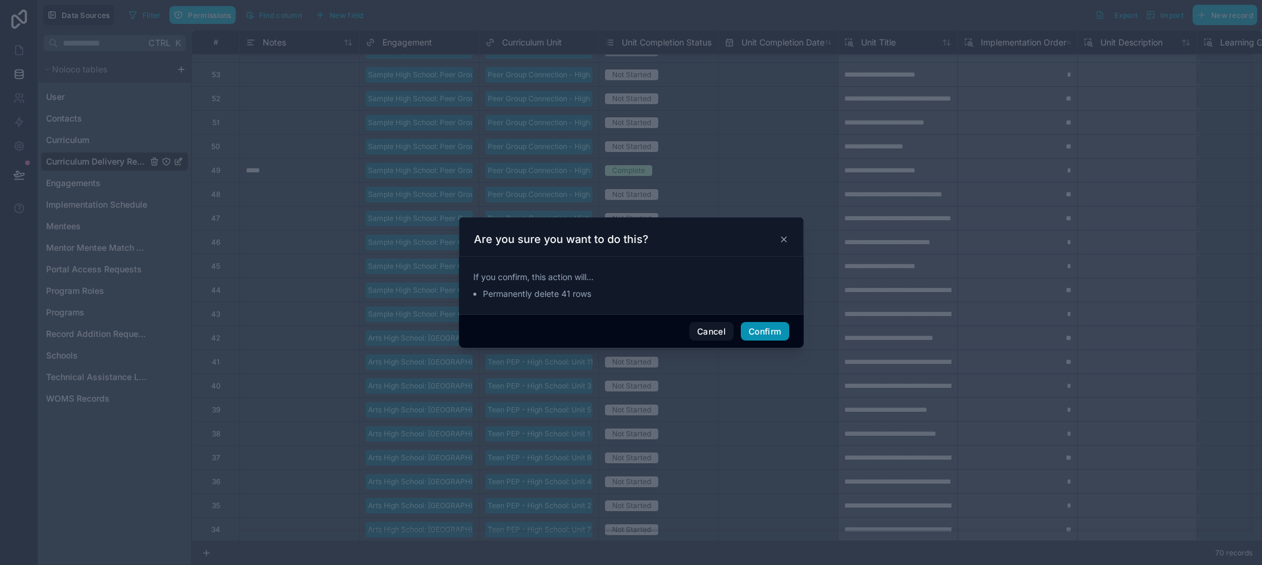
click at [771, 324] on button "Confirm" at bounding box center [765, 331] width 48 height 19
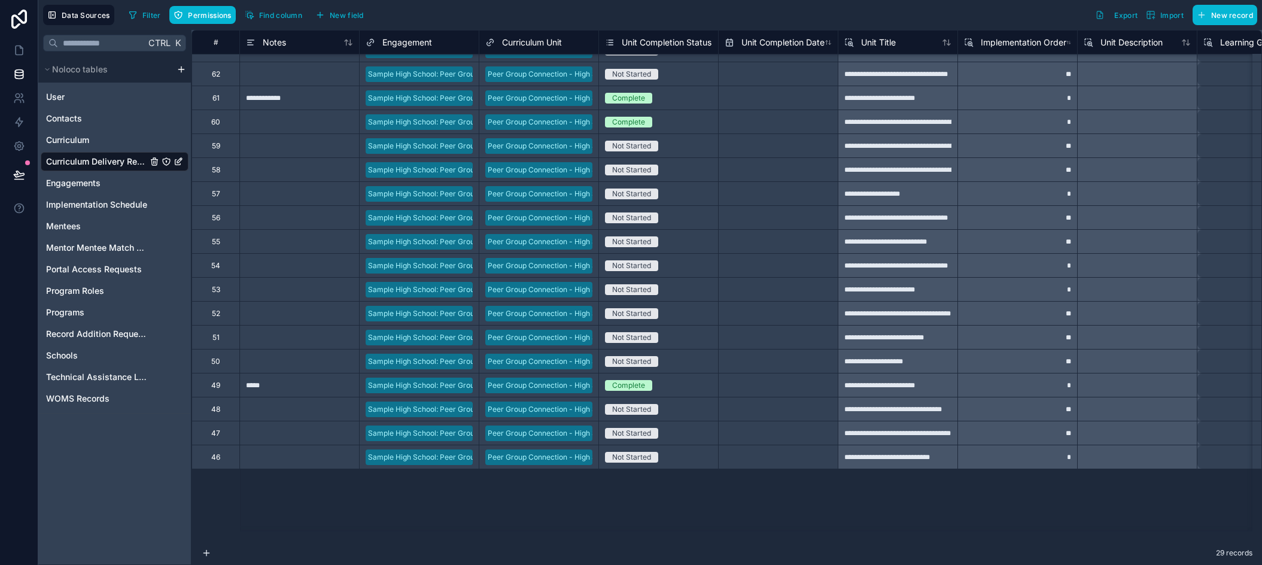
scroll to position [0, 0]
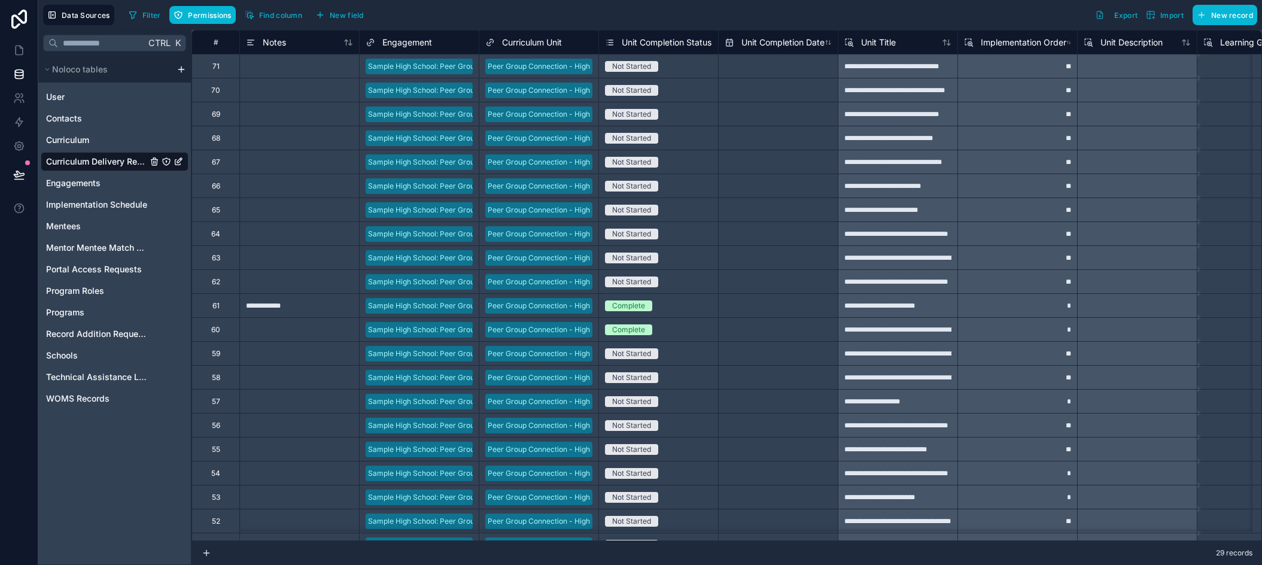
click at [309, 211] on div at bounding box center [299, 209] width 120 height 24
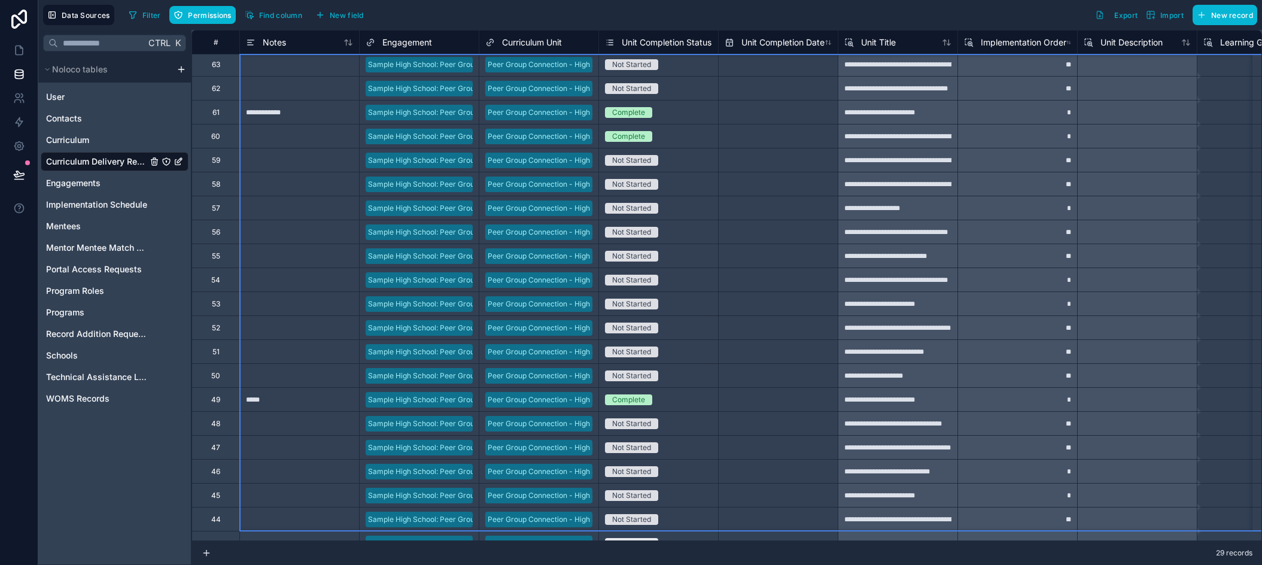
scroll to position [217, 0]
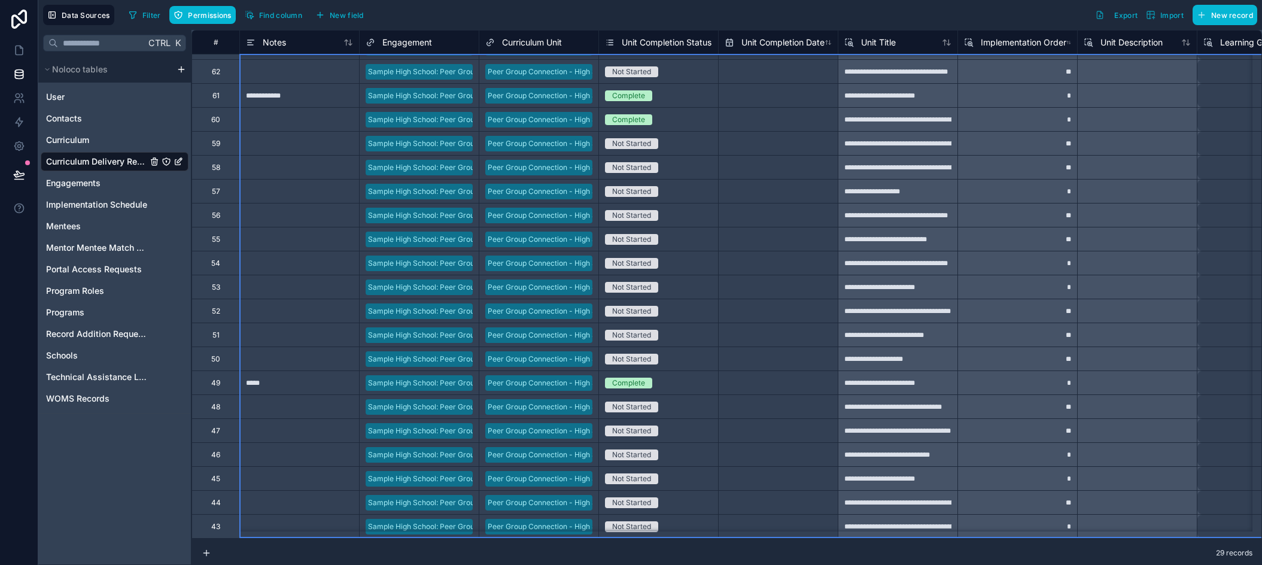
drag, startPoint x: 221, startPoint y: 66, endPoint x: 291, endPoint y: 544, distance: 483.7
click at [279, 351] on div "Delete rows 1 to 29" at bounding box center [278, 354] width 84 height 13
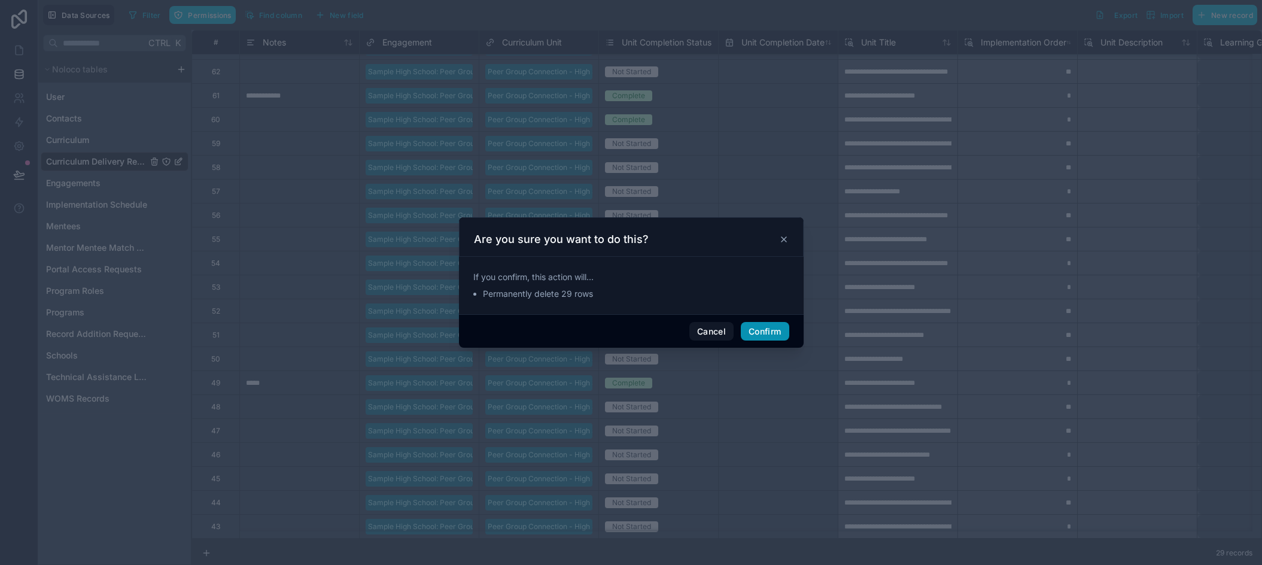
click at [755, 328] on button "Confirm" at bounding box center [765, 331] width 48 height 19
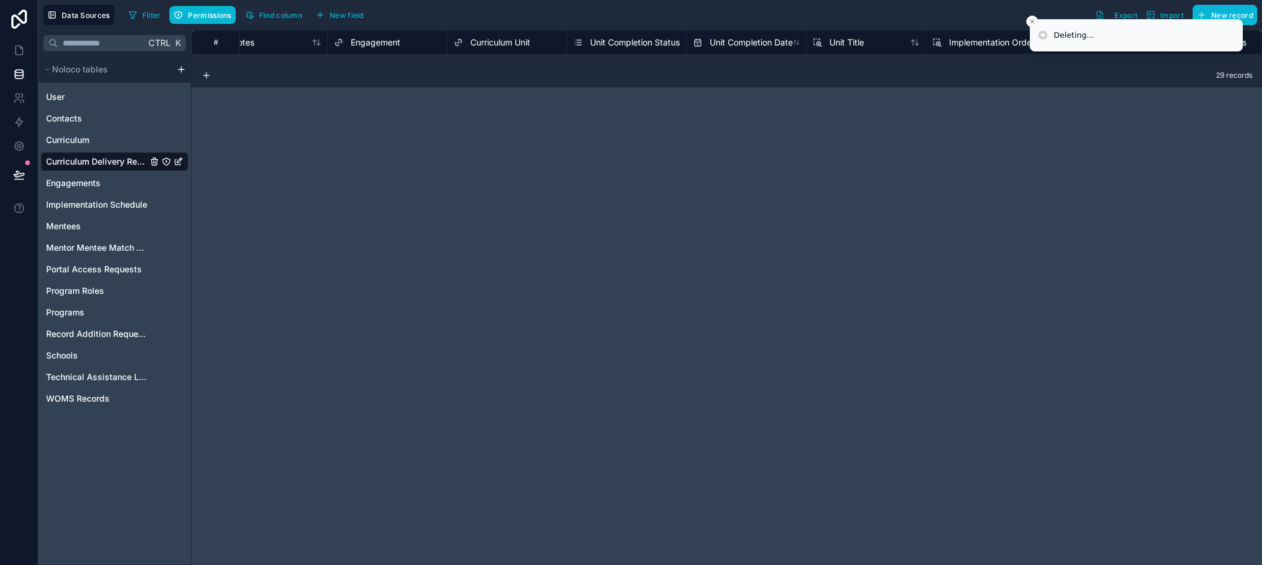
scroll to position [0, 0]
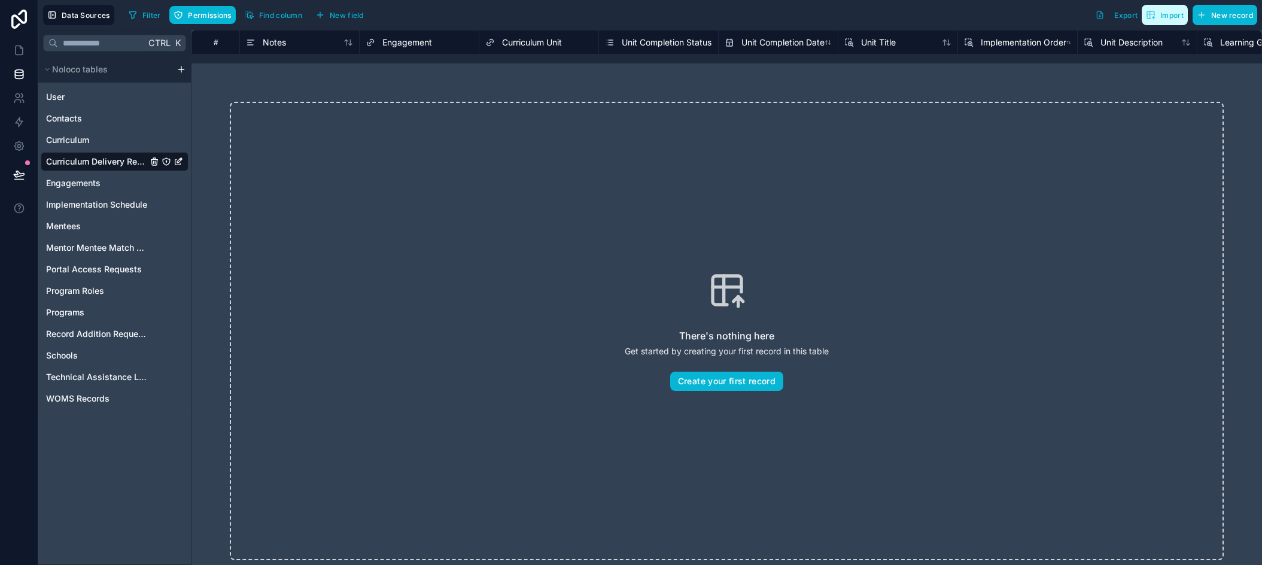
click at [1158, 17] on span "Import" at bounding box center [1165, 15] width 38 height 10
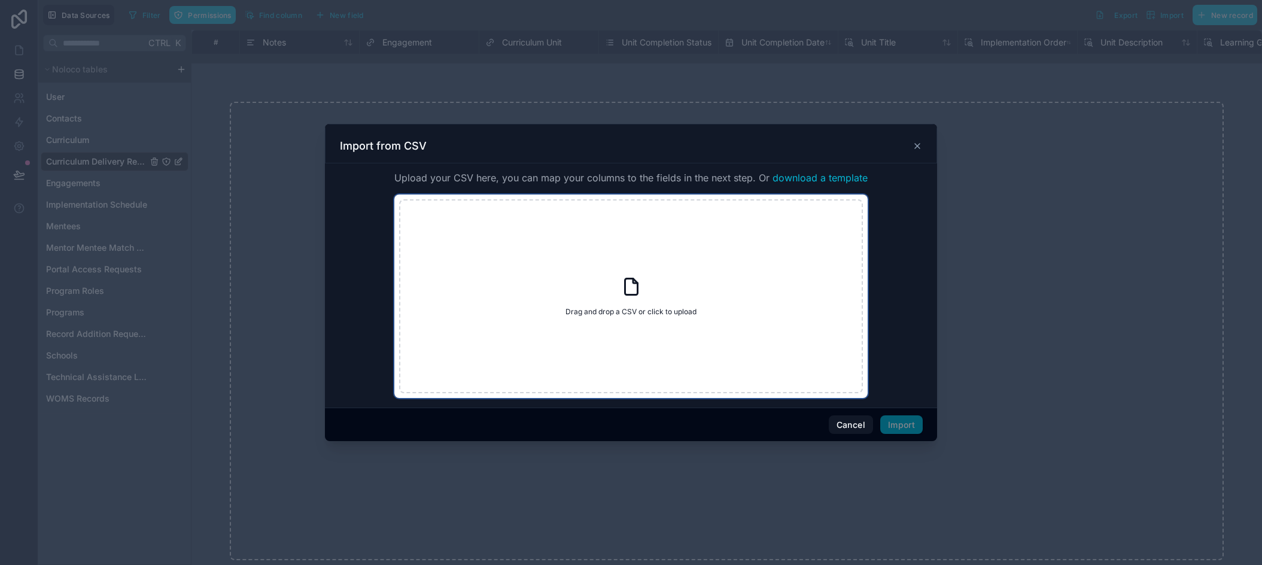
click at [721, 273] on div "Drag and drop a CSV or click to upload Drag and drop a CSV or click to upload" at bounding box center [631, 296] width 464 height 194
click at [714, 278] on div "Drag and drop a CSV or click to upload Drag and drop a CSV or click to upload" at bounding box center [631, 296] width 464 height 194
type input "**********"
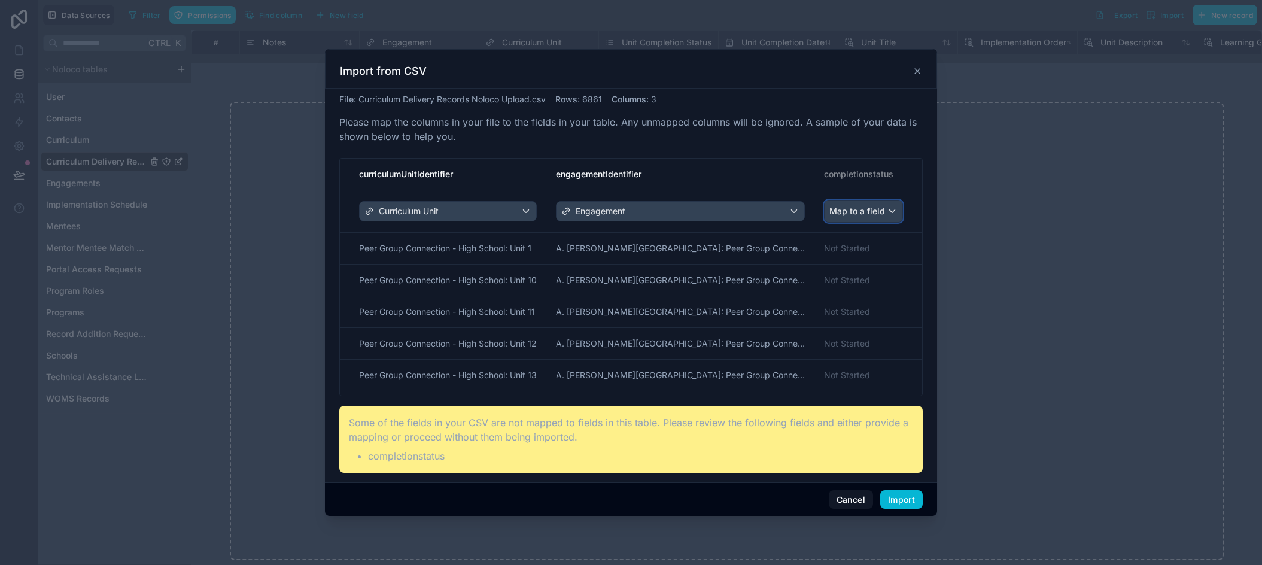
click at [884, 215] on span "Map to a field" at bounding box center [857, 211] width 56 height 22
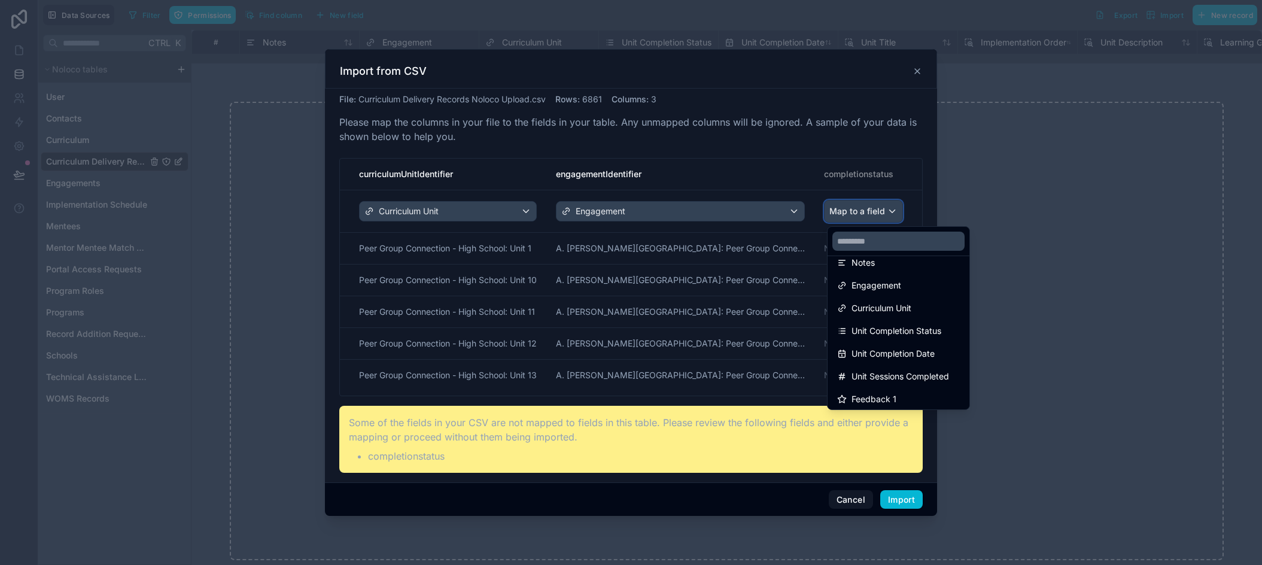
scroll to position [120, 0]
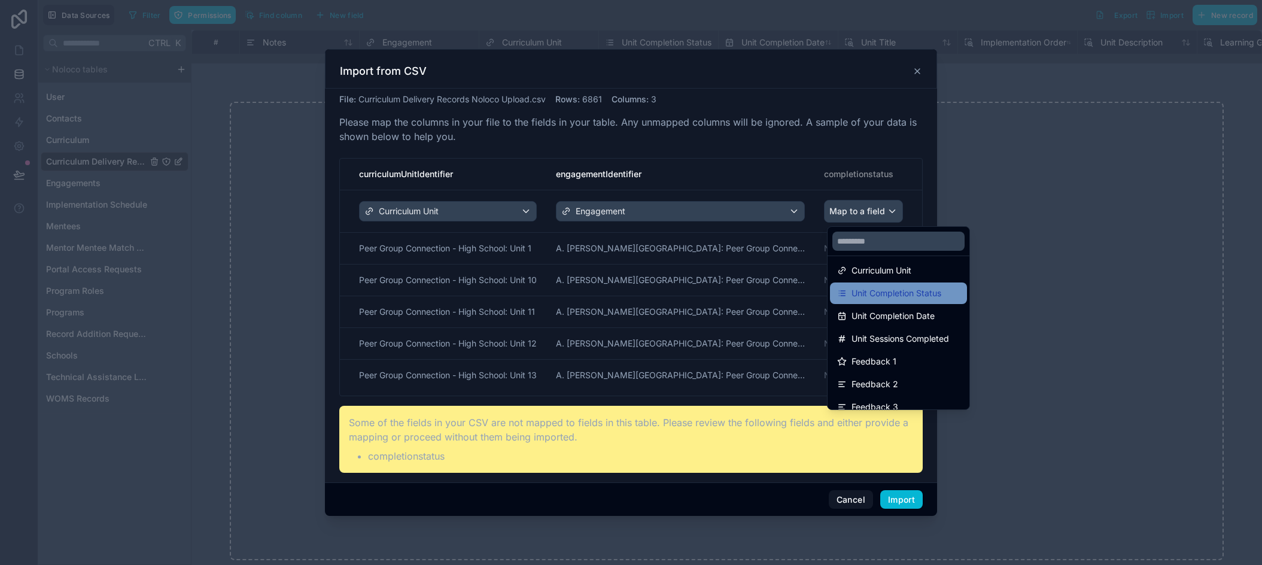
click at [957, 291] on div "Unit Completion Status" at bounding box center [898, 293] width 123 height 14
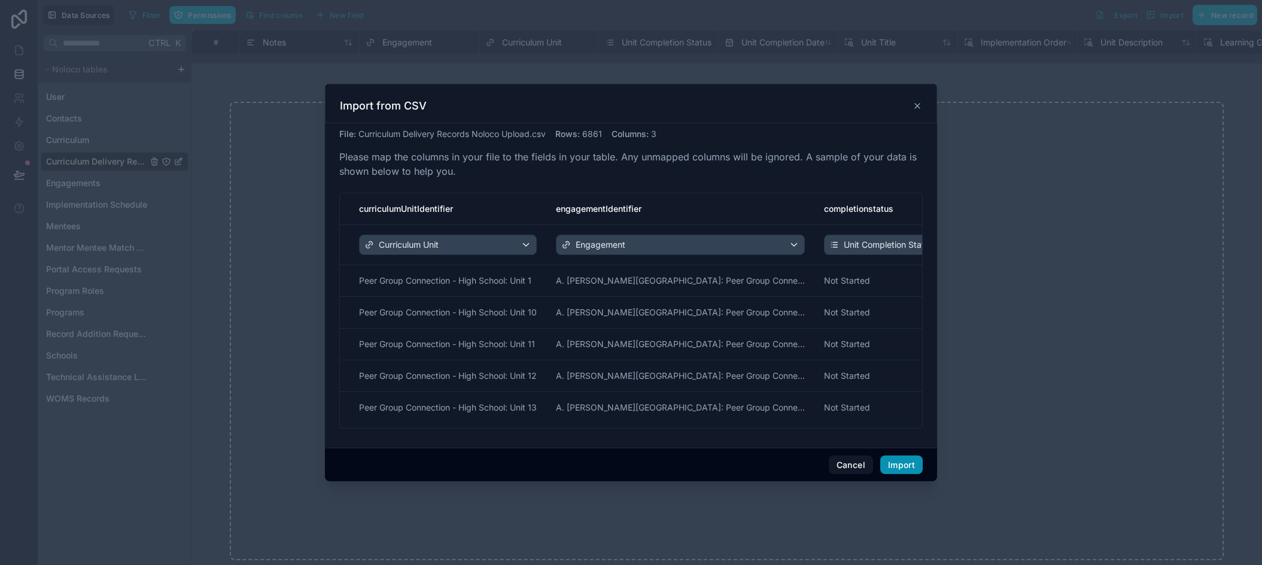
click at [909, 465] on button "Import" at bounding box center [901, 464] width 42 height 19
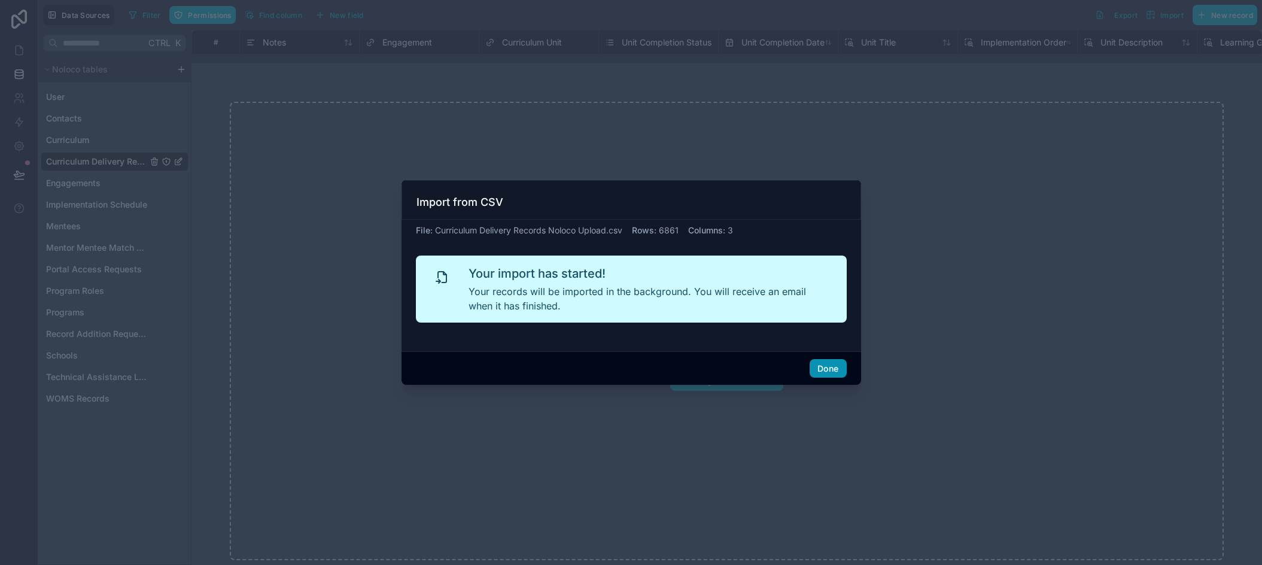
click at [841, 365] on button "Done" at bounding box center [827, 368] width 36 height 19
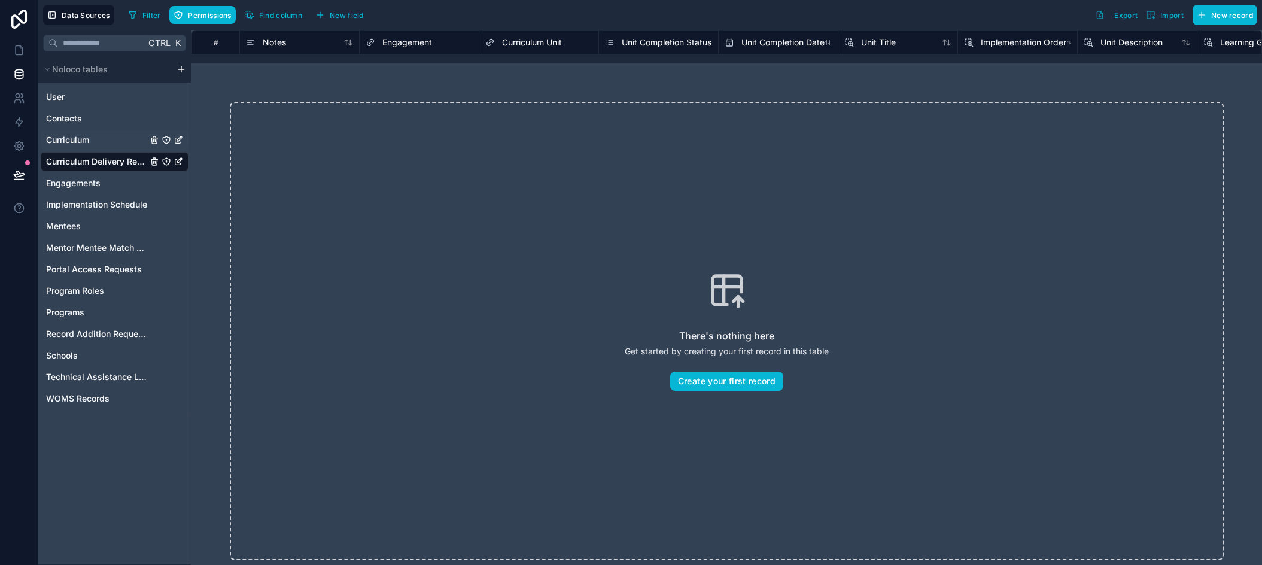
click at [72, 142] on span "Curriculum" at bounding box center [67, 140] width 43 height 12
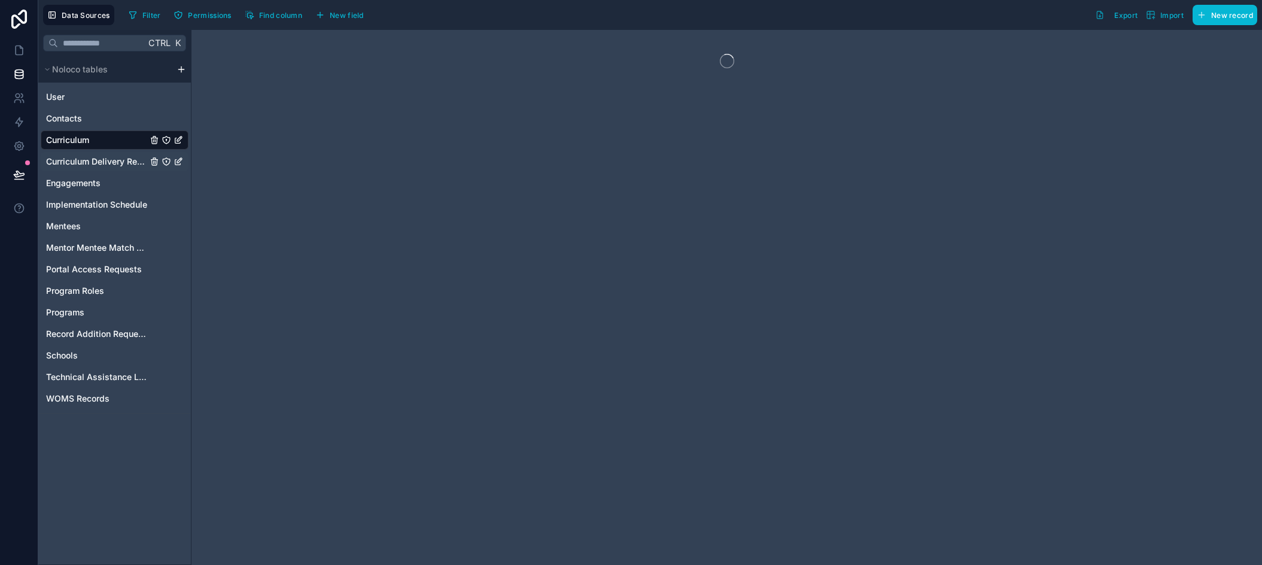
click at [73, 159] on span "Curriculum Delivery Records" at bounding box center [96, 162] width 101 height 12
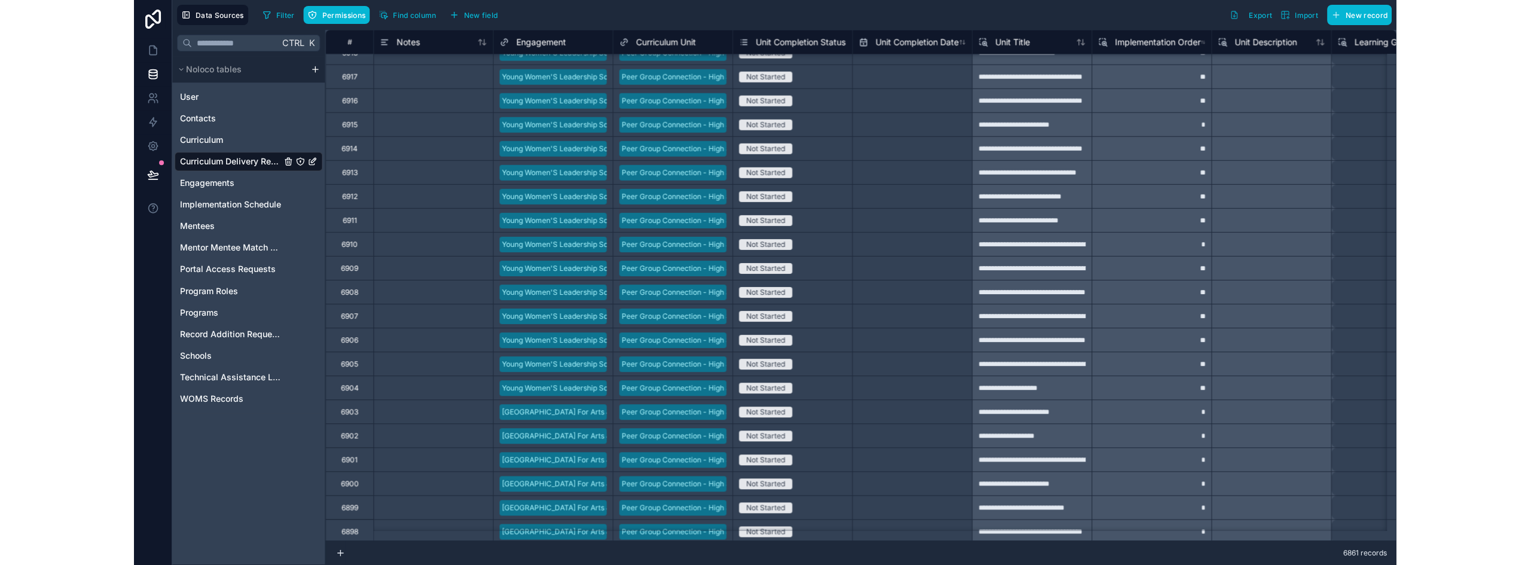
scroll to position [299, 0]
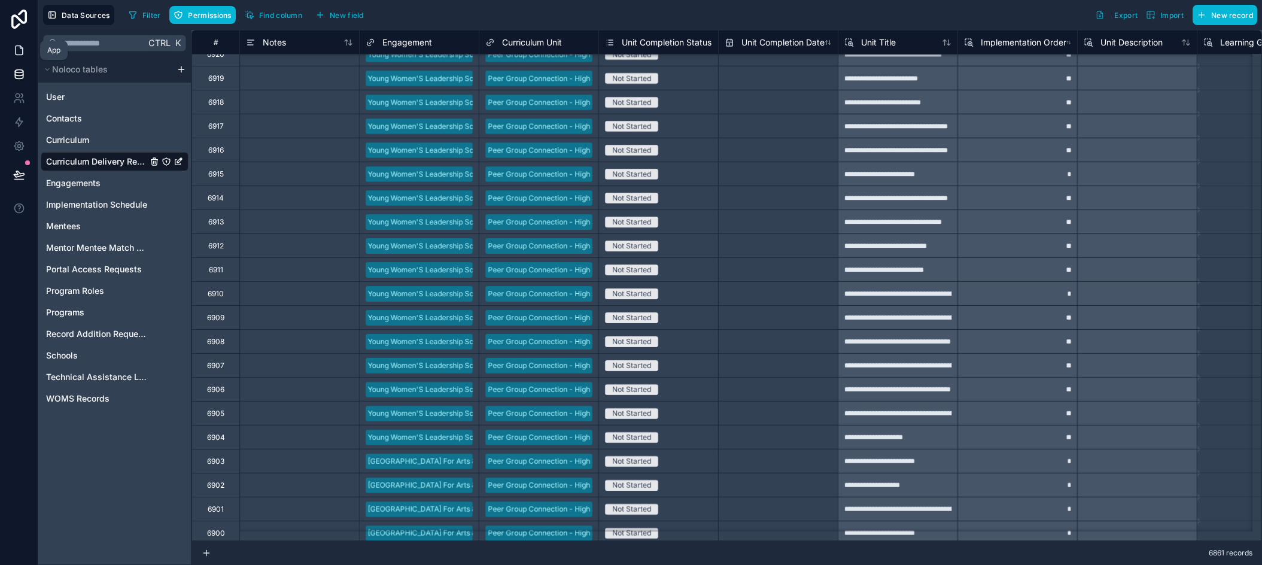
click at [18, 48] on icon at bounding box center [19, 50] width 12 height 12
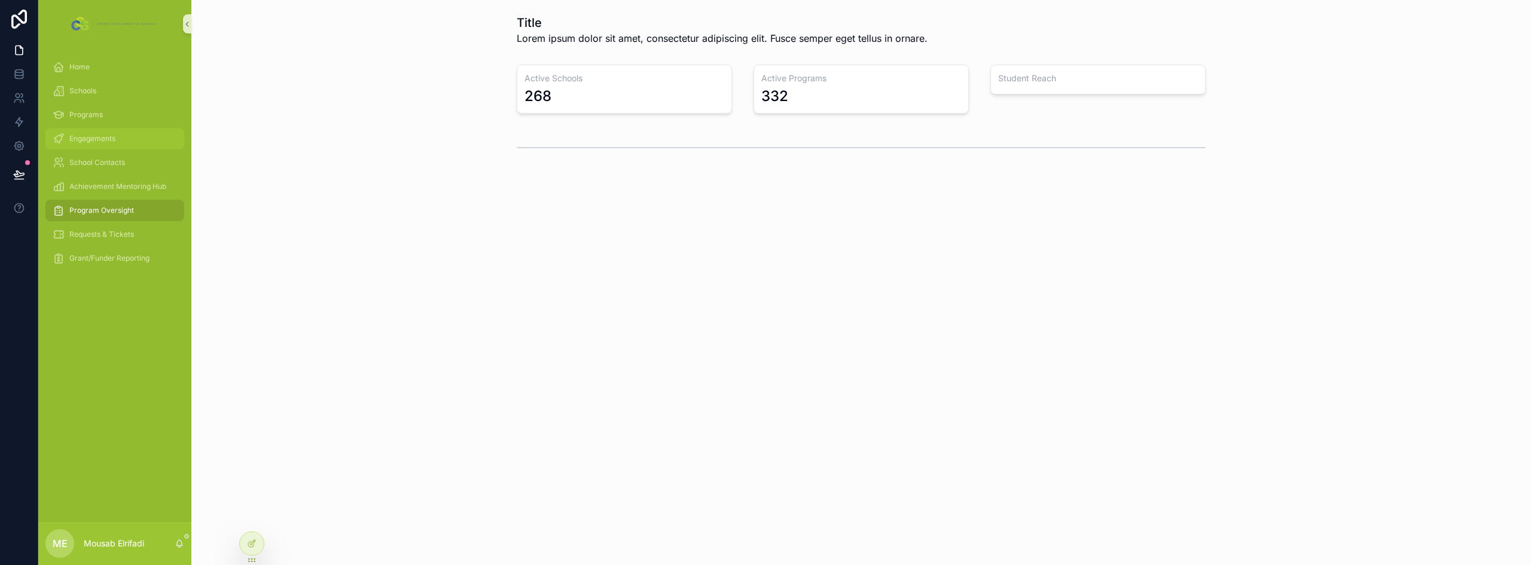
click at [136, 133] on div "Engagements" at bounding box center [115, 138] width 124 height 19
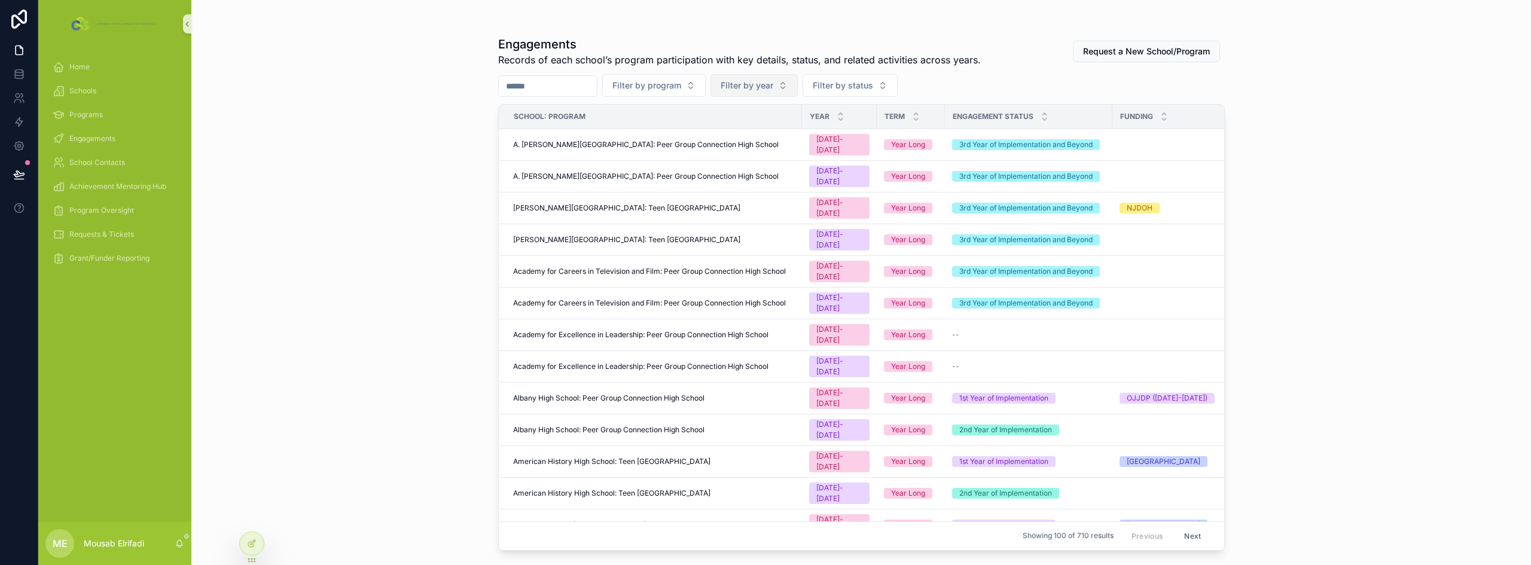
click at [773, 80] on span "Filter by year" at bounding box center [747, 86] width 53 height 12
click at [681, 90] on span "Filter by program" at bounding box center [647, 86] width 69 height 12
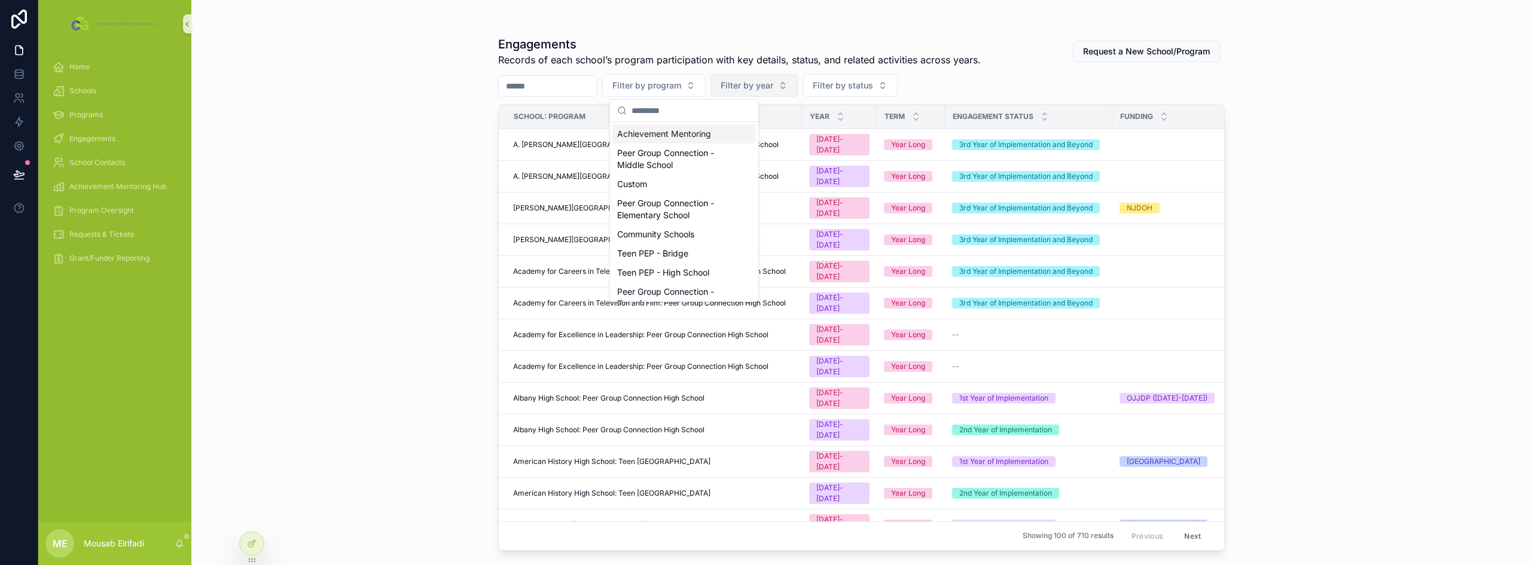
click at [766, 87] on span "Filter by year" at bounding box center [747, 86] width 53 height 12
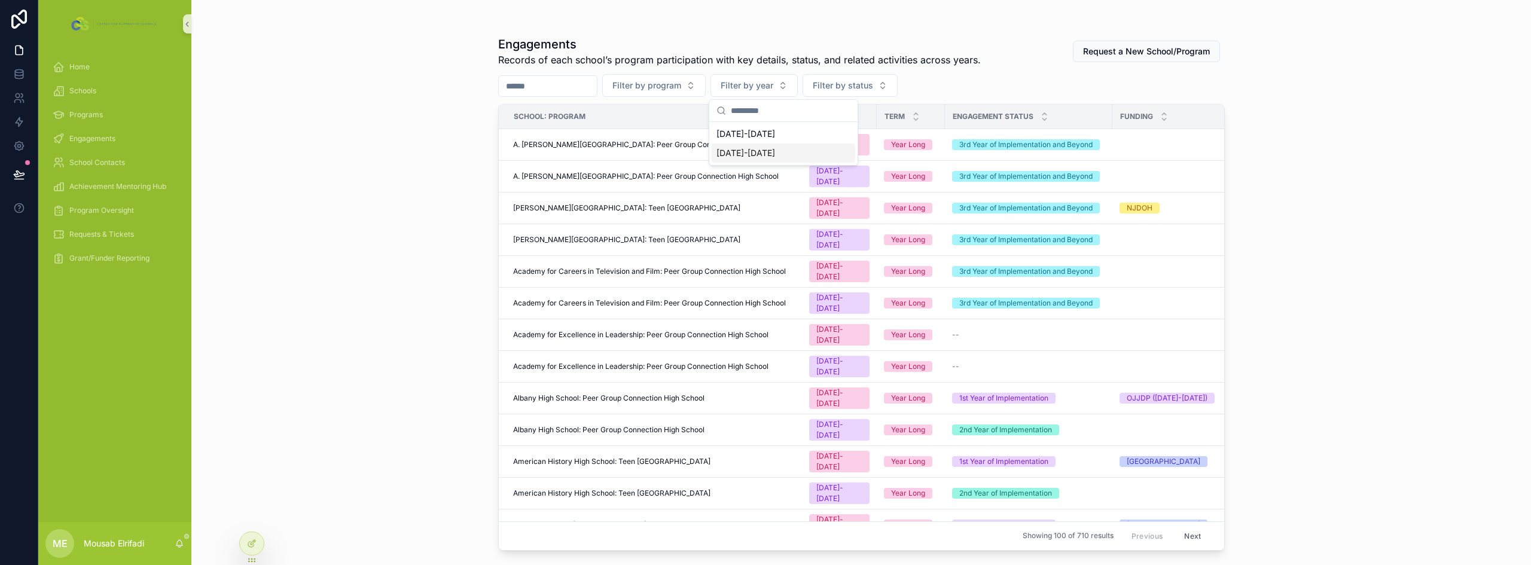
click at [759, 155] on div "[DATE]-[DATE]" at bounding box center [784, 153] width 144 height 19
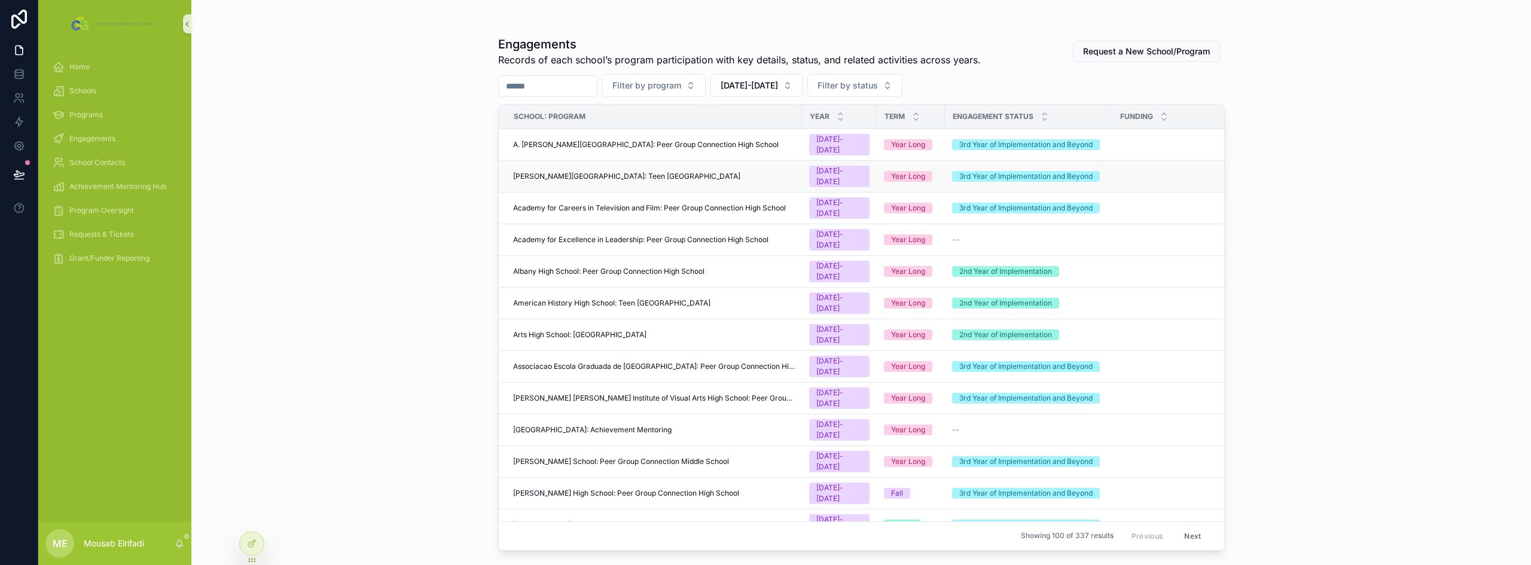
click at [711, 172] on div "[PERSON_NAME][GEOGRAPHIC_DATA]: Teen [GEOGRAPHIC_DATA]" at bounding box center [654, 177] width 282 height 10
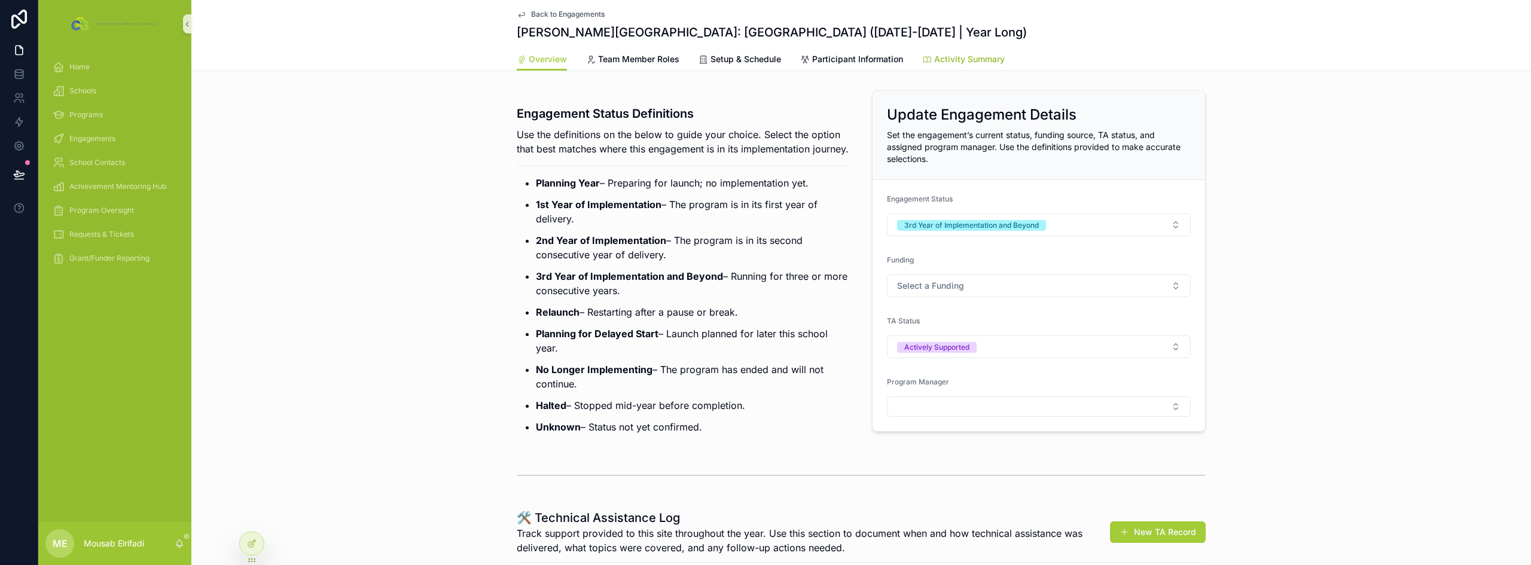
click at [951, 59] on span "Activity Summary" at bounding box center [969, 59] width 71 height 12
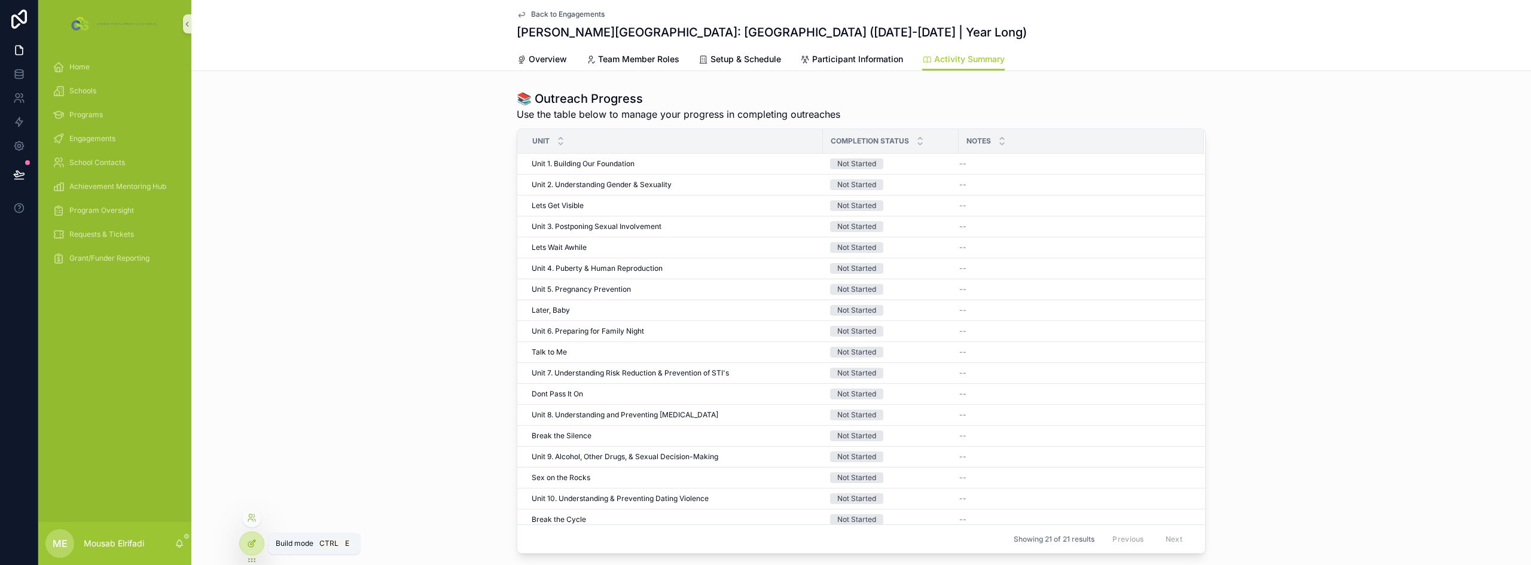
click at [258, 544] on div at bounding box center [252, 543] width 24 height 23
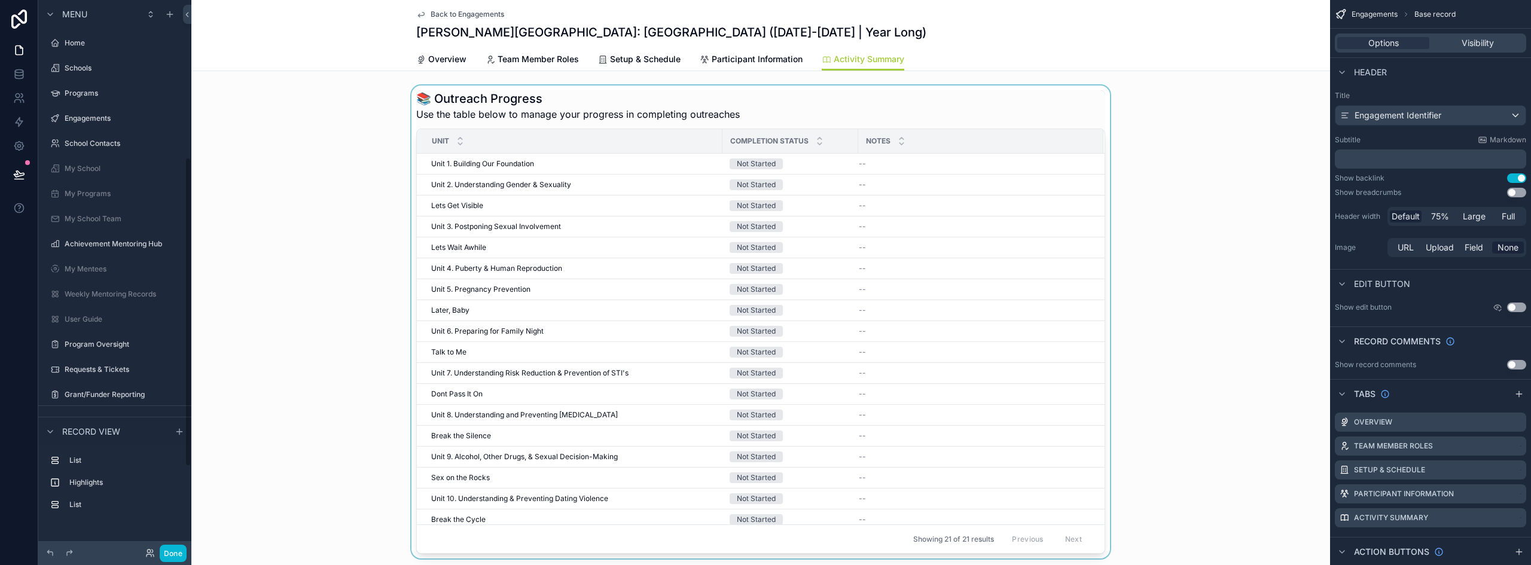
scroll to position [280, 0]
click at [844, 105] on div "scrollable content" at bounding box center [760, 322] width 1139 height 473
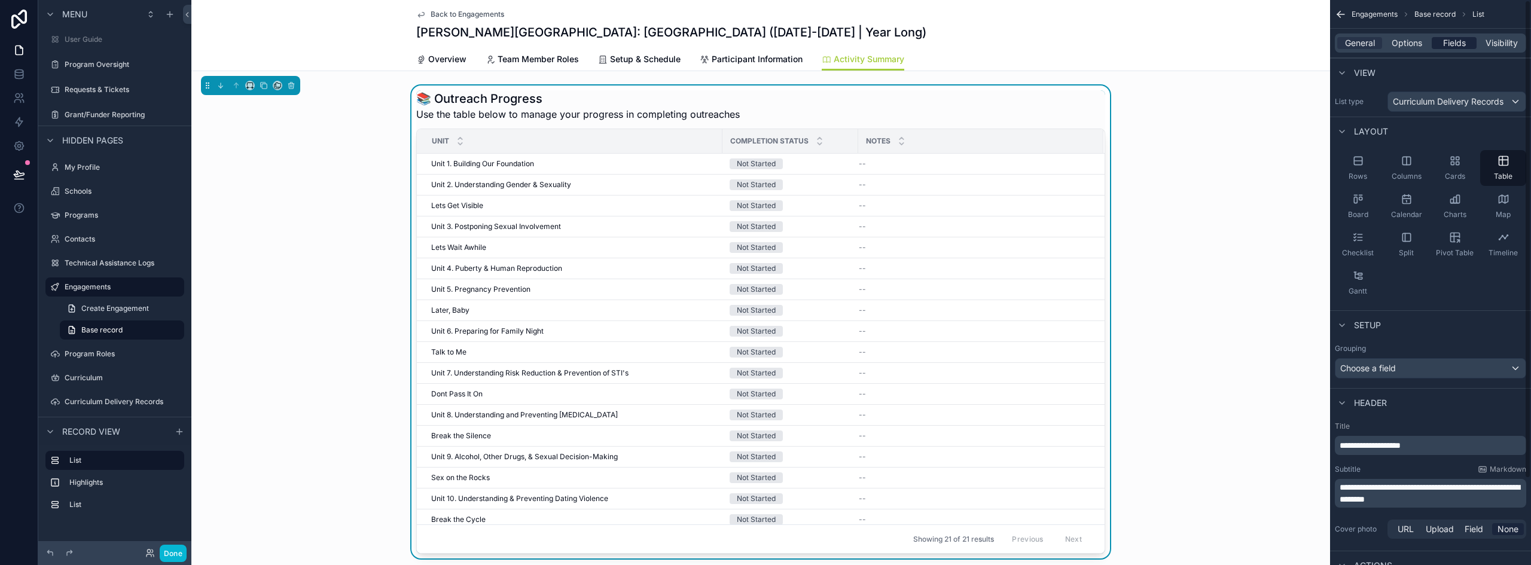
click at [1451, 38] on span "Fields" at bounding box center [1454, 43] width 23 height 12
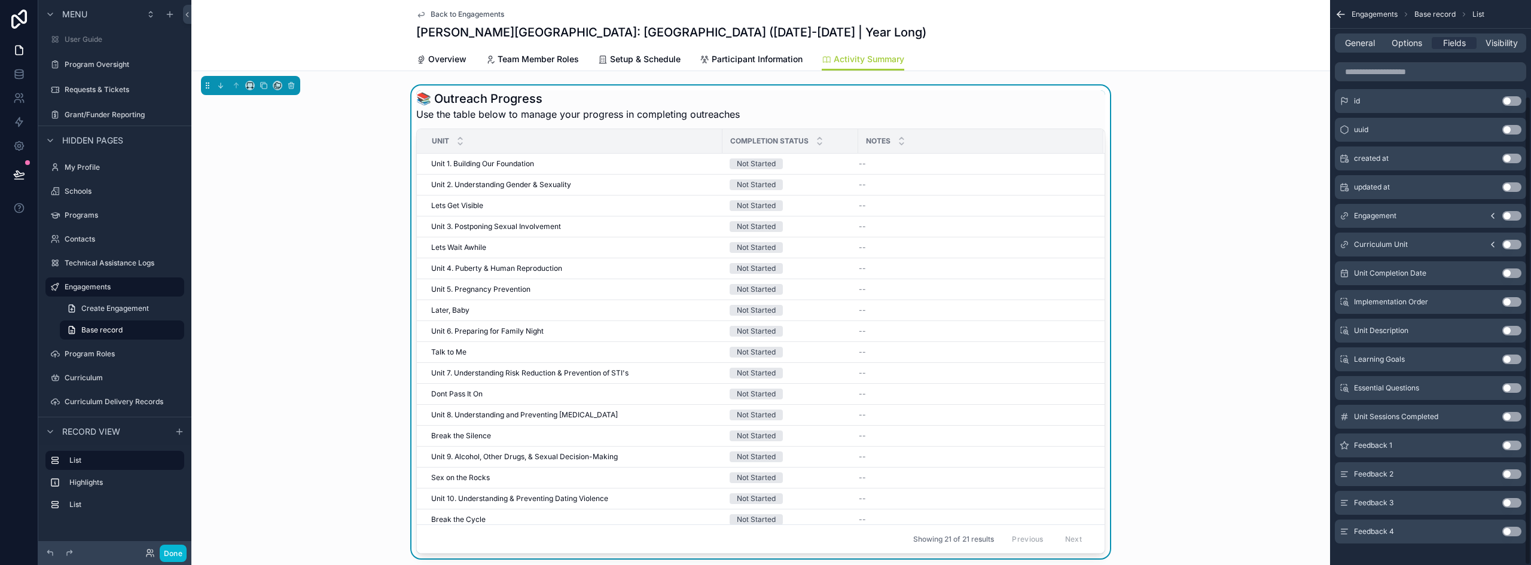
scroll to position [116, 0]
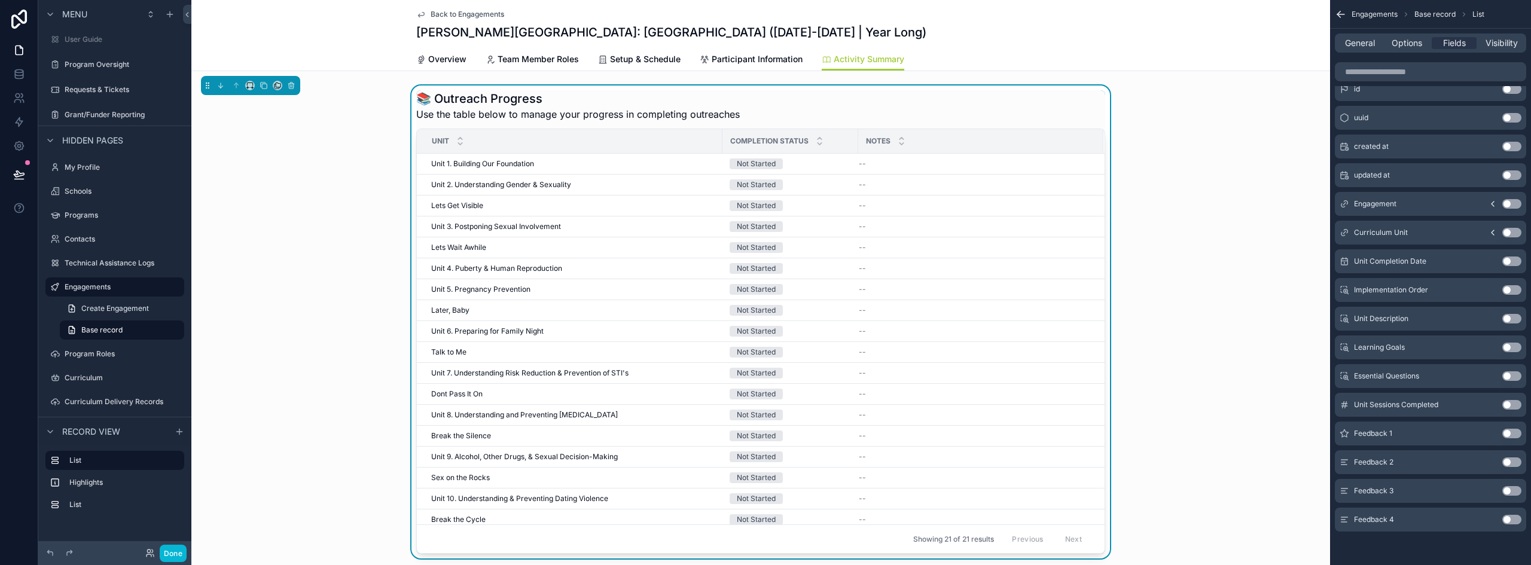
click at [298, 281] on div "📚 Outreach Progress Use the table below to manage your progress in completing o…" at bounding box center [760, 322] width 1139 height 473
click at [170, 552] on button "Done" at bounding box center [173, 553] width 27 height 17
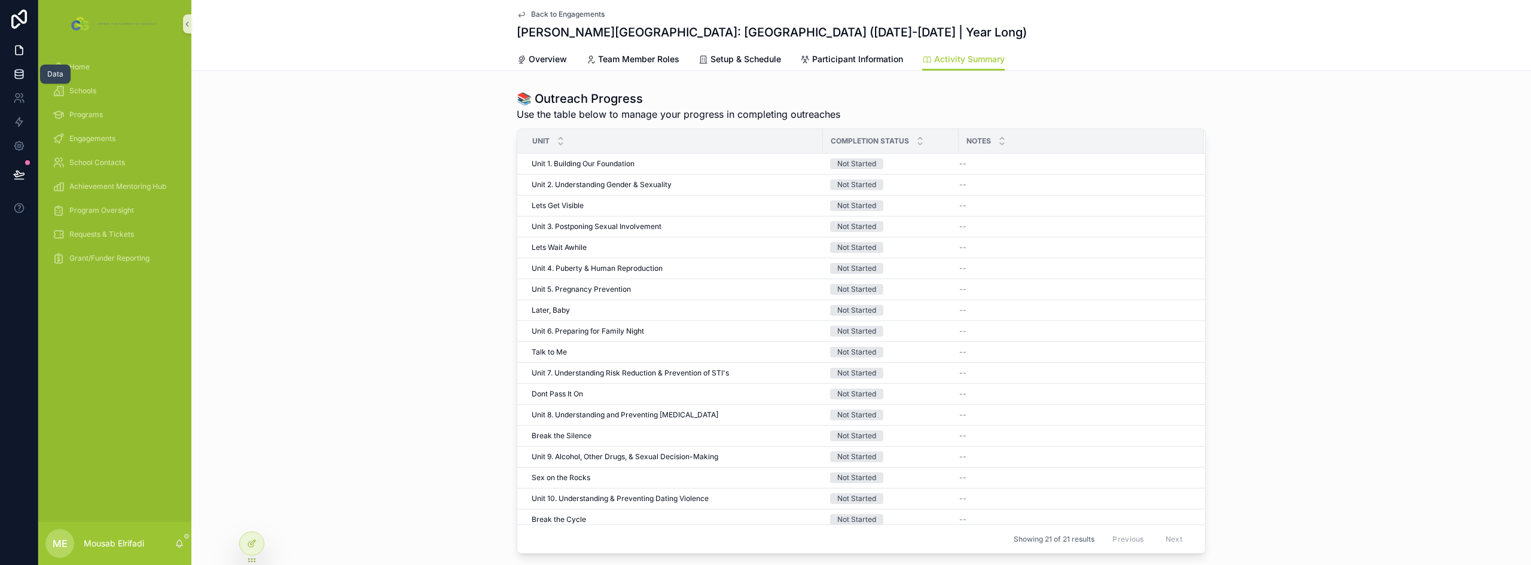
click at [15, 74] on icon at bounding box center [19, 76] width 8 height 5
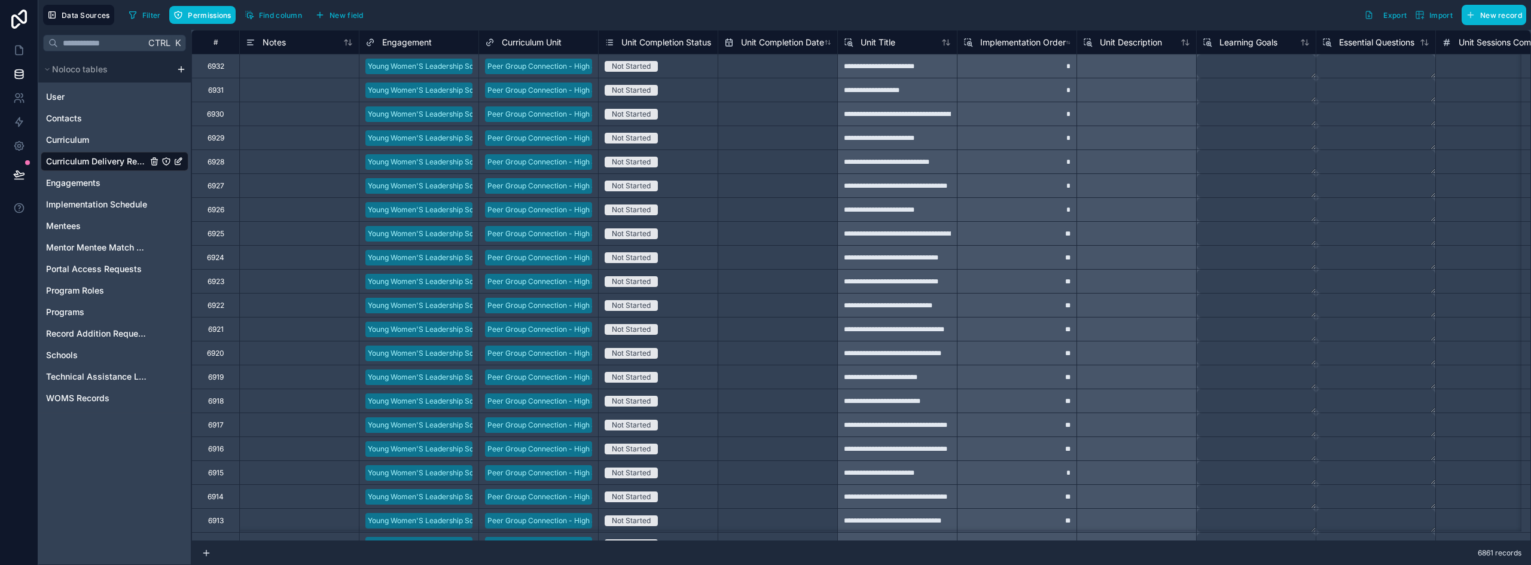
click at [76, 129] on div "User Contacts Curriculum Curriculum Delivery Records Engagements Implementation…" at bounding box center [115, 245] width 148 height 325
click at [75, 136] on span "Curriculum" at bounding box center [67, 140] width 43 height 12
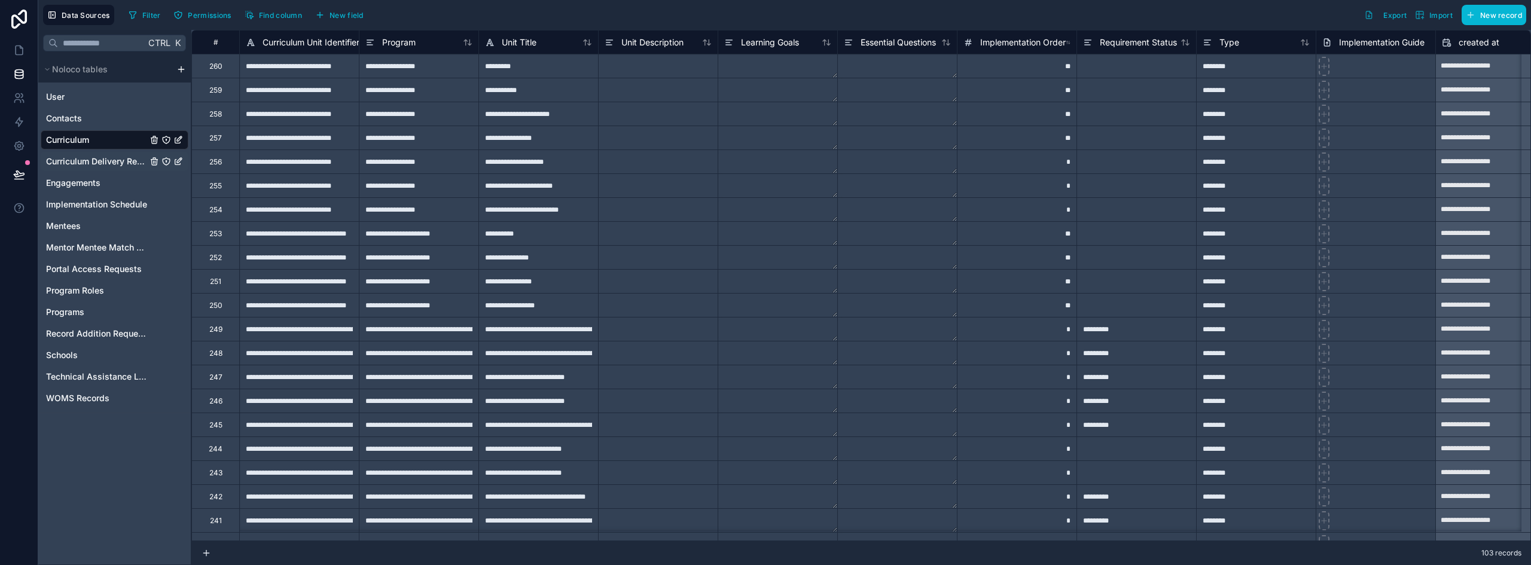
click at [109, 160] on span "Curriculum Delivery Records" at bounding box center [96, 162] width 101 height 12
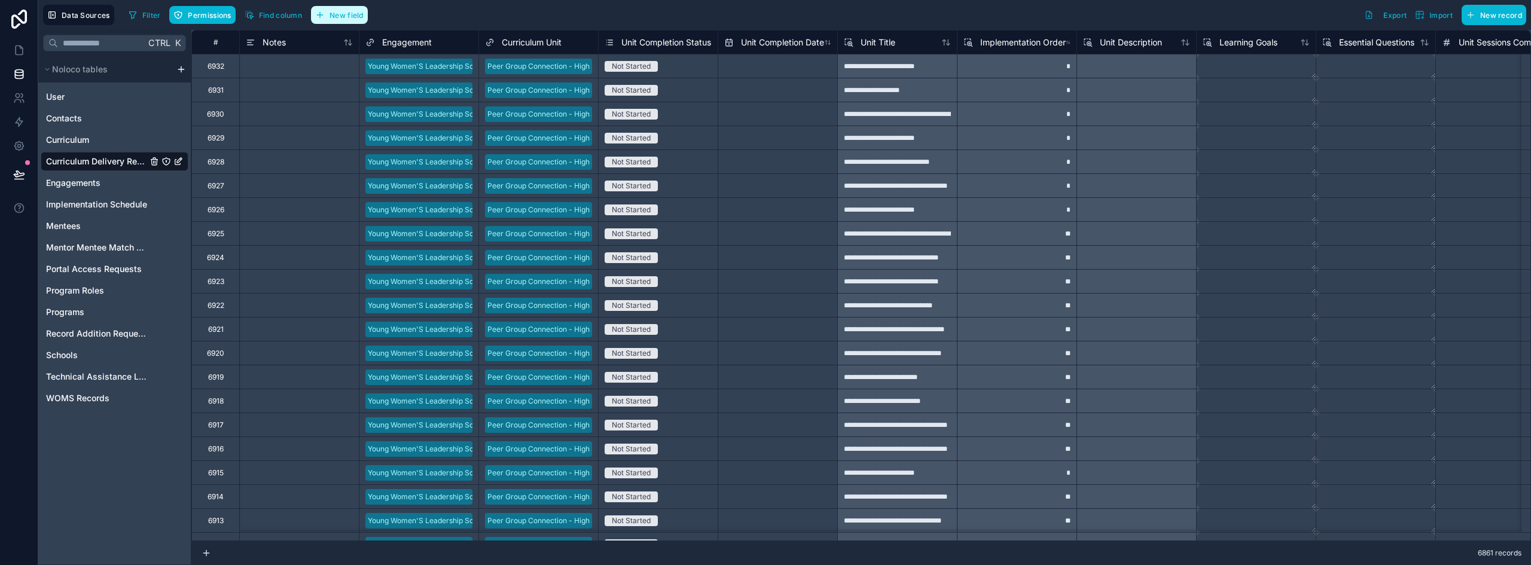
click at [358, 17] on span "New field" at bounding box center [347, 15] width 34 height 9
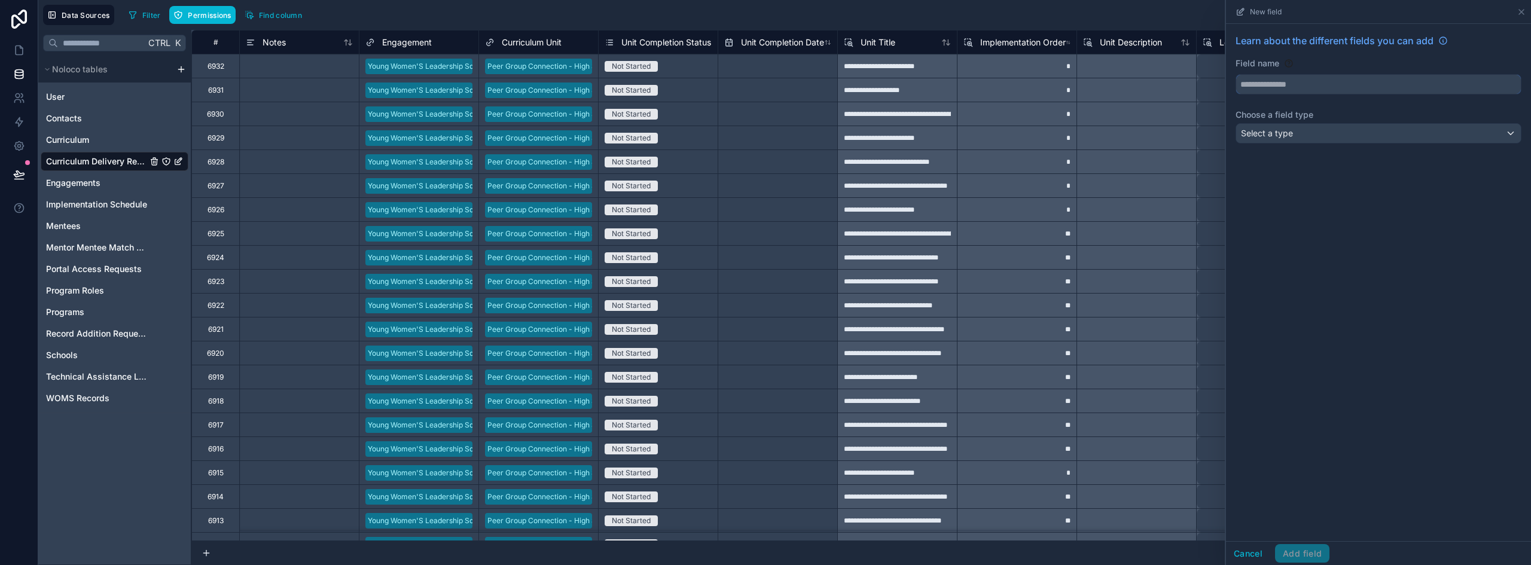
click at [1355, 78] on input "text" at bounding box center [1379, 84] width 285 height 19
type input "****"
click at [1296, 108] on div "Type" at bounding box center [1378, 112] width 264 height 14
click at [1309, 179] on div "Learn about the different fields you can add Field name **** Choose a field typ…" at bounding box center [1378, 282] width 305 height 517
click at [1310, 149] on div "Learn about the different fields you can add Field name **** Choose a field typ…" at bounding box center [1378, 91] width 305 height 134
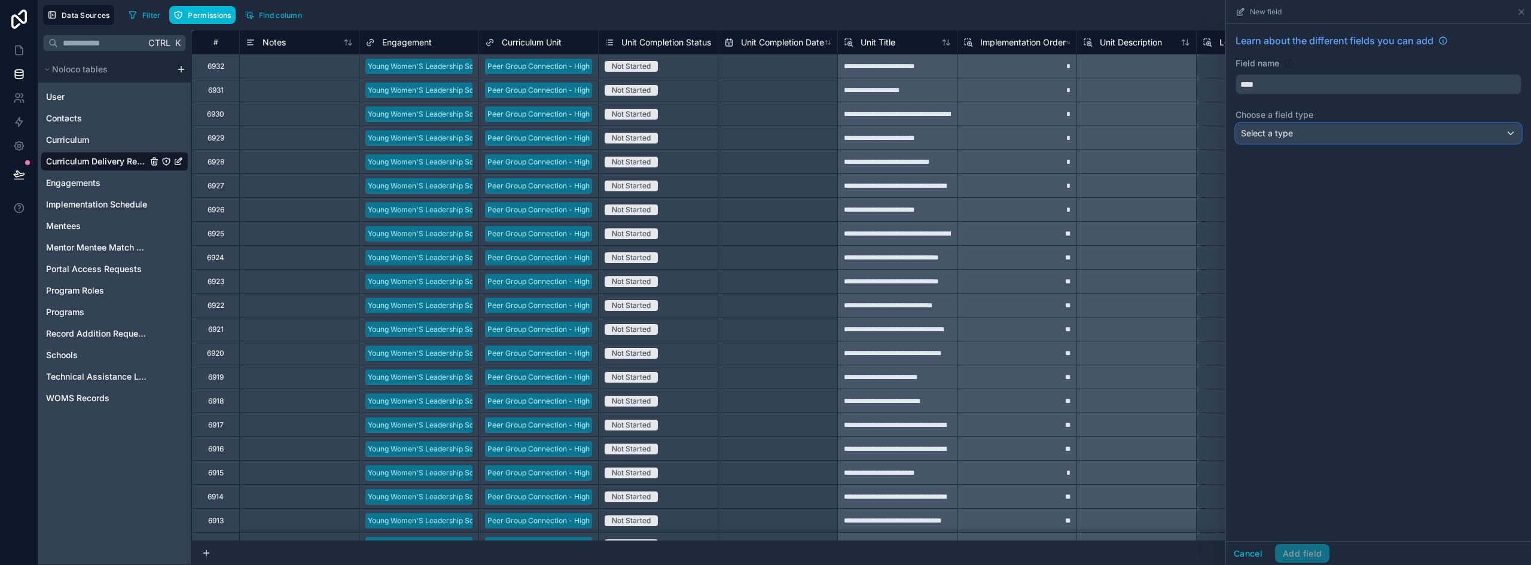
click at [1310, 139] on div "Select a type" at bounding box center [1379, 133] width 285 height 19
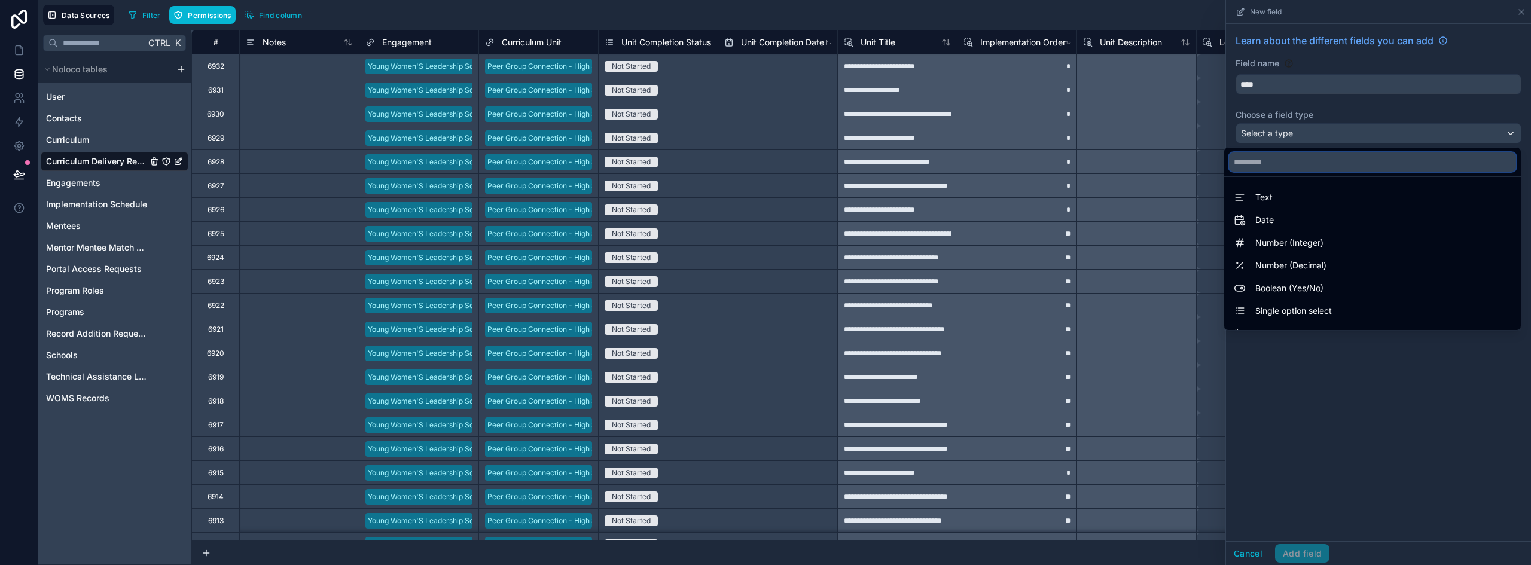
click at [1301, 166] on input "text" at bounding box center [1372, 162] width 287 height 19
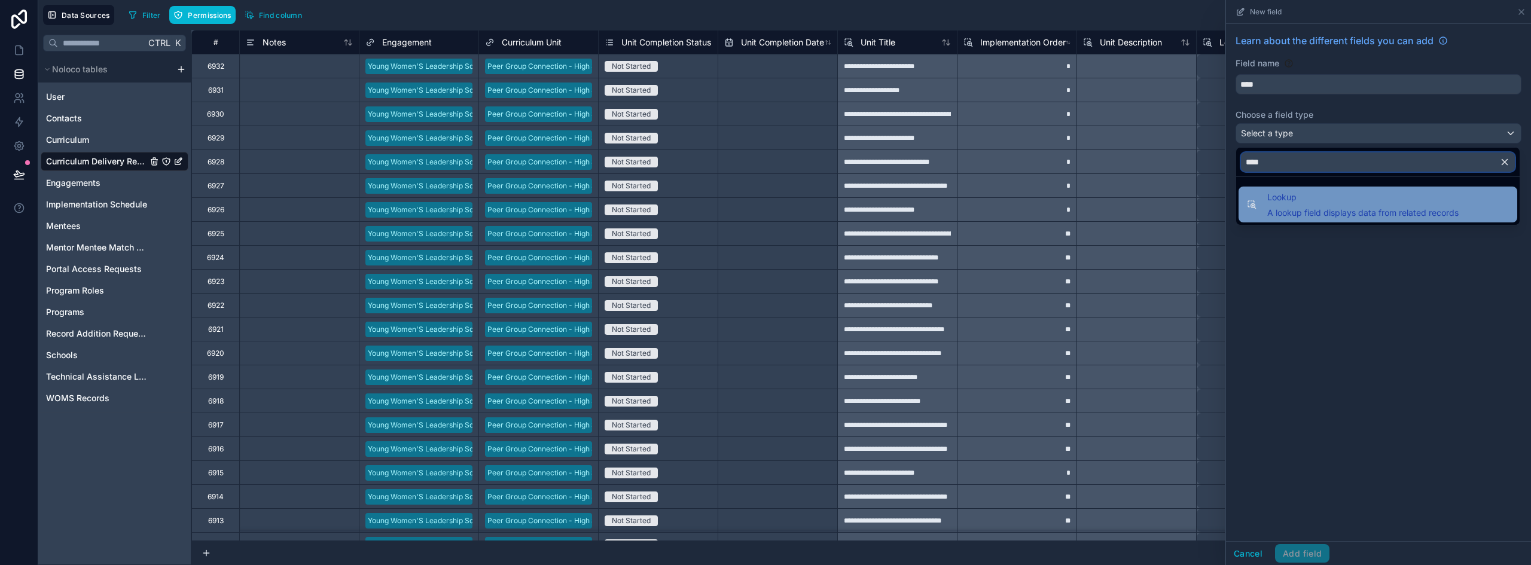
type input "****"
click at [1293, 192] on span "Lookup" at bounding box center [1363, 197] width 191 height 14
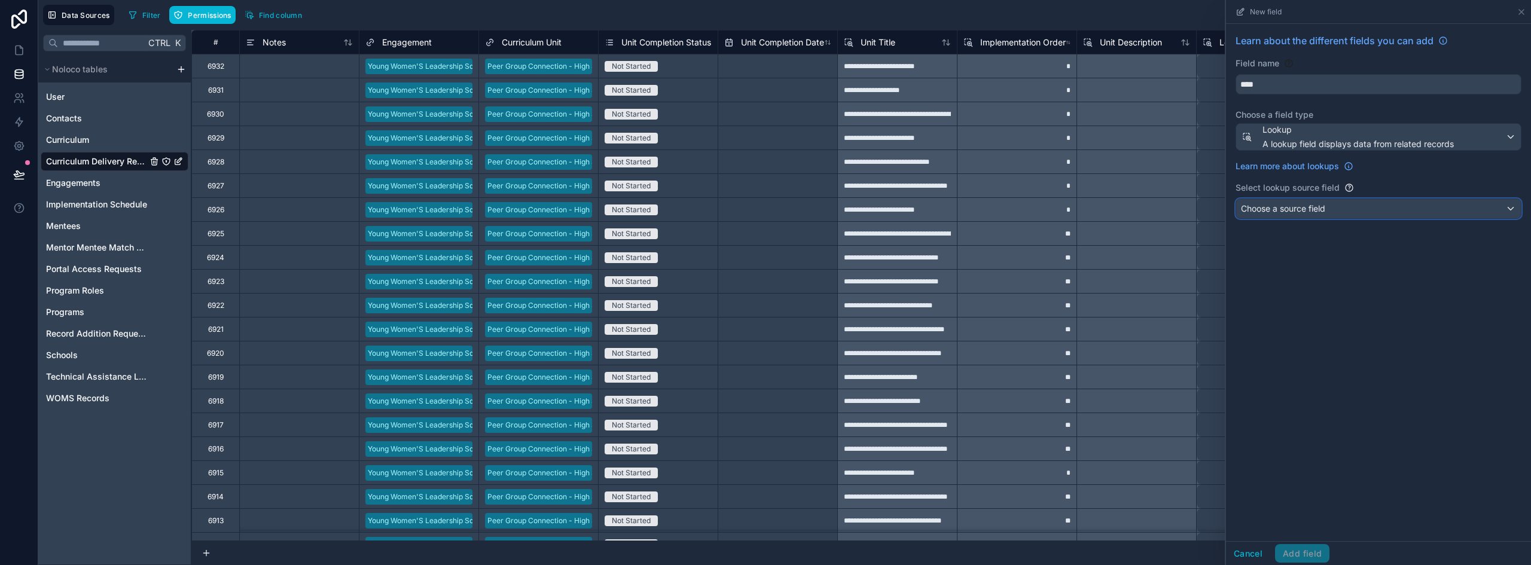
click at [1296, 203] on span "Choose a source field" at bounding box center [1283, 208] width 84 height 10
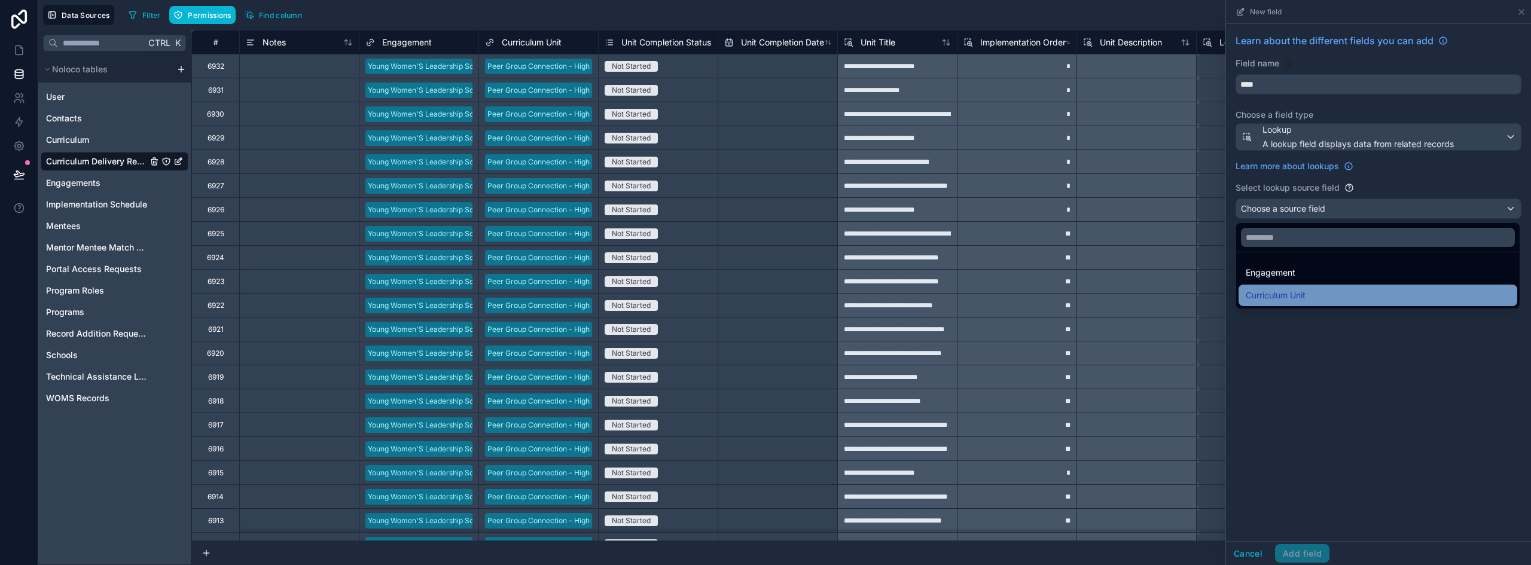
click at [1357, 301] on div "Curriculum Unit" at bounding box center [1378, 295] width 264 height 14
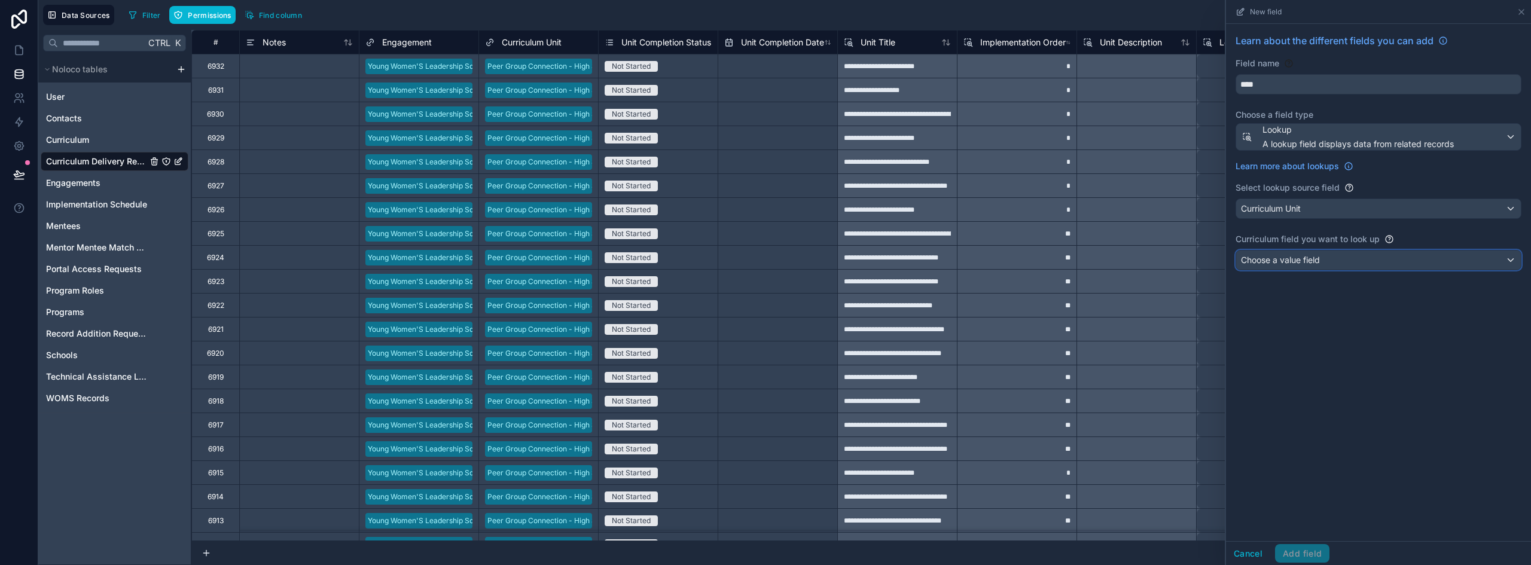
click at [1326, 255] on div "Choose a value field" at bounding box center [1379, 260] width 285 height 19
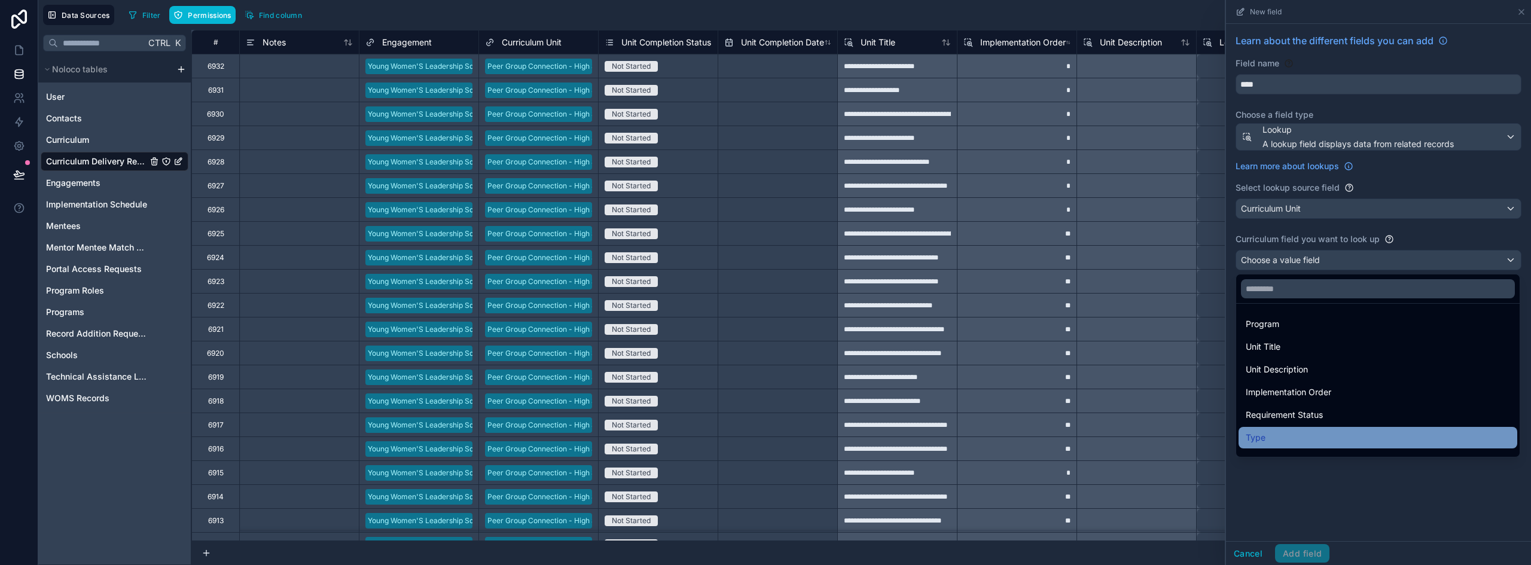
click at [1275, 434] on div "Type" at bounding box center [1378, 438] width 264 height 14
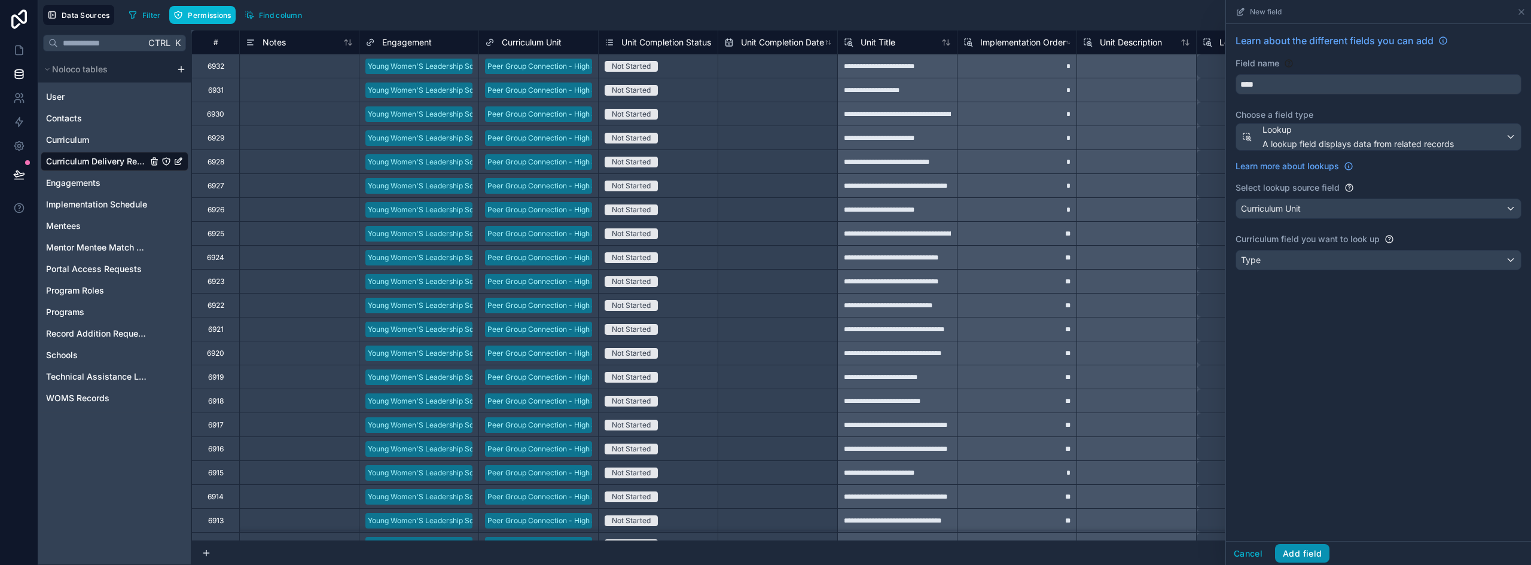
click at [1293, 549] on button "Add field" at bounding box center [1302, 553] width 54 height 19
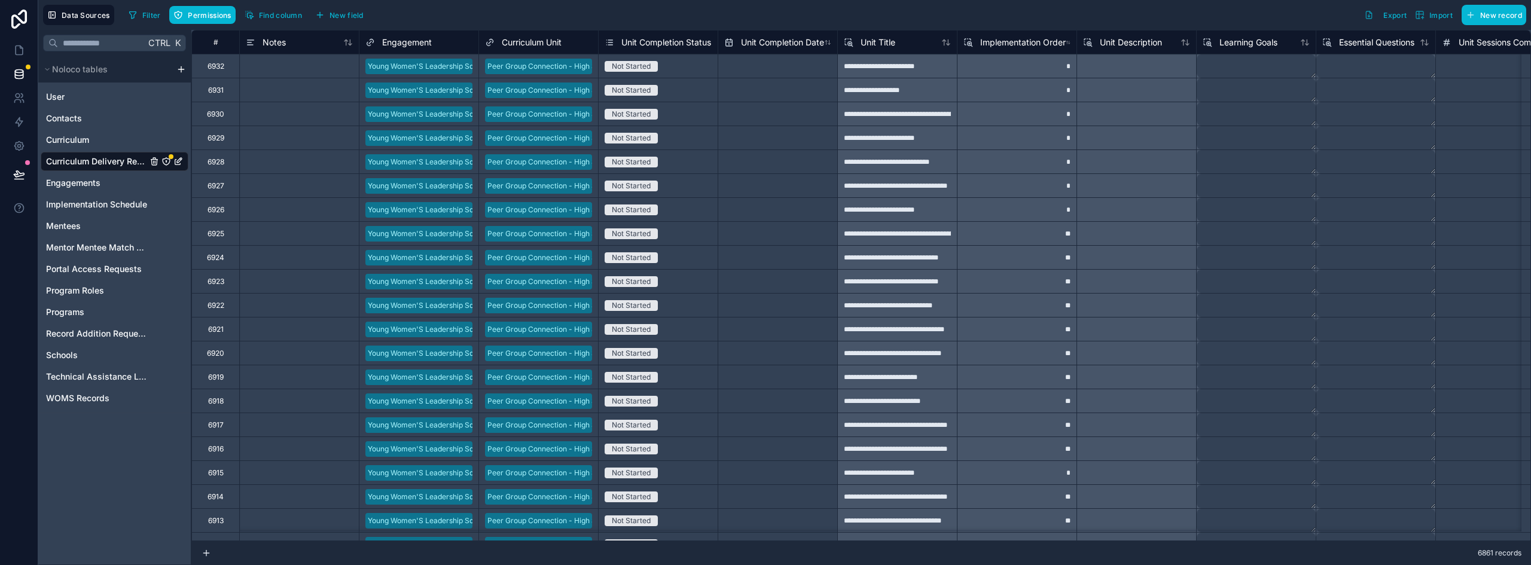
click at [166, 162] on icon "Curriculum Delivery Records" at bounding box center [166, 162] width 0 height 1
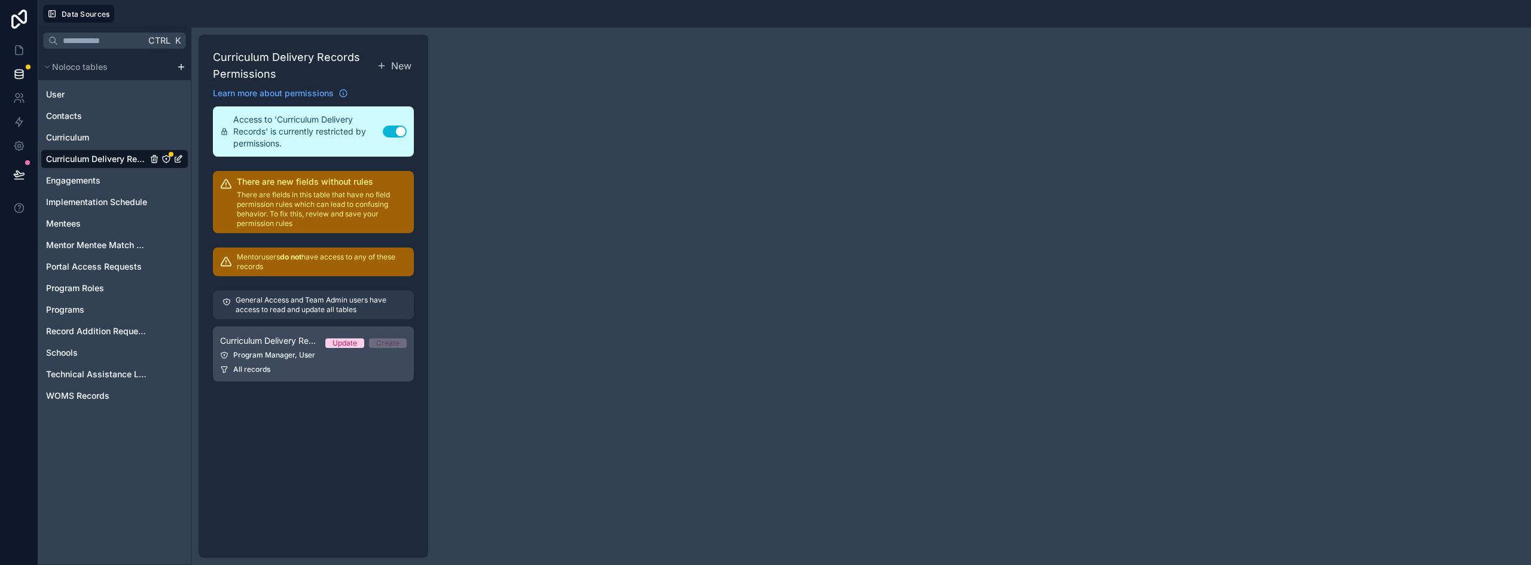
click at [281, 349] on link "Curriculum Delivery Records Permission 1 Update Create Program Manager, User Al…" at bounding box center [313, 354] width 201 height 55
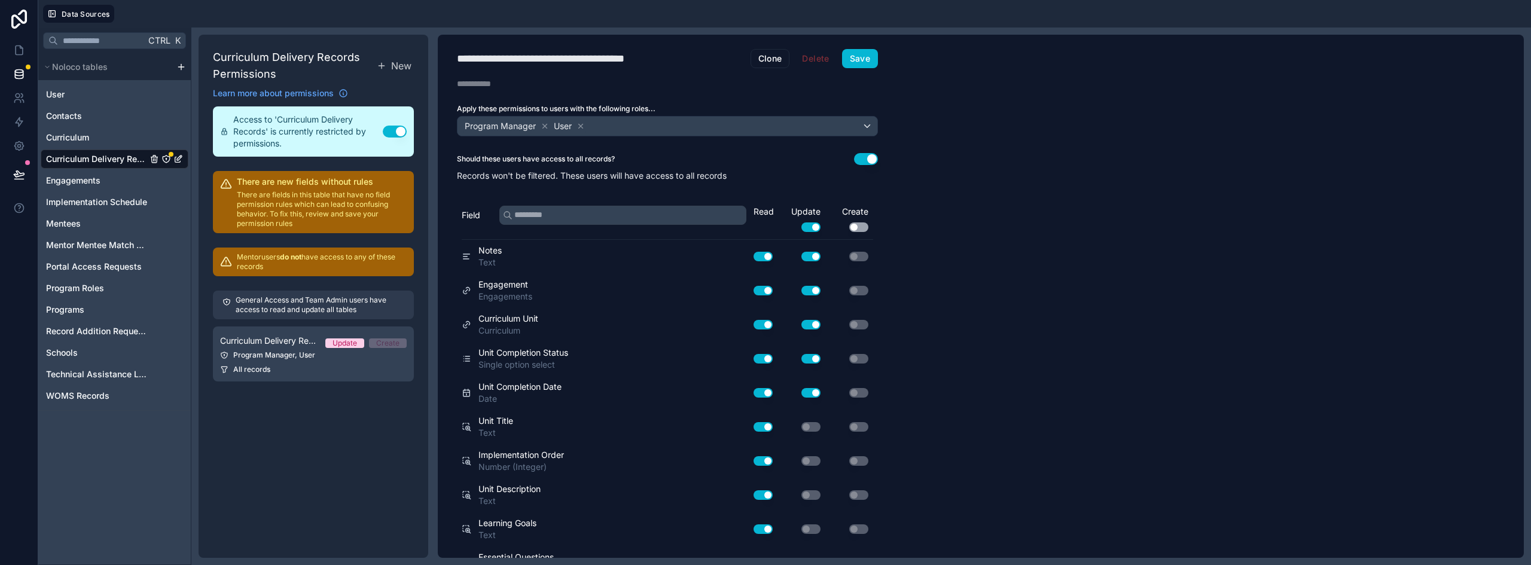
scroll to position [227, 0]
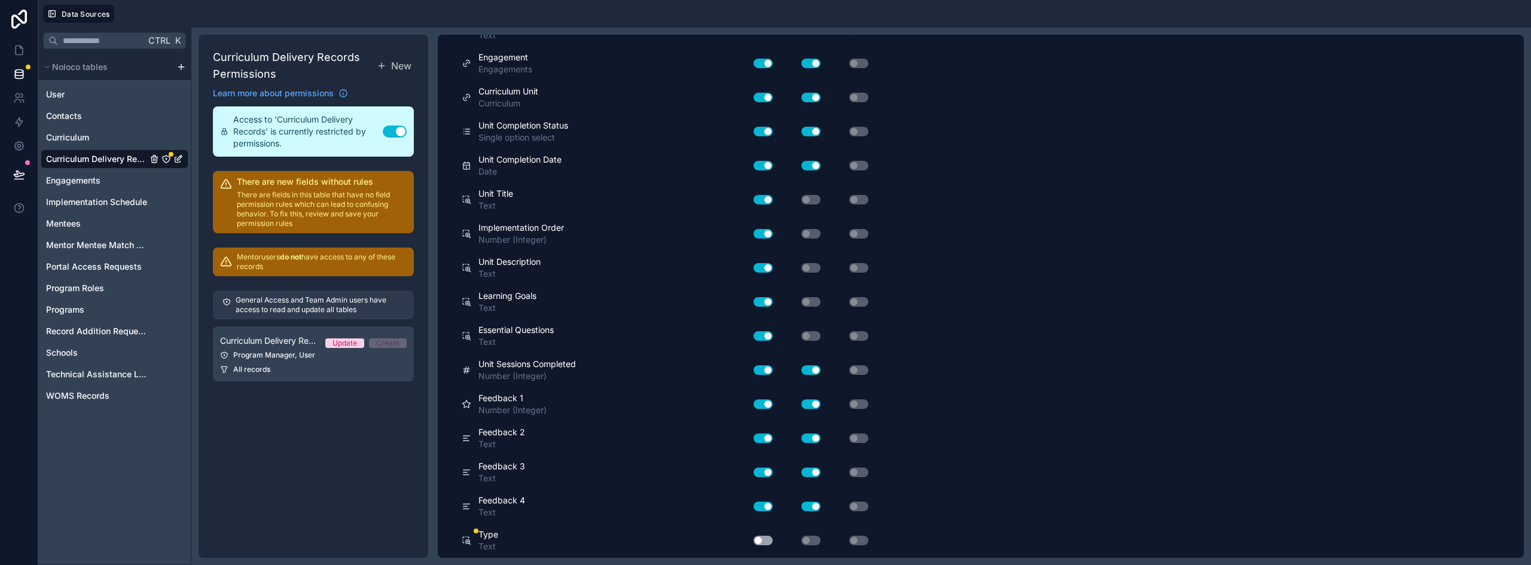
click at [764, 541] on button "Use setting" at bounding box center [763, 541] width 19 height 10
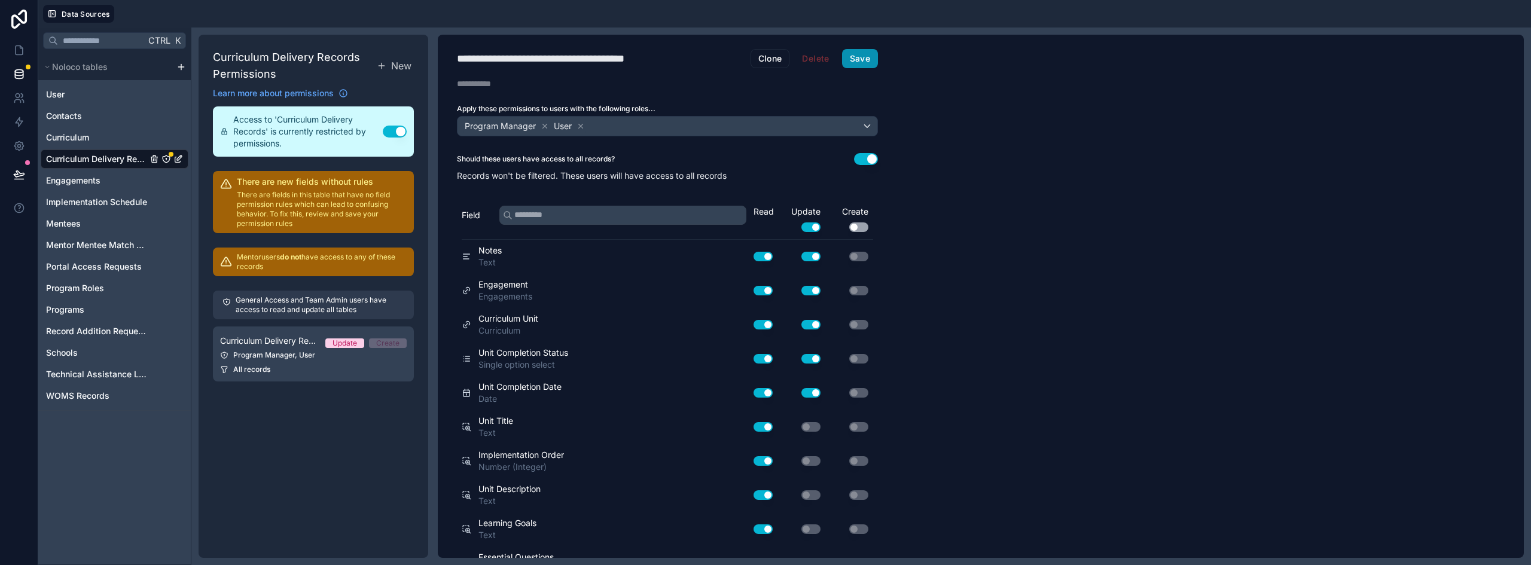
click at [861, 64] on button "Save" at bounding box center [860, 58] width 36 height 19
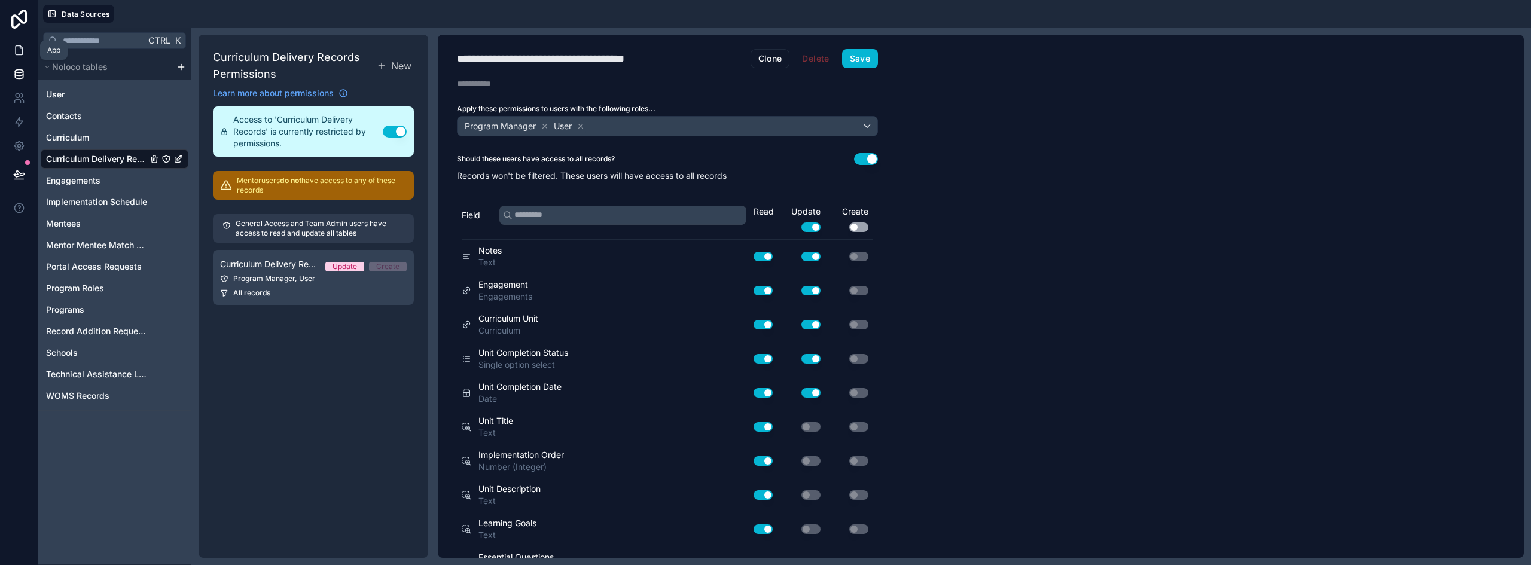
click at [20, 47] on icon at bounding box center [21, 47] width 2 height 2
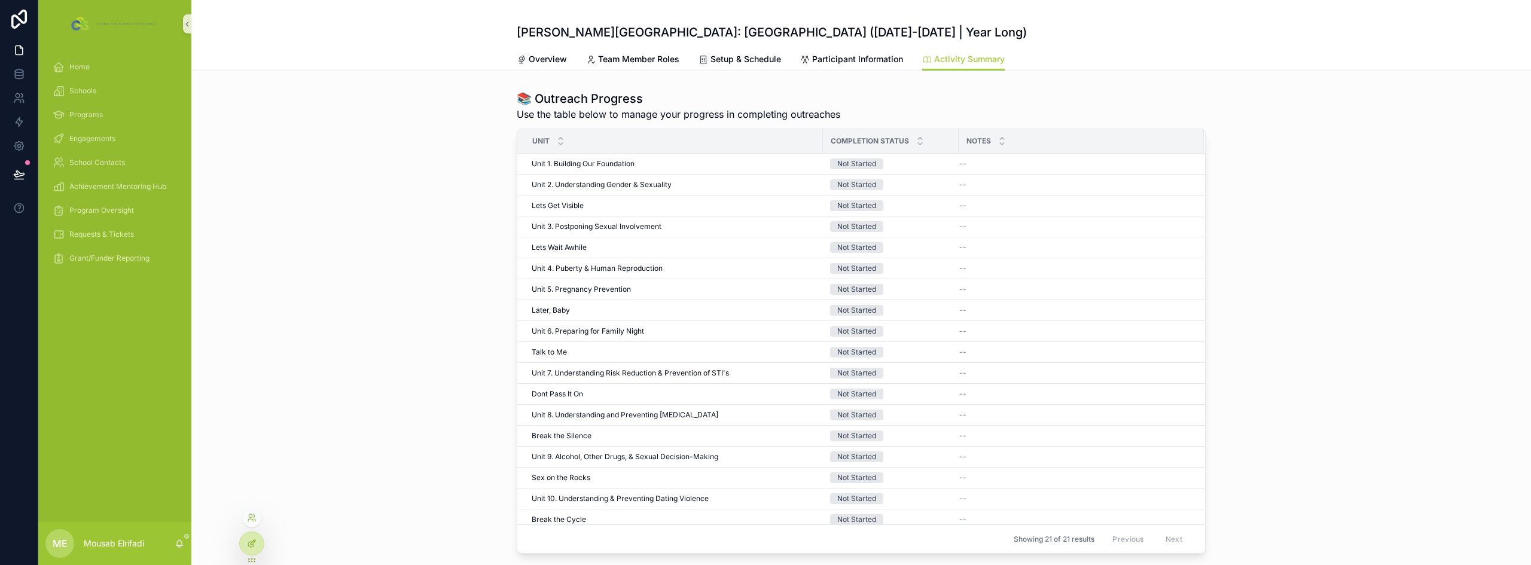
click at [247, 544] on icon at bounding box center [252, 544] width 10 height 10
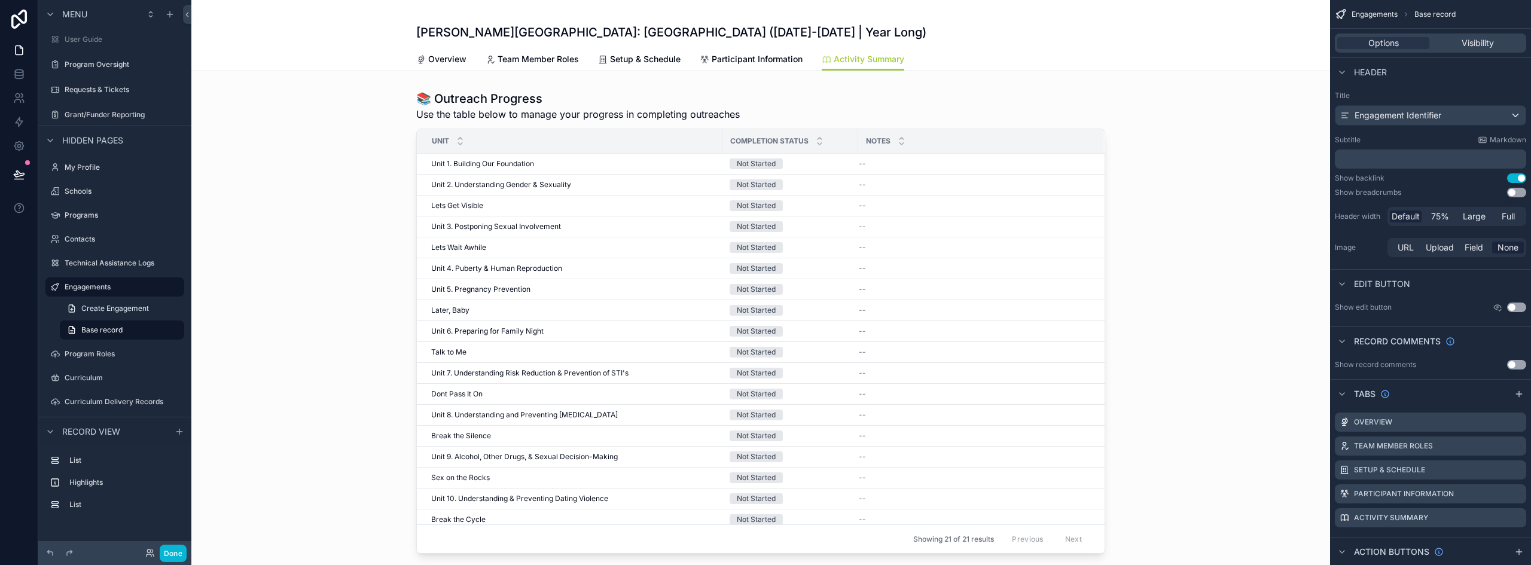
scroll to position [53, 0]
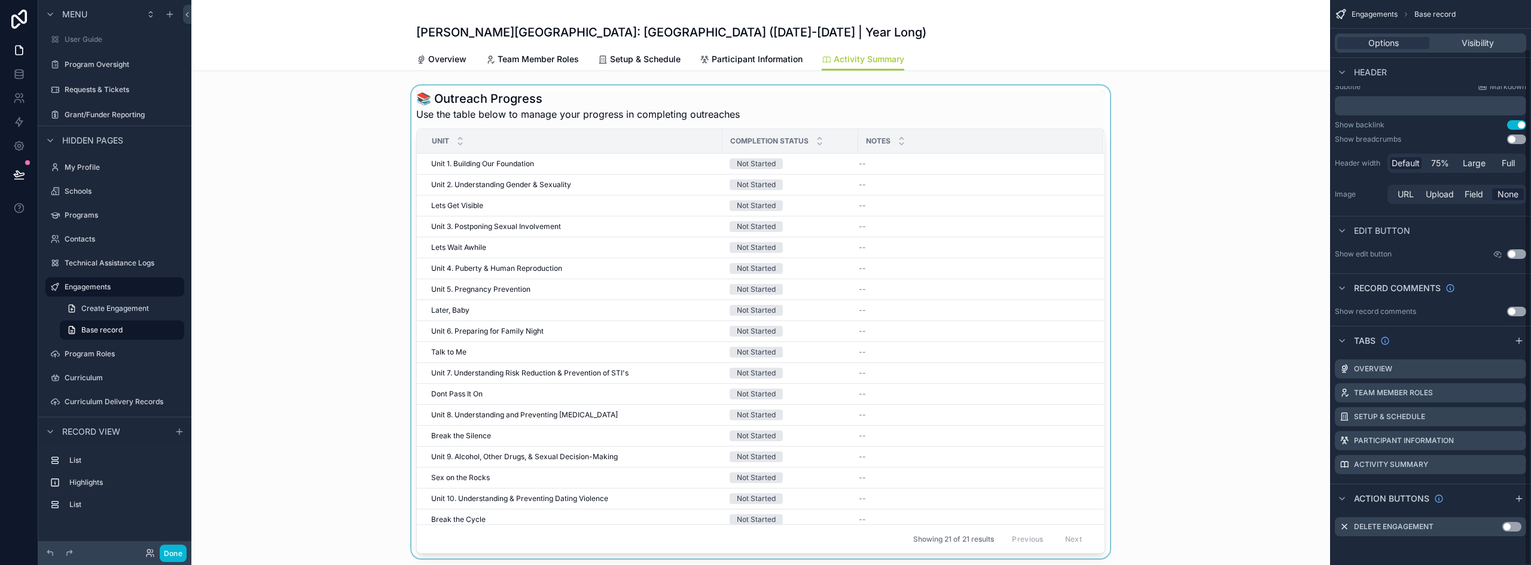
click at [907, 117] on div "scrollable content" at bounding box center [760, 322] width 1139 height 473
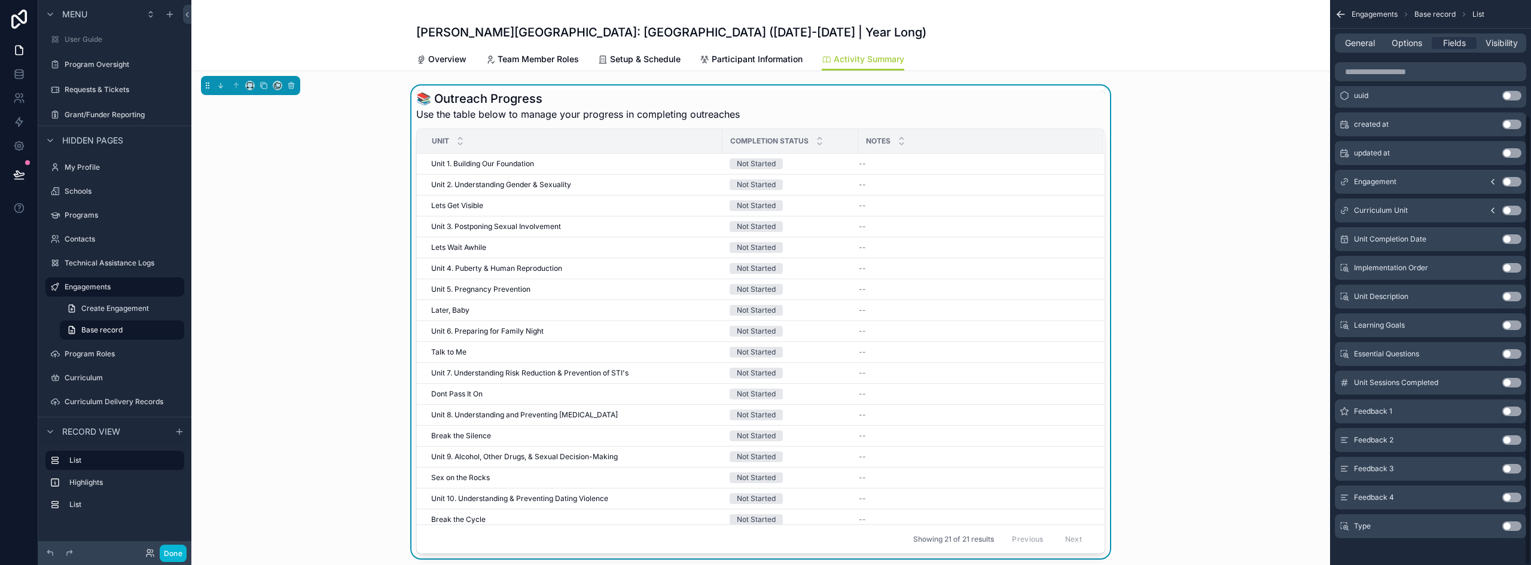
scroll to position [145, 0]
click at [1509, 522] on button "Use setting" at bounding box center [1512, 520] width 19 height 10
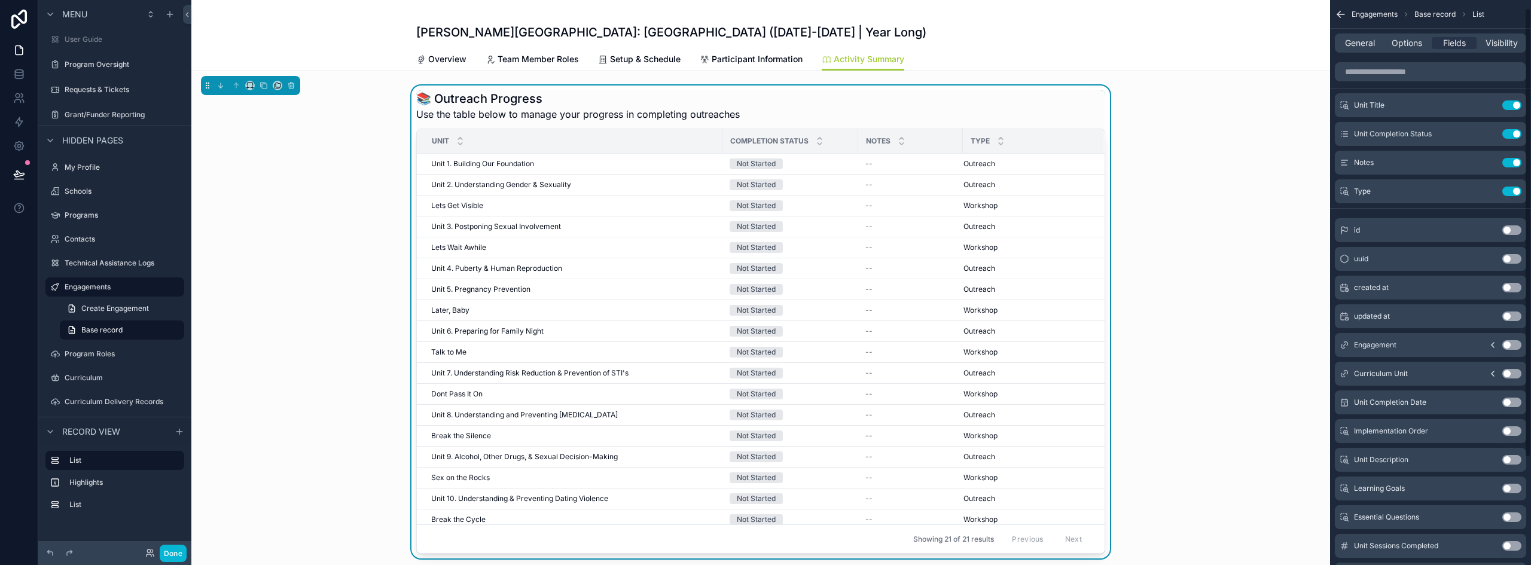
scroll to position [0, 0]
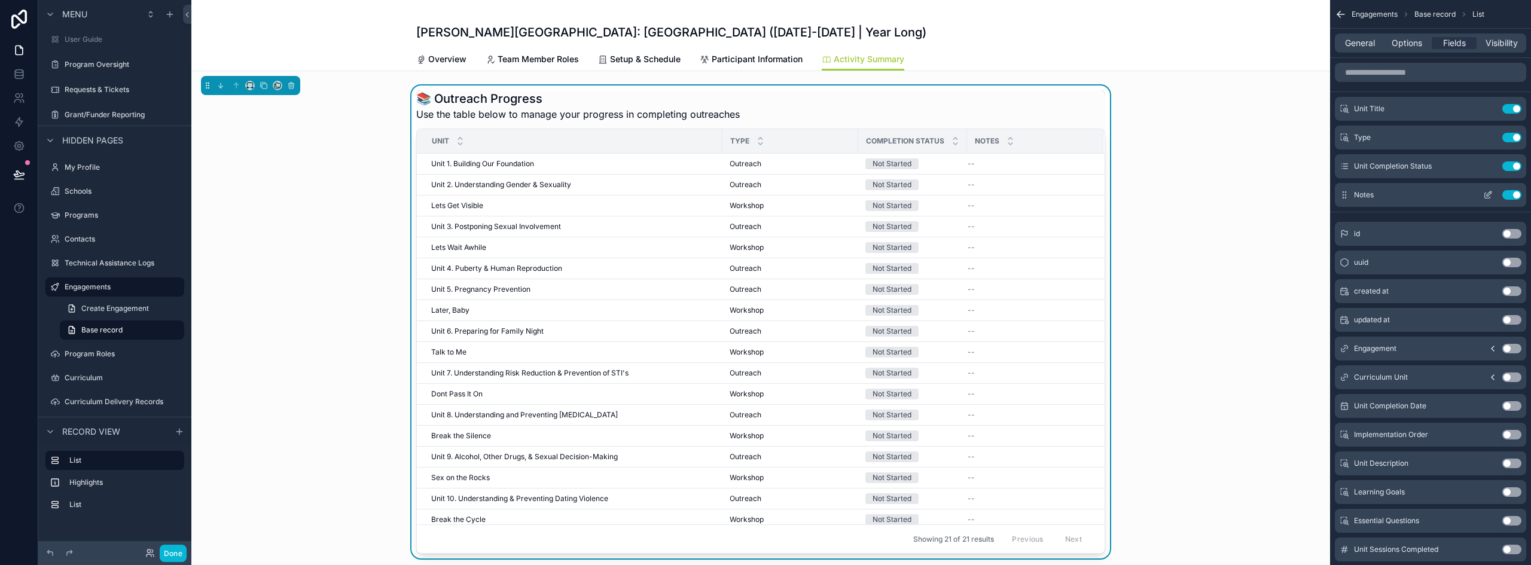
click at [1513, 190] on button "Use setting" at bounding box center [1512, 195] width 19 height 10
click at [175, 552] on button "Done" at bounding box center [173, 553] width 27 height 17
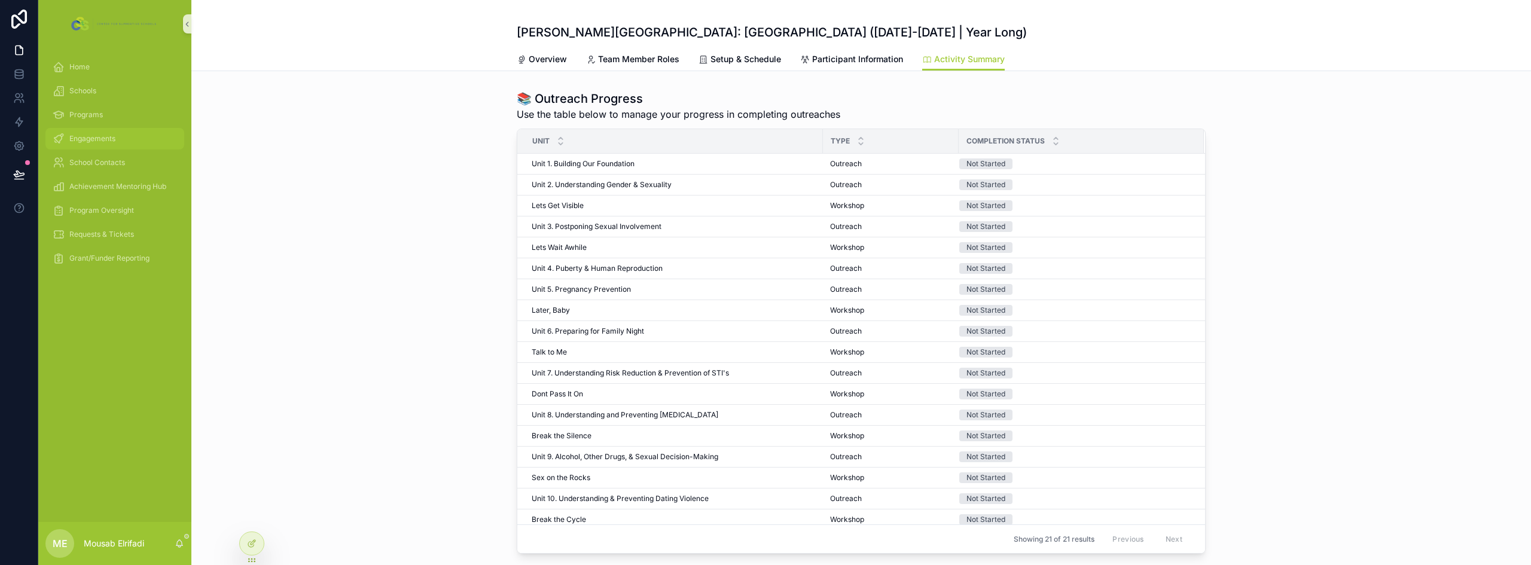
click at [111, 132] on div "Engagements" at bounding box center [115, 138] width 124 height 19
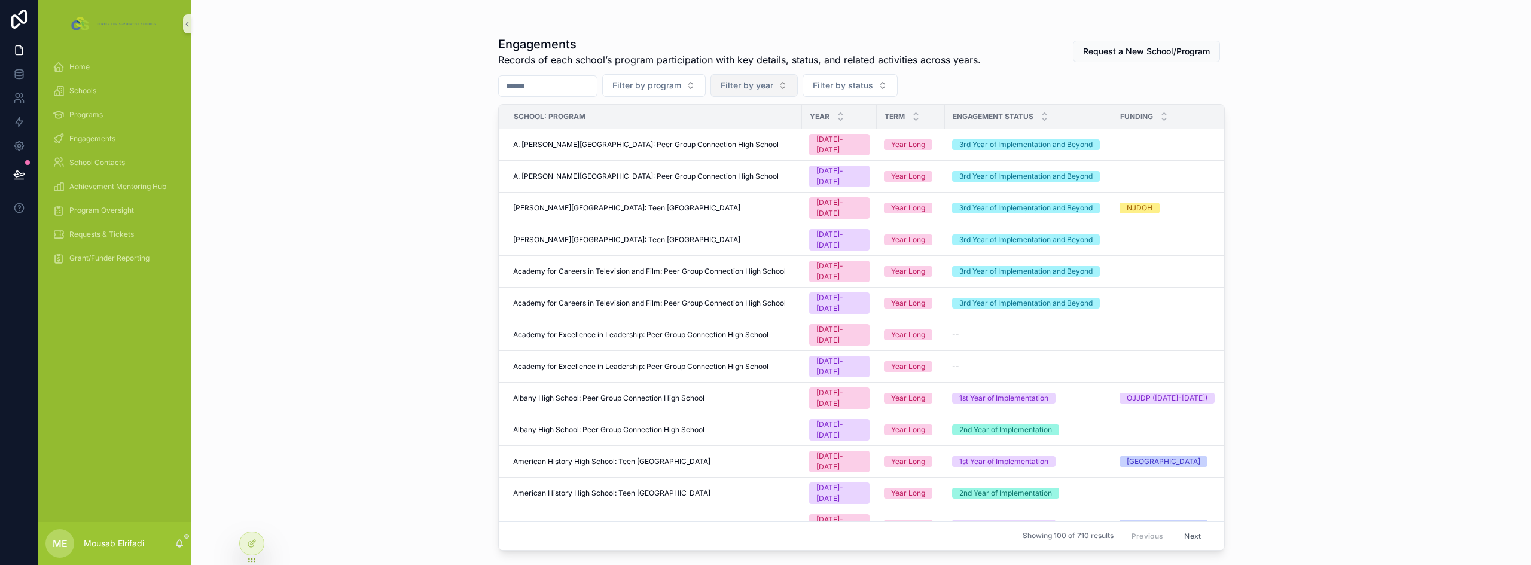
click at [773, 83] on span "Filter by year" at bounding box center [747, 86] width 53 height 12
click at [784, 152] on div "[DATE]-[DATE]" at bounding box center [784, 153] width 144 height 19
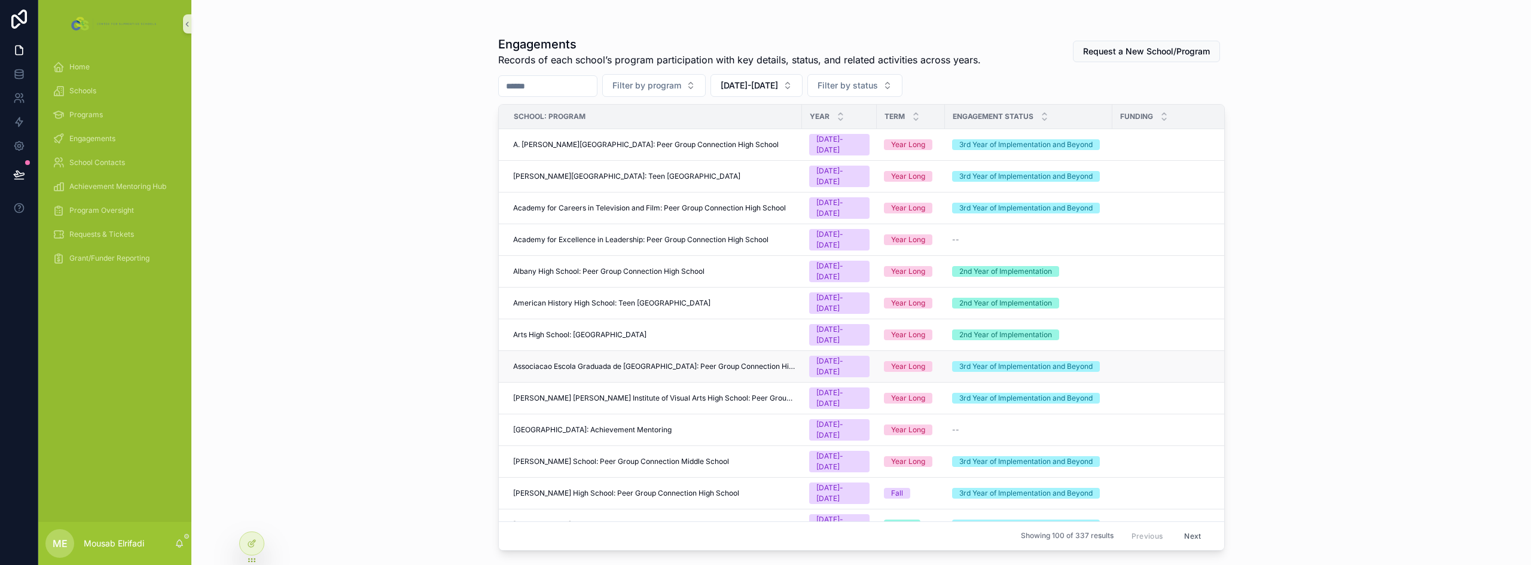
click at [695, 362] on span "Associacao Escola Graduada de [GEOGRAPHIC_DATA]: Peer Group Connection High Sch…" at bounding box center [654, 367] width 282 height 10
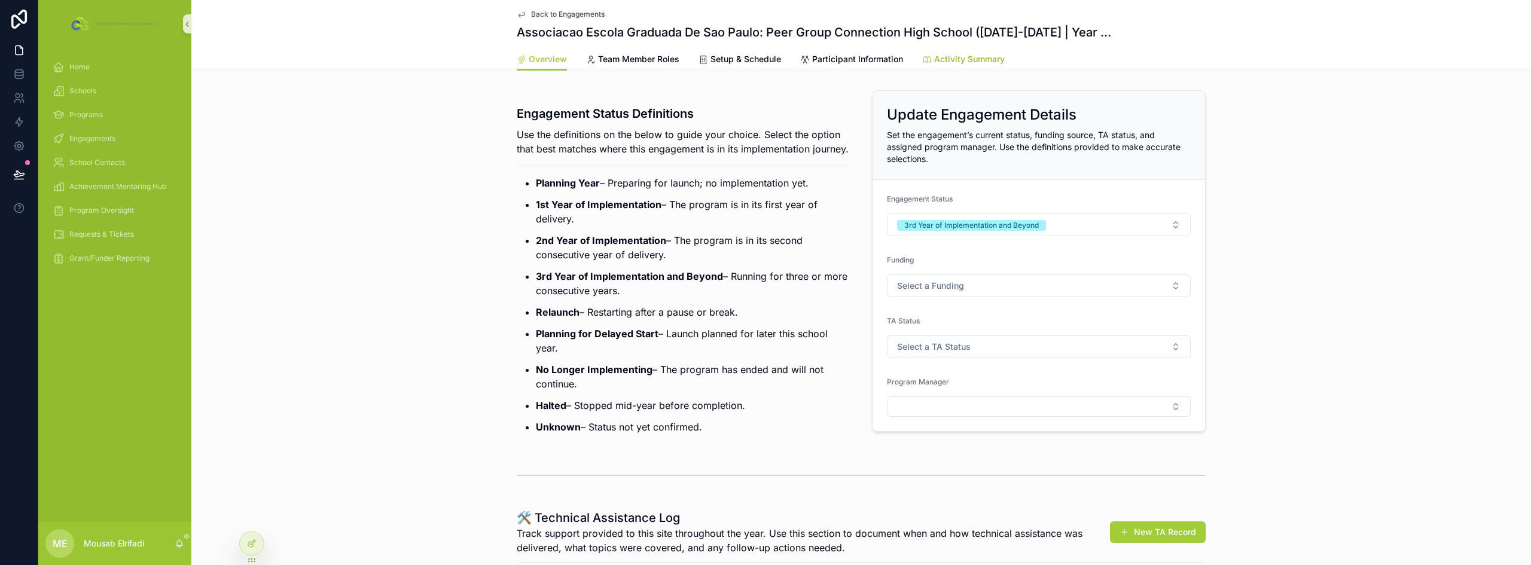
click at [980, 57] on span "Activity Summary" at bounding box center [969, 59] width 71 height 12
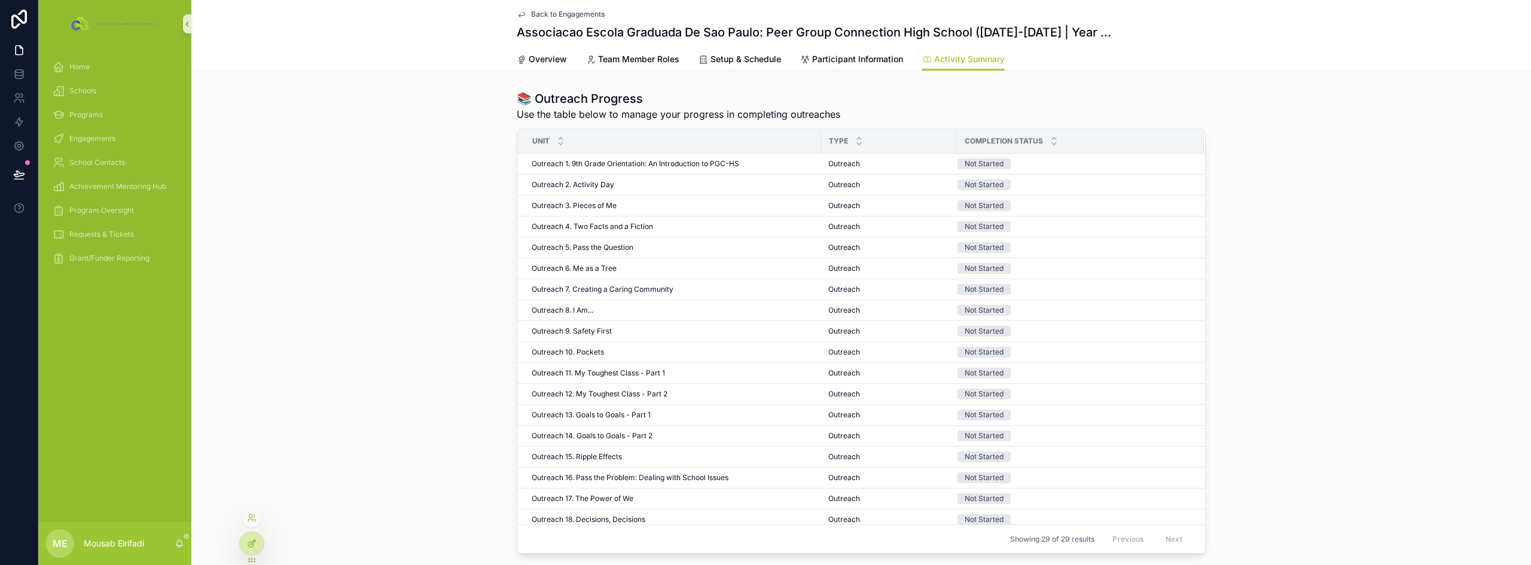
click at [261, 544] on div at bounding box center [252, 543] width 24 height 23
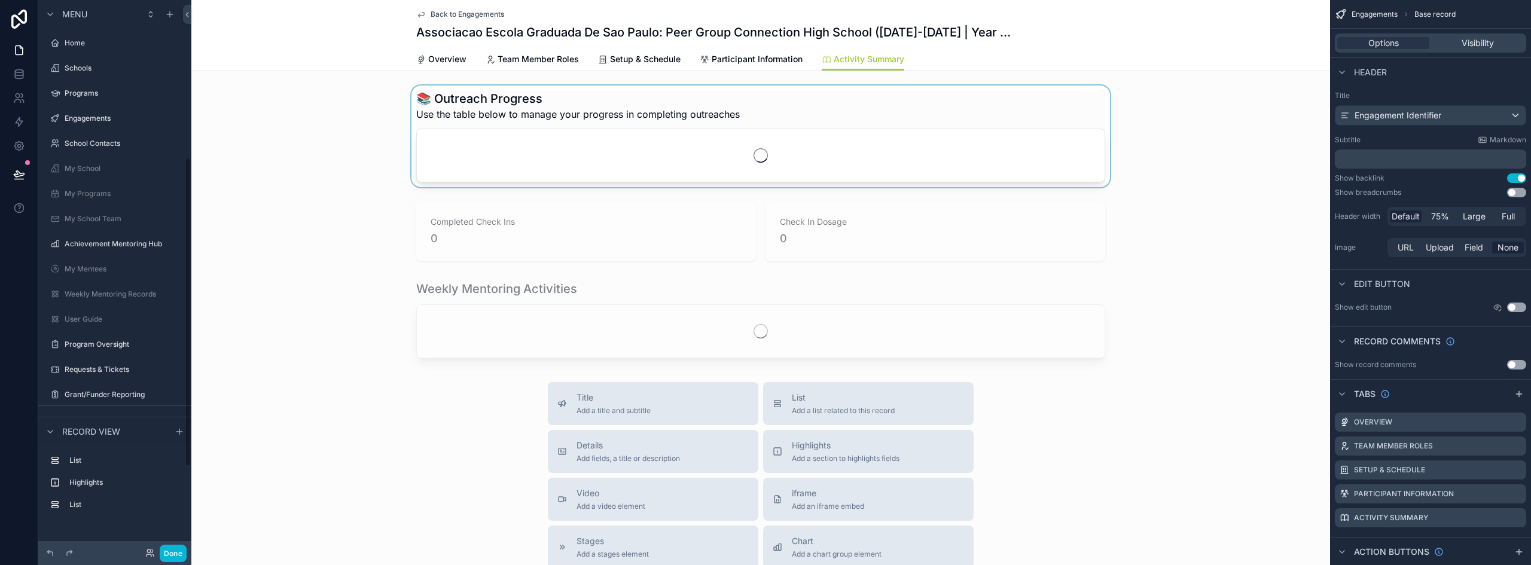
scroll to position [280, 0]
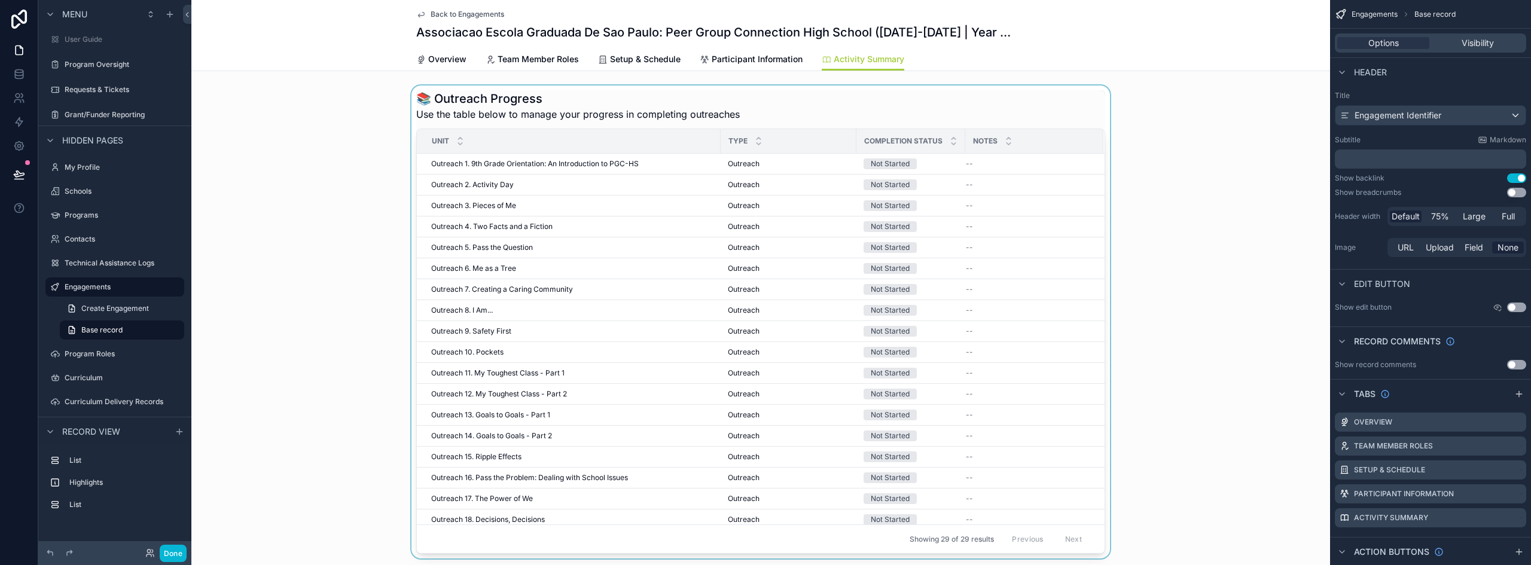
click at [1004, 105] on div "scrollable content" at bounding box center [760, 322] width 1139 height 473
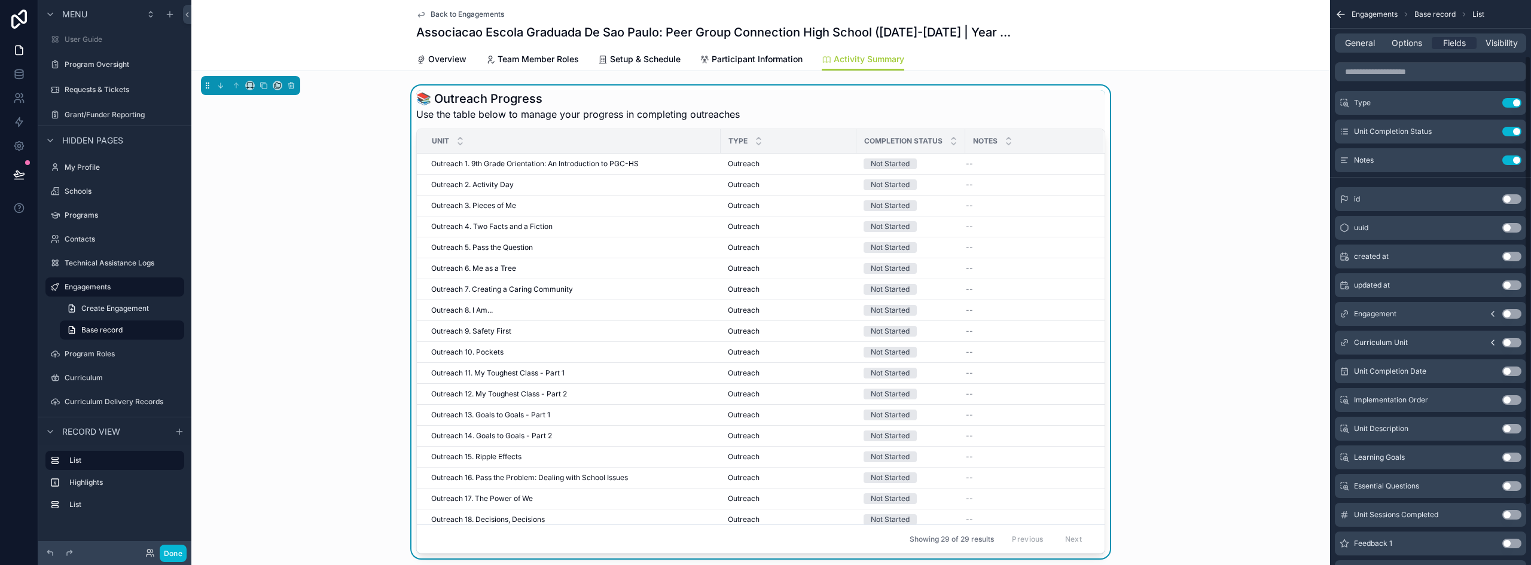
scroll to position [25, 0]
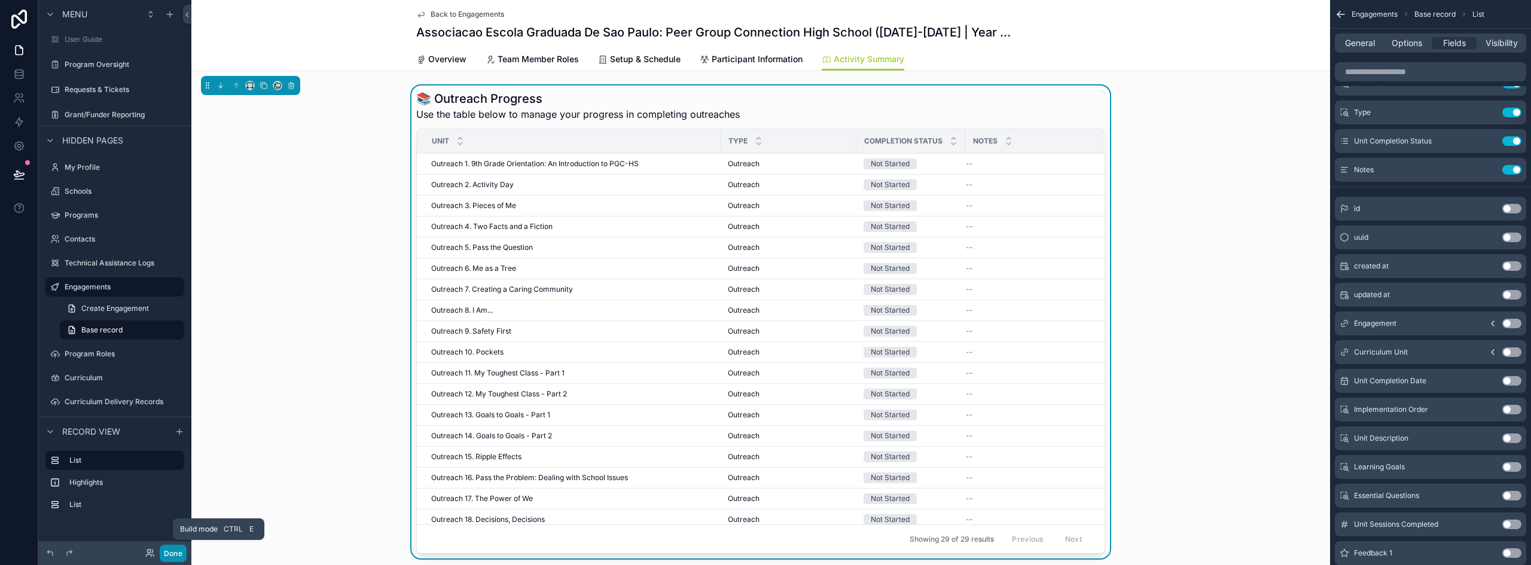
click at [173, 553] on button "Done" at bounding box center [173, 553] width 27 height 17
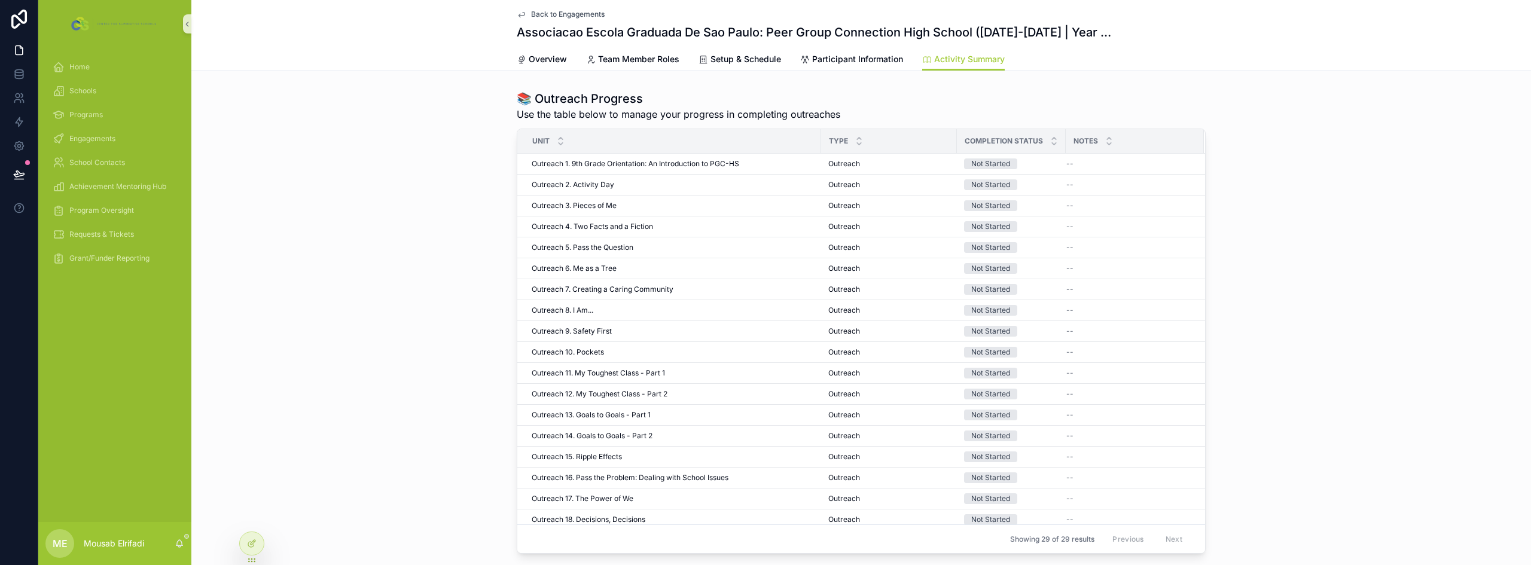
click at [949, 139] on tr "Unit Type Completion Status Notes" at bounding box center [861, 141] width 688 height 25
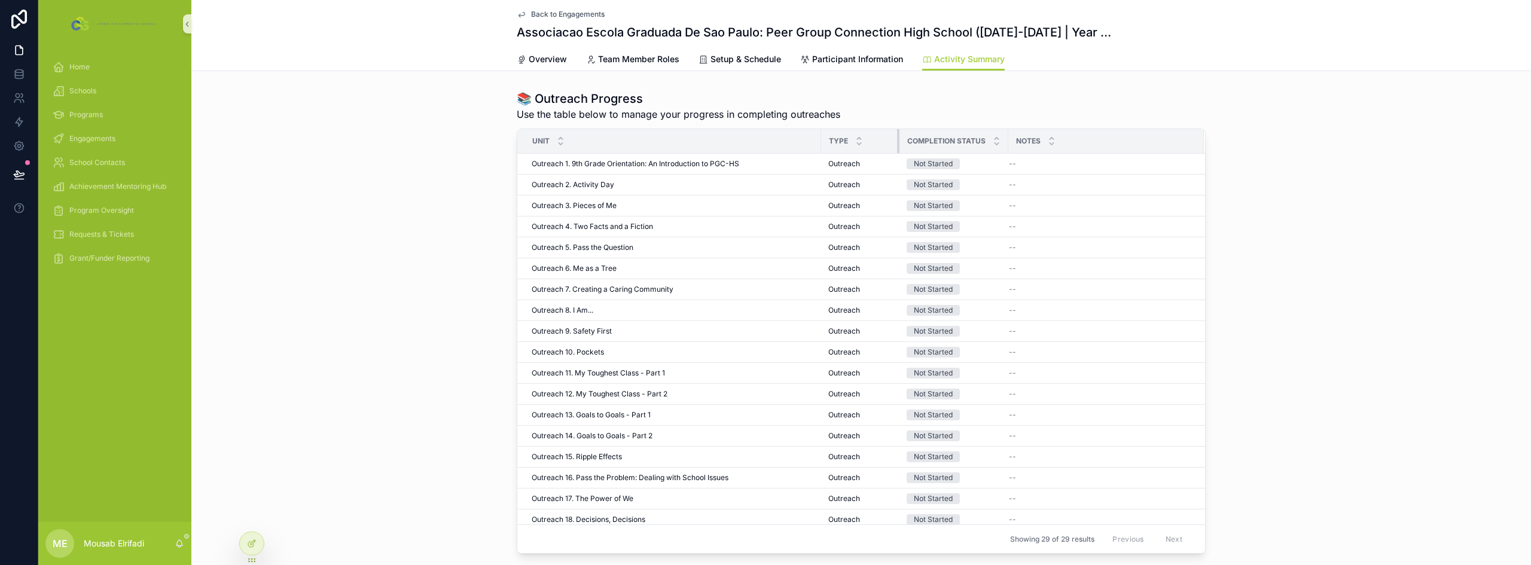
drag, startPoint x: 950, startPoint y: 139, endPoint x: 893, endPoint y: 139, distance: 57.4
click at [897, 139] on div "scrollable content" at bounding box center [899, 141] width 5 height 24
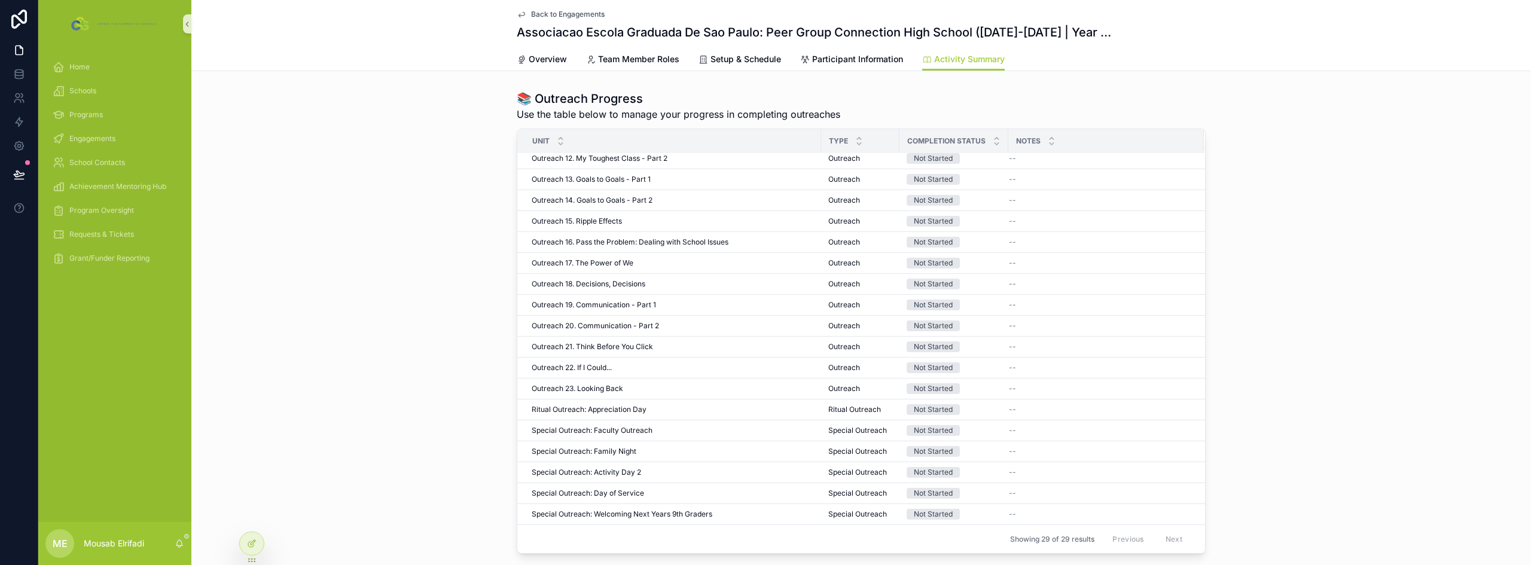
scroll to position [0, 0]
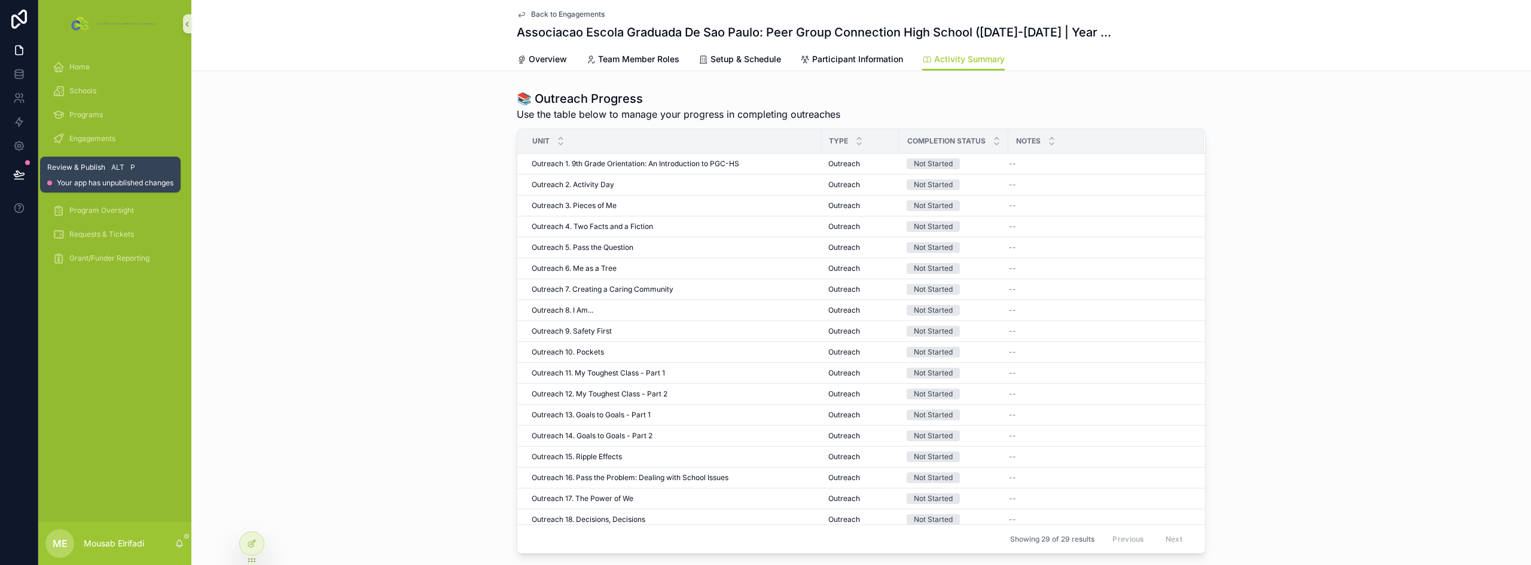
click at [26, 170] on button at bounding box center [19, 174] width 26 height 33
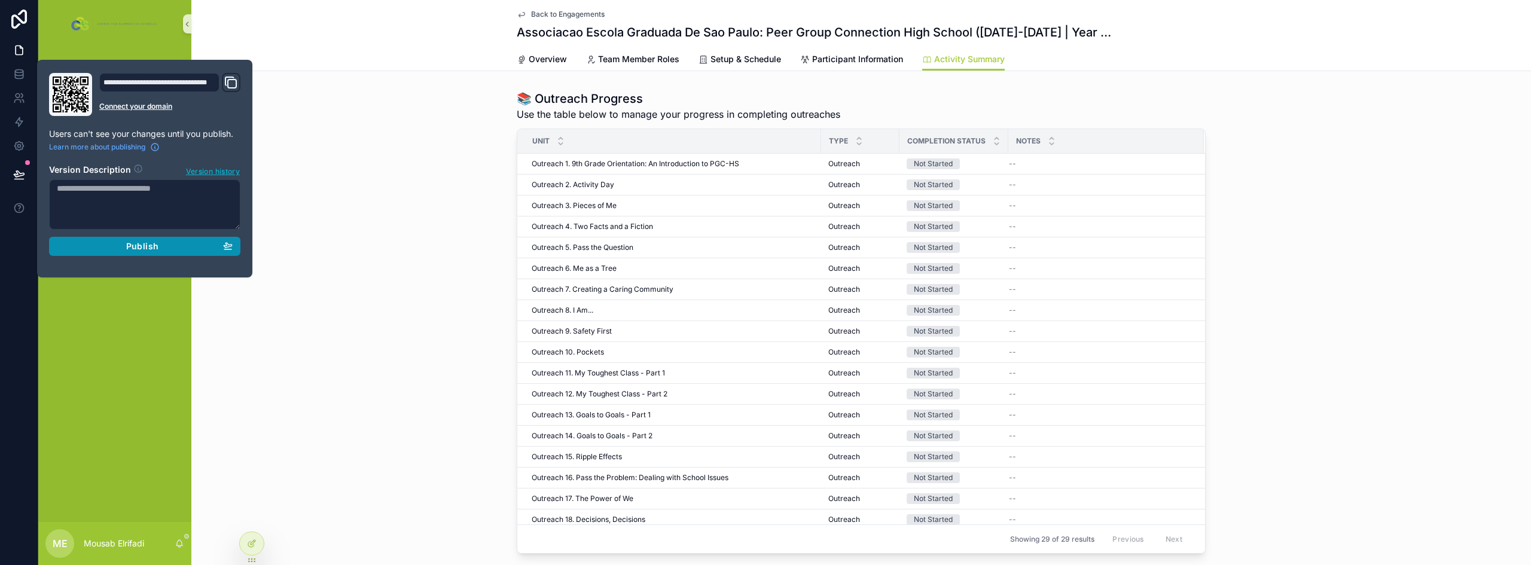
click at [144, 250] on span "Publish" at bounding box center [142, 246] width 32 height 11
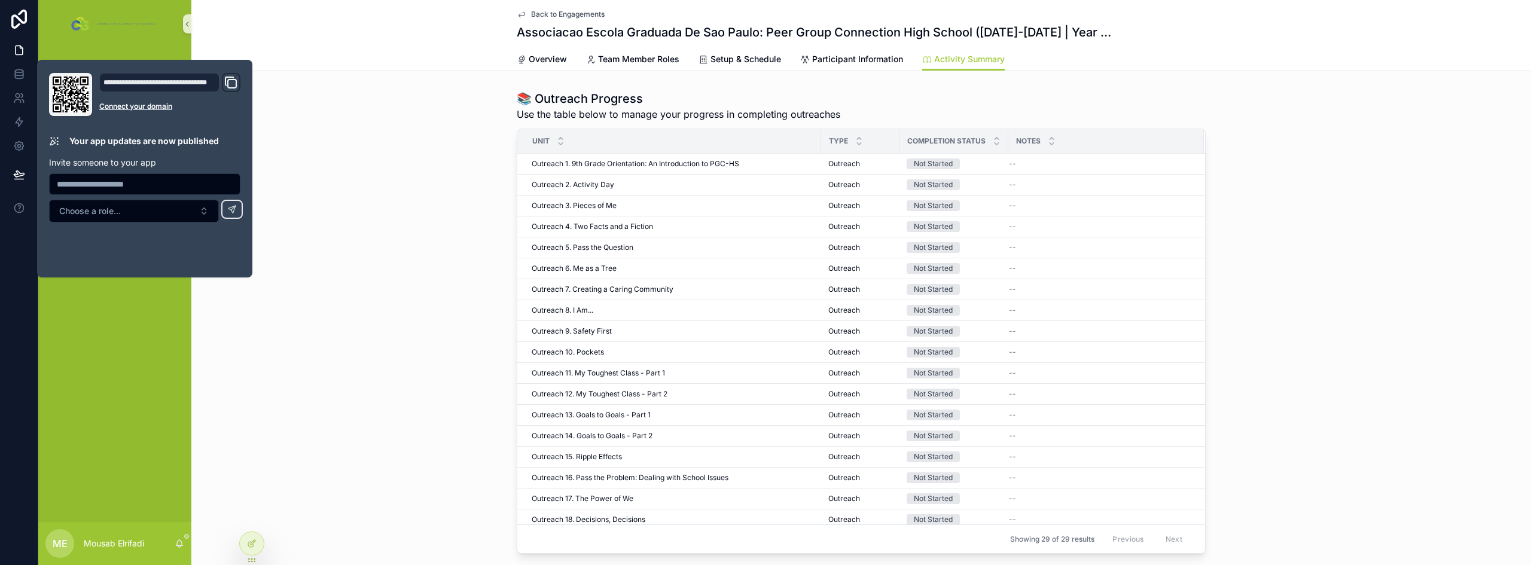
click at [366, 111] on div "📚 Outreach Progress Use the table below to manage your progress in completing o…" at bounding box center [861, 322] width 1340 height 473
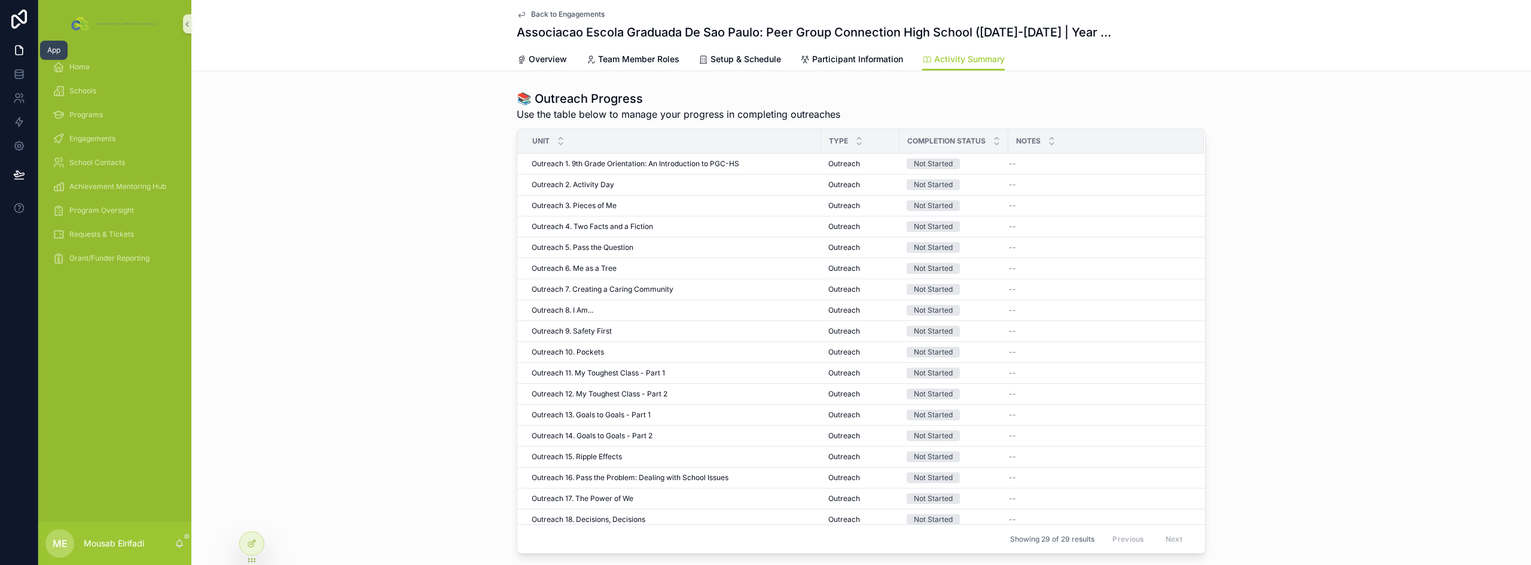
click at [22, 50] on icon at bounding box center [19, 50] width 7 height 9
click at [78, 61] on div "Home" at bounding box center [115, 66] width 124 height 19
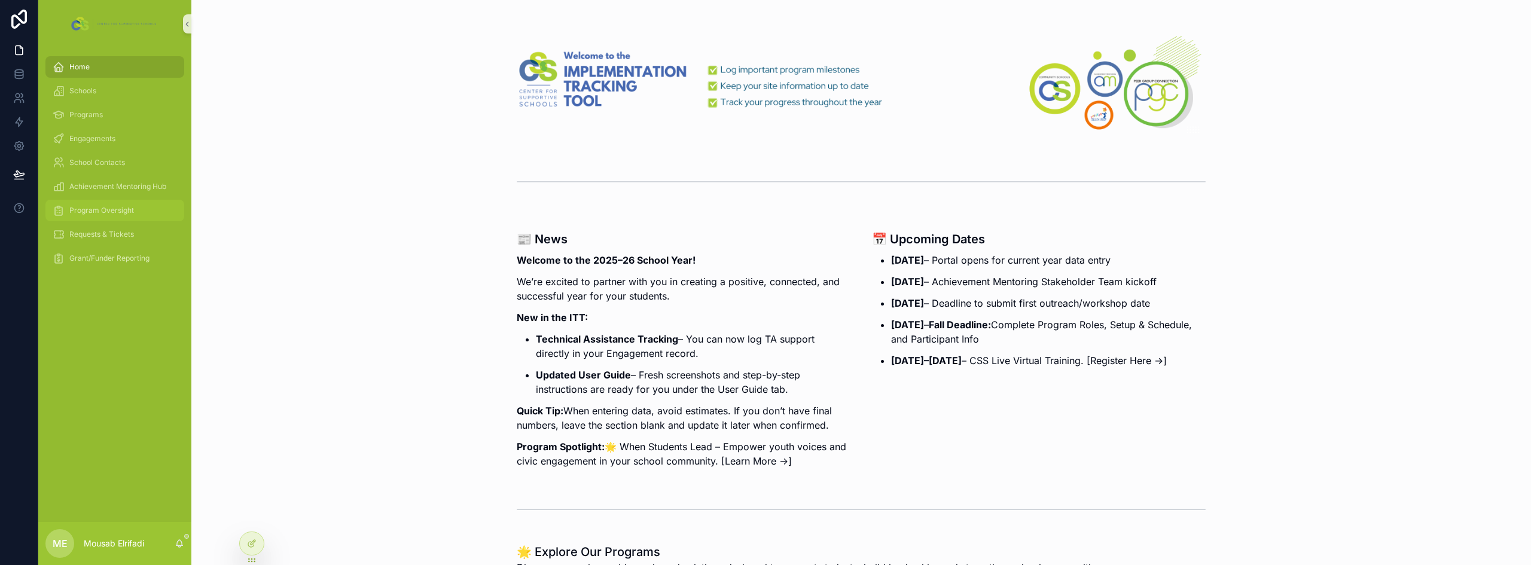
click at [93, 211] on span "Program Oversight" at bounding box center [101, 211] width 65 height 10
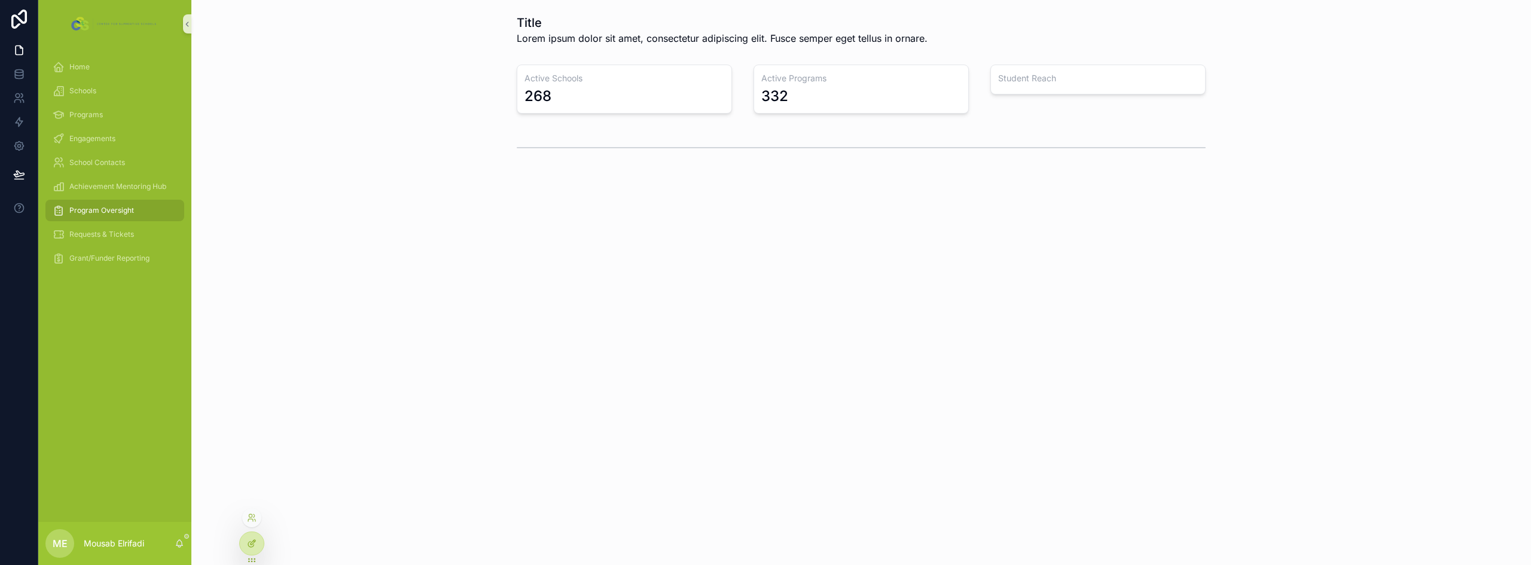
click at [251, 543] on icon at bounding box center [253, 542] width 5 height 5
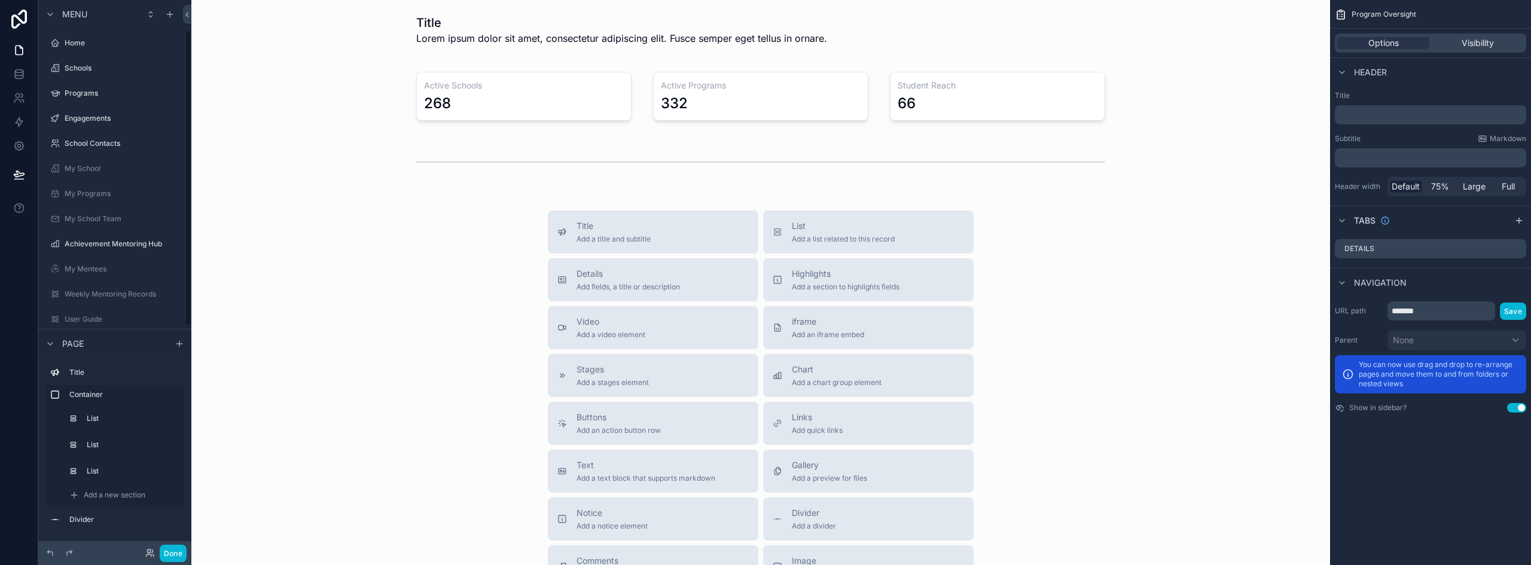
scroll to position [56, 0]
click at [1463, 505] on div "Program Oversight Options Visibility Header Title ﻿ Subtitle Markdown ﻿ Header …" at bounding box center [1430, 282] width 201 height 565
click at [1518, 221] on icon "scrollable content" at bounding box center [1518, 221] width 5 height 0
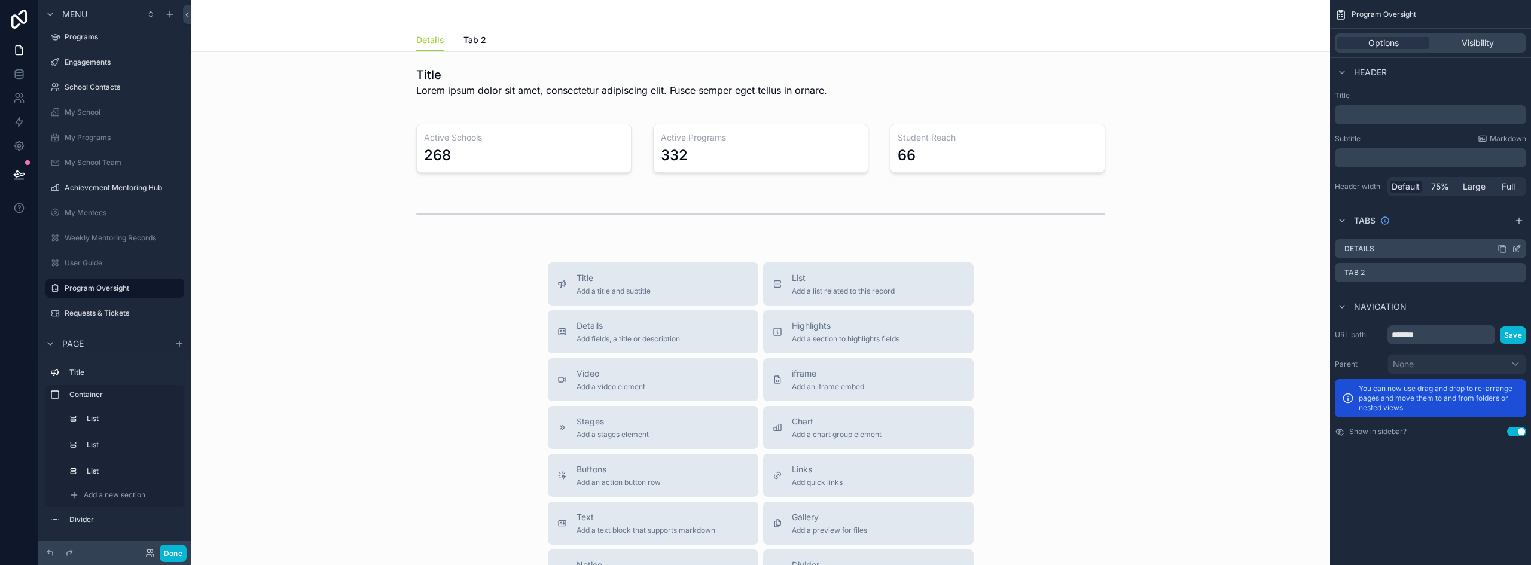
click at [1518, 246] on icon "scrollable content" at bounding box center [1518, 247] width 5 height 5
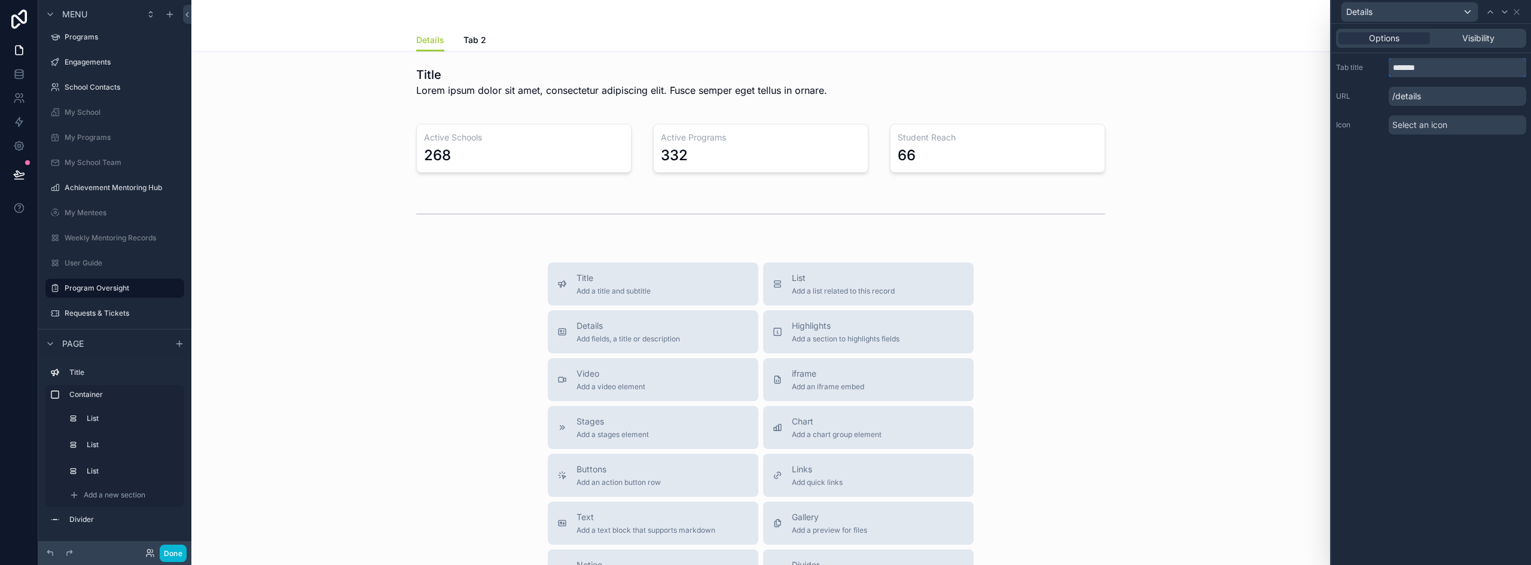
click at [1443, 71] on input "*******" at bounding box center [1458, 67] width 138 height 19
click at [1430, 66] on input "**********" at bounding box center [1458, 67] width 138 height 19
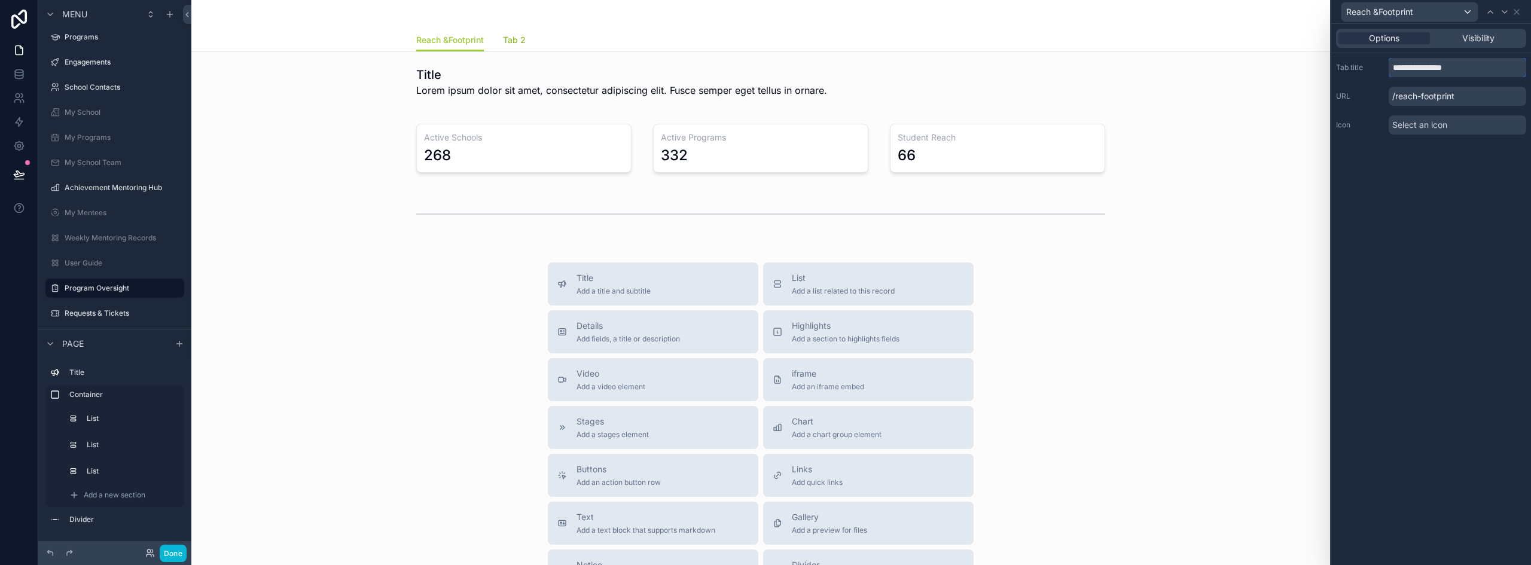
type input "**********"
click at [511, 44] on span "Tab 2" at bounding box center [514, 40] width 23 height 12
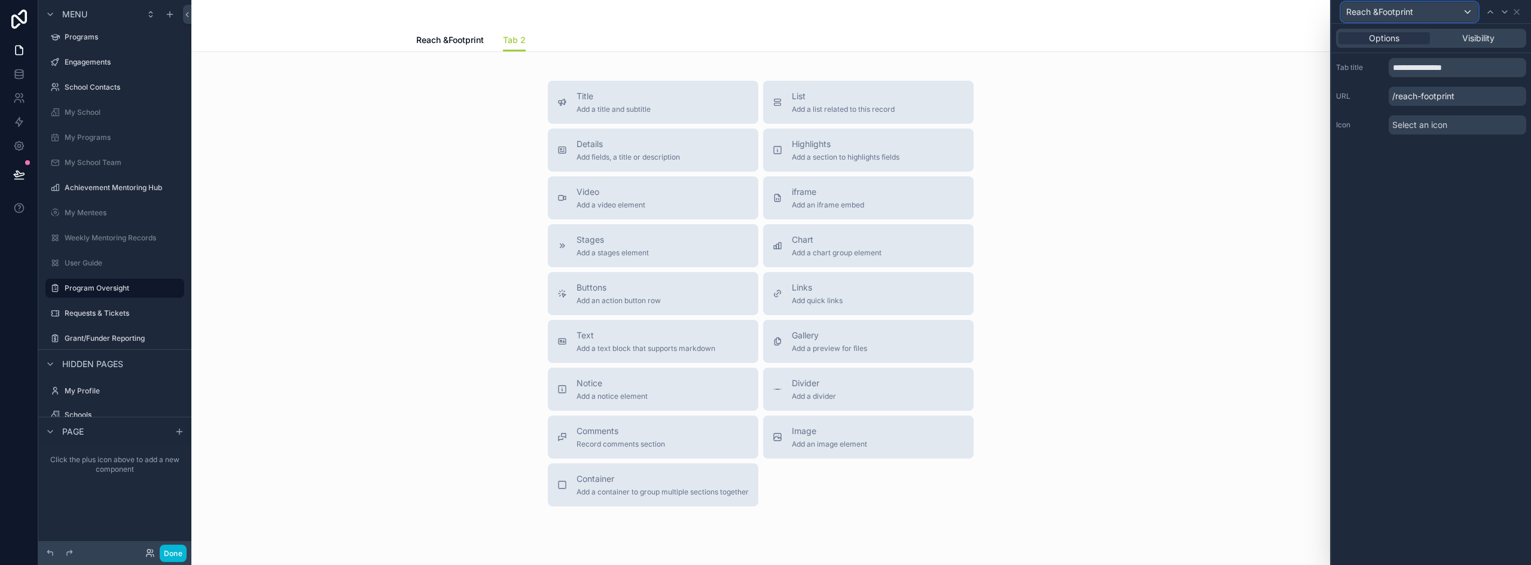
click at [1467, 11] on div "Reach &Footprint" at bounding box center [1410, 11] width 136 height 19
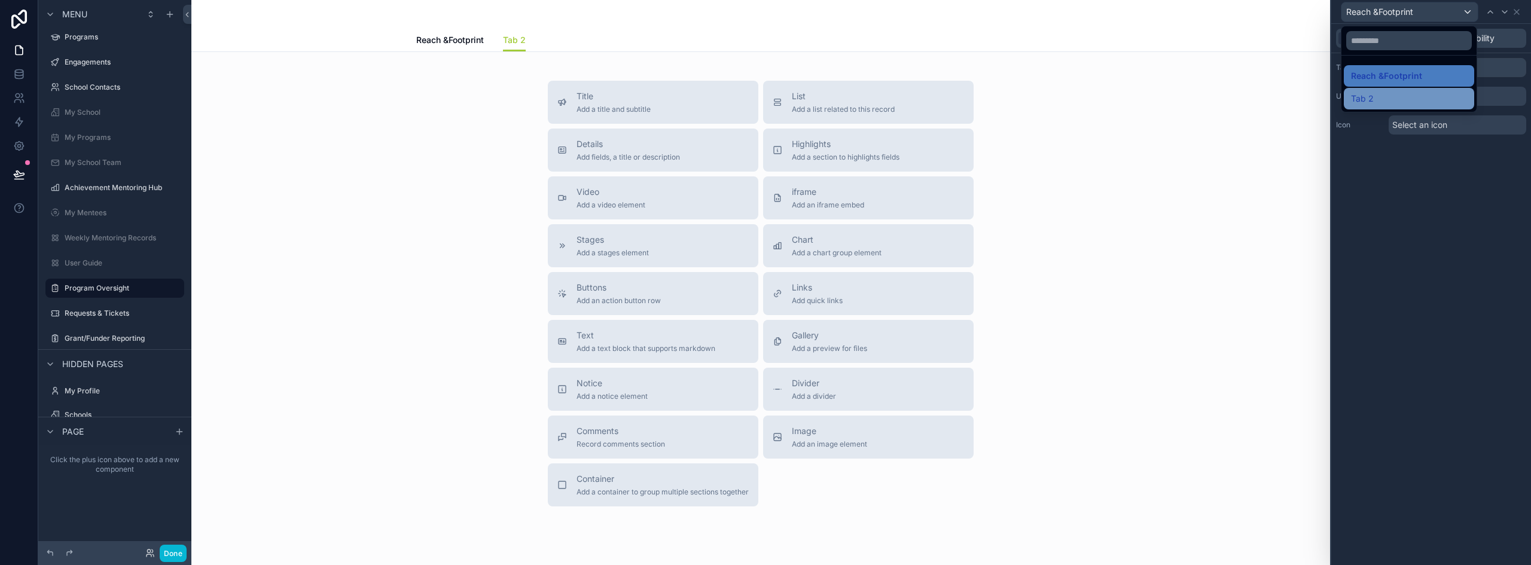
click at [1388, 90] on div "Tab 2" at bounding box center [1409, 99] width 130 height 22
click at [1441, 69] on input "*****" at bounding box center [1458, 67] width 138 height 19
type input "*"
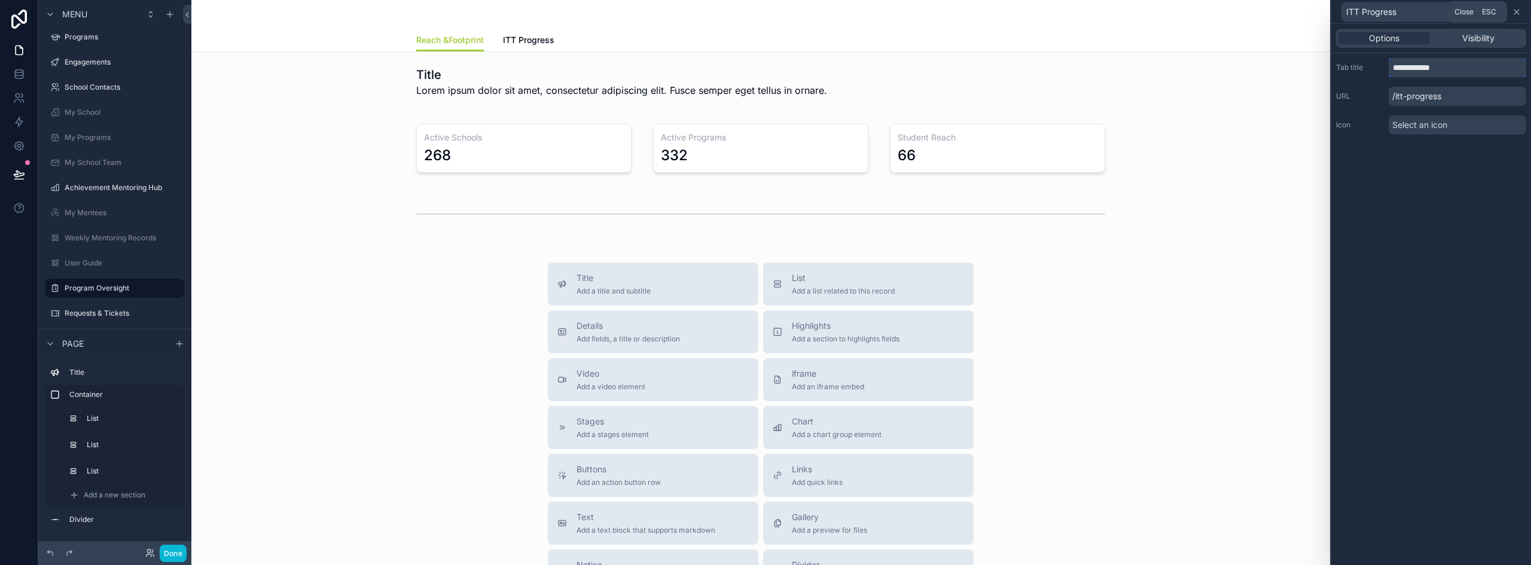
type input "**********"
click at [1516, 12] on icon at bounding box center [1517, 12] width 5 height 5
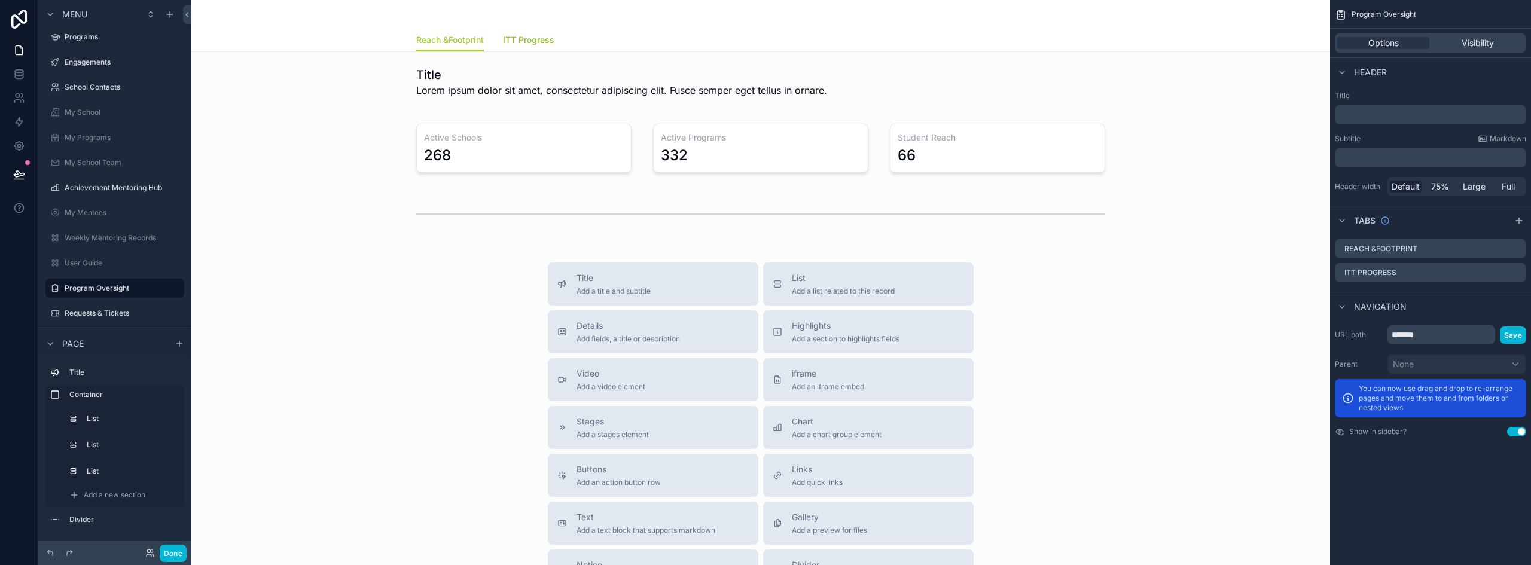
click at [516, 44] on span "ITT Progress" at bounding box center [528, 40] width 51 height 12
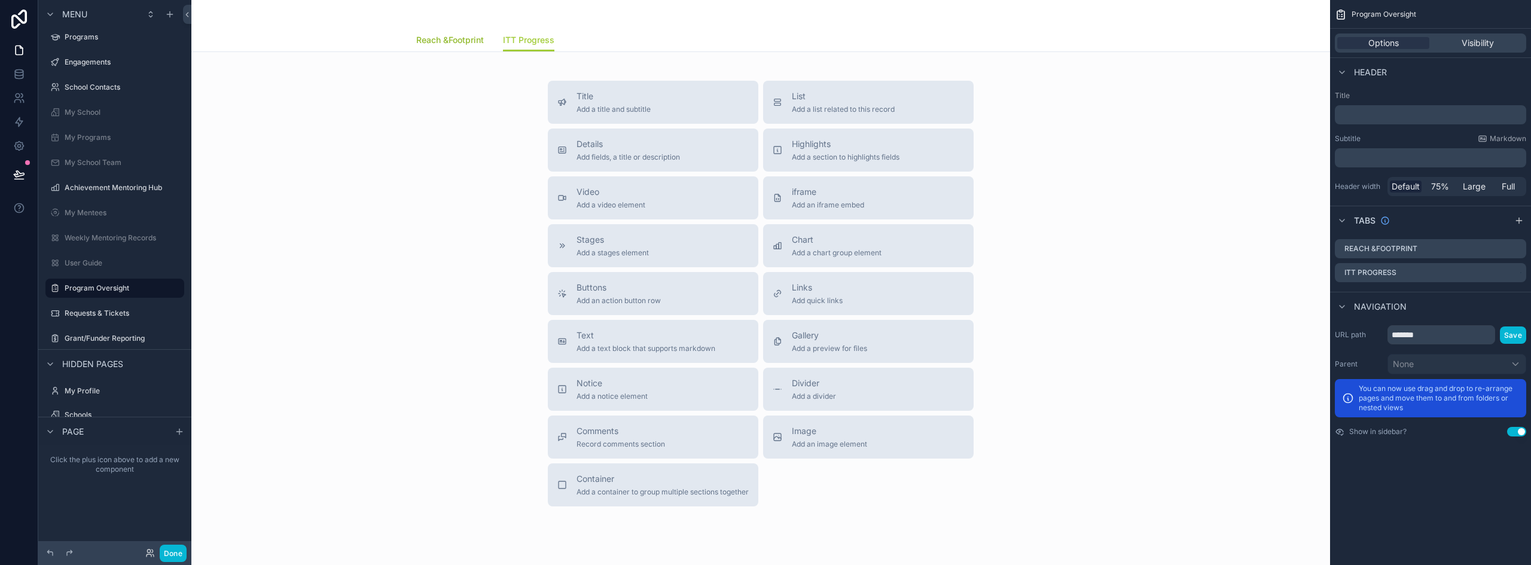
click at [476, 44] on span "Reach &Footprint" at bounding box center [450, 40] width 68 height 12
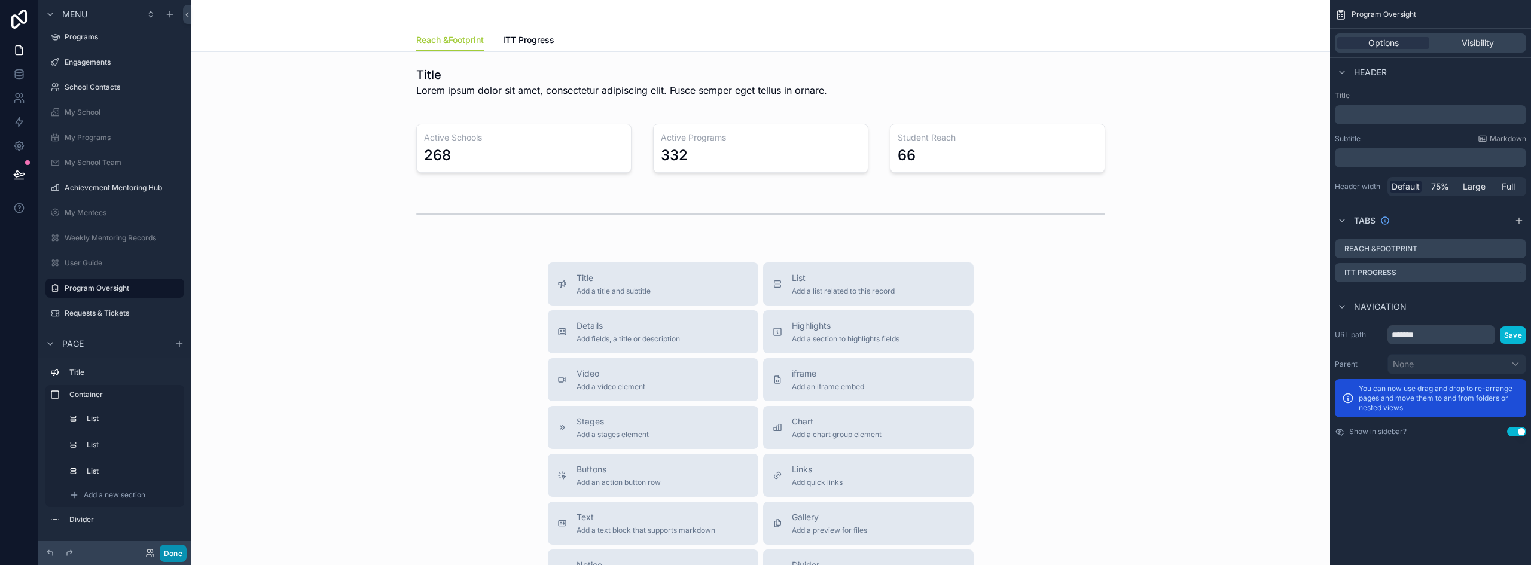
click at [181, 552] on button "Done" at bounding box center [173, 553] width 27 height 17
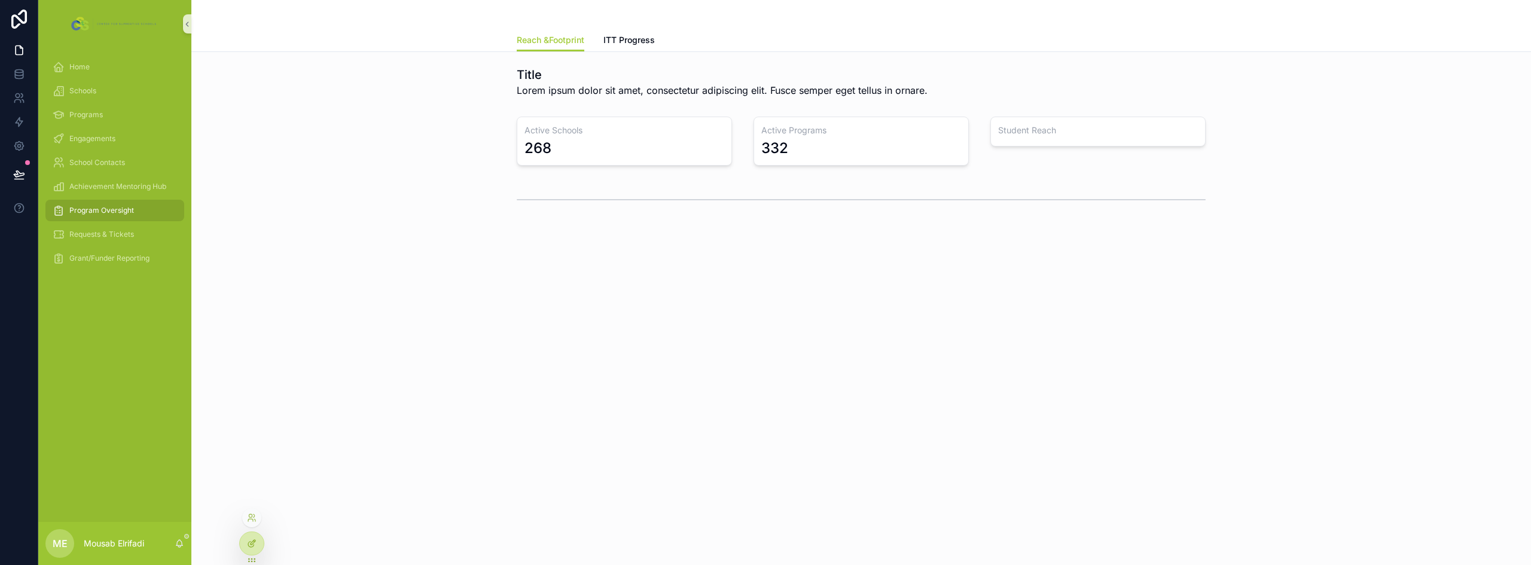
click at [252, 543] on icon at bounding box center [252, 544] width 10 height 10
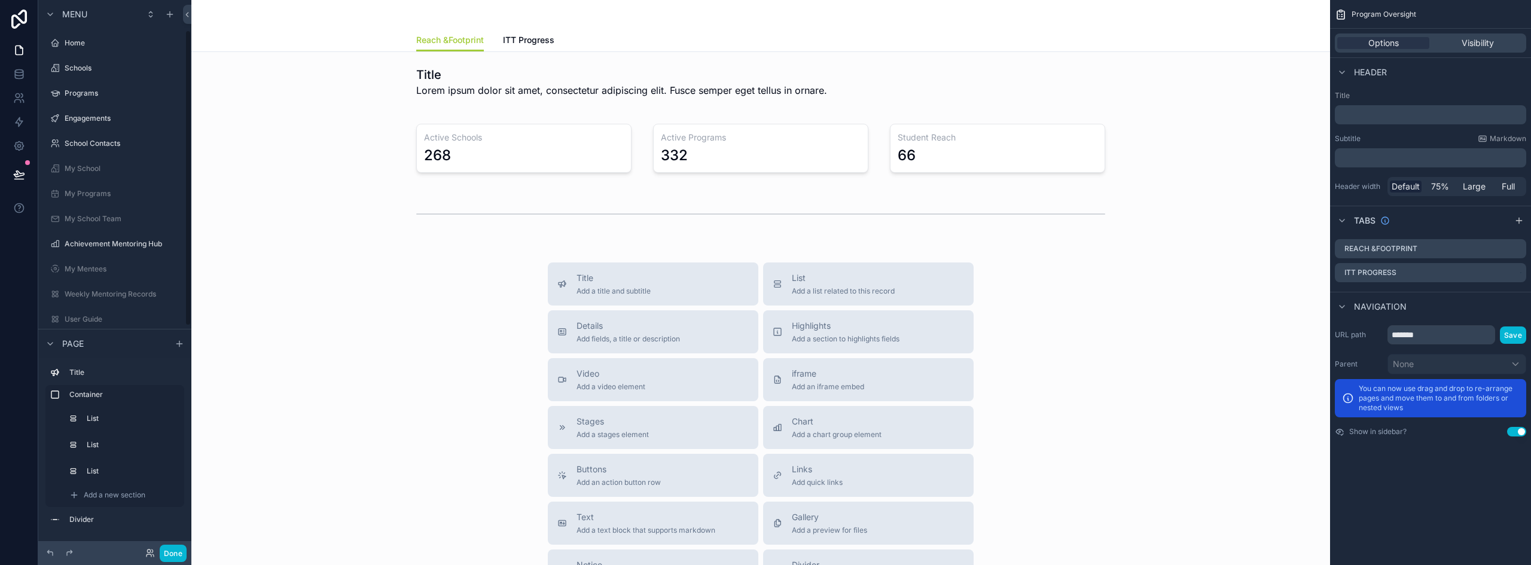
scroll to position [56, 0]
click at [1518, 249] on icon "scrollable content" at bounding box center [1517, 249] width 10 height 10
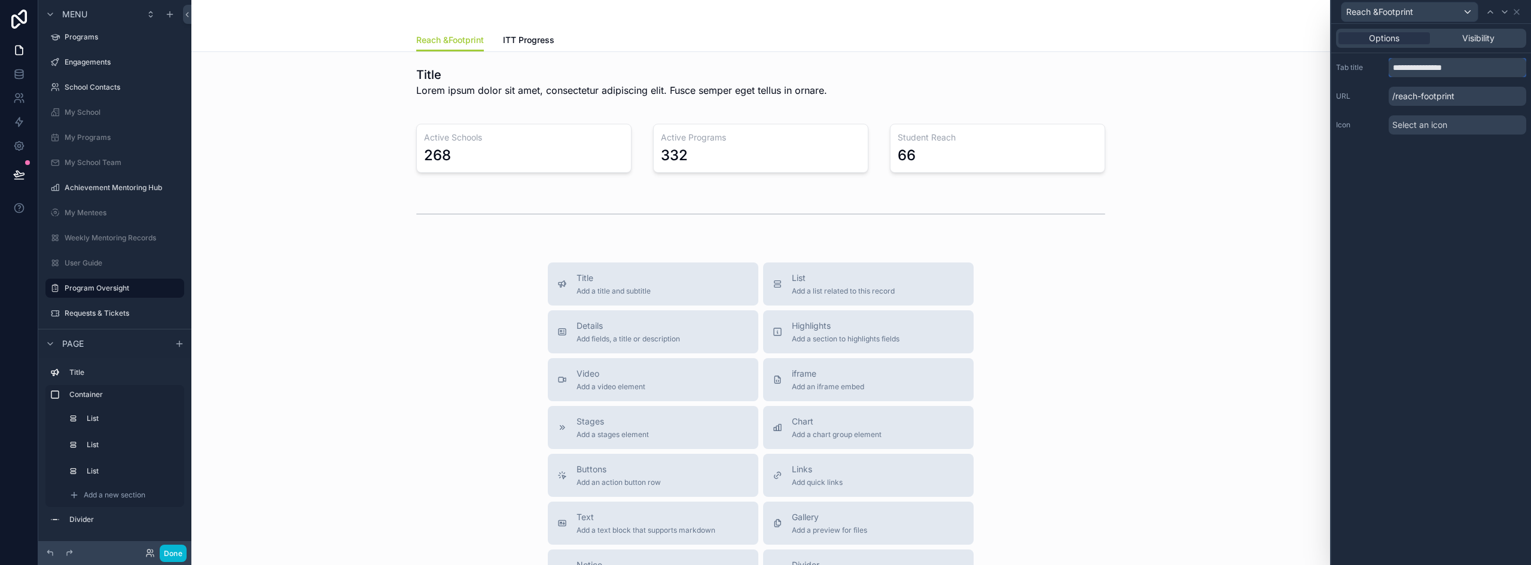
click at [1432, 67] on input "**********" at bounding box center [1458, 67] width 138 height 19
type input "**********"
click at [1517, 11] on icon at bounding box center [1517, 12] width 5 height 5
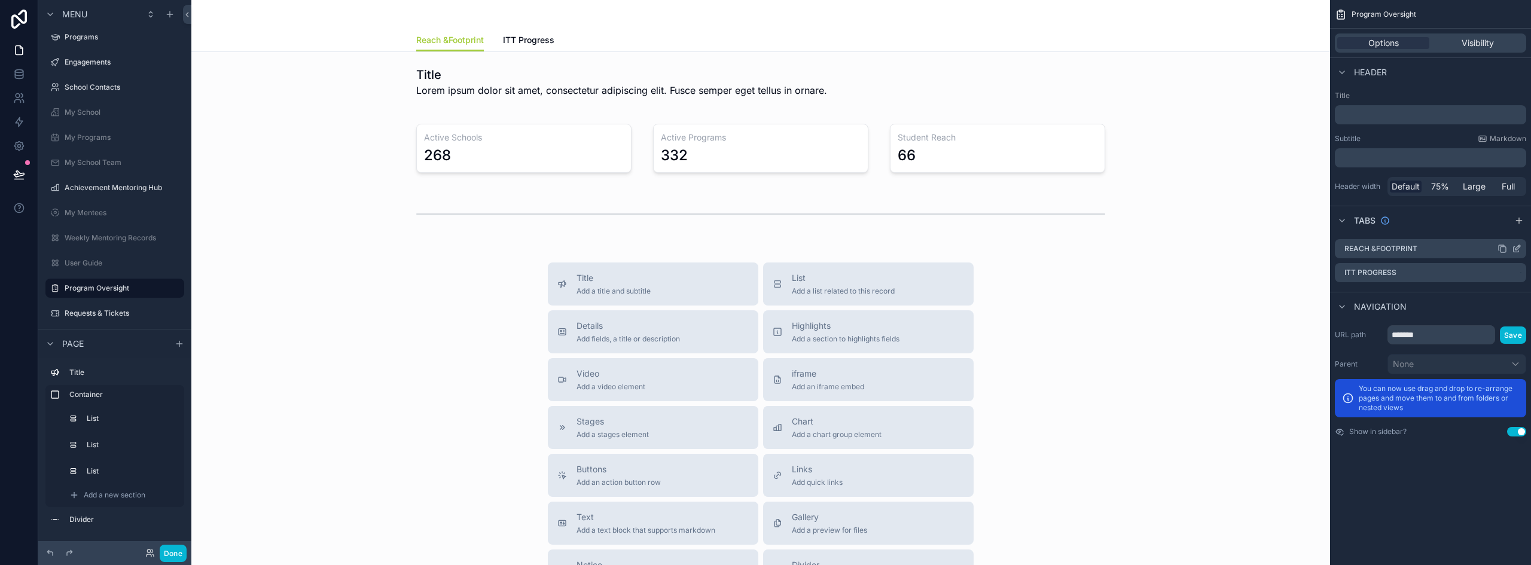
click at [1518, 246] on icon "scrollable content" at bounding box center [1517, 249] width 10 height 10
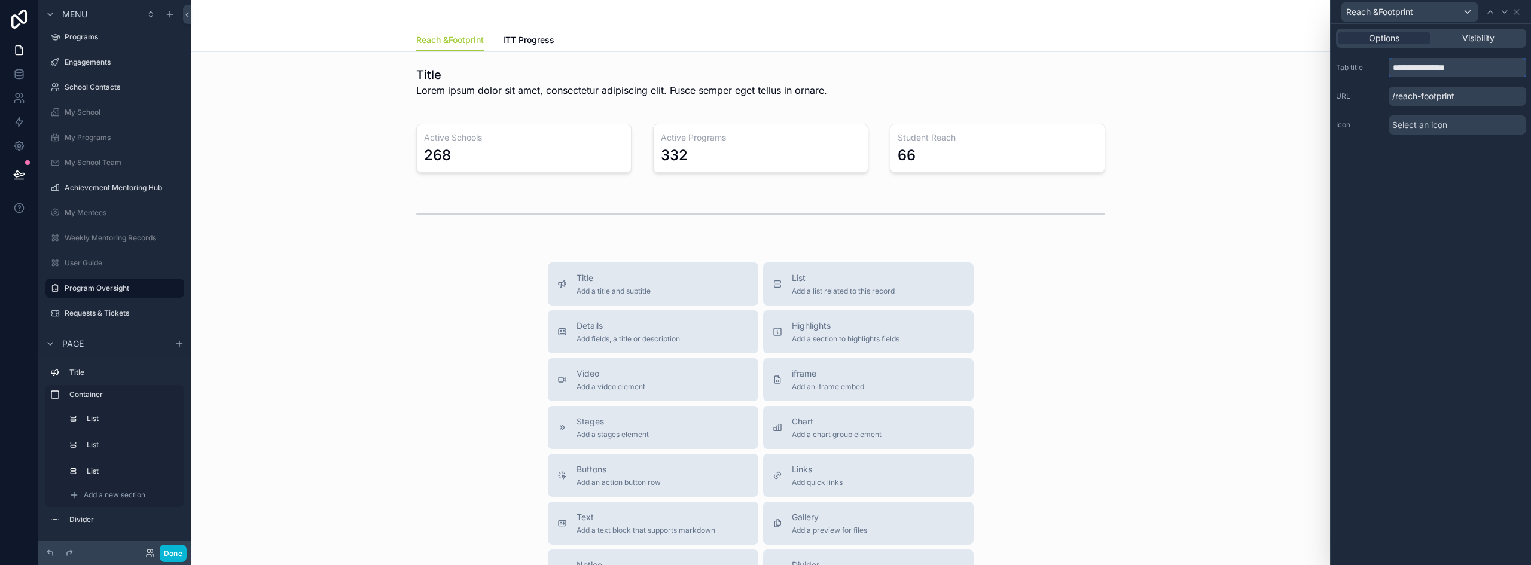
click at [1431, 72] on input "**********" at bounding box center [1458, 67] width 138 height 19
click at [1447, 66] on input "**********" at bounding box center [1458, 67] width 138 height 19
click at [1521, 12] on icon at bounding box center [1517, 12] width 10 height 10
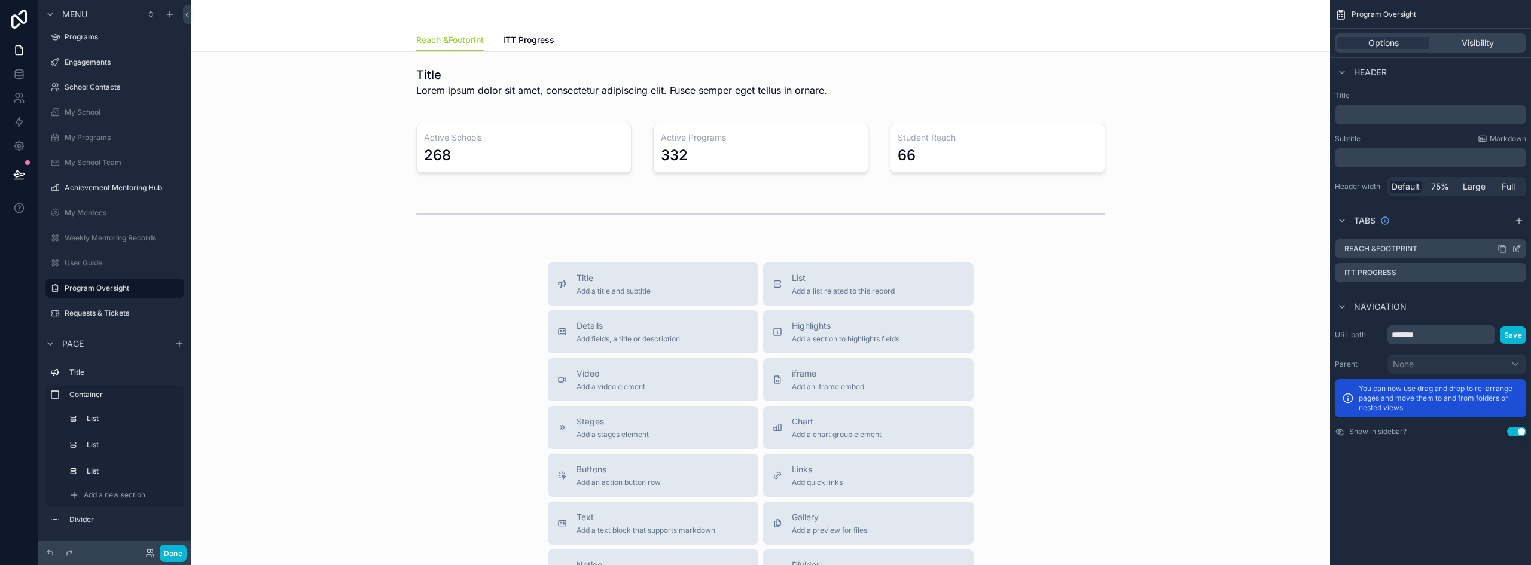
click at [1374, 249] on label "Reach &Footprint" at bounding box center [1381, 249] width 73 height 10
click at [1375, 248] on label "Reach &Footprint" at bounding box center [1381, 249] width 73 height 10
click at [1517, 250] on icon "scrollable content" at bounding box center [1518, 247] width 5 height 5
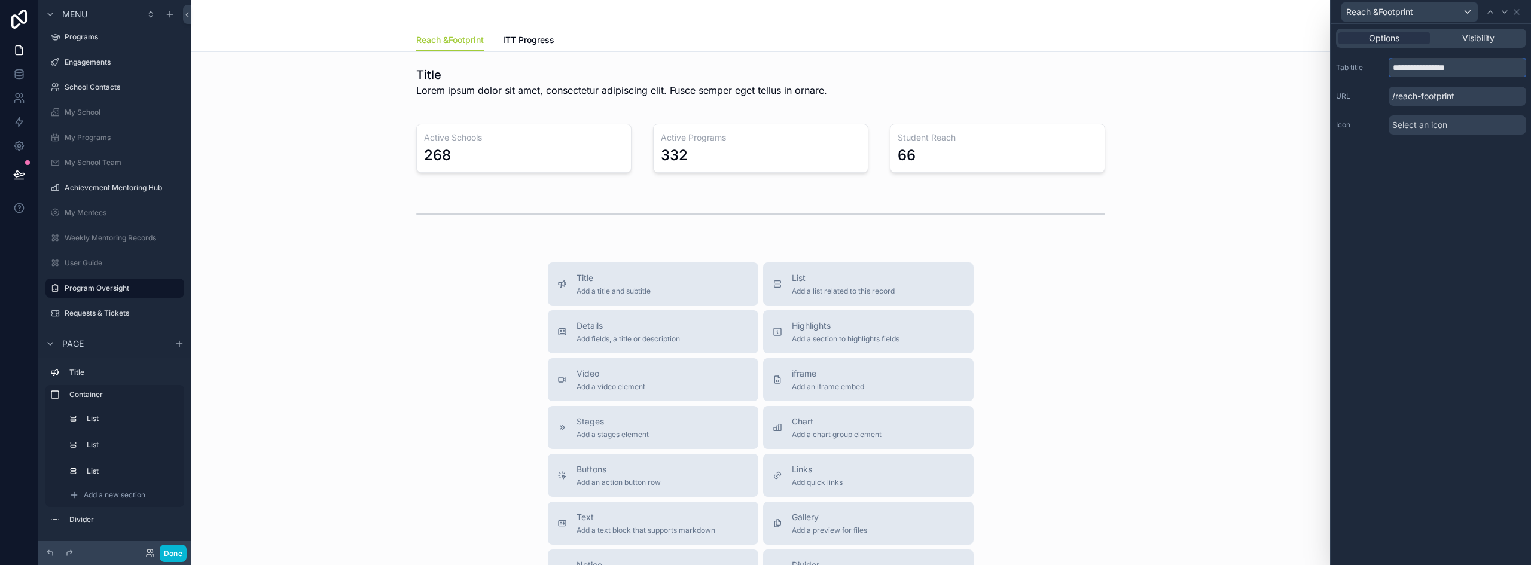
click at [1431, 69] on input "**********" at bounding box center [1458, 67] width 138 height 19
type input "**********"
click at [1504, 14] on icon at bounding box center [1505, 12] width 10 height 10
click at [1493, 11] on icon at bounding box center [1491, 12] width 10 height 10
click at [1517, 14] on icon at bounding box center [1517, 12] width 10 height 10
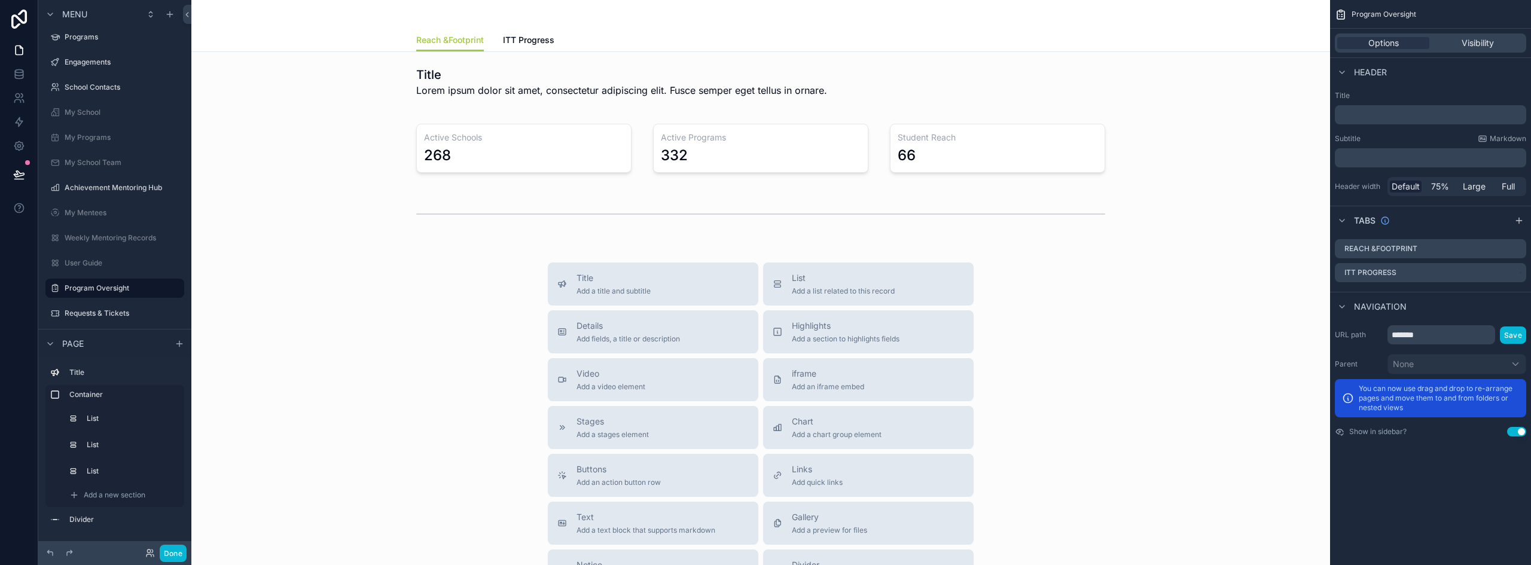
click at [1470, 513] on div "Program Oversight Options Visibility Header Title ﻿ Subtitle Markdown ﻿ Header …" at bounding box center [1430, 282] width 201 height 565
click at [529, 44] on span "ITT Progress" at bounding box center [528, 40] width 51 height 12
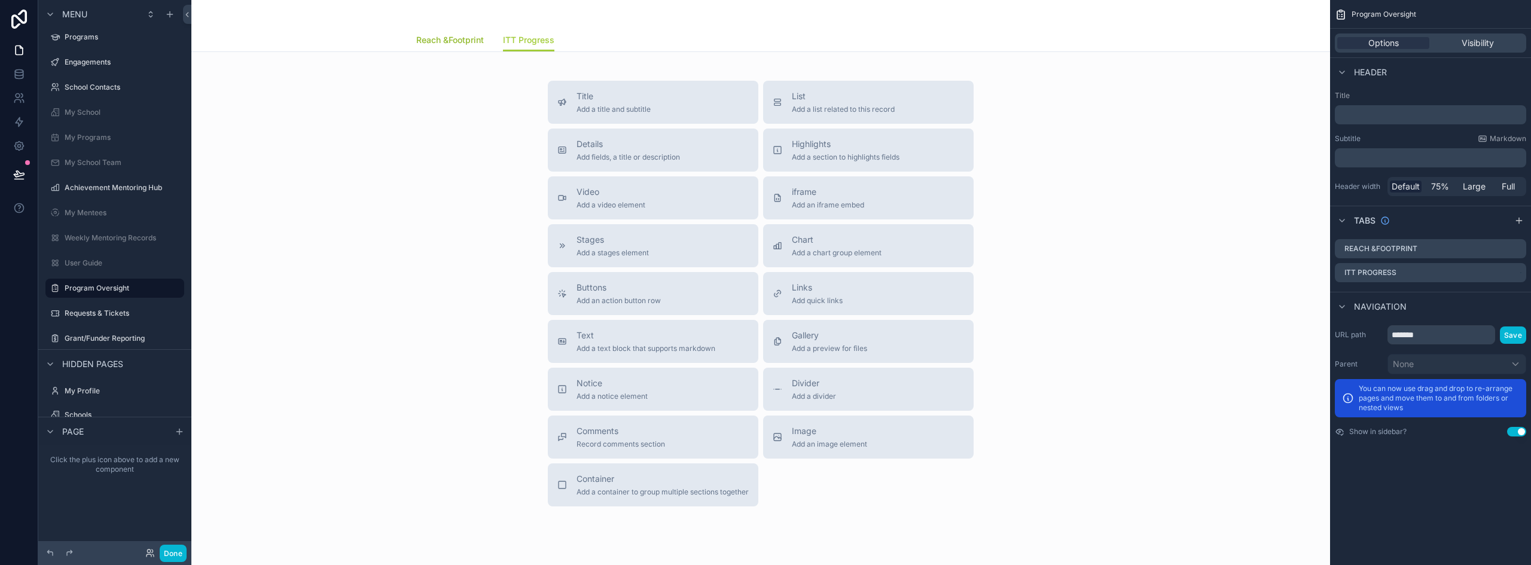
click at [437, 43] on span "Reach &Footprint" at bounding box center [450, 40] width 68 height 12
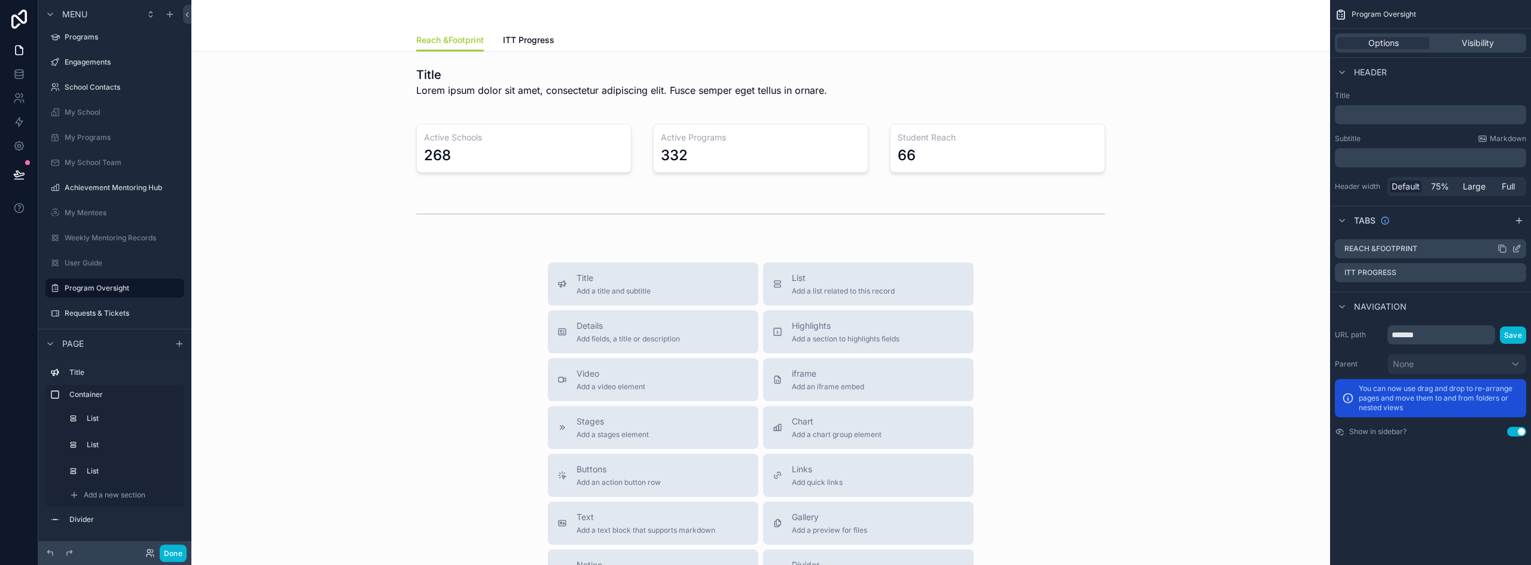
click at [1519, 248] on icon "scrollable content" at bounding box center [1517, 249] width 10 height 10
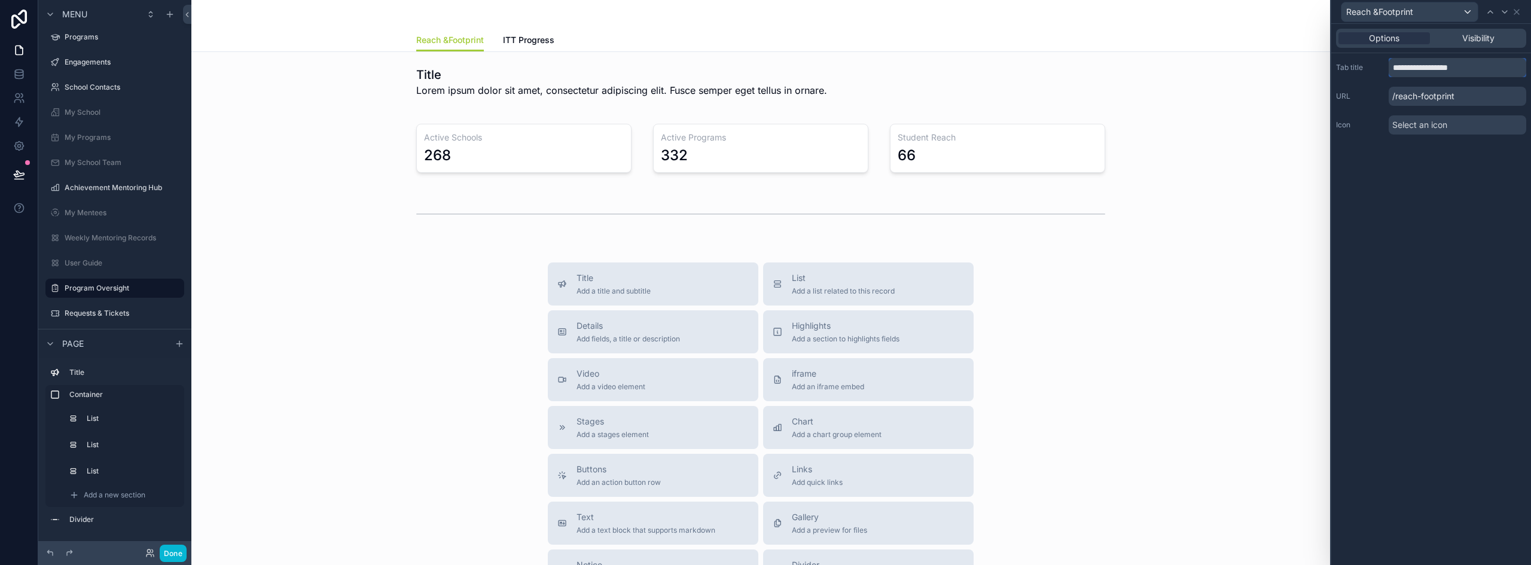
click at [1456, 66] on input "**********" at bounding box center [1458, 67] width 138 height 19
type input "**********"
click at [1516, 13] on icon at bounding box center [1517, 12] width 10 height 10
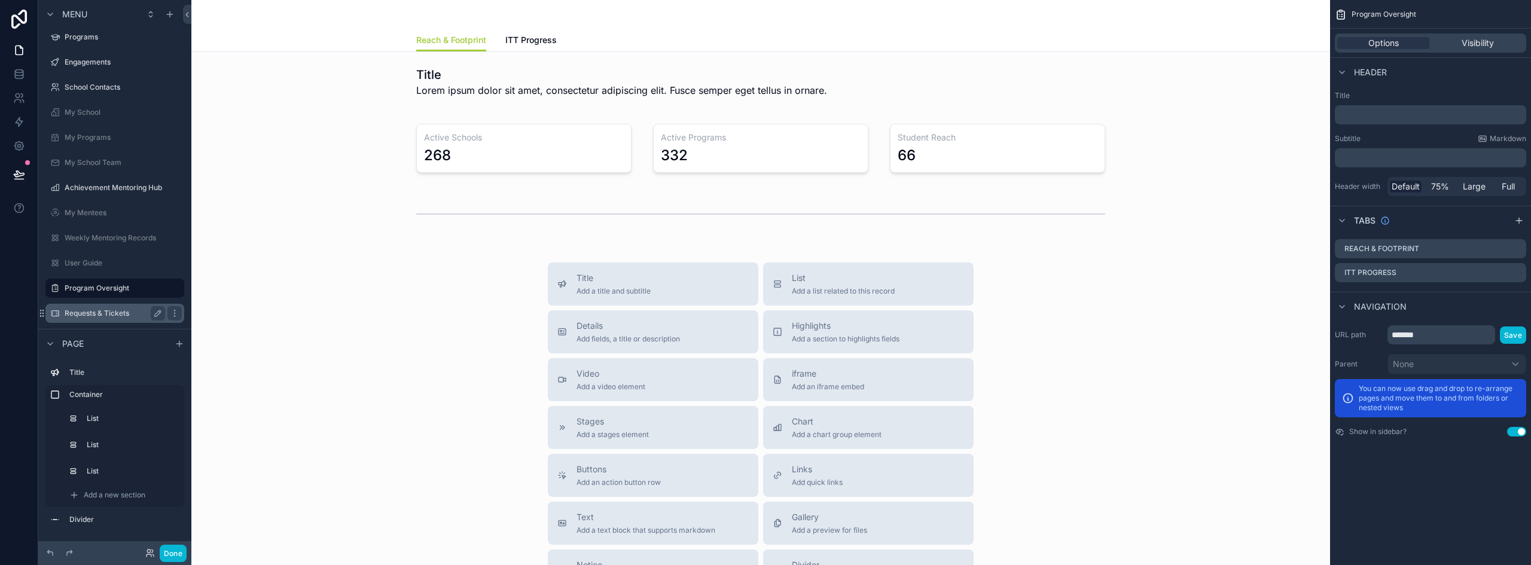
click at [86, 313] on label "Requests & Tickets" at bounding box center [113, 314] width 96 height 10
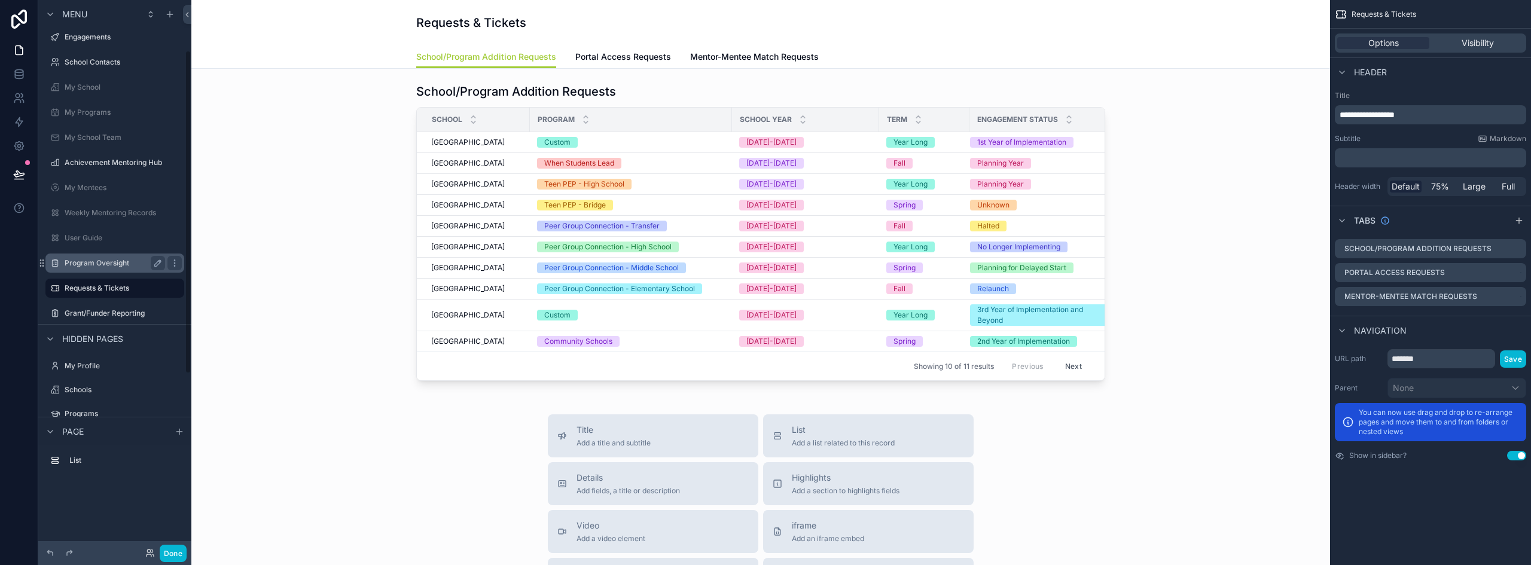
scroll to position [141, 0]
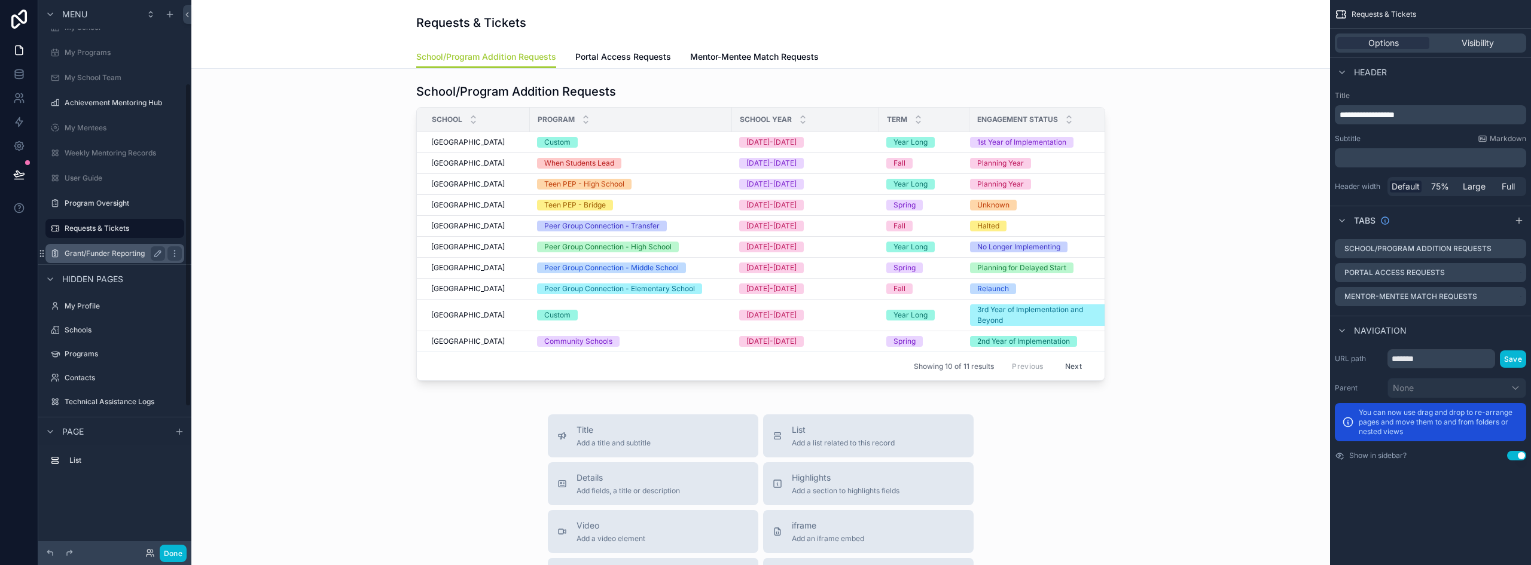
click at [98, 254] on label "Grant/Funder Reporting" at bounding box center [113, 254] width 96 height 10
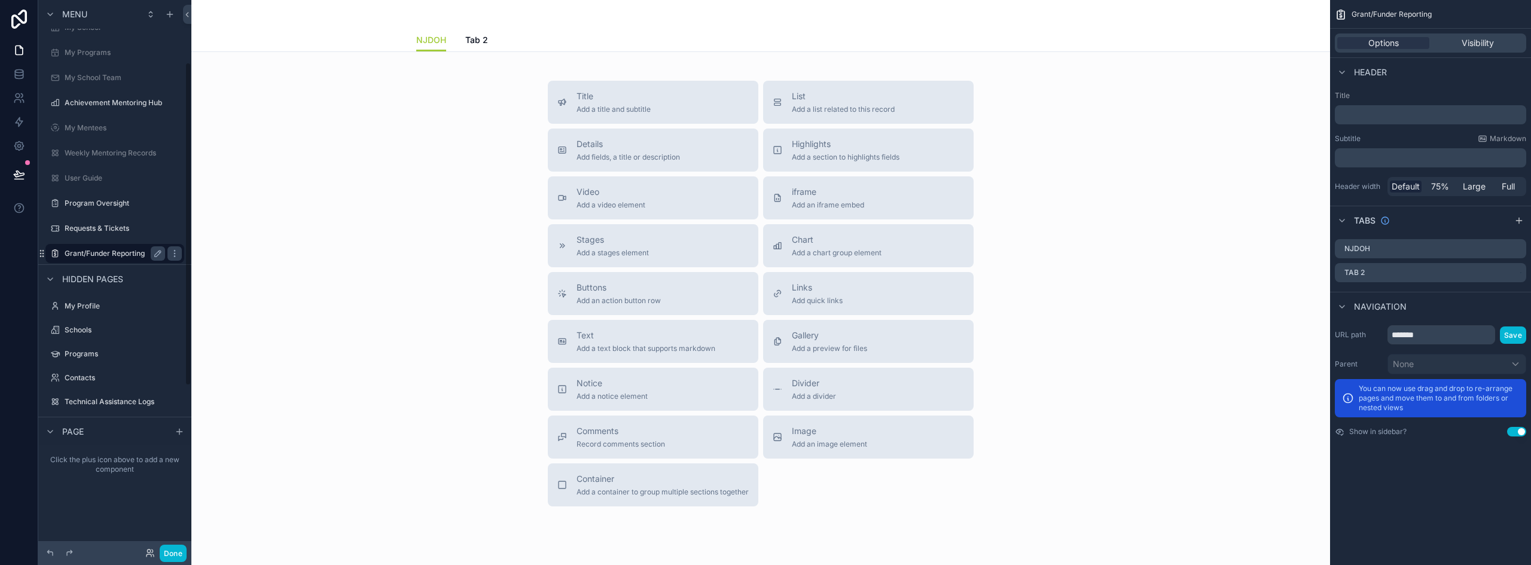
scroll to position [106, 0]
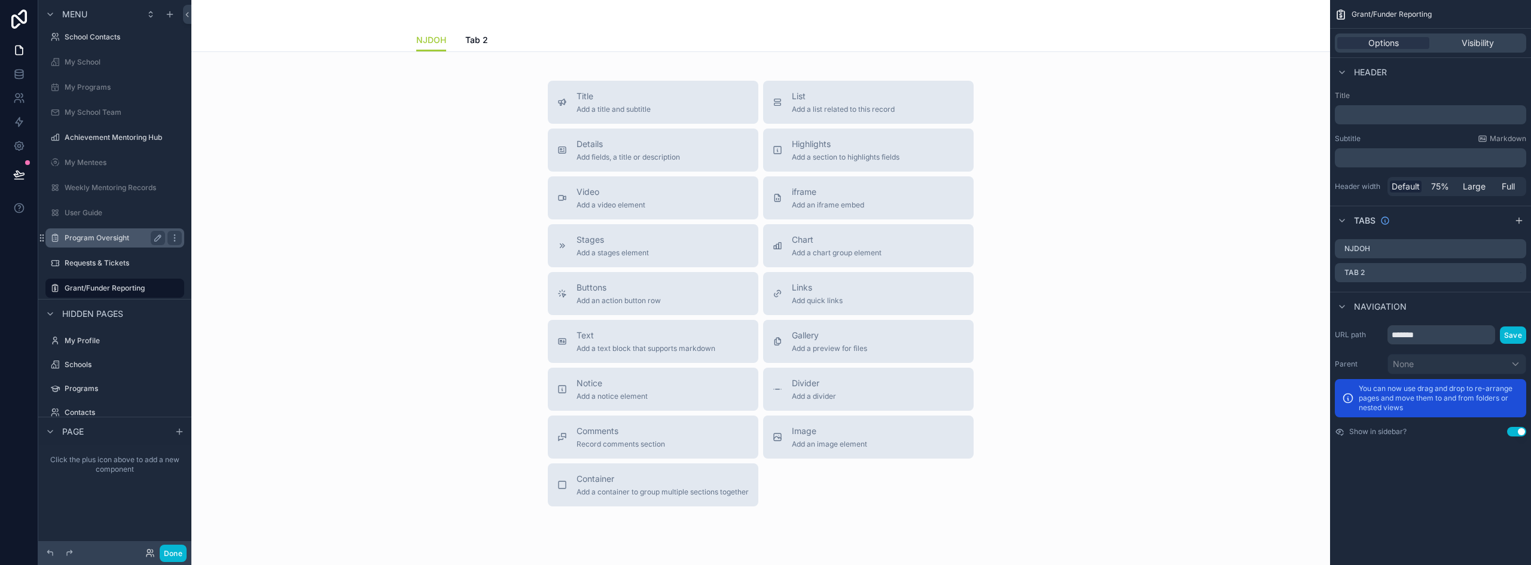
click at [102, 239] on label "Program Oversight" at bounding box center [113, 238] width 96 height 10
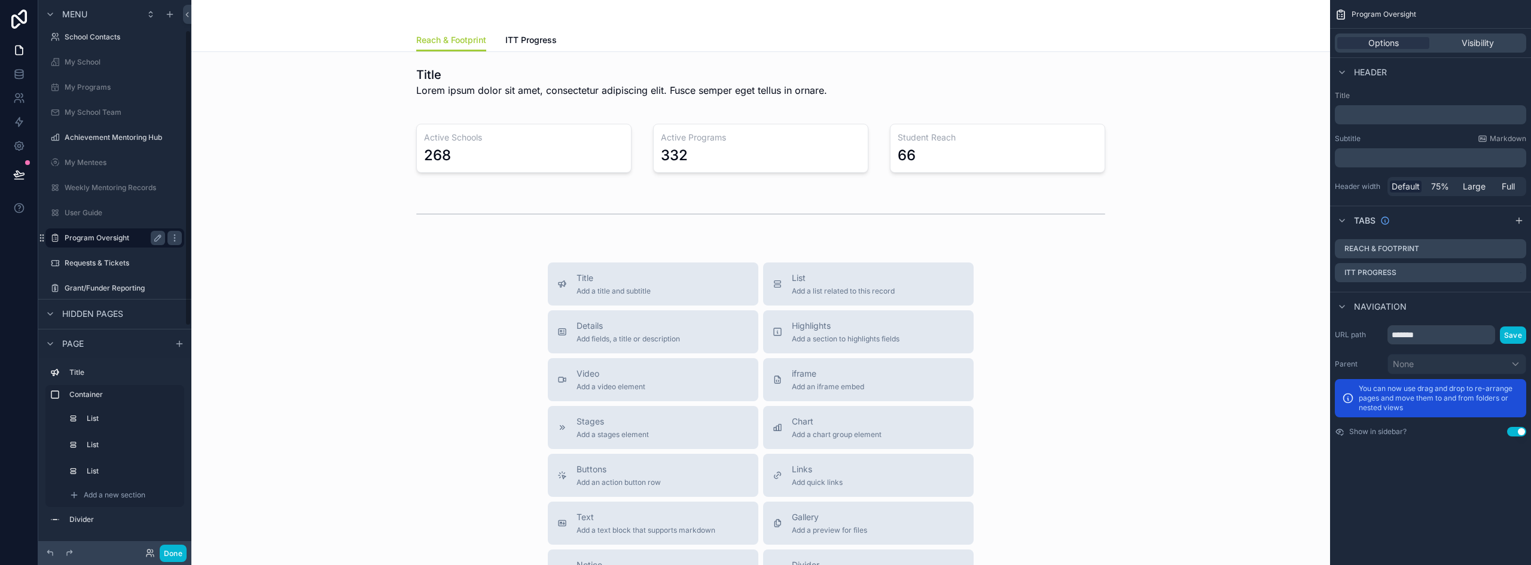
scroll to position [56, 0]
